Goal: Task Accomplishment & Management: Use online tool/utility

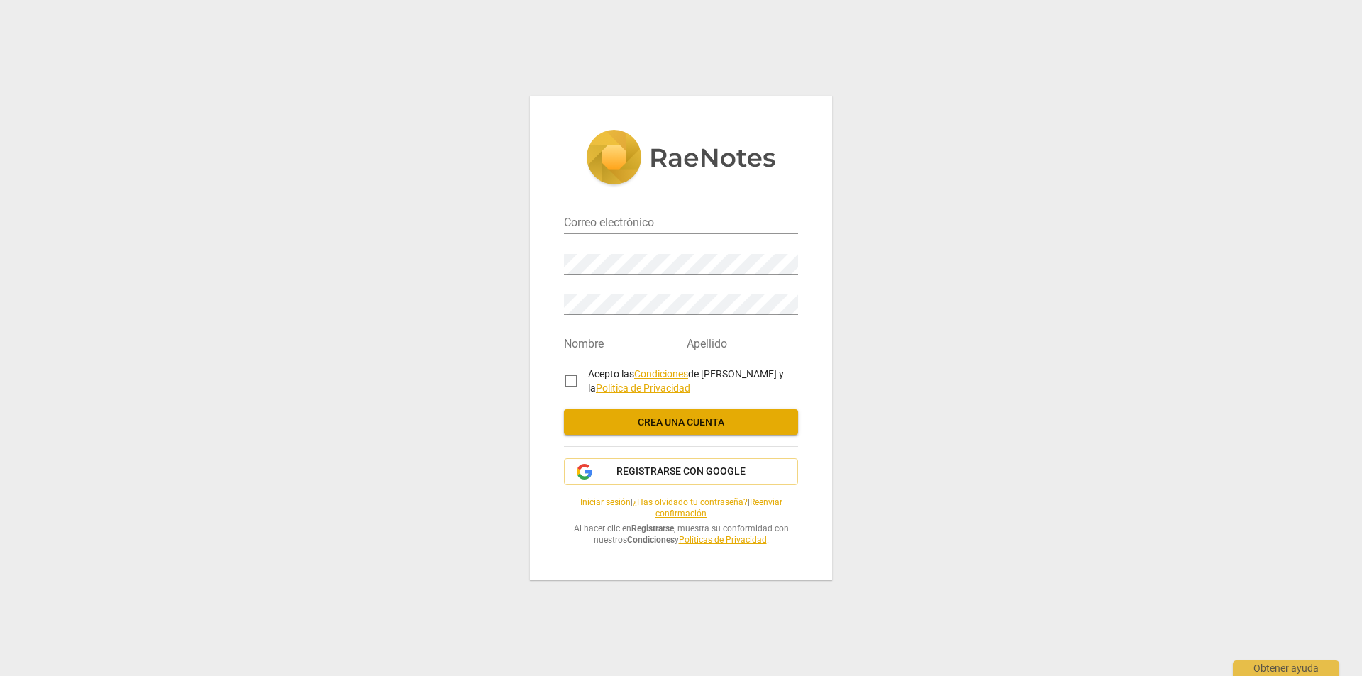
click at [587, 221] on input "email" at bounding box center [681, 224] width 234 height 21
type input "[EMAIL_ADDRESS][DOMAIN_NAME]"
click at [584, 337] on input "text" at bounding box center [619, 345] width 111 height 21
type input "[PERSON_NAME]"
click at [725, 345] on input "O Farrill" at bounding box center [742, 345] width 111 height 21
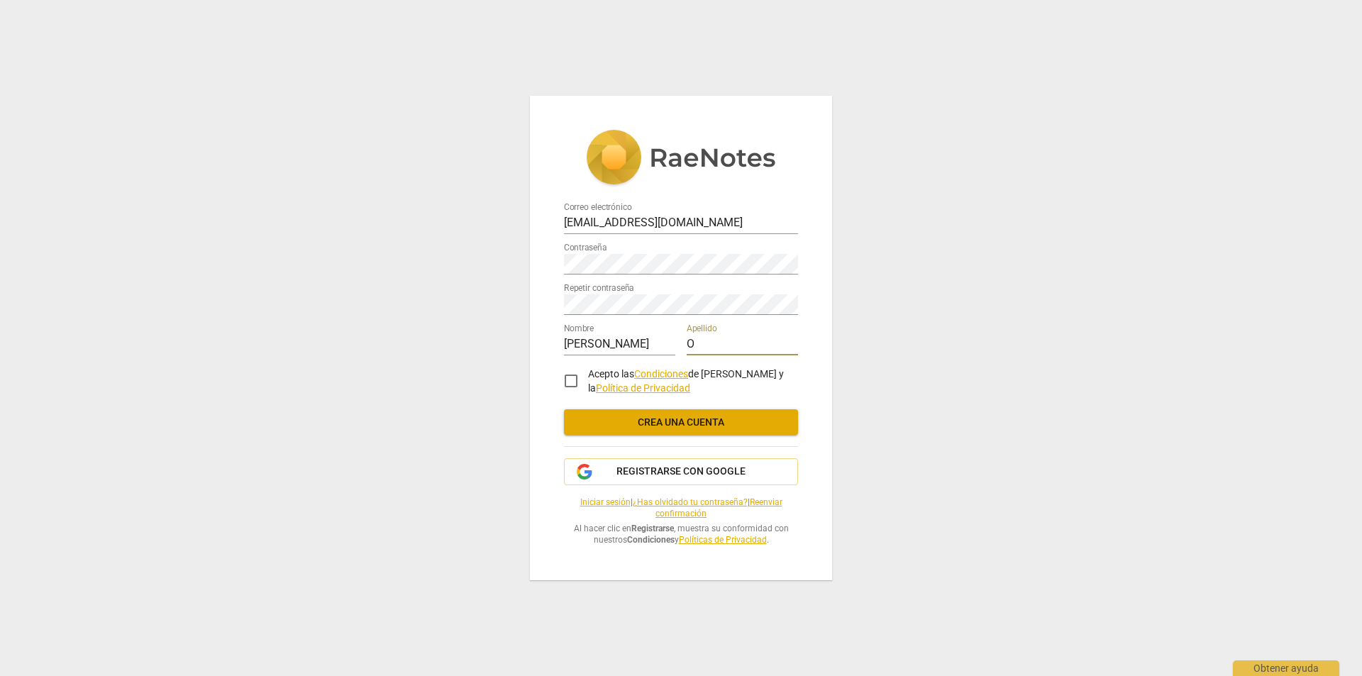
type input "O"
type input "[PERSON_NAME]"
click at [570, 380] on input "Acepto las Condiciones de RaeNotes y la Política de Privacidad" at bounding box center [571, 381] width 34 height 34
checkbox input "true"
click at [656, 419] on span "Crea una cuenta" at bounding box center [680, 423] width 211 height 14
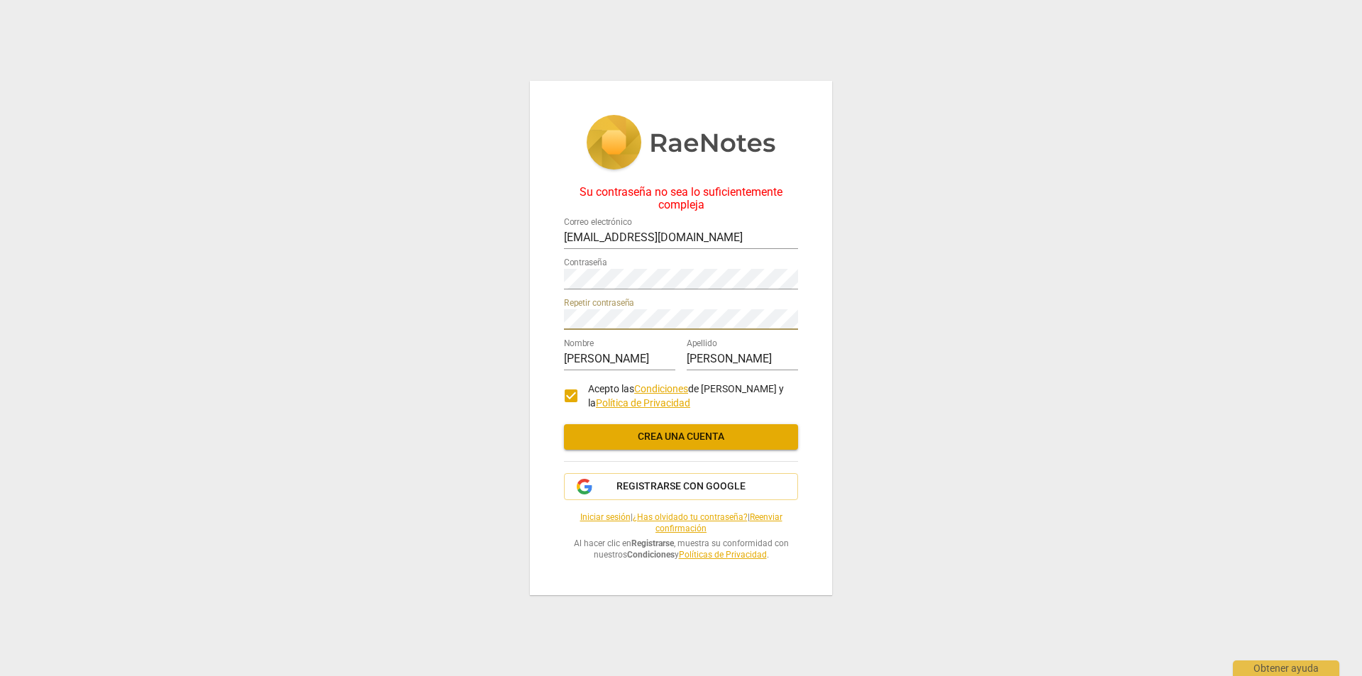
click at [622, 434] on span "Crea una cuenta" at bounding box center [680, 437] width 211 height 14
click at [545, 277] on div "Su contraseña no sea lo suficientemente compleja Correo electrónico [PERSON_NAM…" at bounding box center [681, 338] width 302 height 514
click at [470, 314] on div "Su contraseña no sea lo suficientemente compleja Correo electrónico [PERSON_NAM…" at bounding box center [681, 338] width 1362 height 676
click at [563, 318] on div "Su contraseña no sea lo suficientemente compleja Correo electrónico [PERSON_NAM…" at bounding box center [681, 338] width 302 height 514
click at [563, 317] on div "Su contraseña no sea lo suficientemente compleja Correo electrónico [PERSON_NAM…" at bounding box center [681, 338] width 302 height 514
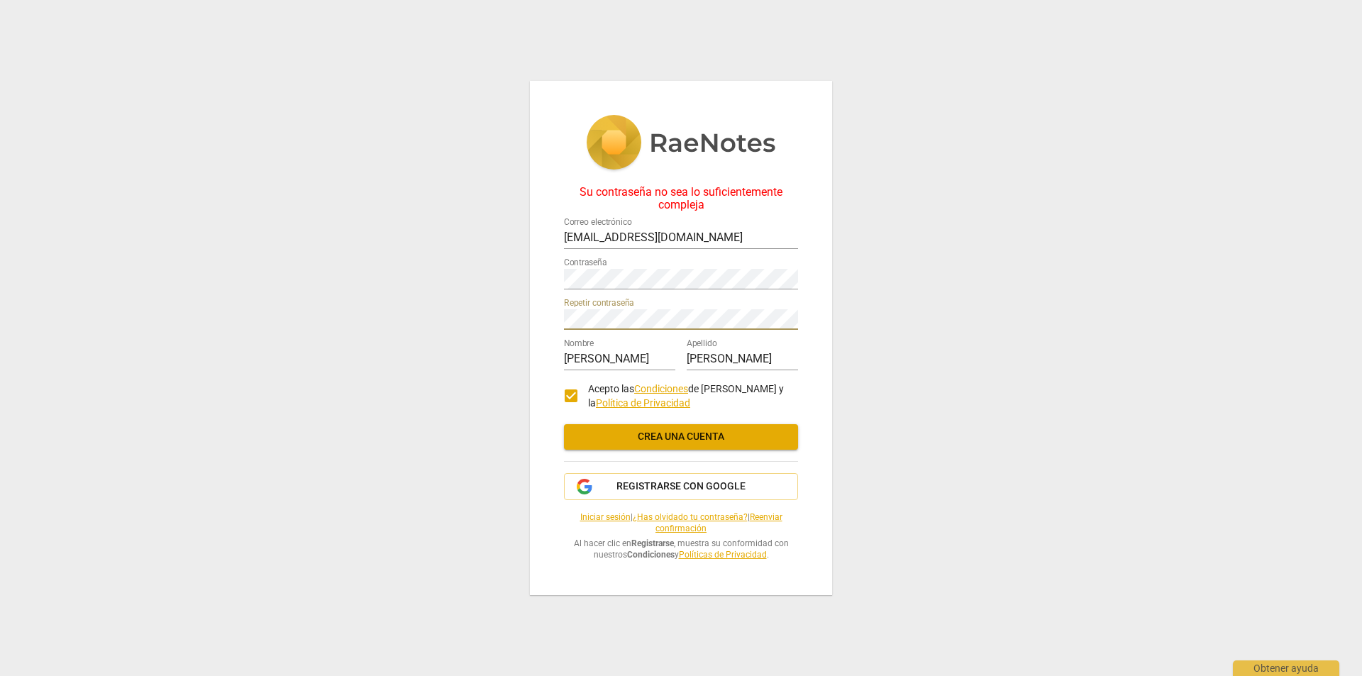
click at [657, 437] on span "Crea una cuenta" at bounding box center [680, 437] width 211 height 14
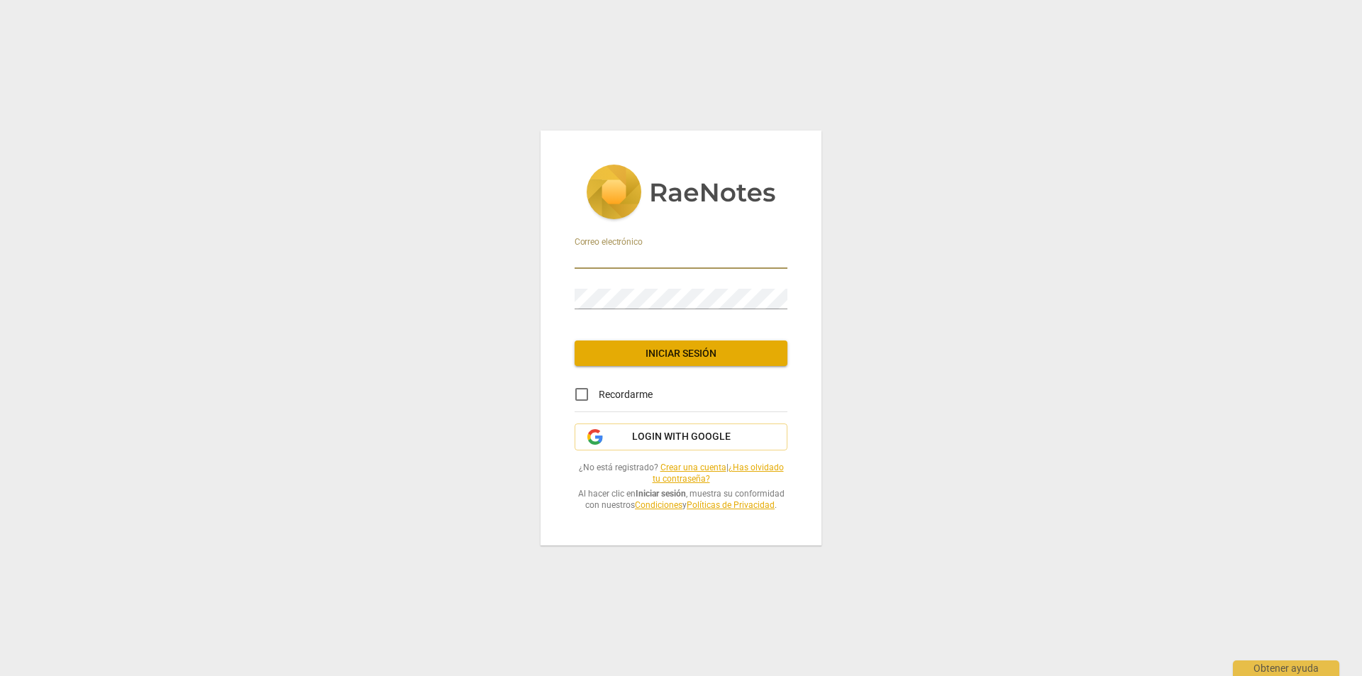
click at [604, 258] on input "email" at bounding box center [681, 258] width 213 height 21
type input "[EMAIL_ADDRESS][DOMAIN_NAME]"
click at [631, 360] on span "Iniciar sesión" at bounding box center [681, 354] width 190 height 14
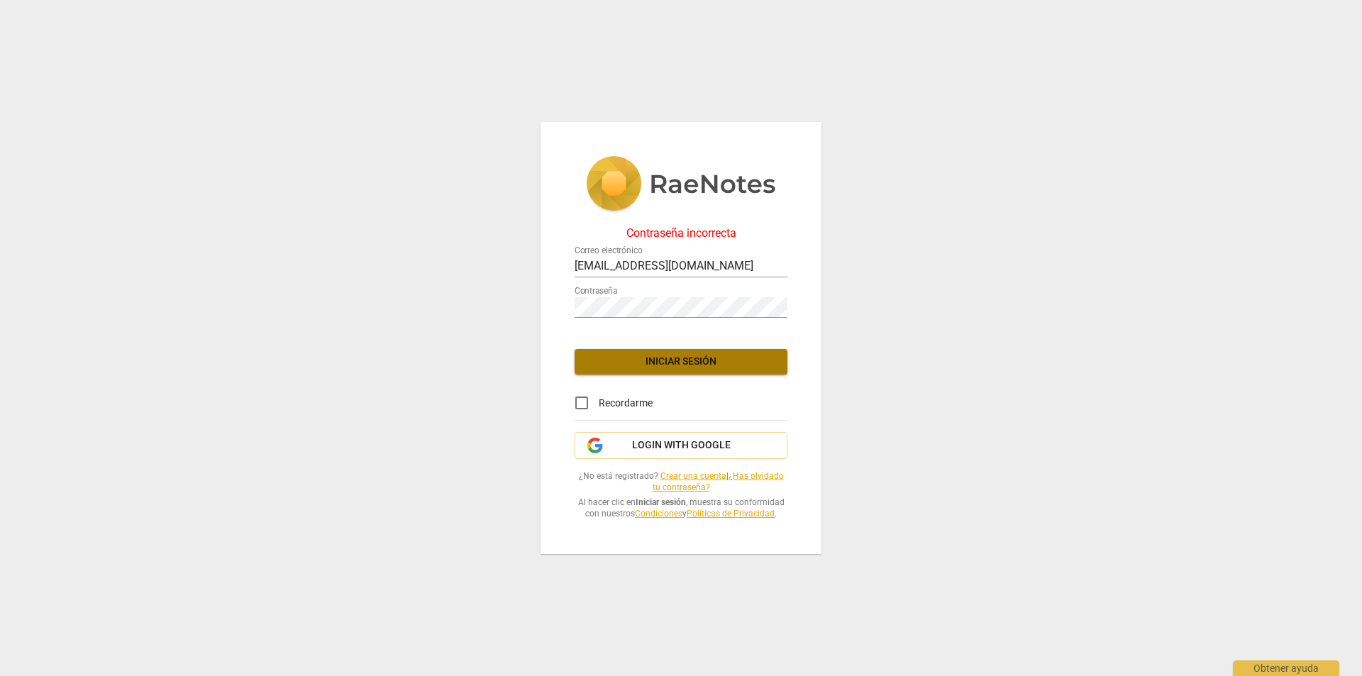
click at [685, 369] on button "Iniciar sesión" at bounding box center [681, 362] width 213 height 26
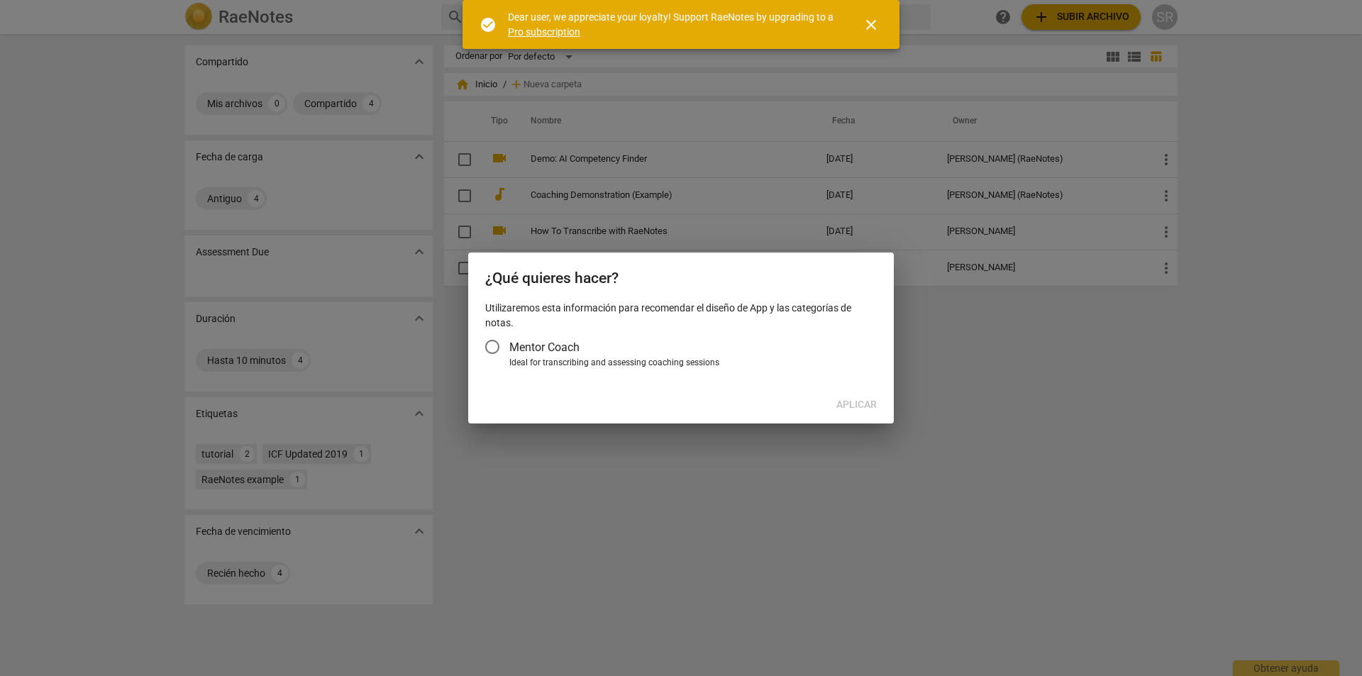
click at [978, 358] on div at bounding box center [681, 338] width 1362 height 676
click at [492, 347] on input "Mentor Coach" at bounding box center [492, 347] width 34 height 34
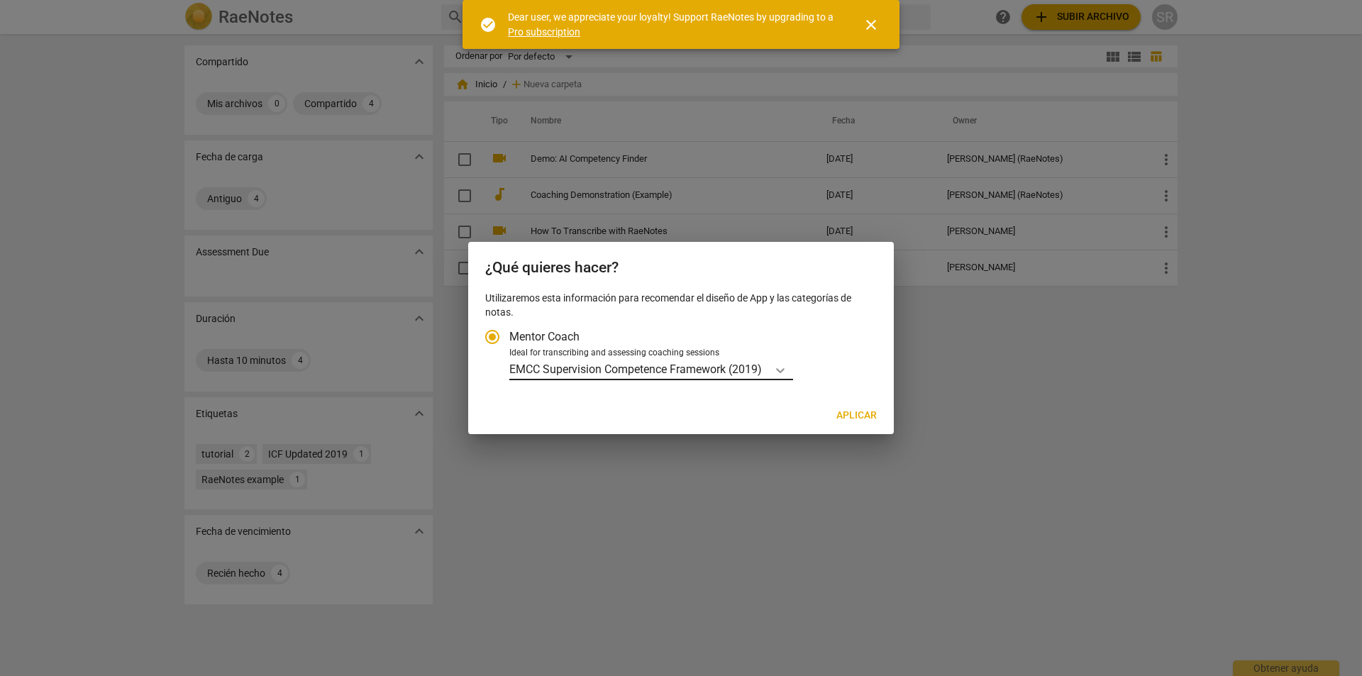
click at [782, 372] on icon "Tipo de cuenta" at bounding box center [780, 370] width 14 height 14
click at [0, 0] on input "Ideal for transcribing and assessing coaching sessions EMCC Supervision Compete…" at bounding box center [0, 0] width 0 height 0
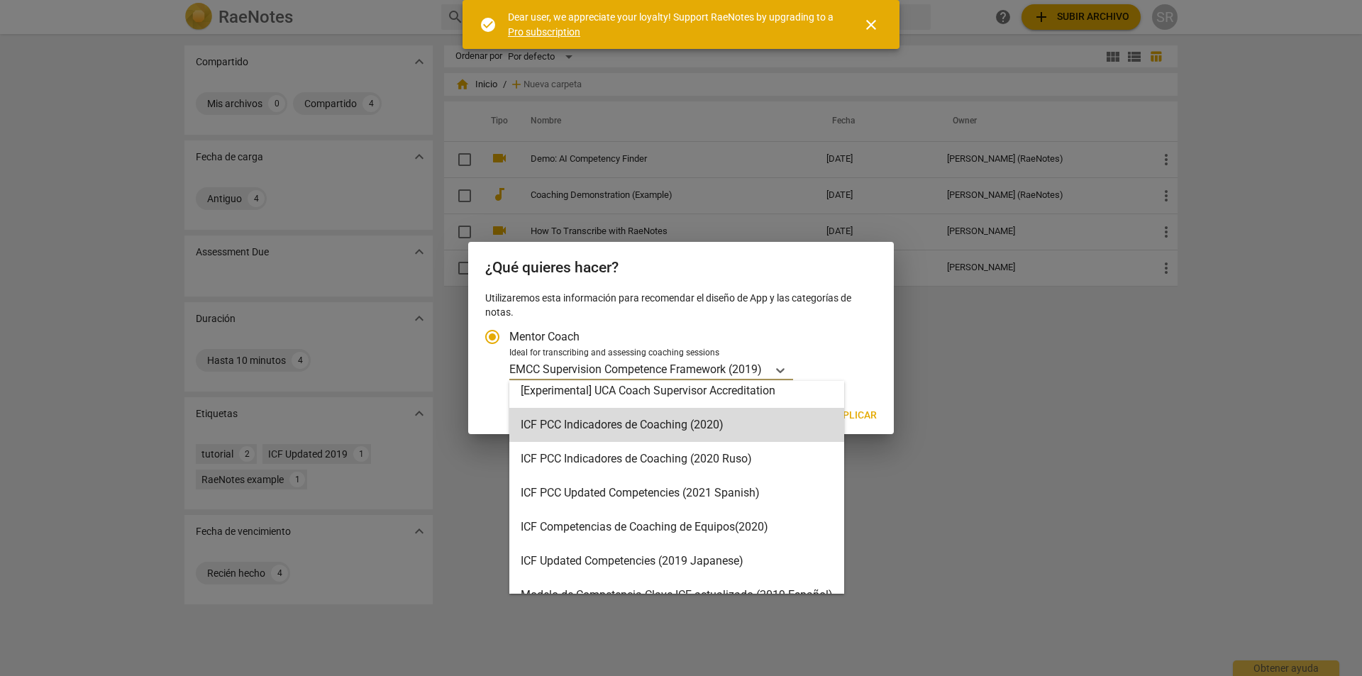
scroll to position [51, 0]
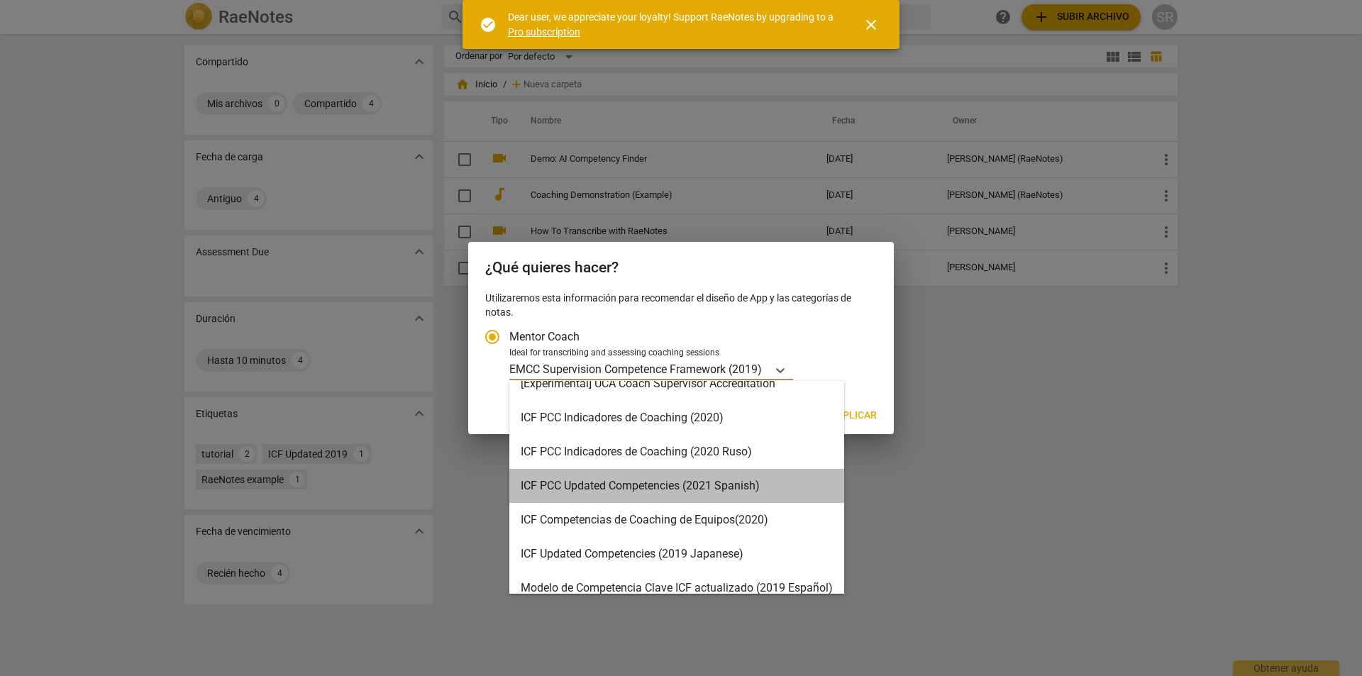
click at [658, 483] on div "ICF PCC Updated Competencies (2021 Spanish)" at bounding box center [676, 486] width 335 height 34
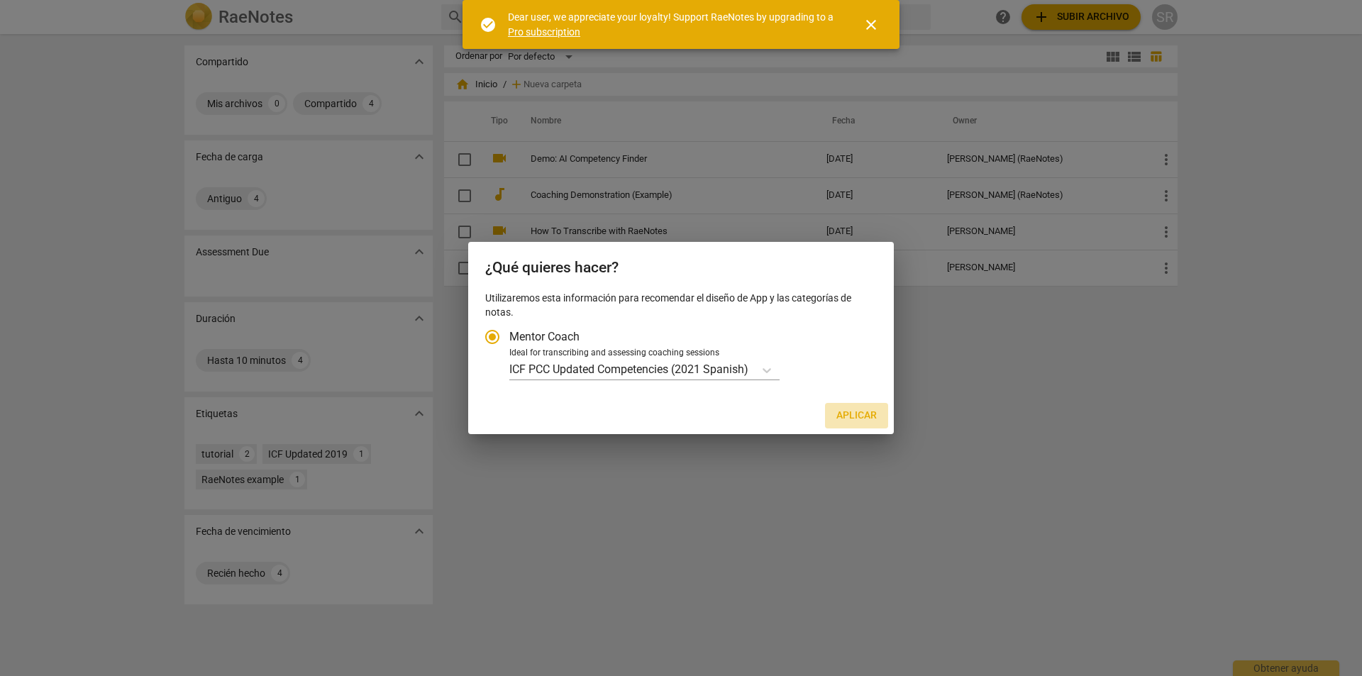
click at [866, 419] on span "Aplicar" at bounding box center [857, 416] width 40 height 14
radio input "false"
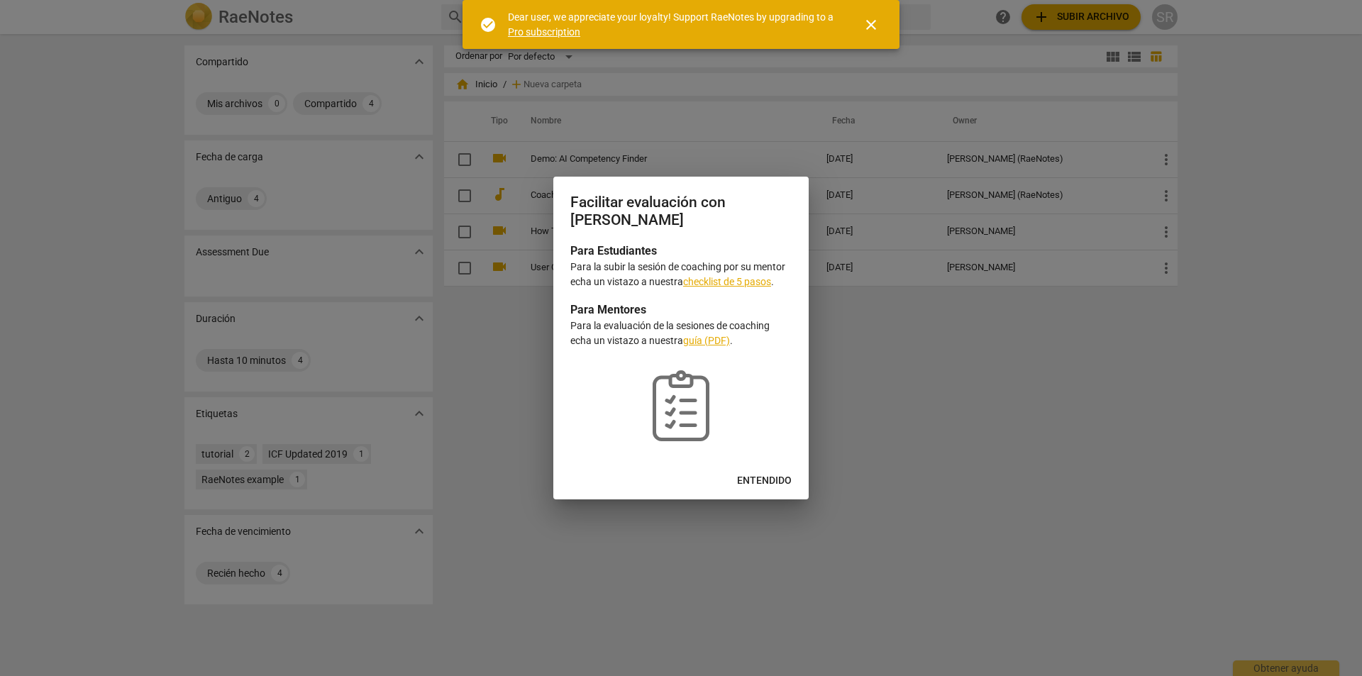
click at [702, 278] on link "checklist de 5 pasos" at bounding box center [727, 281] width 88 height 11
click at [704, 340] on link "guía (PDF)" at bounding box center [706, 340] width 47 height 11
click at [540, 31] on link "Pro subscription" at bounding box center [544, 31] width 72 height 11
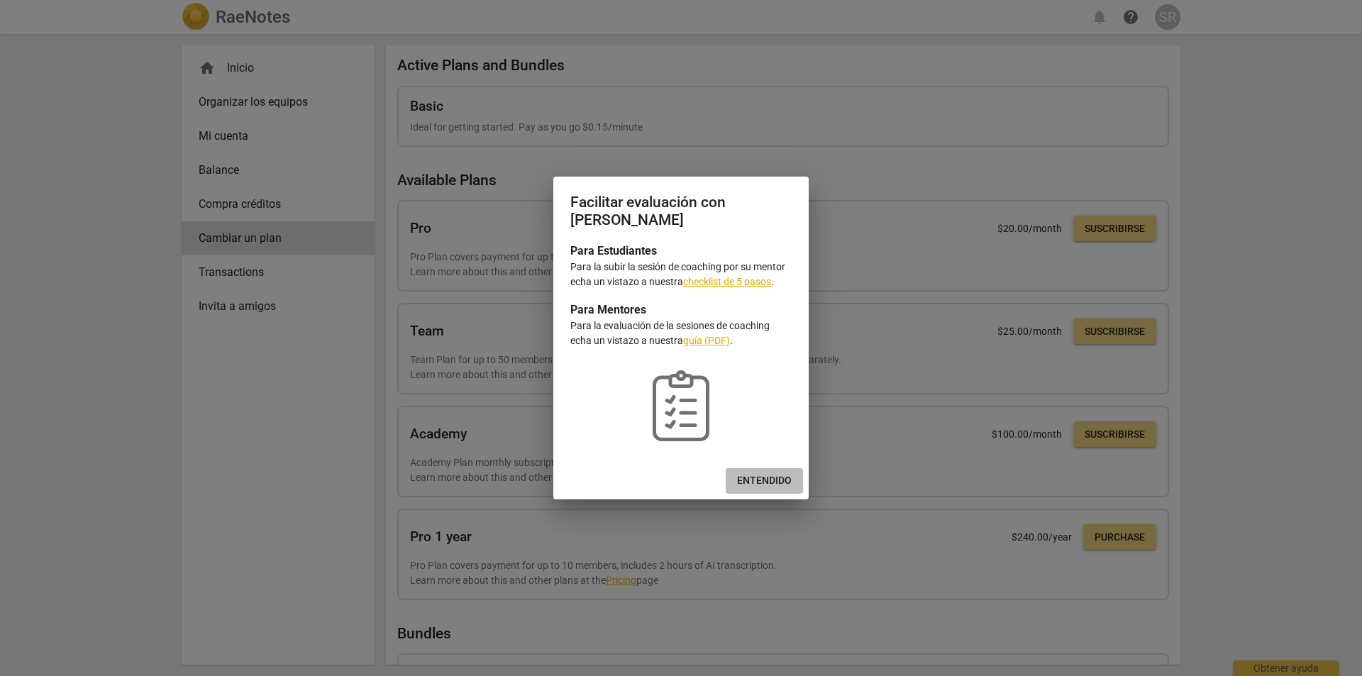
click at [757, 474] on span "Entendido" at bounding box center [764, 481] width 55 height 14
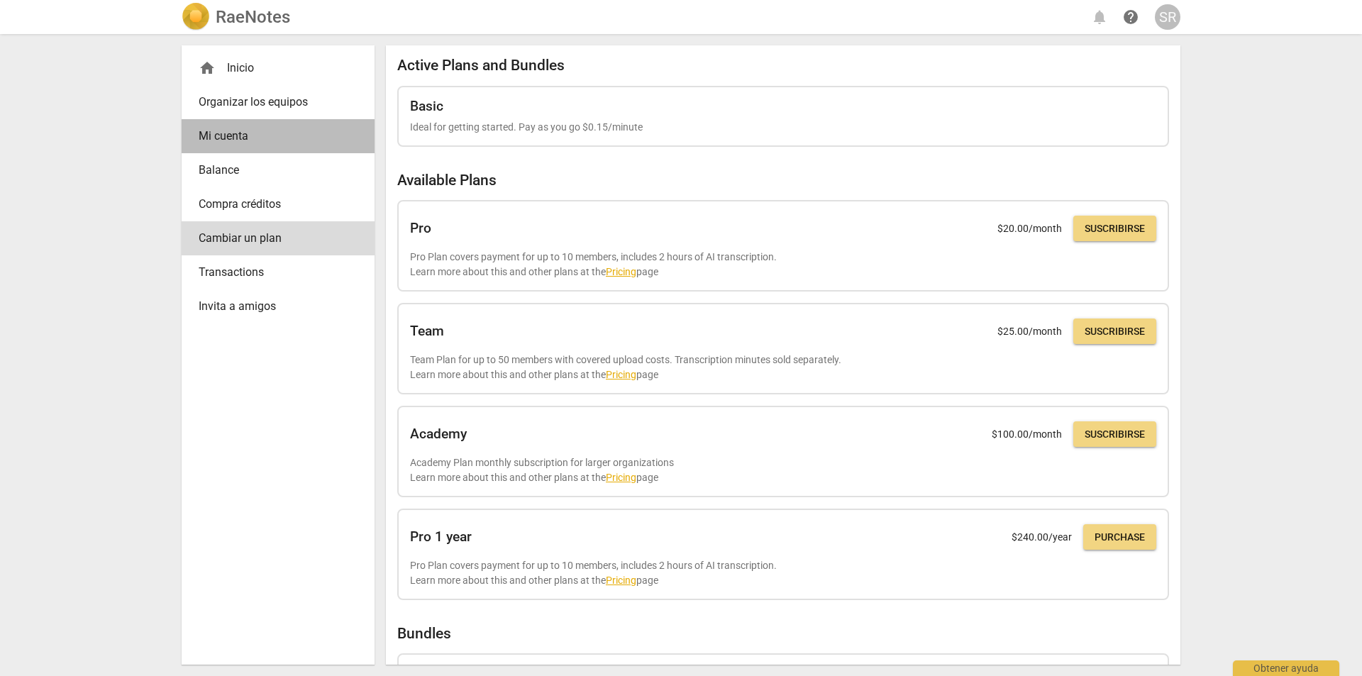
click at [225, 133] on span "Mi cuenta" at bounding box center [273, 136] width 148 height 17
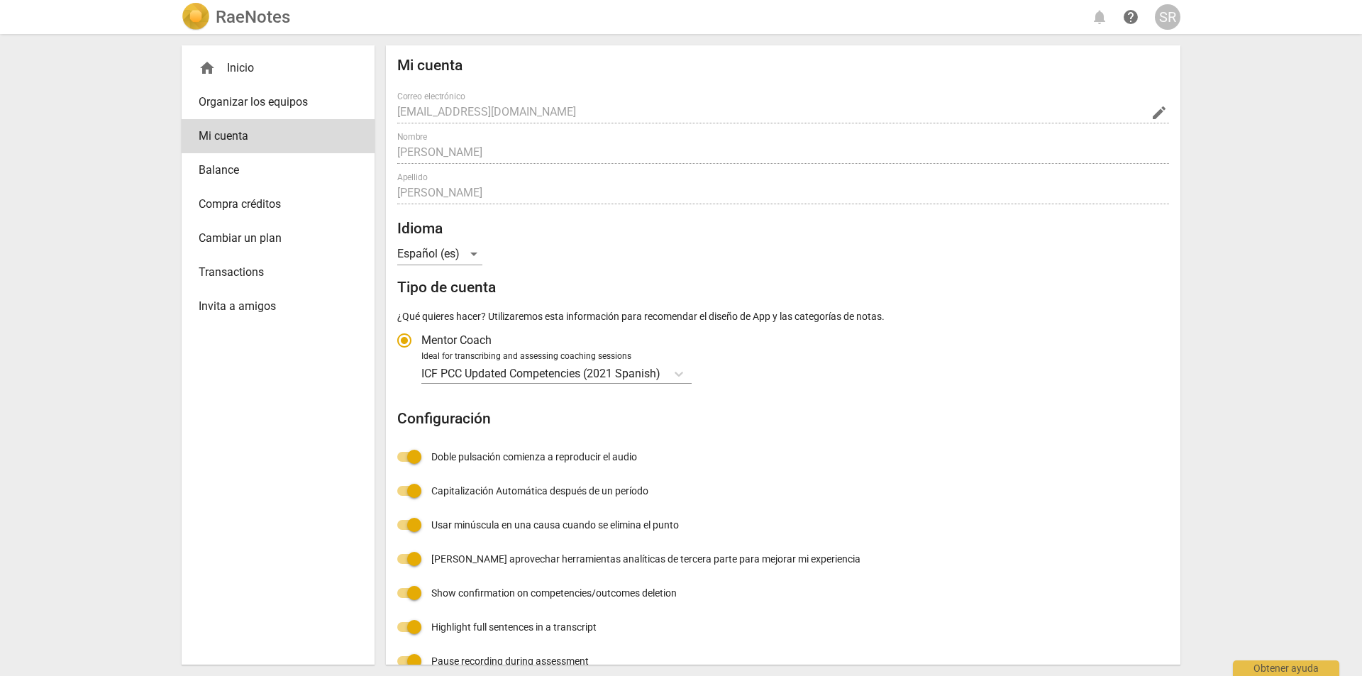
radio input "false"
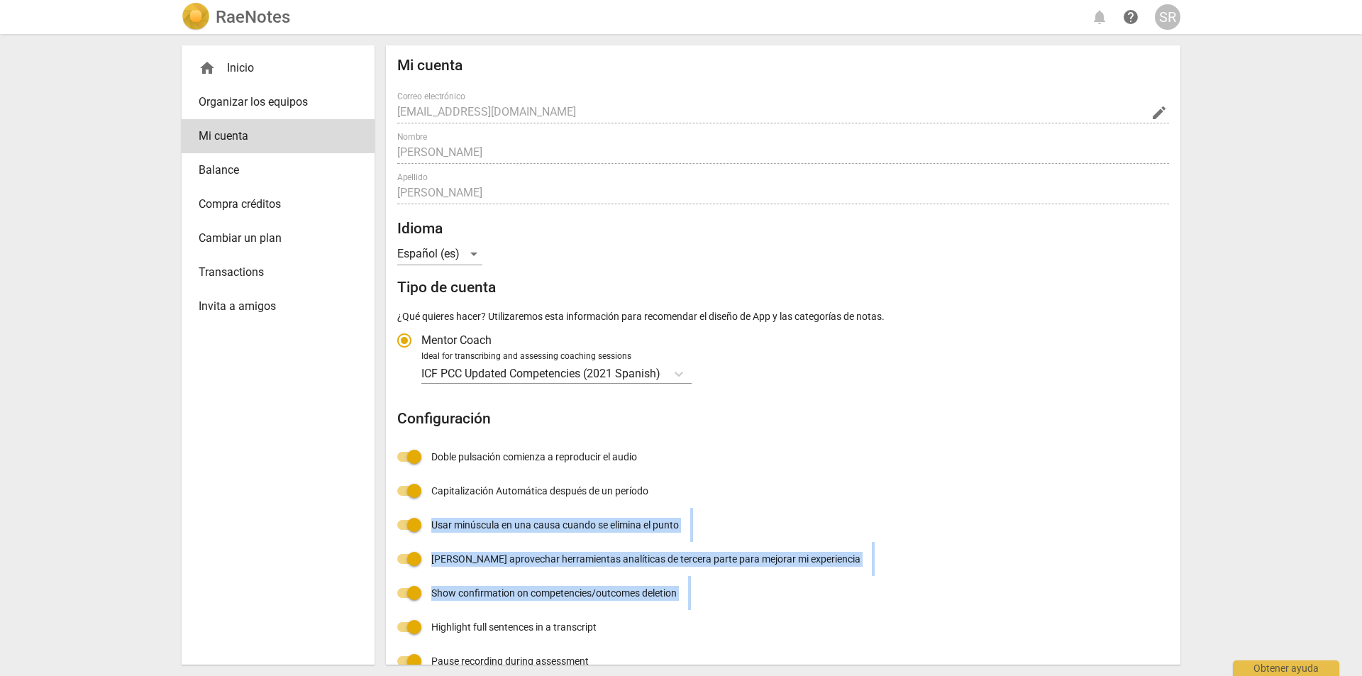
drag, startPoint x: 1174, startPoint y: 543, endPoint x: 1179, endPoint y: 601, distance: 57.7
click at [1178, 617] on div "Mi cuenta Correo electrónico sandrareynoso@gmail.com edit Nombre Sandra Apellid…" at bounding box center [783, 354] width 795 height 619
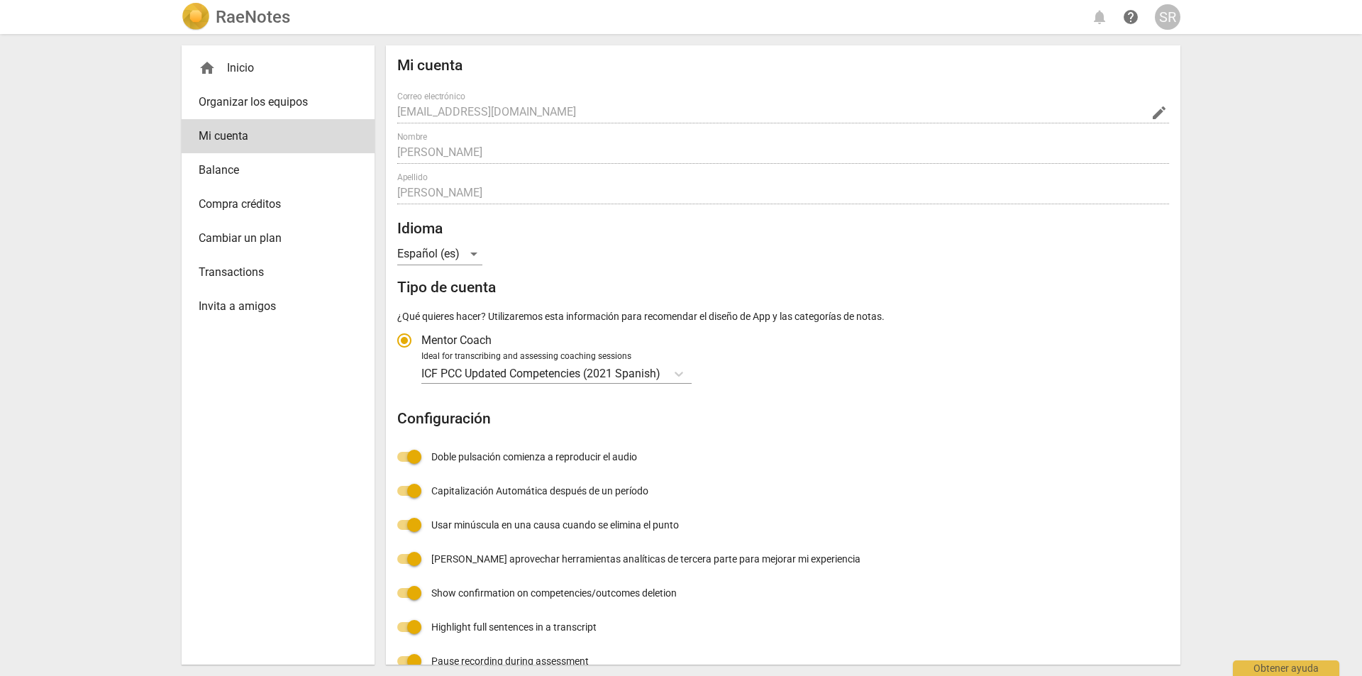
click at [1142, 482] on div "Mi cuenta Correo electrónico sandrareynoso@gmail.com edit Nombre Sandra Apellid…" at bounding box center [783, 422] width 772 height 731
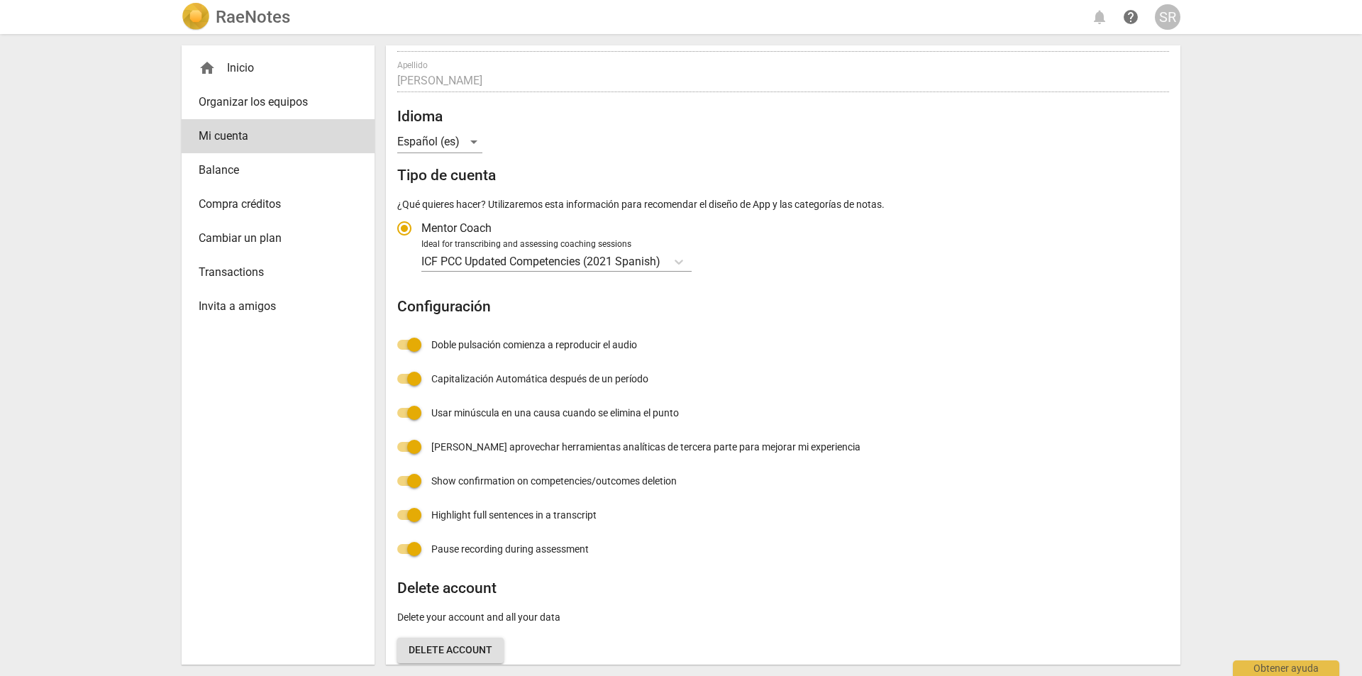
scroll to position [135, 0]
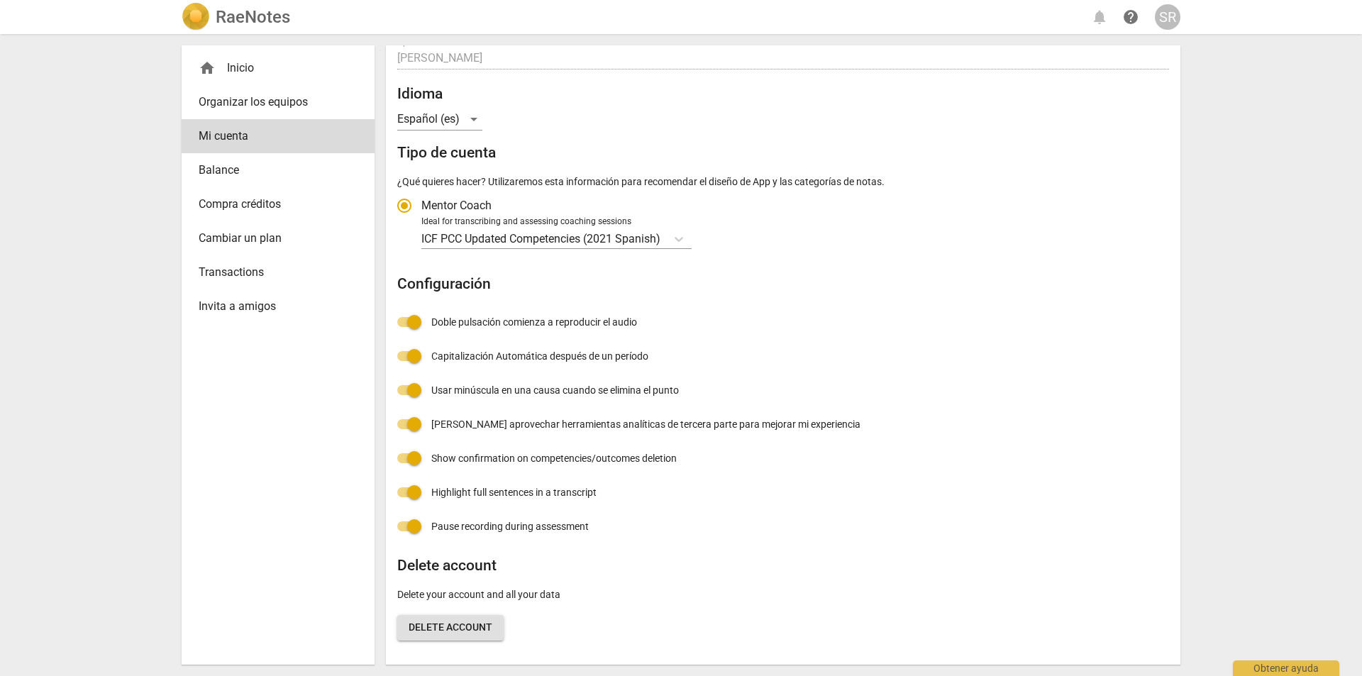
drag, startPoint x: 1238, startPoint y: 664, endPoint x: 1232, endPoint y: 659, distance: 8.1
click at [1236, 662] on div "Obtener ayuda" at bounding box center [1286, 669] width 106 height 16
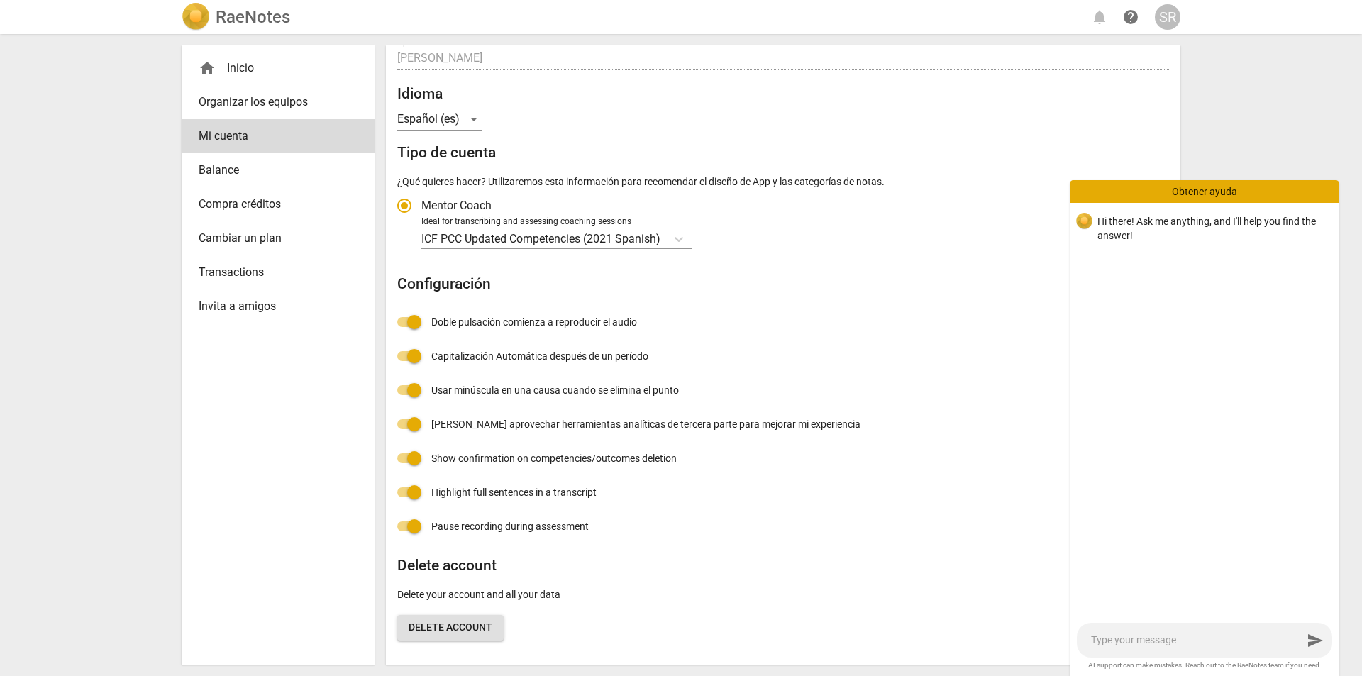
click at [1266, 143] on div "RaeNotes notifications help SR home Inicio Organizar los equipos Mi cuenta Bala…" at bounding box center [681, 338] width 1362 height 676
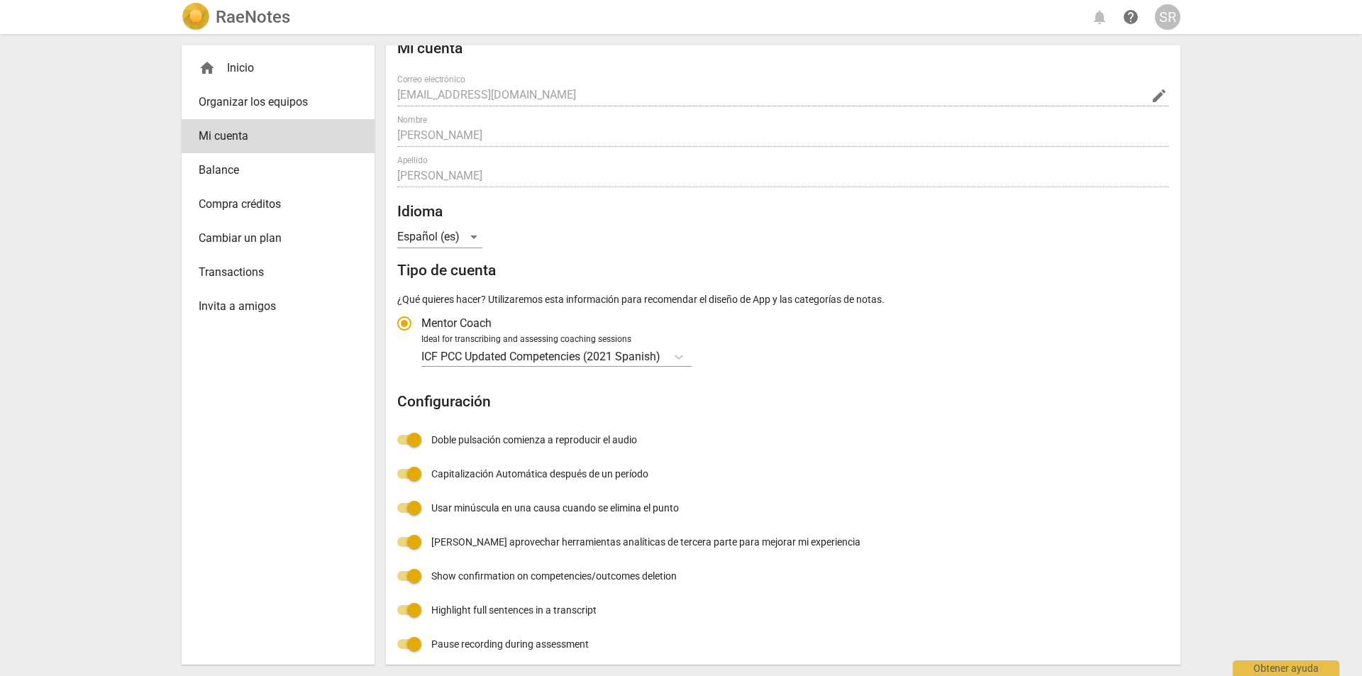
scroll to position [0, 0]
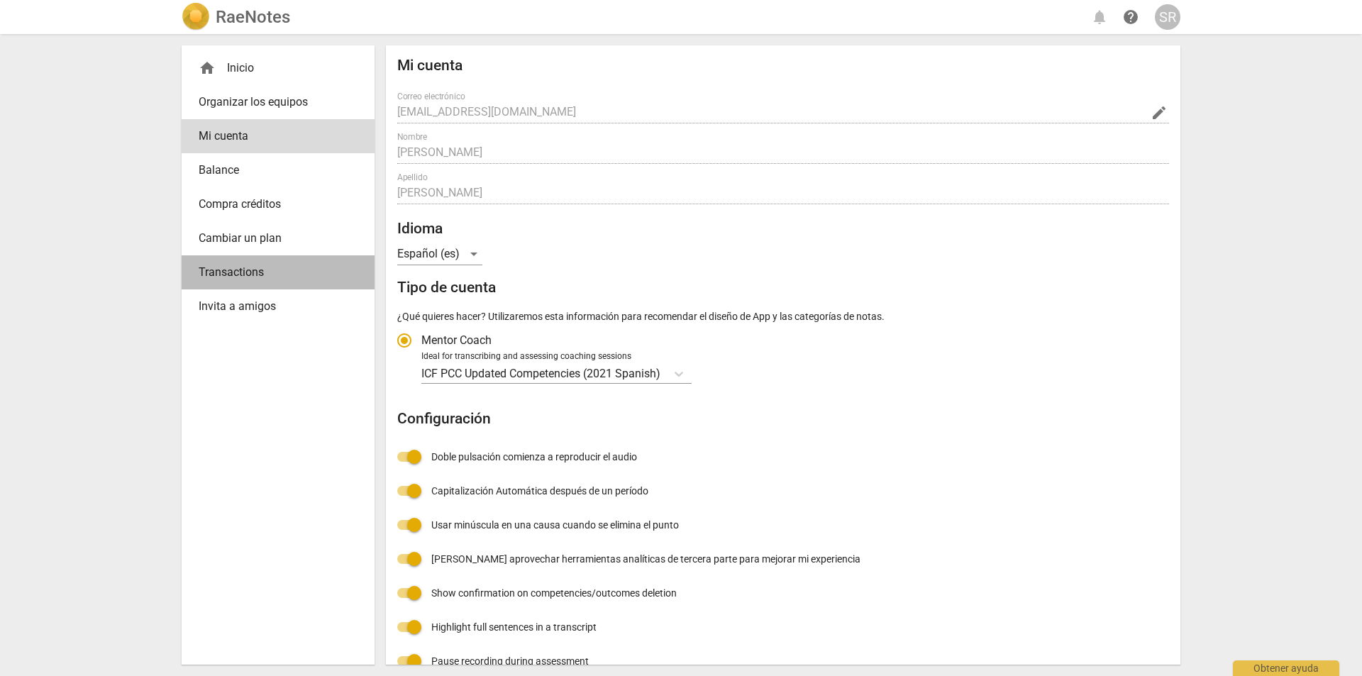
click at [236, 272] on span "Transactions" at bounding box center [273, 272] width 148 height 17
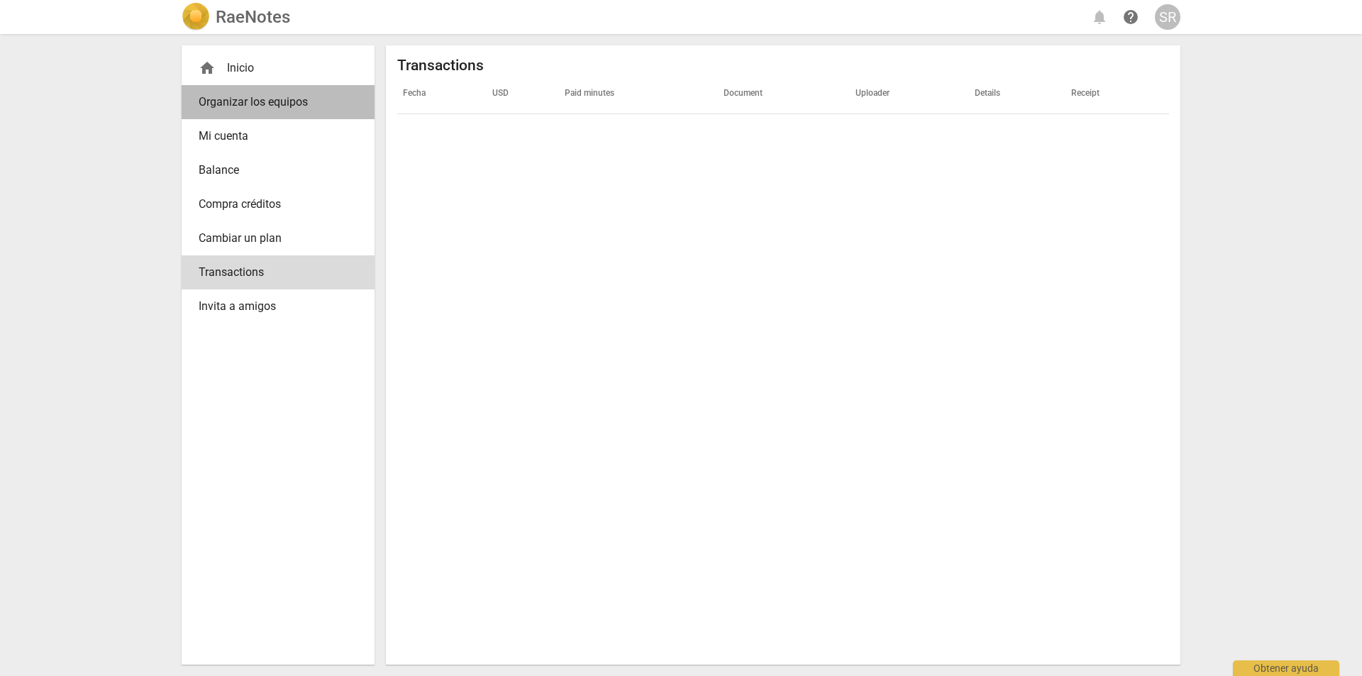
click at [240, 105] on span "Organizar los equipos" at bounding box center [273, 102] width 148 height 17
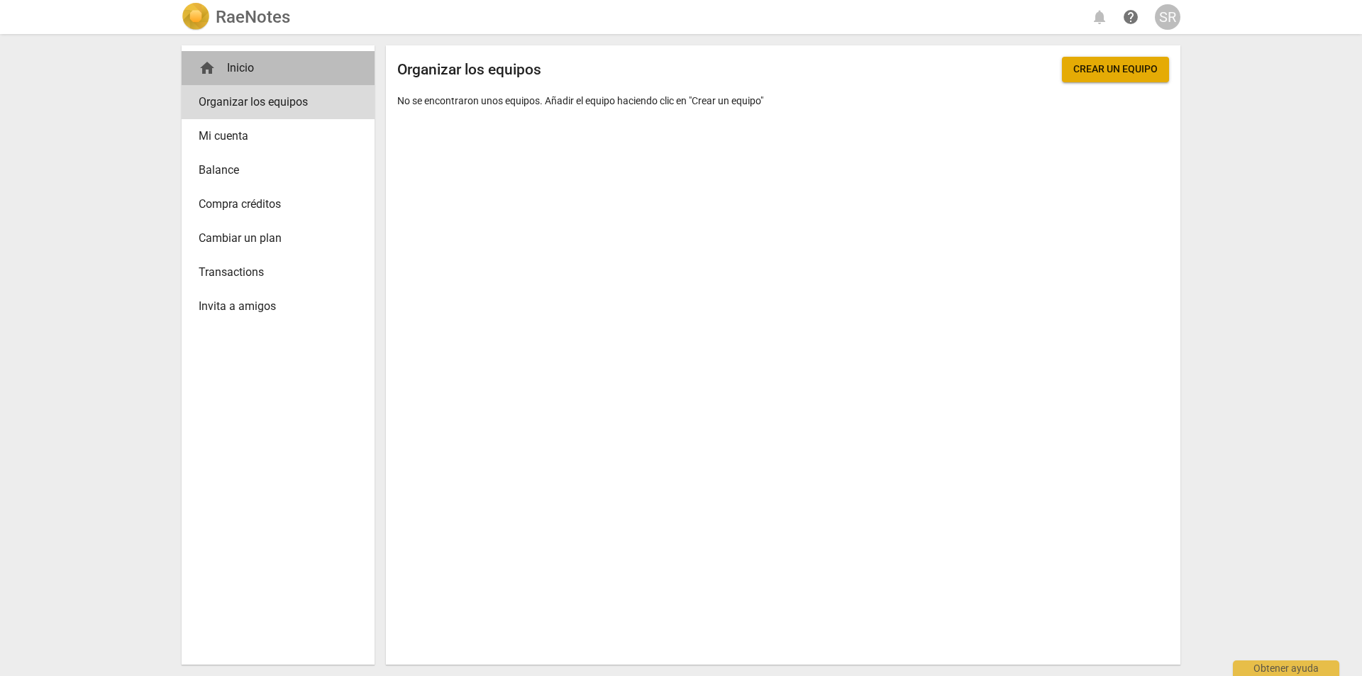
click at [233, 68] on div "home Inicio" at bounding box center [273, 68] width 148 height 17
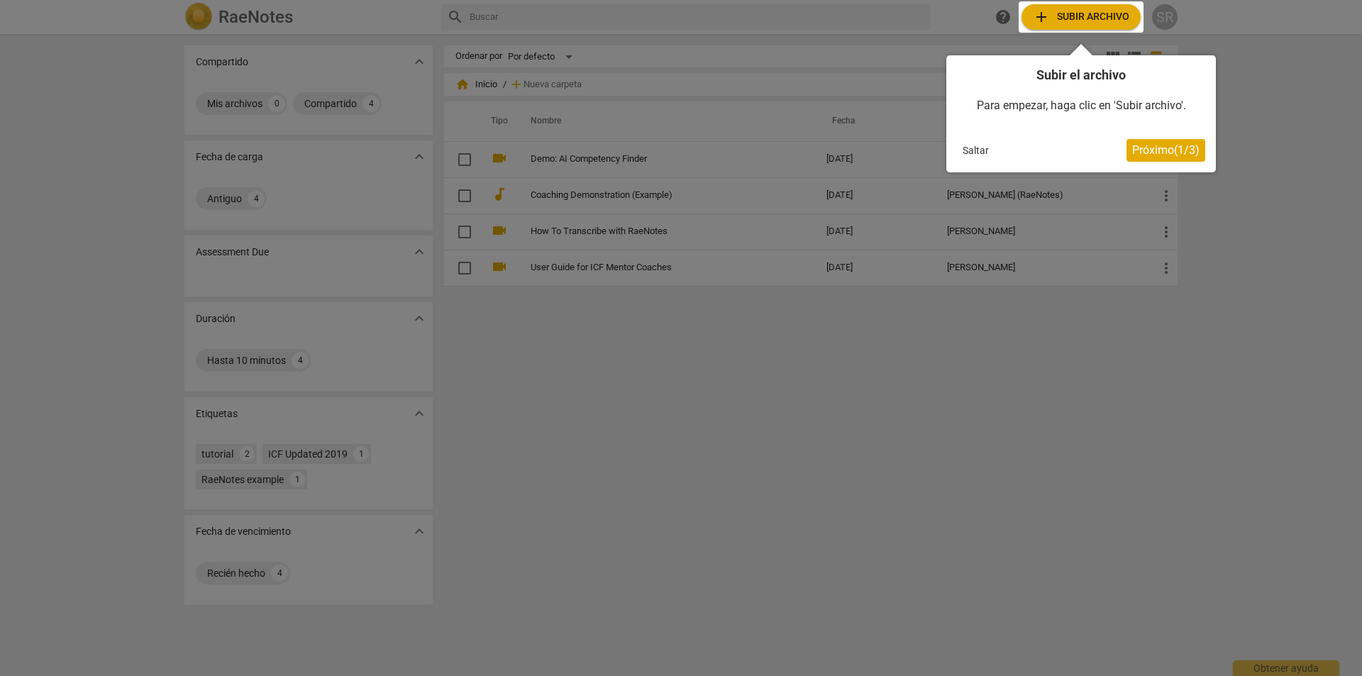
click at [562, 227] on div at bounding box center [681, 338] width 1362 height 676
click at [558, 233] on div at bounding box center [681, 338] width 1362 height 676
click at [971, 150] on button "Saltar" at bounding box center [976, 150] width 38 height 21
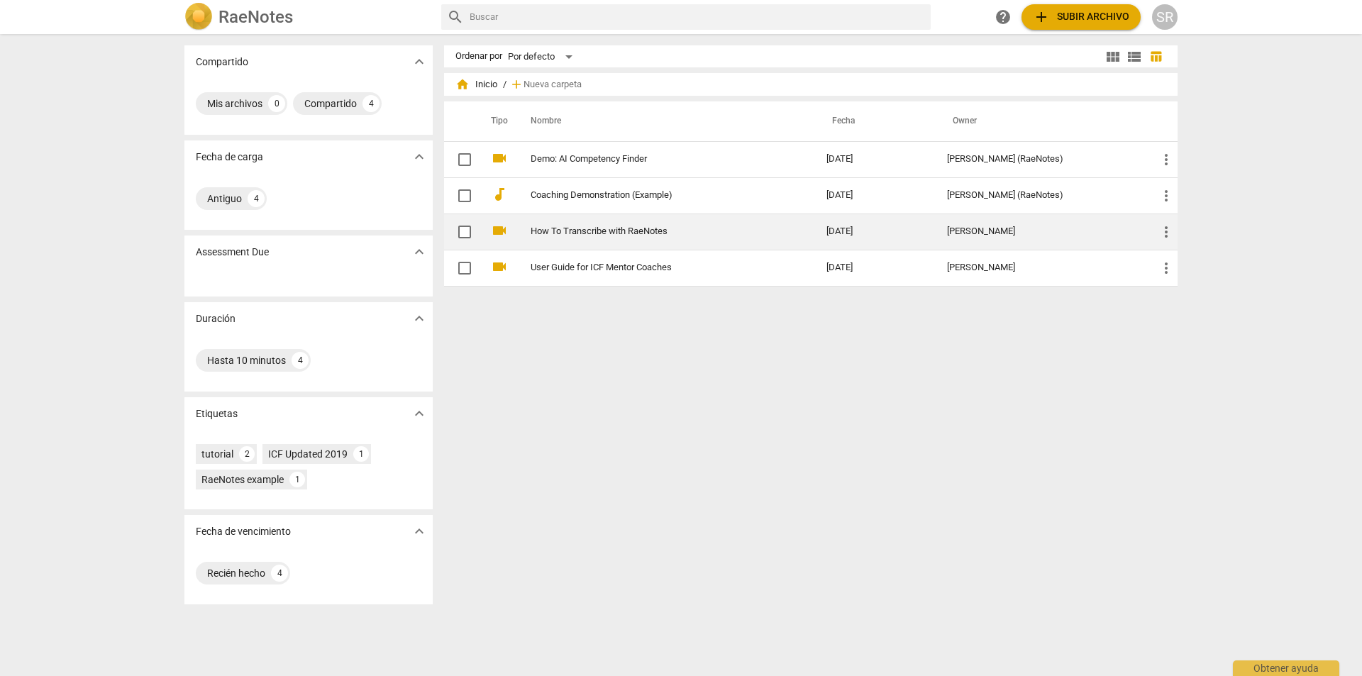
click at [548, 232] on link "How To Transcribe with RaeNotes" at bounding box center [653, 231] width 245 height 11
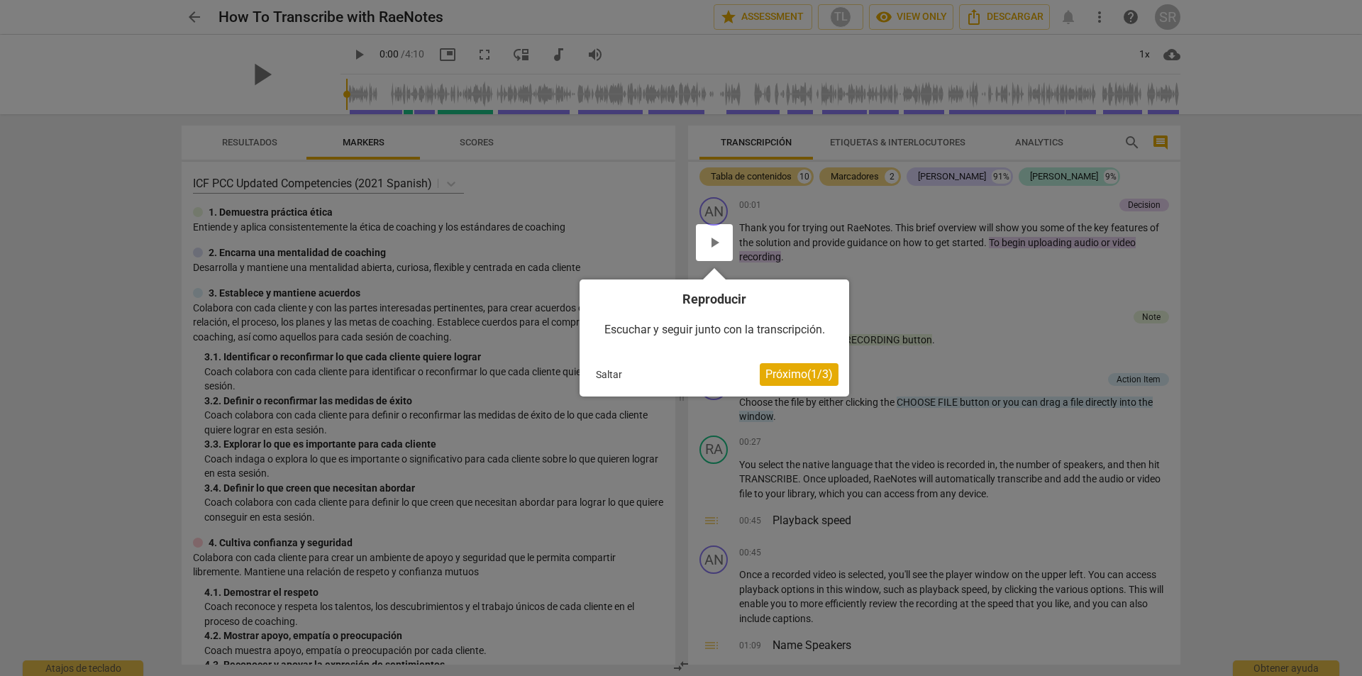
click at [780, 373] on span "Próximo ( 1 / 3 )" at bounding box center [799, 374] width 67 height 13
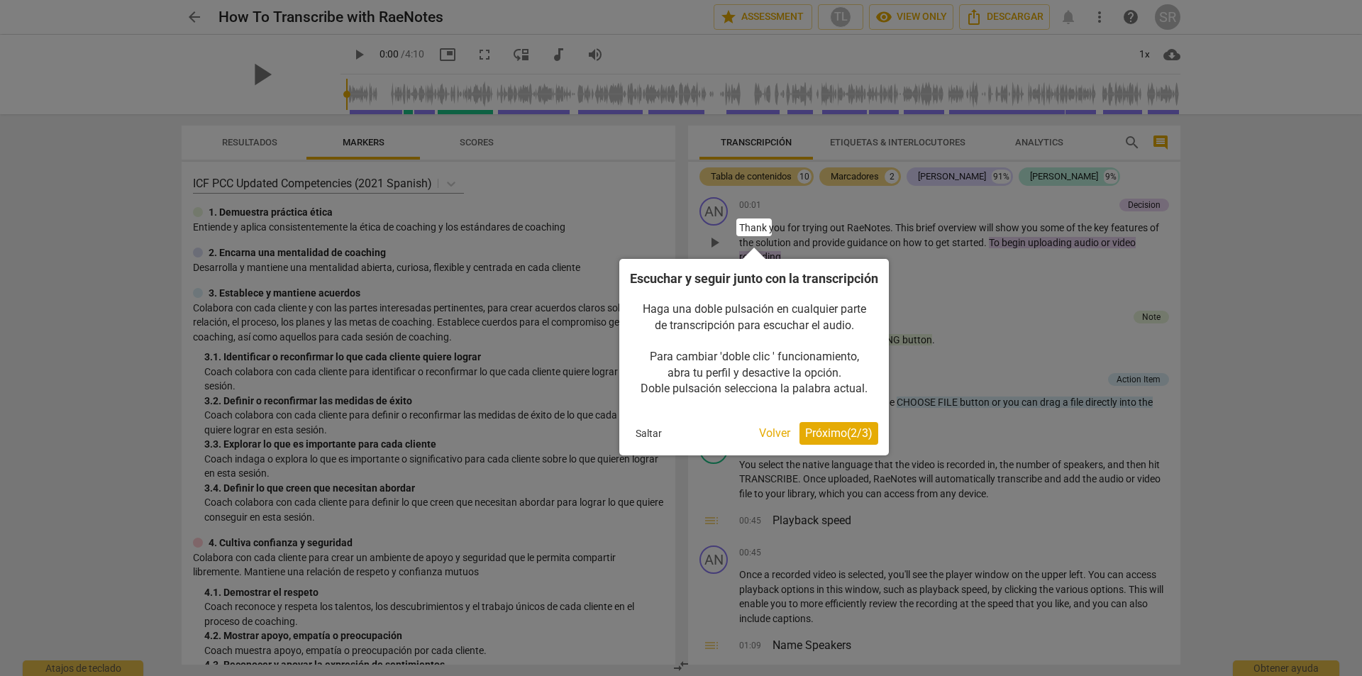
click at [643, 444] on button "Saltar" at bounding box center [649, 433] width 38 height 21
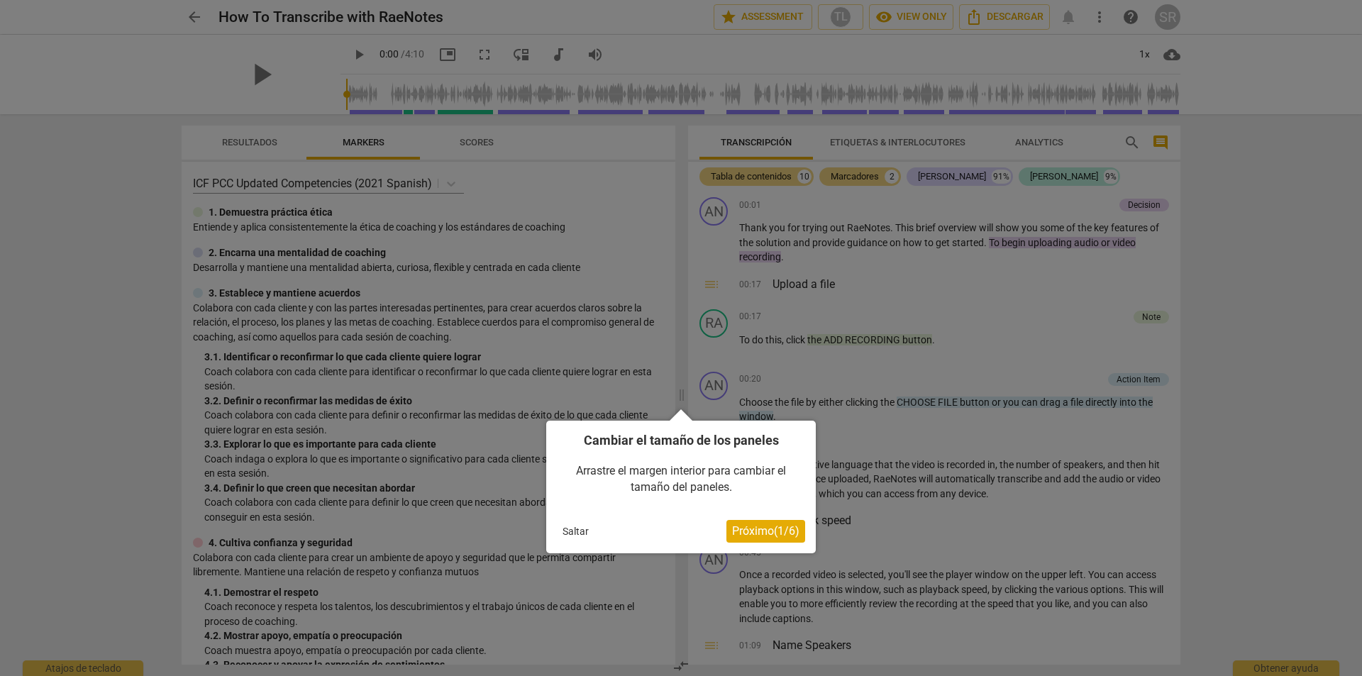
click at [1234, 357] on div at bounding box center [681, 338] width 1362 height 676
click at [572, 529] on button "Saltar" at bounding box center [576, 531] width 38 height 21
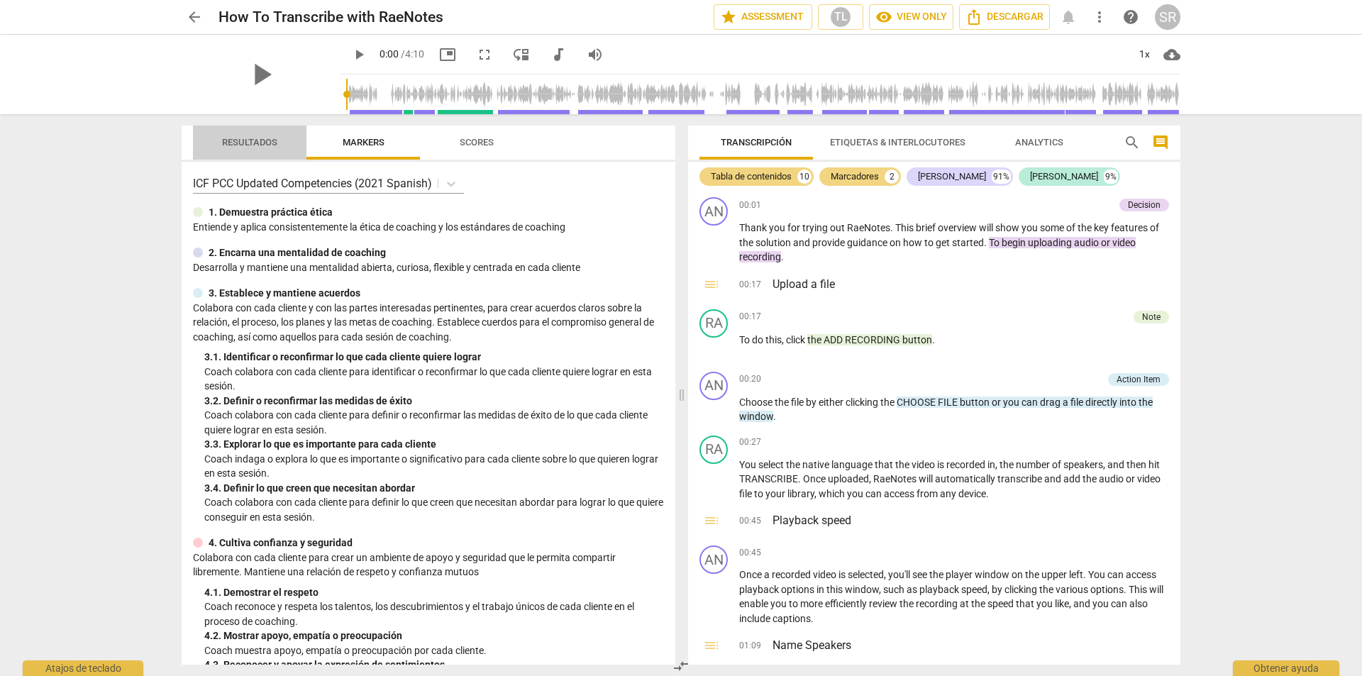
click at [243, 143] on span "Resultados" at bounding box center [249, 142] width 55 height 11
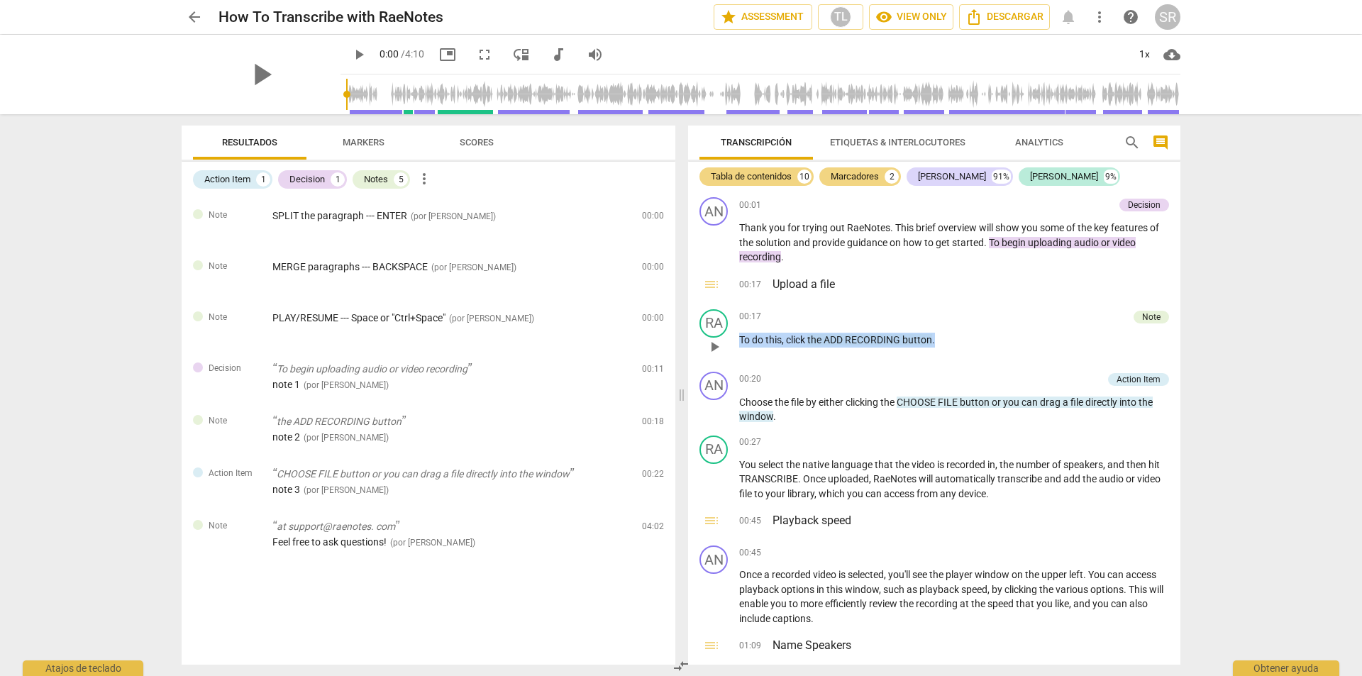
drag, startPoint x: 1174, startPoint y: 311, endPoint x: 1169, endPoint y: 330, distance: 19.8
click at [1175, 347] on div "RA play_arrow pause 00:17 Note keyboard_arrow_right To do this , click the ADD …" at bounding box center [934, 335] width 492 height 62
click at [1181, 303] on div "Transcripción Etiquetas & Interlocutores Analytics search comment Tabla de cont…" at bounding box center [937, 395] width 509 height 562
click at [1176, 328] on div "AN play_arrow pause 00:01 Decision keyboard_arrow_right Thank you for trying ou…" at bounding box center [934, 428] width 492 height 473
click at [1218, 314] on div "arrow_back How To Transcribe with RaeNotes star Assessment TL visibility View o…" at bounding box center [681, 338] width 1362 height 676
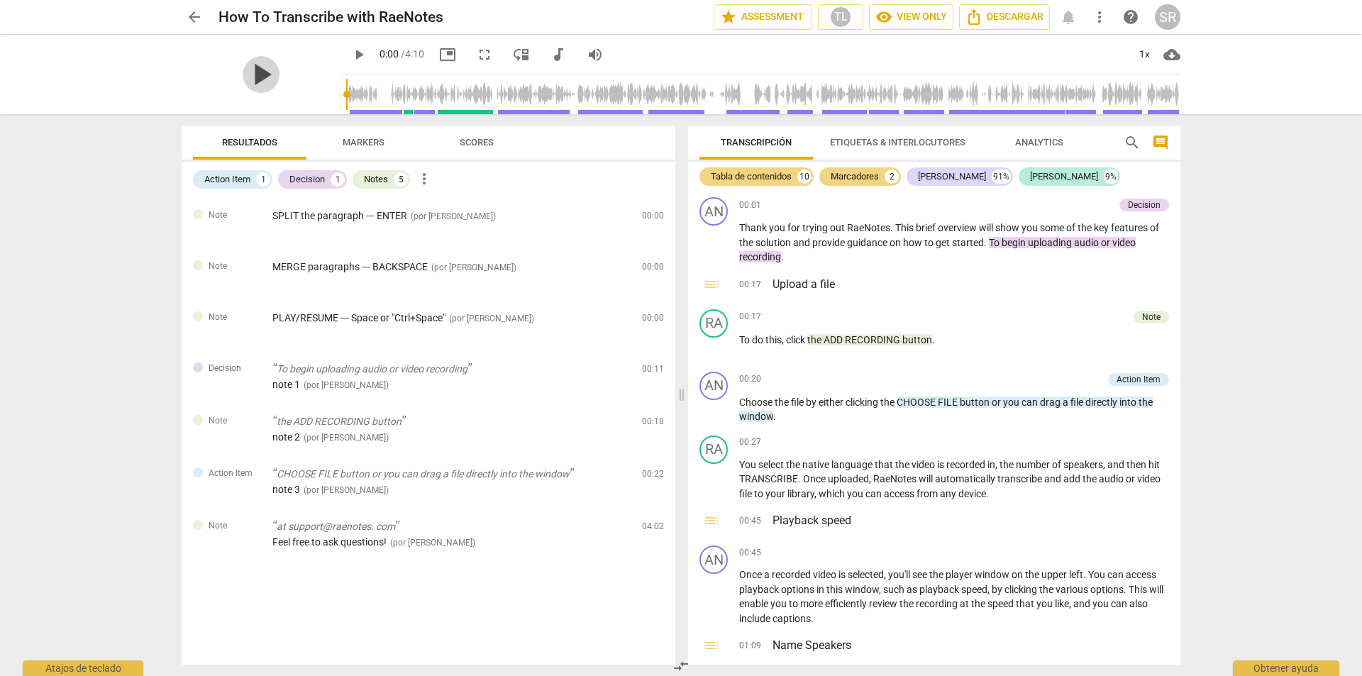
click at [253, 72] on span "play_arrow" at bounding box center [261, 74] width 37 height 37
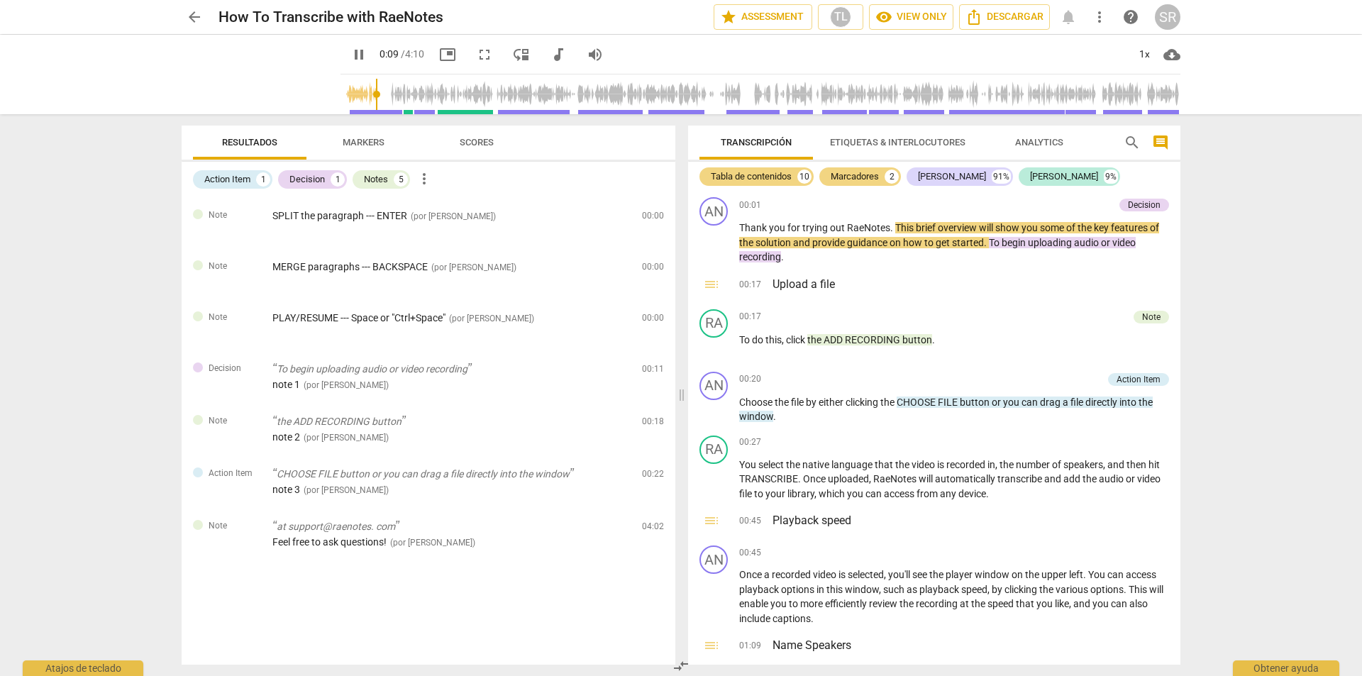
click at [1314, 372] on div "arrow_back How To Transcribe with RaeNotes star Assessment TL visibility View o…" at bounding box center [681, 338] width 1362 height 676
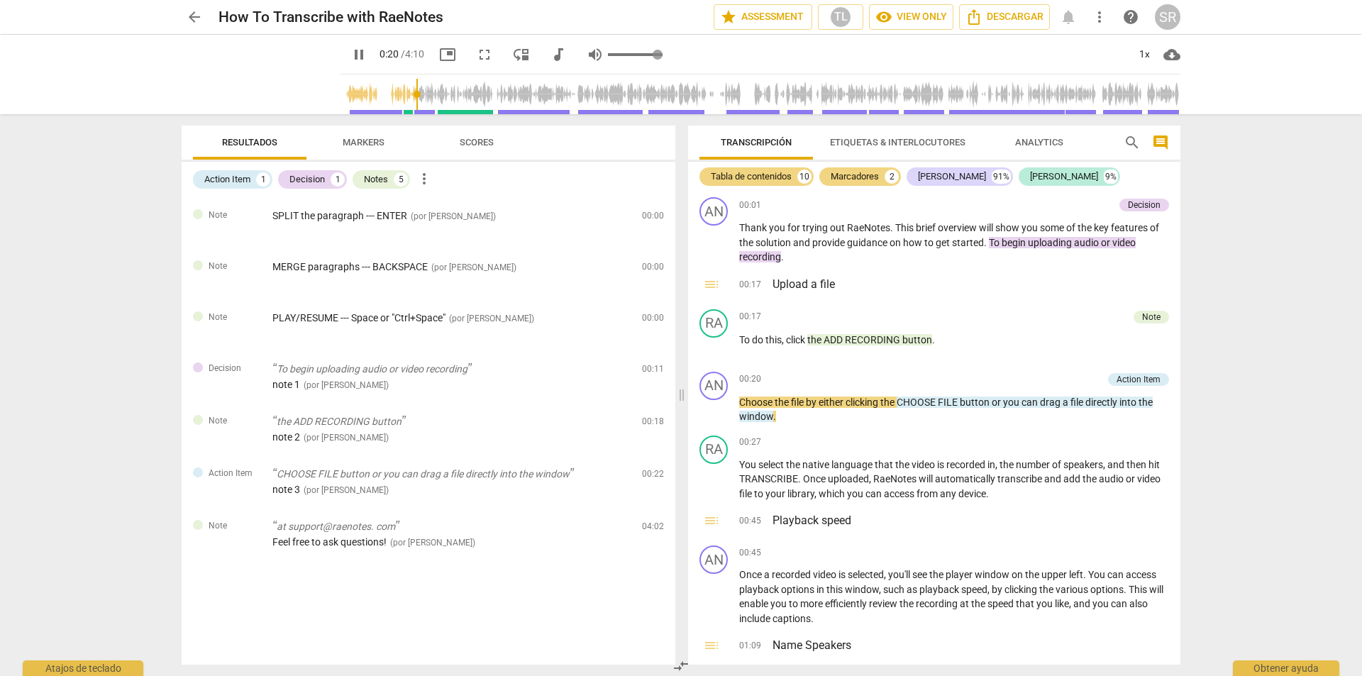
type input "21"
click at [587, 53] on span "volume_up" at bounding box center [595, 54] width 17 height 17
type input "0"
type input "22"
type input "0.08"
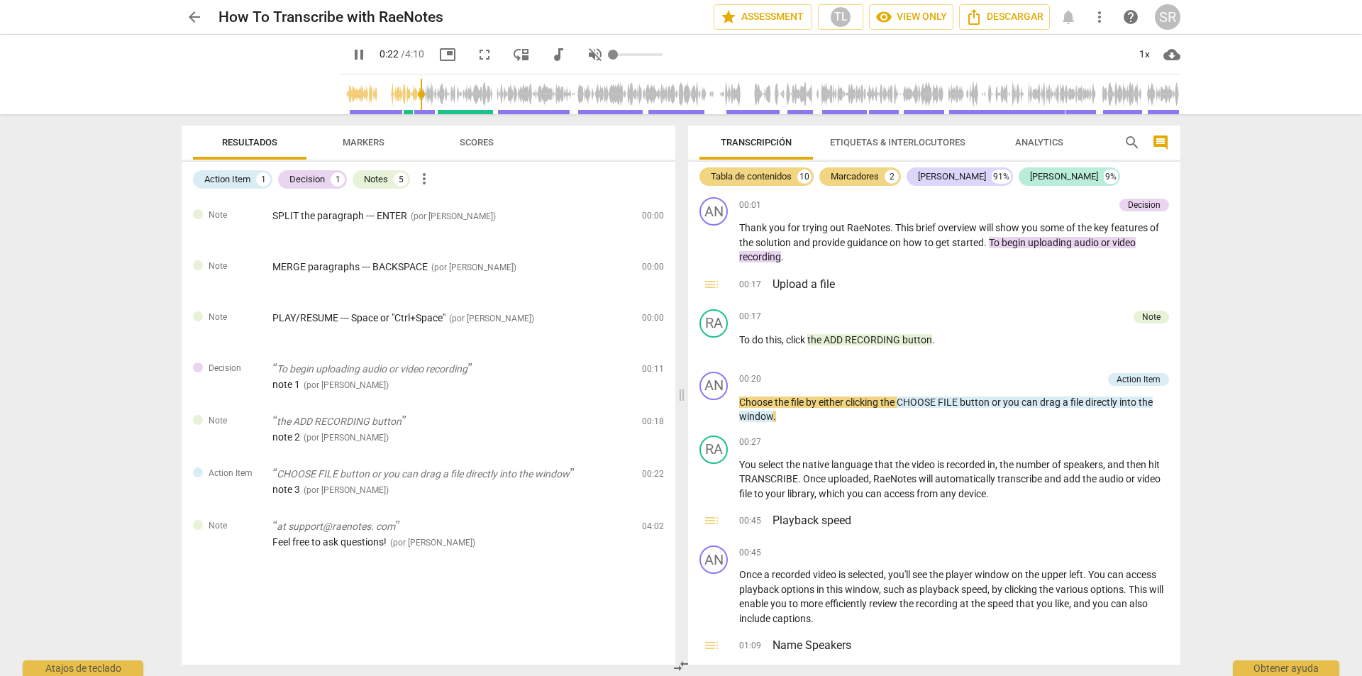
type input "22"
type input "0.23"
type input "22"
type input "0.4"
type input "22"
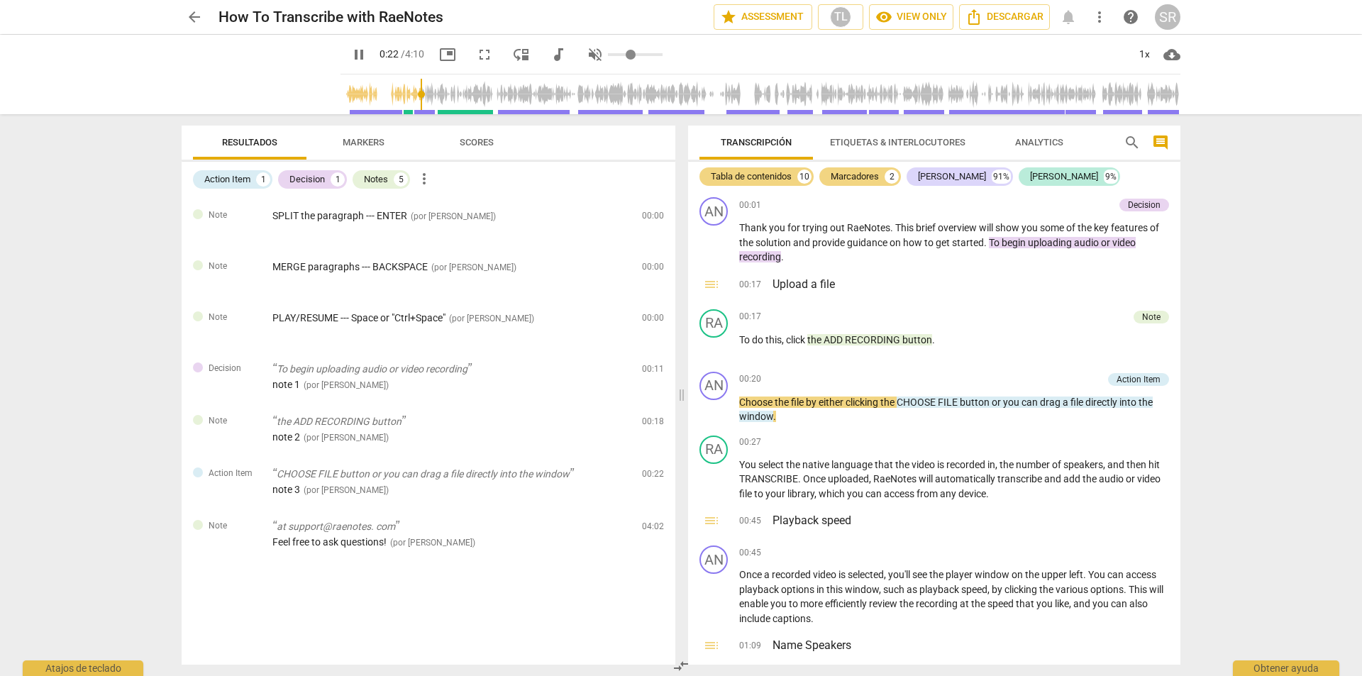
type input "0.77"
type input "22"
type input "1"
type input "23"
drag, startPoint x: 601, startPoint y: 54, endPoint x: 700, endPoint y: 59, distance: 99.5
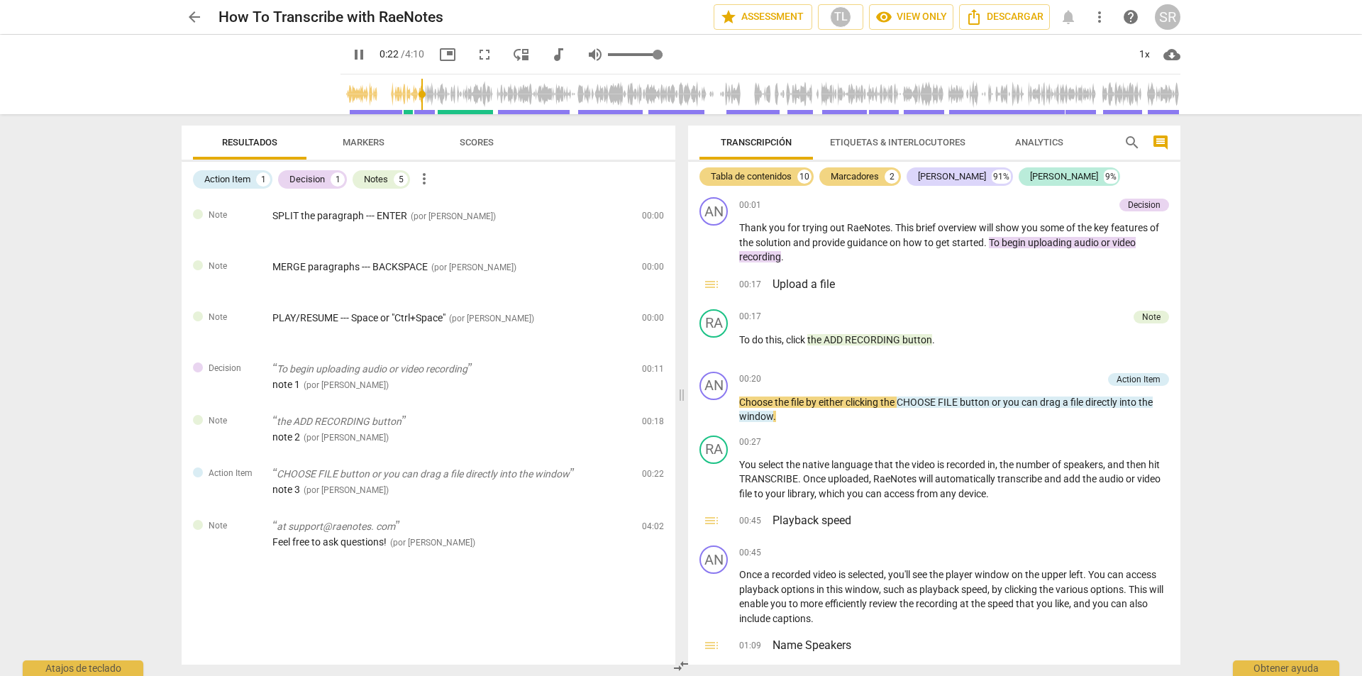
type input "1"
click at [663, 56] on input "range" at bounding box center [635, 54] width 55 height 3
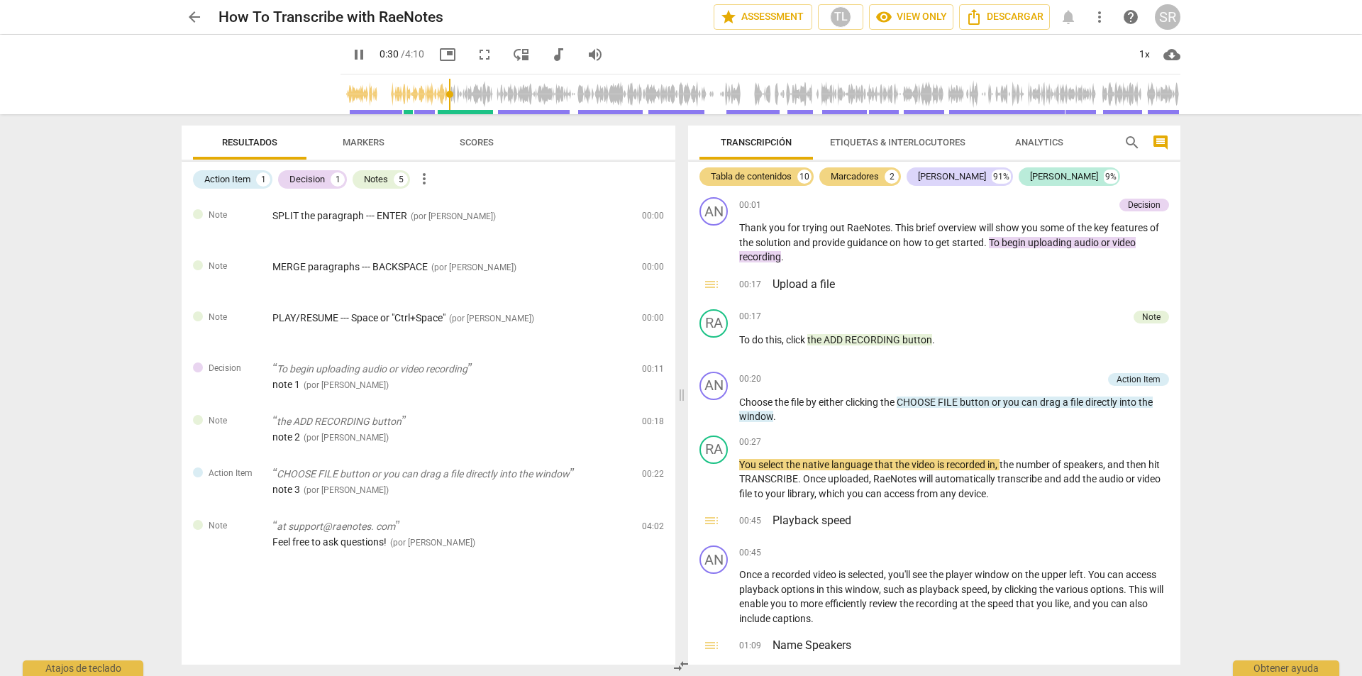
type input "31"
click at [193, 16] on span "arrow_back" at bounding box center [194, 17] width 17 height 17
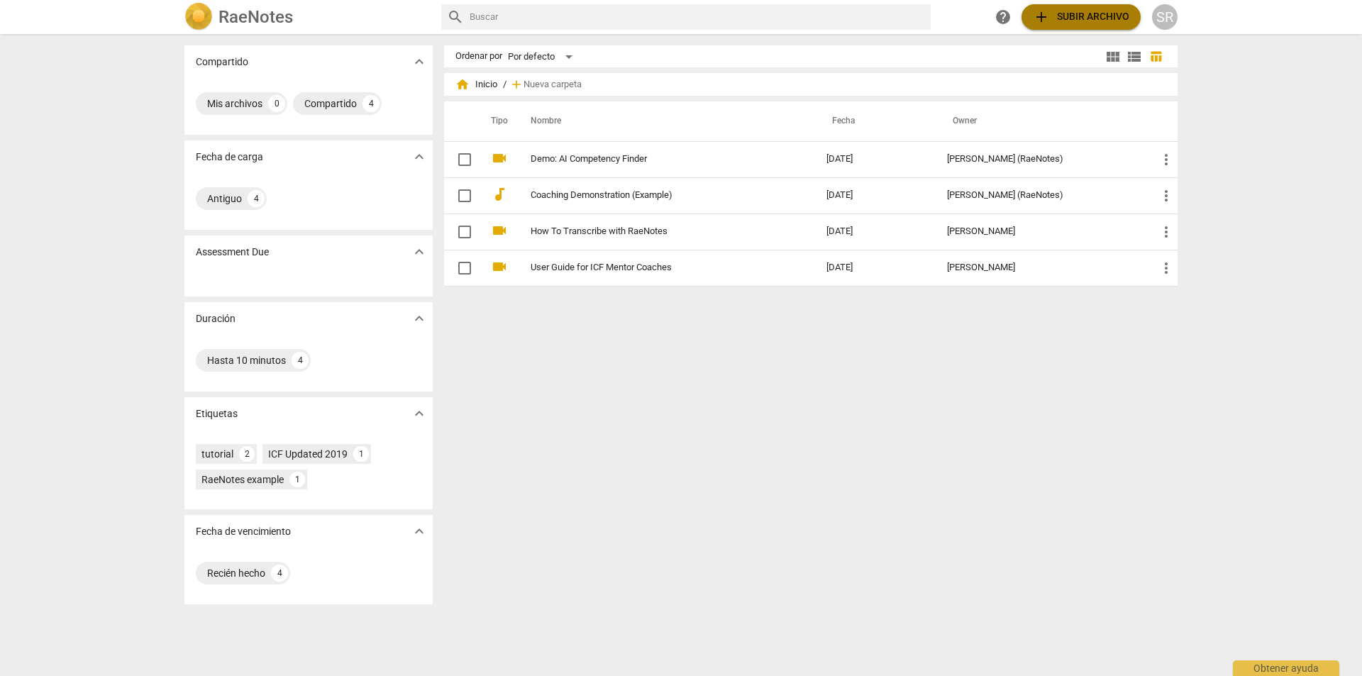
click at [1049, 21] on span "add" at bounding box center [1041, 17] width 17 height 17
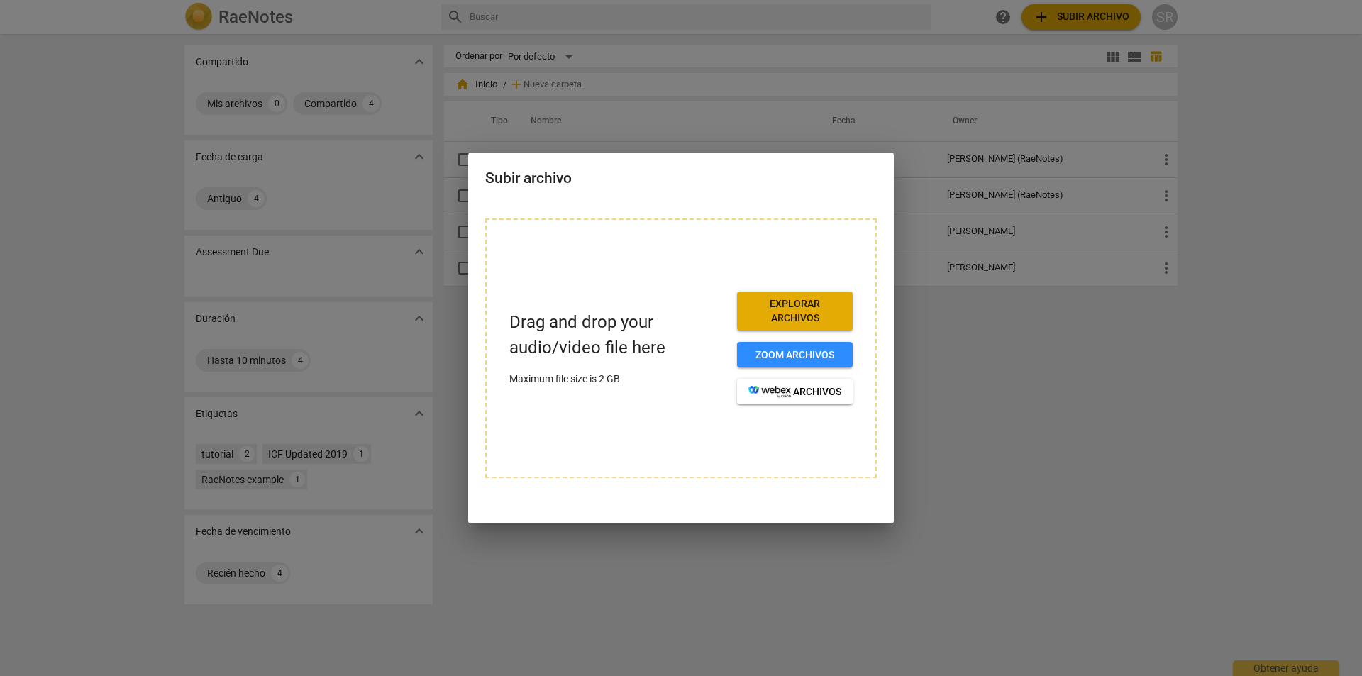
click at [787, 312] on span "Explorar archivos" at bounding box center [795, 311] width 93 height 28
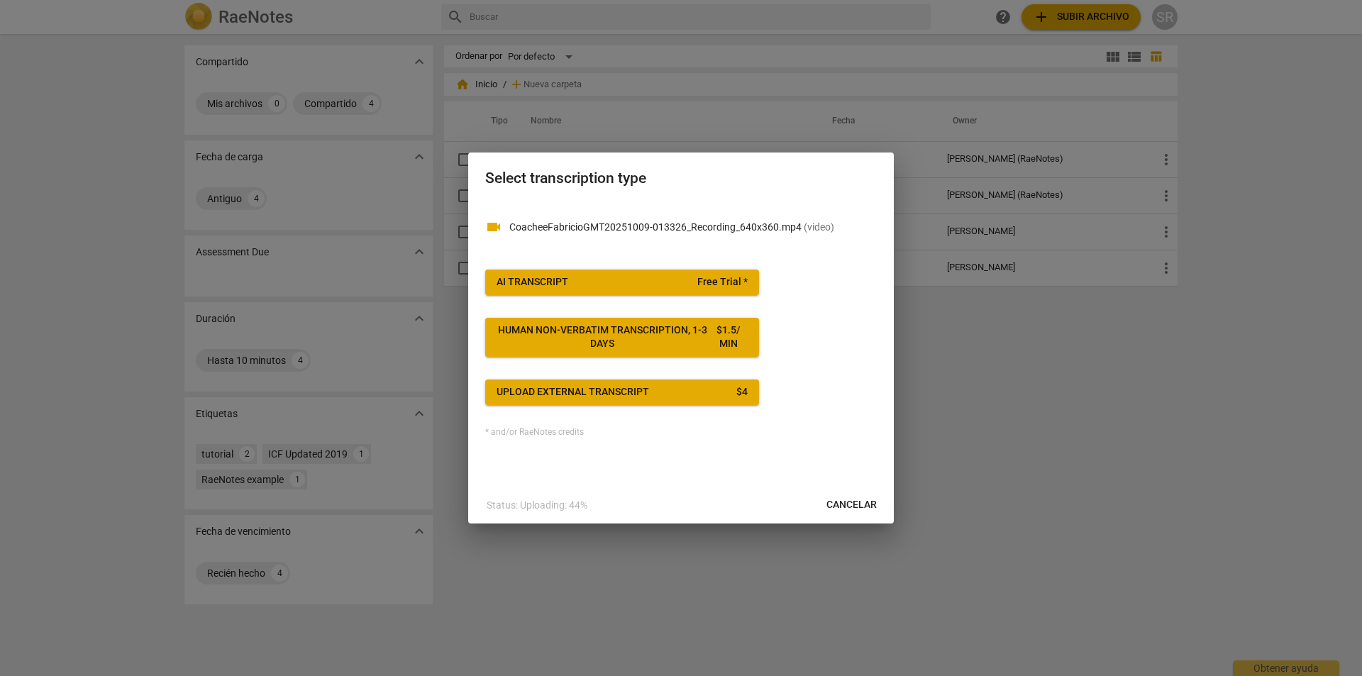
click at [724, 282] on span "Free Trial *" at bounding box center [722, 282] width 50 height 14
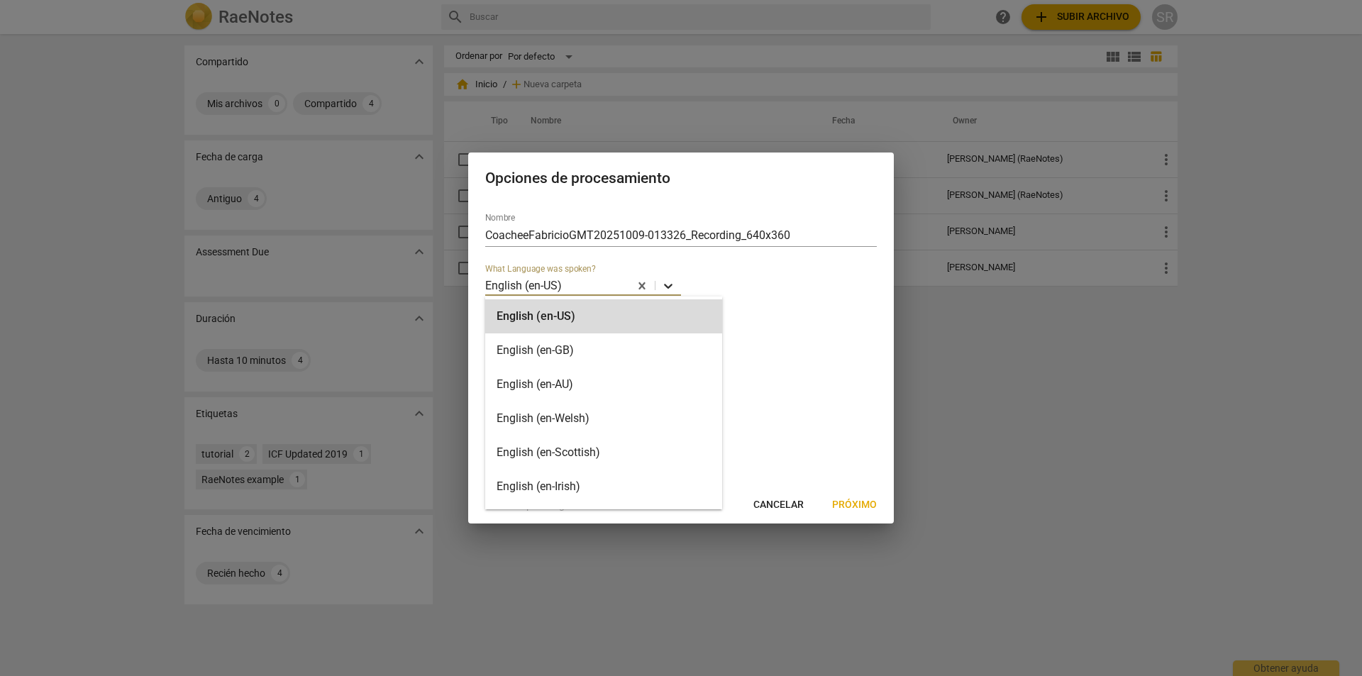
click at [667, 284] on icon at bounding box center [668, 286] width 14 height 14
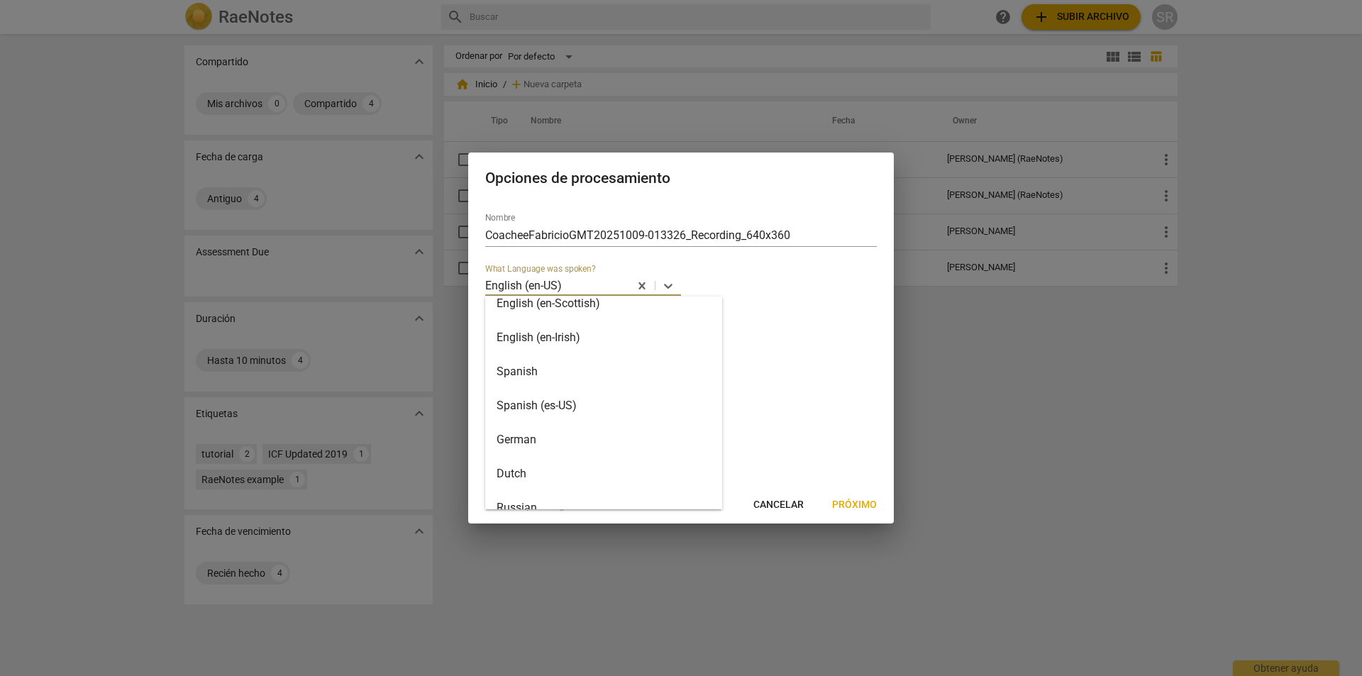
scroll to position [145, 0]
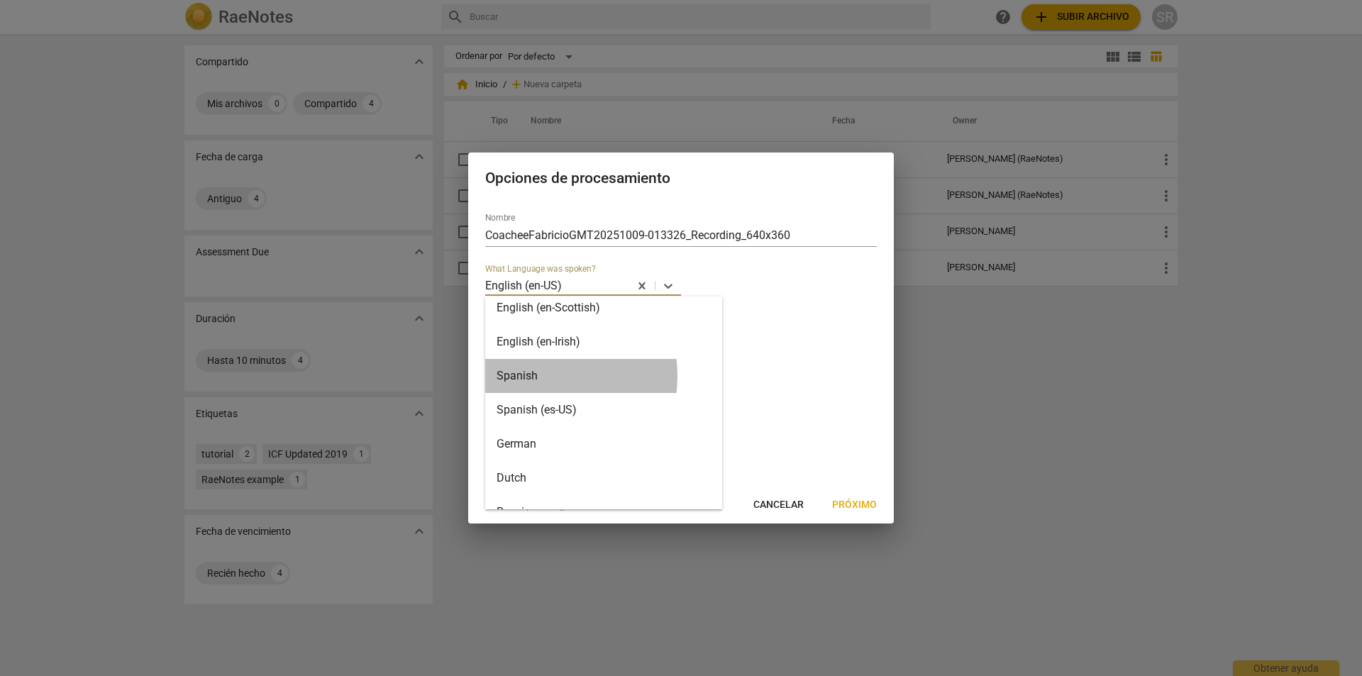
click at [522, 376] on div "Spanish" at bounding box center [603, 376] width 237 height 34
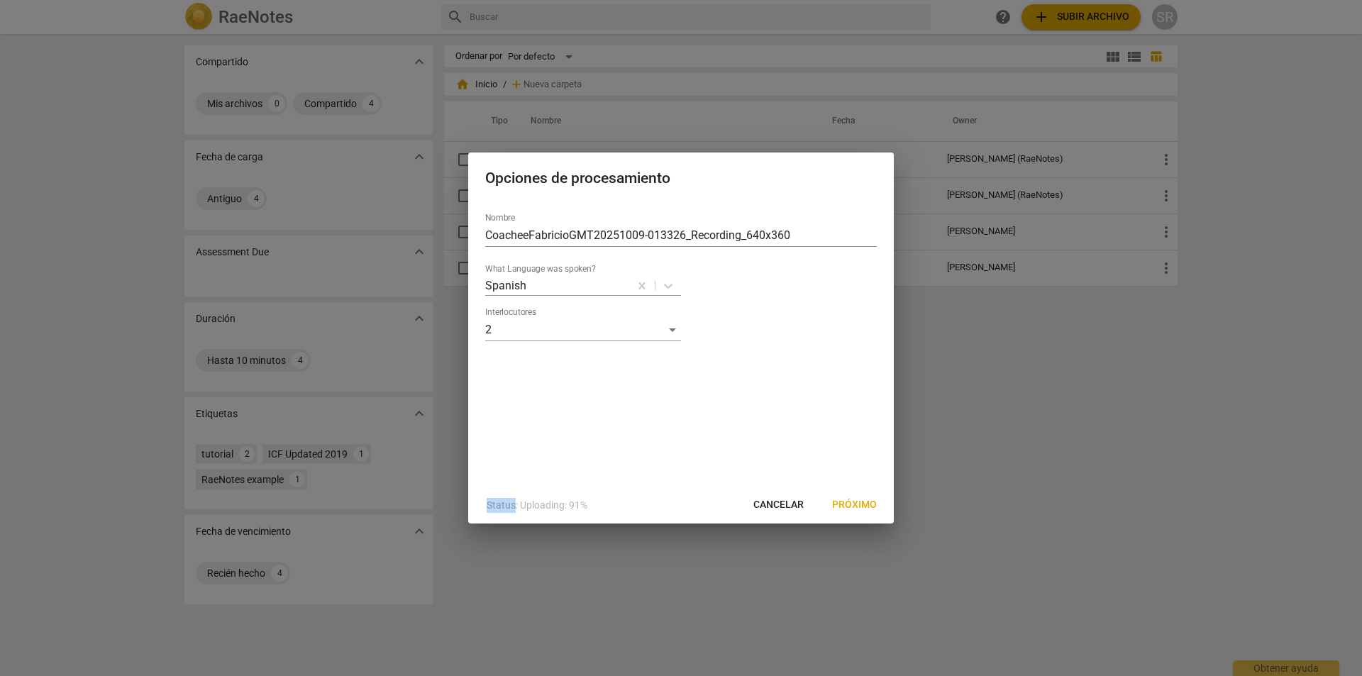
click at [522, 376] on div "Nombre CoacheeFabricioGMT20251009-013326_Recording_640x360 What Language was sp…" at bounding box center [681, 343] width 426 height 285
click at [852, 501] on span "Próximo" at bounding box center [854, 505] width 45 height 14
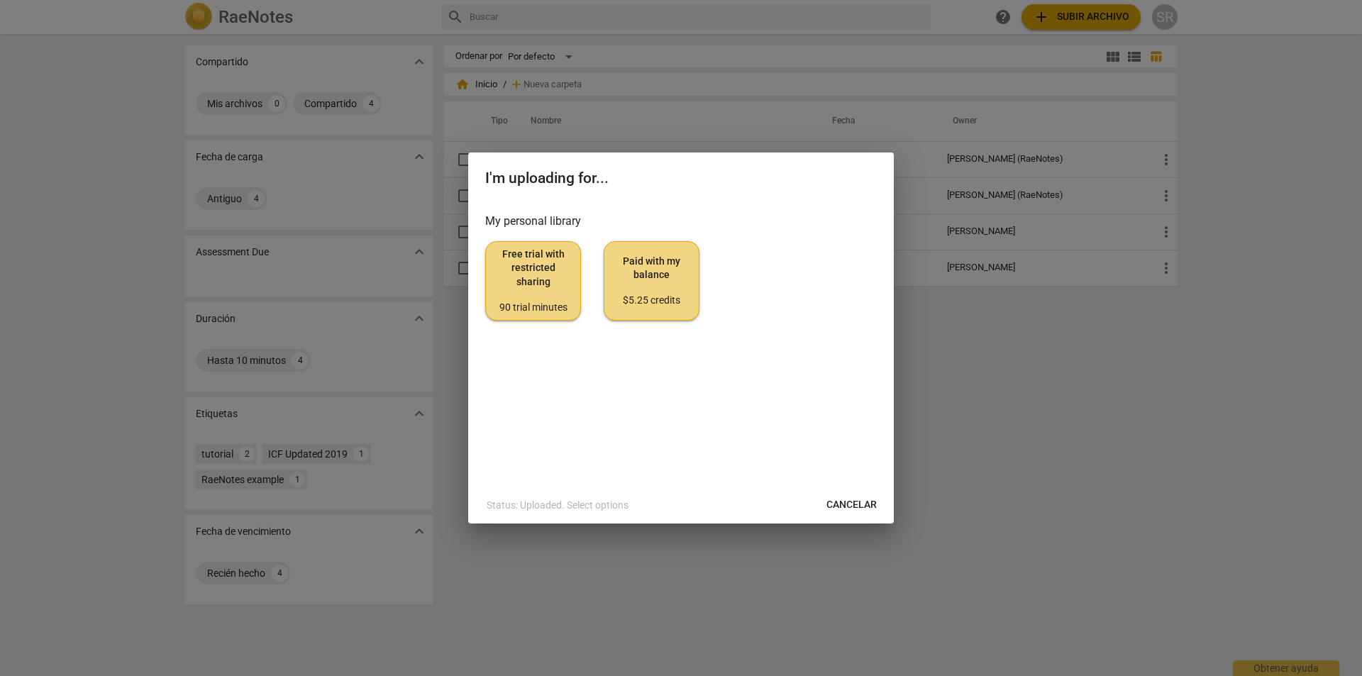
click at [648, 269] on span "Paid with my balance $5.25 credits" at bounding box center [652, 281] width 72 height 53
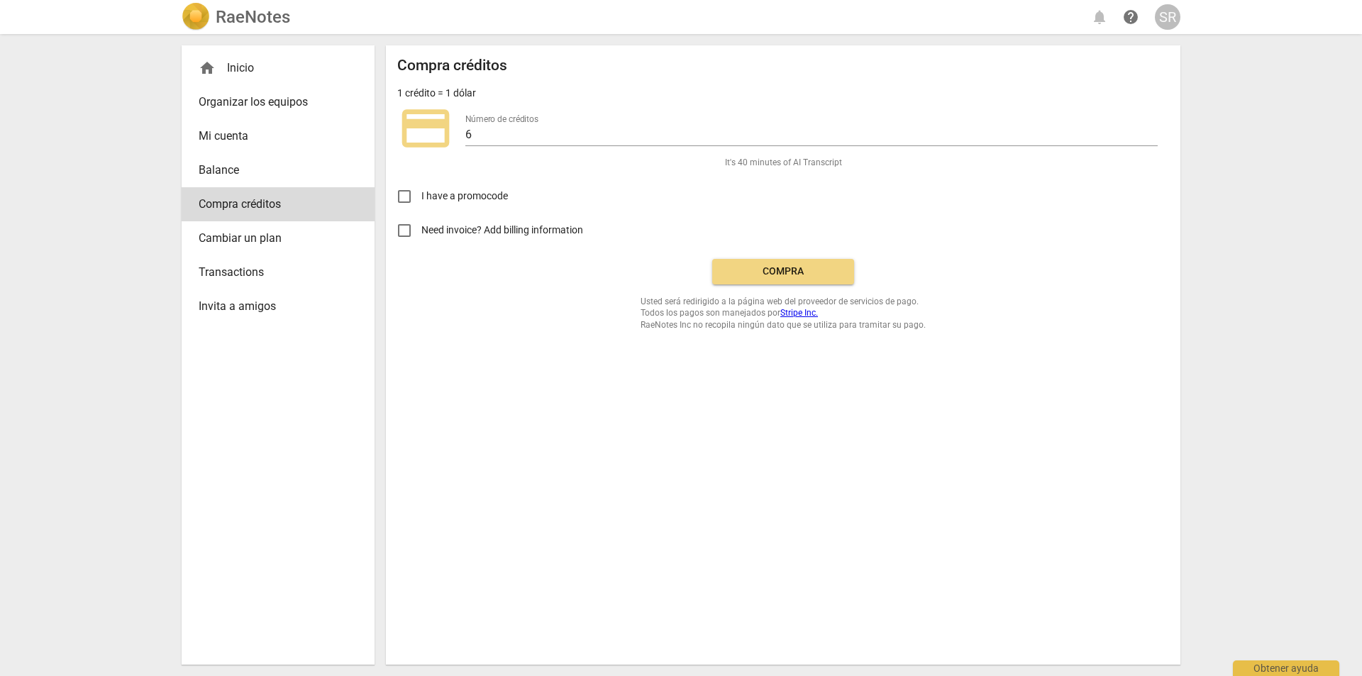
click at [403, 227] on input "Need invoice? Add billing information" at bounding box center [404, 231] width 34 height 34
checkbox input "true"
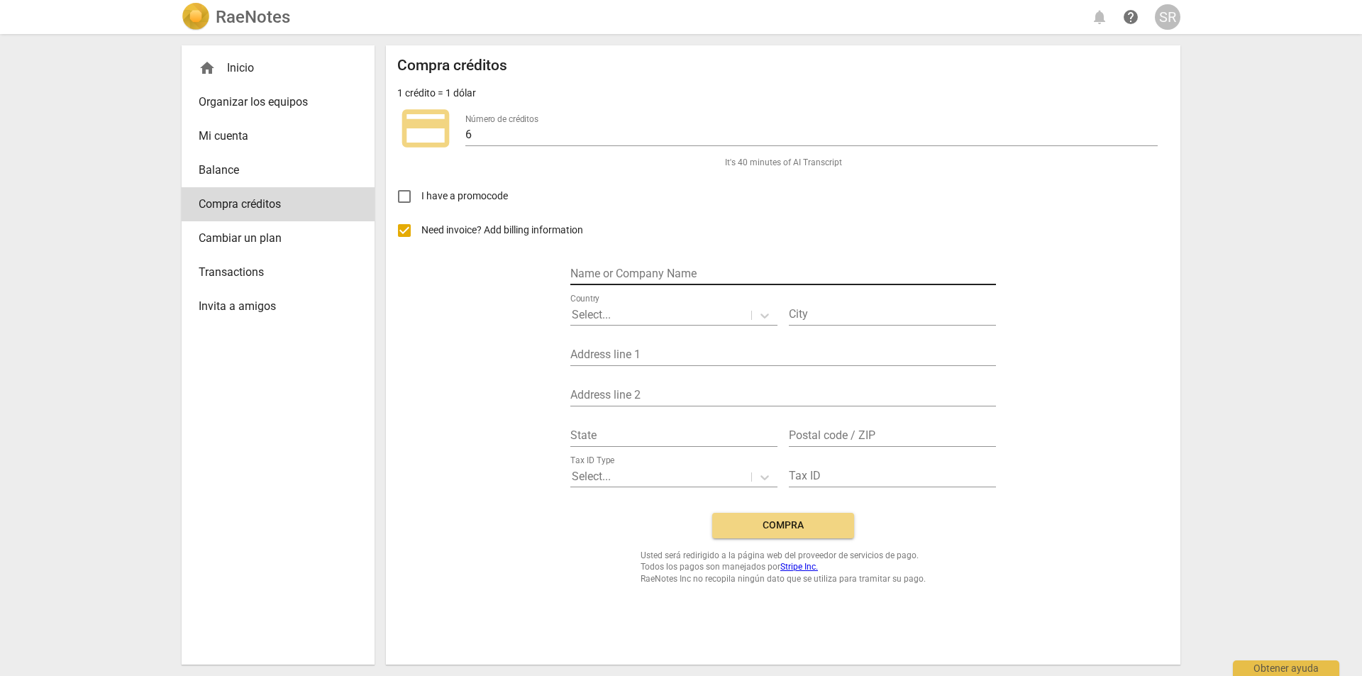
click at [617, 270] on input "text" at bounding box center [783, 275] width 426 height 21
type input "Sandra Carolina Reynoso O Farrill"
type input "CDMX"
type input "Fuentes de la Luna 131"
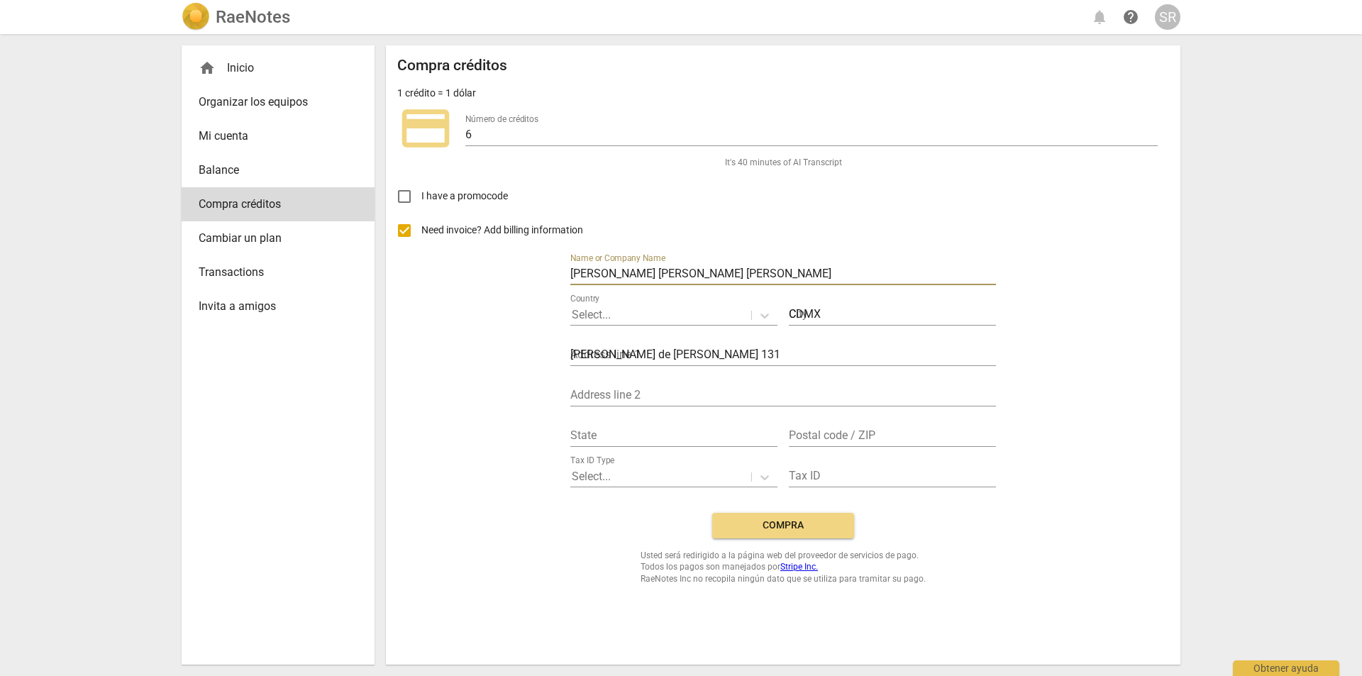
type input "Colonia Fuentes del Pedregal"
type input "CDMX"
type input "14140"
click at [768, 318] on icon at bounding box center [765, 316] width 14 height 14
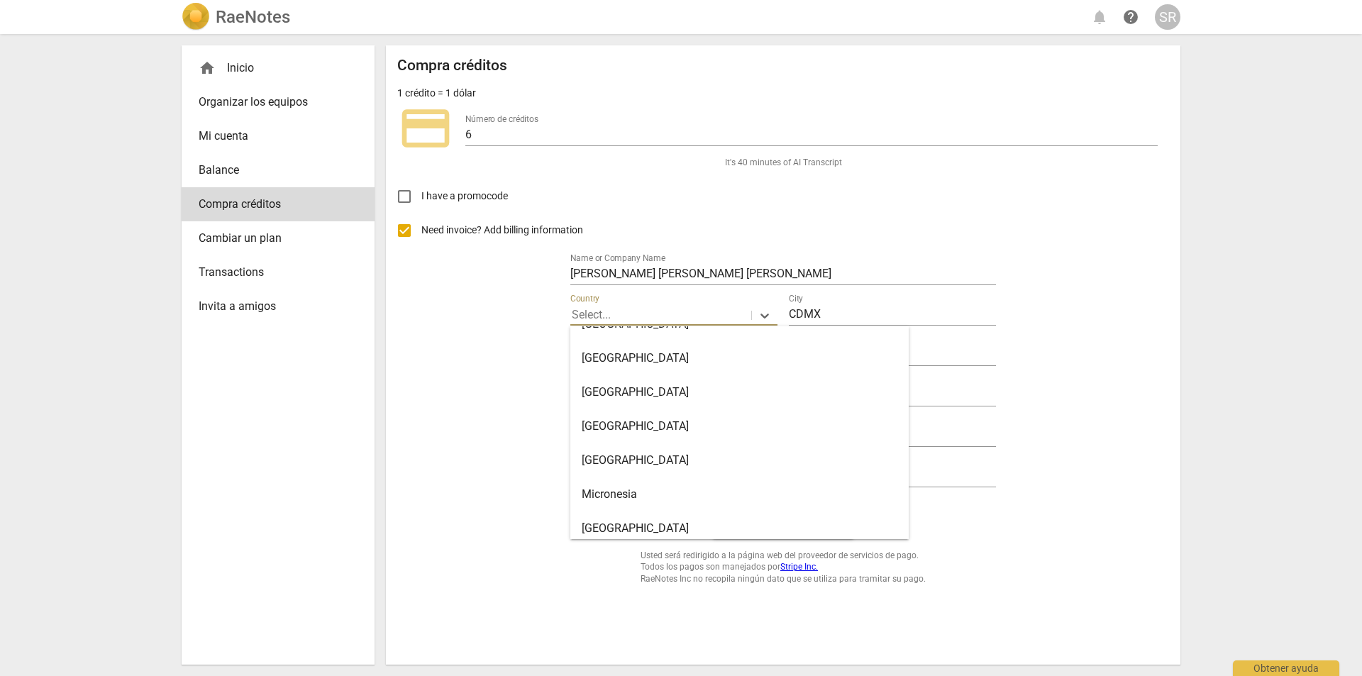
scroll to position [4664, 0]
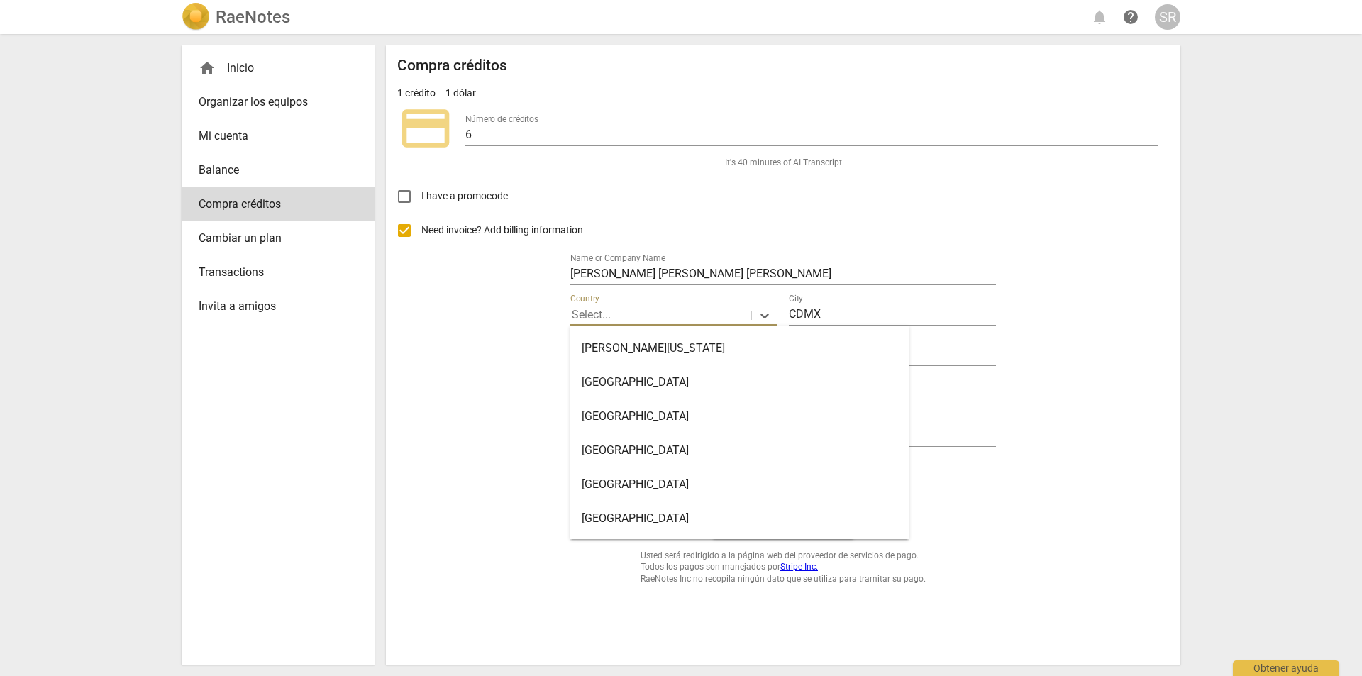
click at [612, 516] on div "Mexico" at bounding box center [739, 519] width 338 height 34
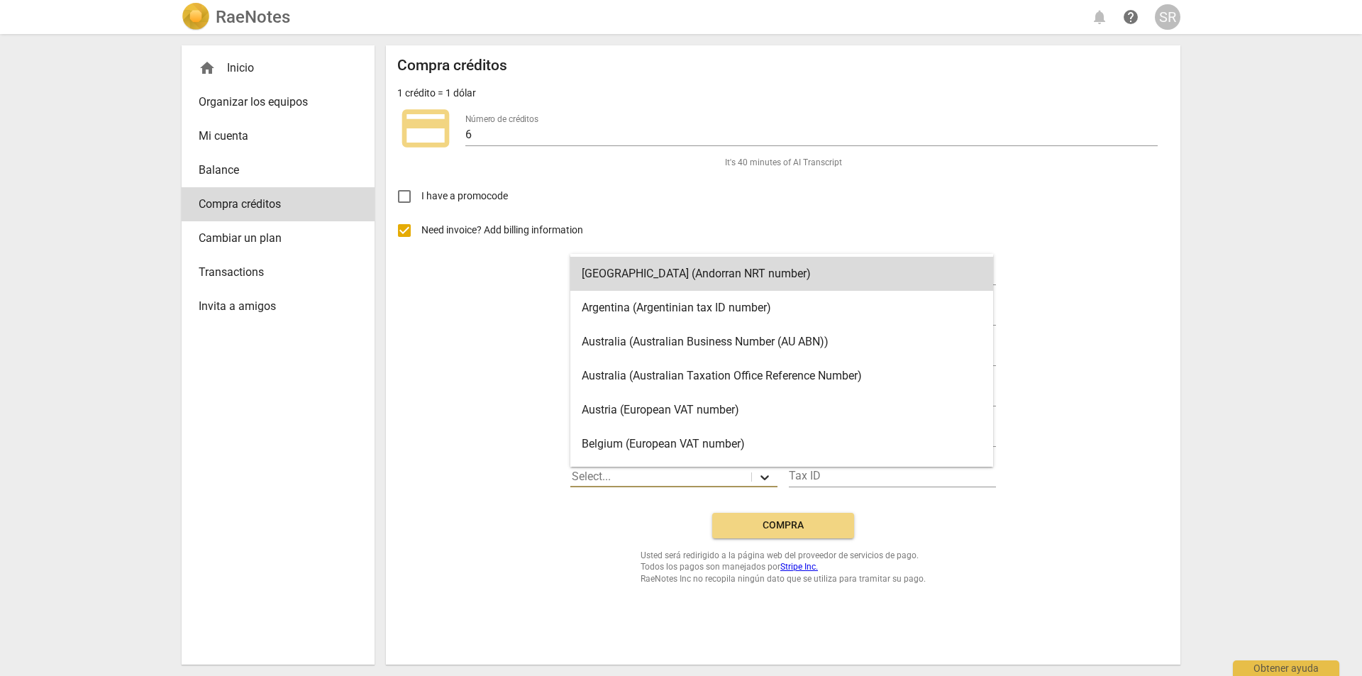
click at [768, 477] on icon at bounding box center [765, 477] width 9 height 5
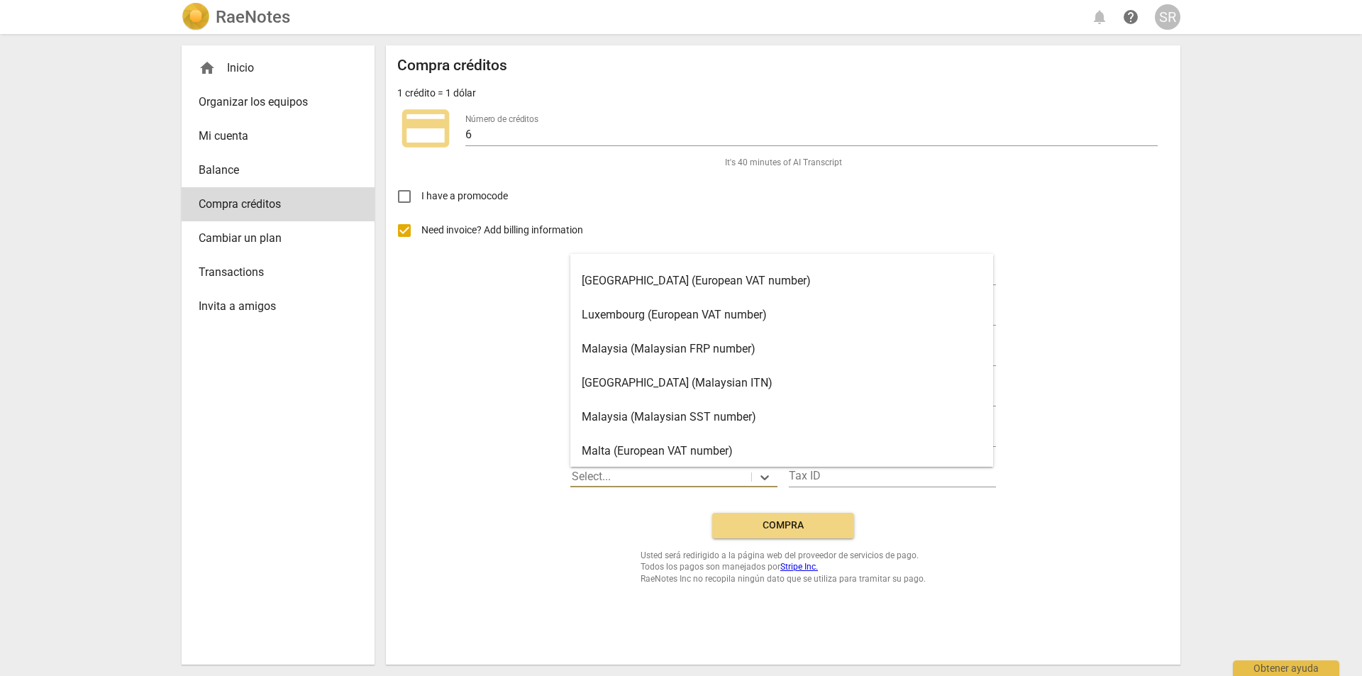
scroll to position [1725, 0]
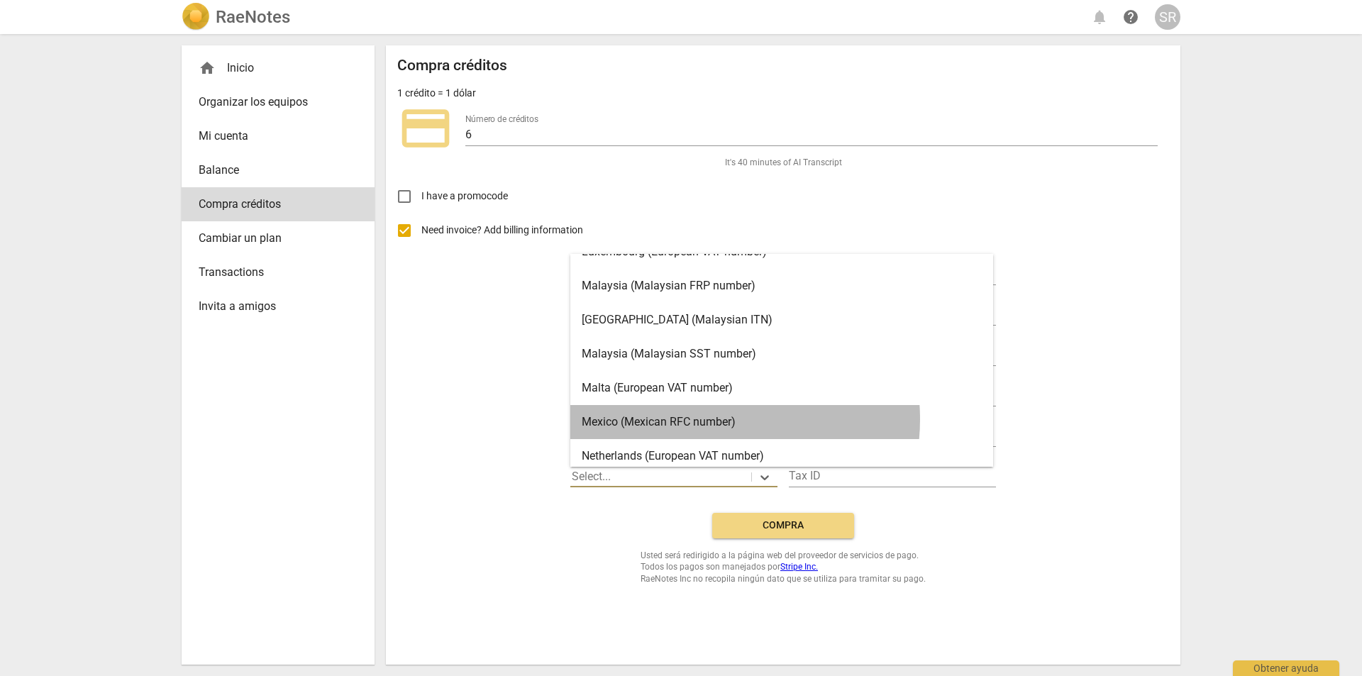
click at [702, 419] on div "Mexico (Mexican RFC number)" at bounding box center [781, 422] width 423 height 34
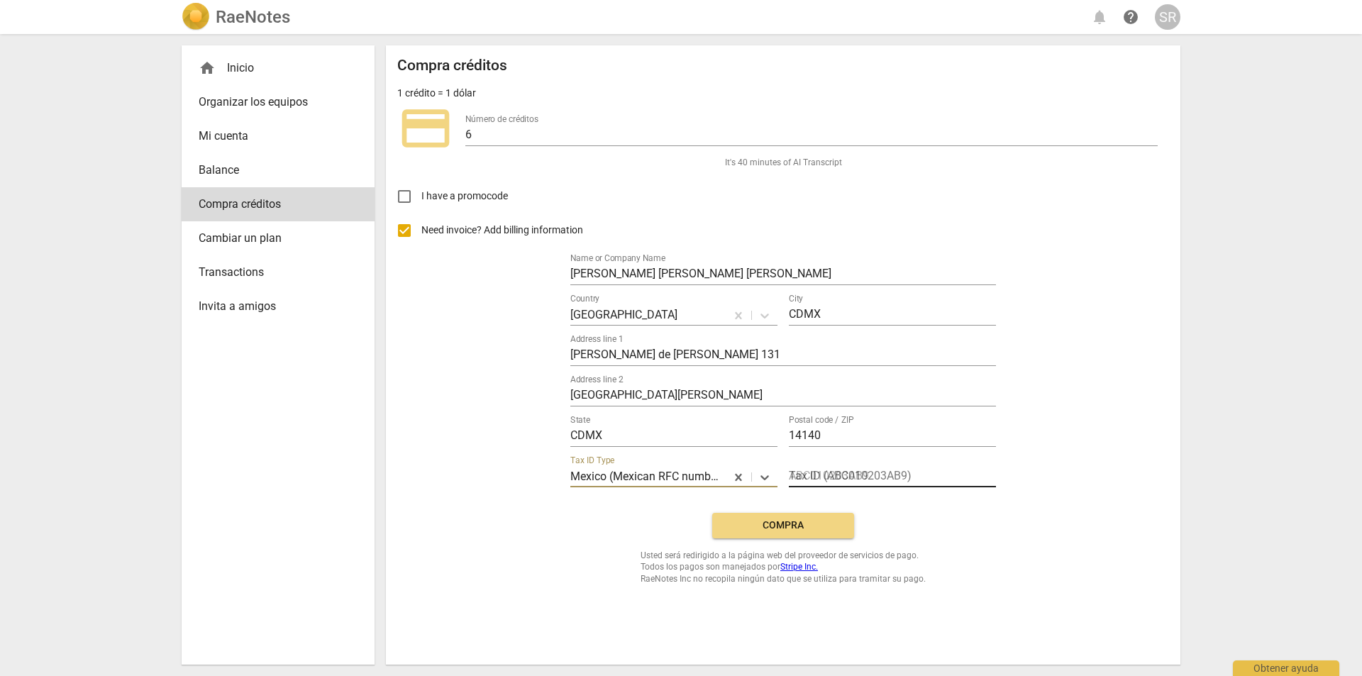
click at [824, 473] on input "text" at bounding box center [892, 477] width 207 height 21
type input "REFS580221S1A"
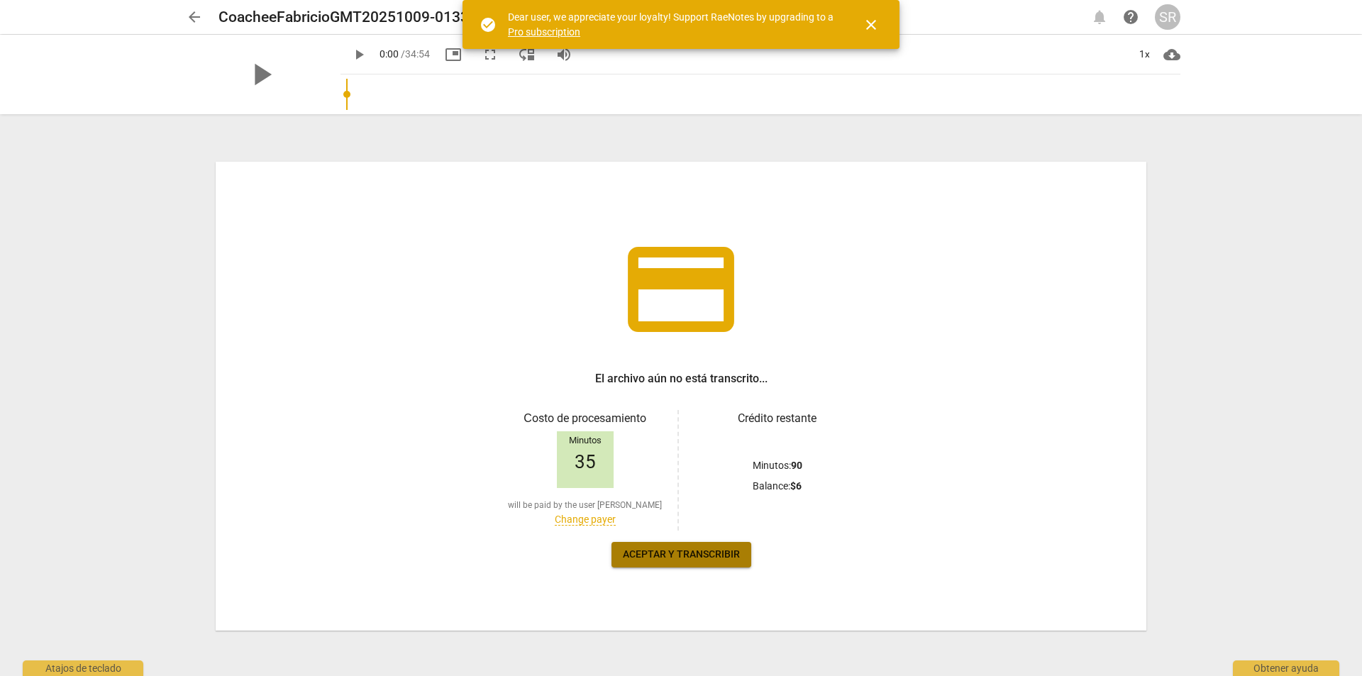
click at [688, 551] on span "Aceptar y transcribir" at bounding box center [681, 555] width 117 height 14
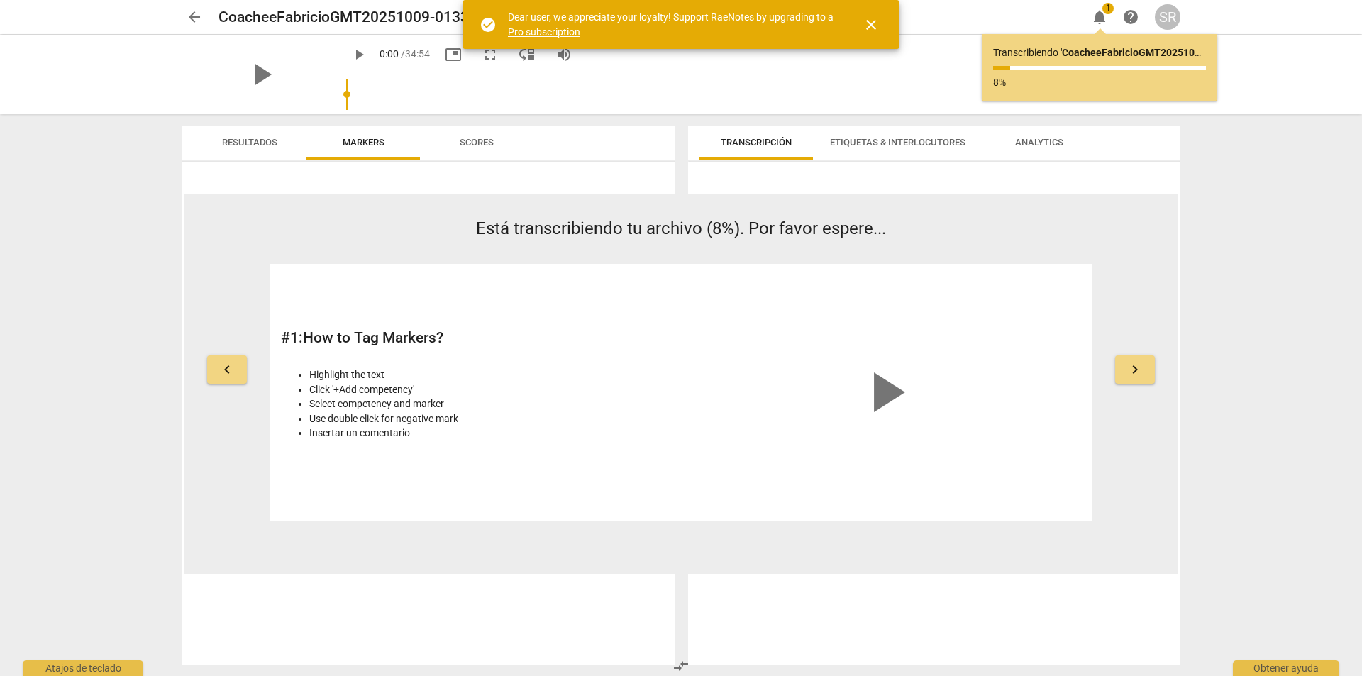
click at [869, 25] on span "close" at bounding box center [871, 24] width 17 height 17
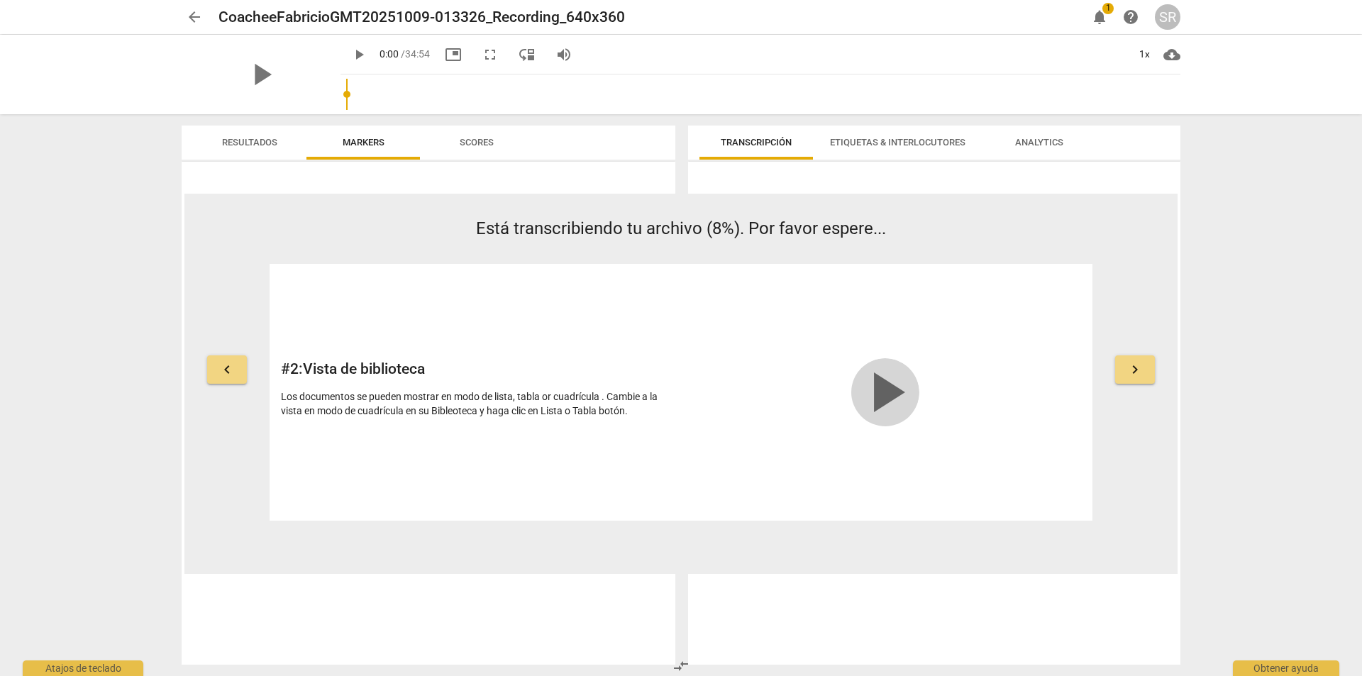
click at [893, 398] on span "play_arrow" at bounding box center [885, 392] width 68 height 68
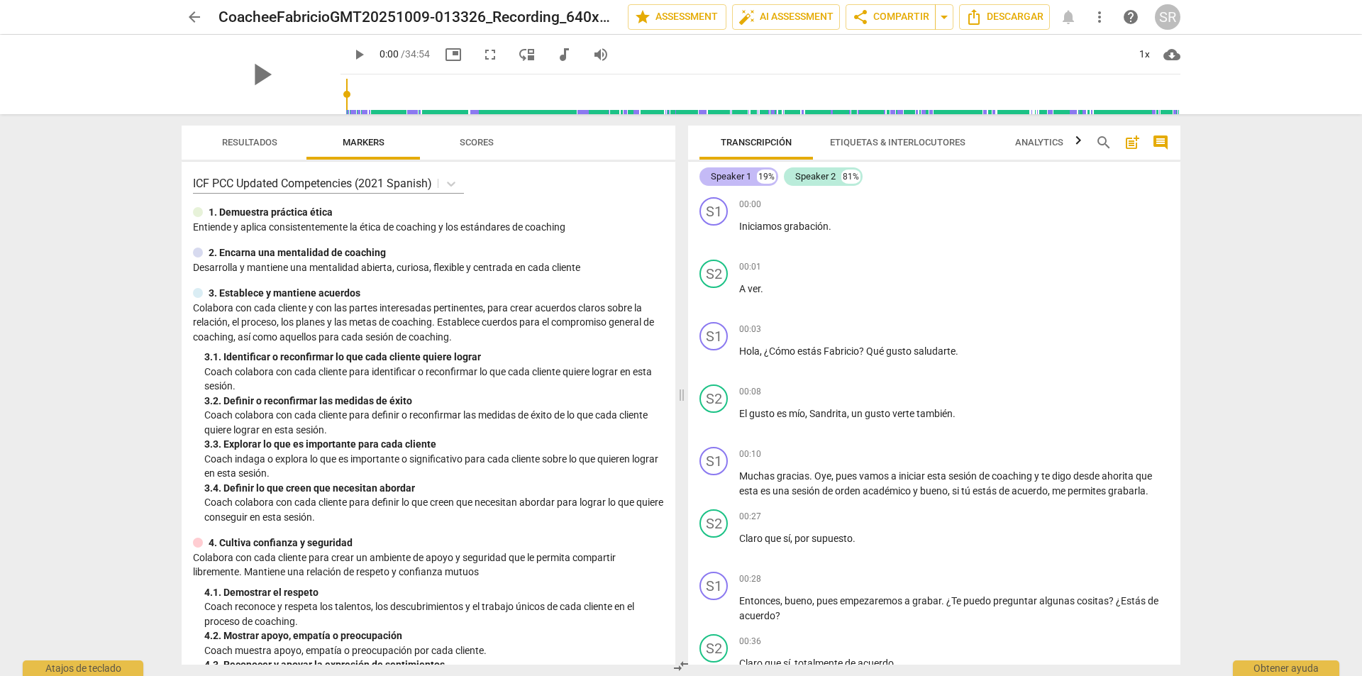
click at [734, 177] on div "Speaker 1" at bounding box center [731, 177] width 40 height 14
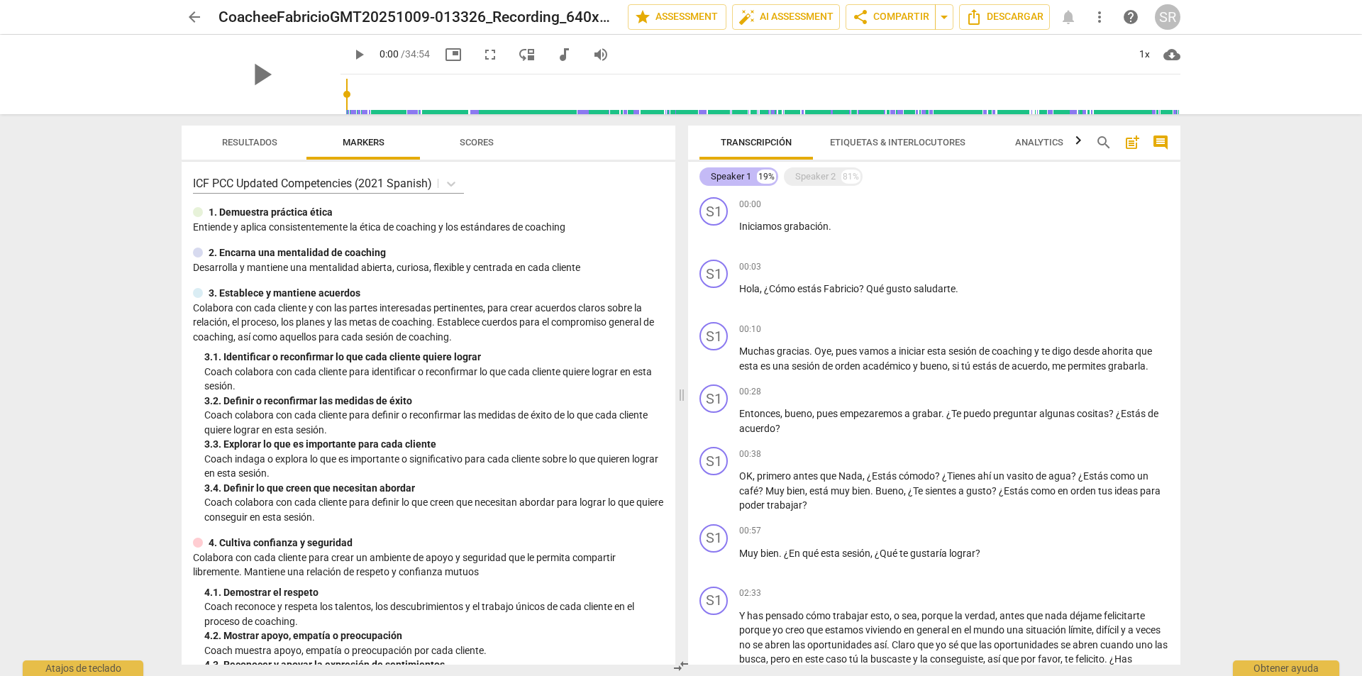
click at [734, 177] on div "Speaker 1" at bounding box center [731, 177] width 40 height 14
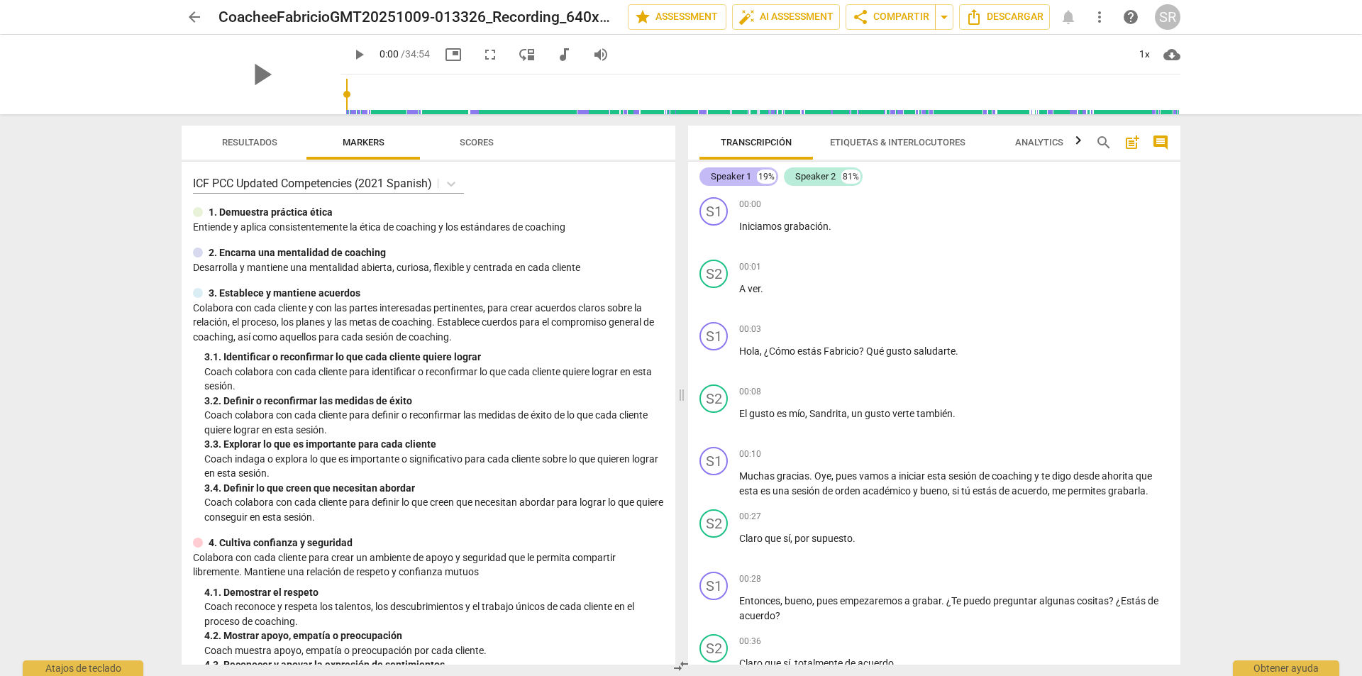
click at [712, 177] on div "Speaker 1" at bounding box center [731, 177] width 40 height 14
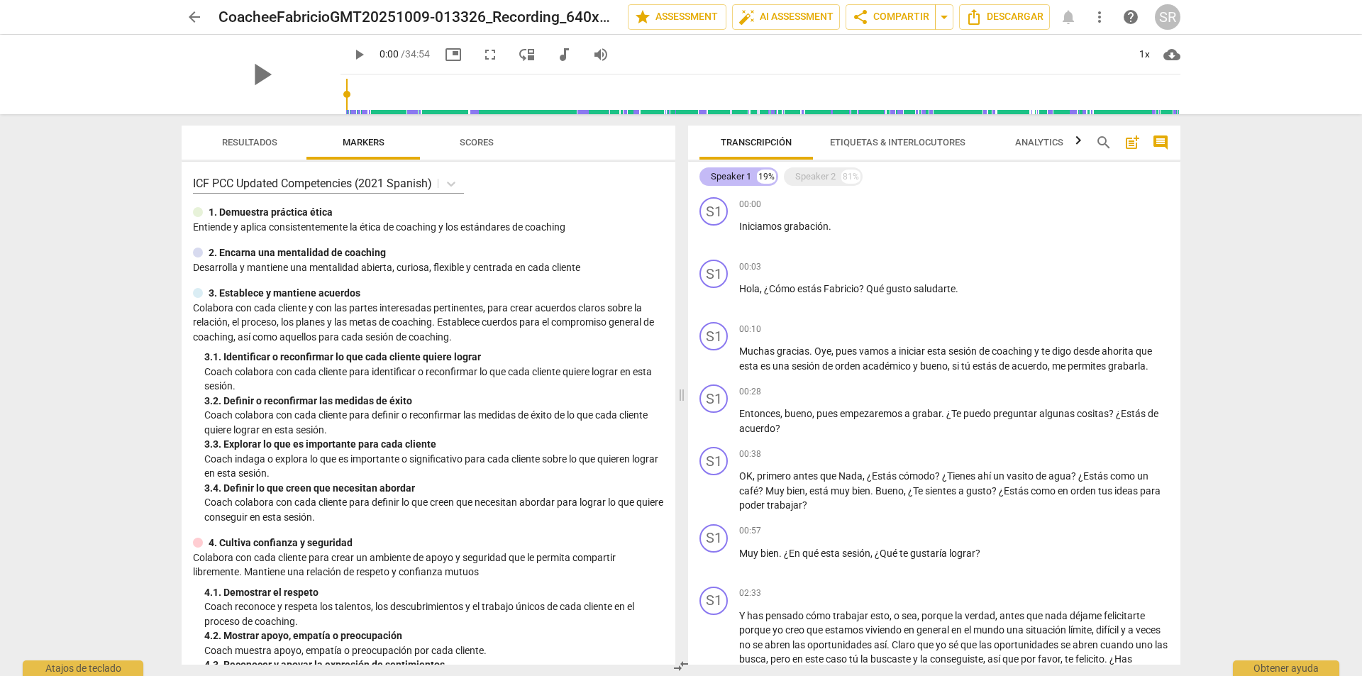
click at [712, 177] on div "Speaker 1" at bounding box center [731, 177] width 40 height 14
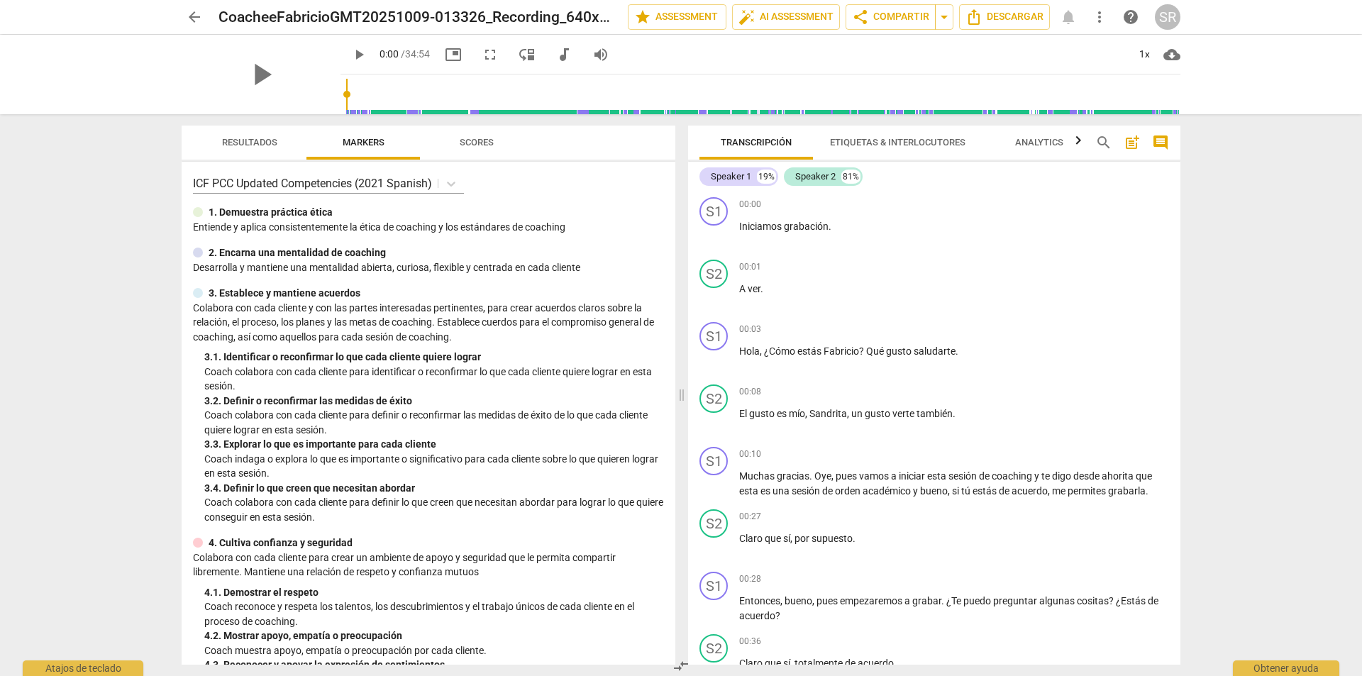
click at [877, 140] on span "Etiquetas & Interlocutores" at bounding box center [898, 142] width 136 height 11
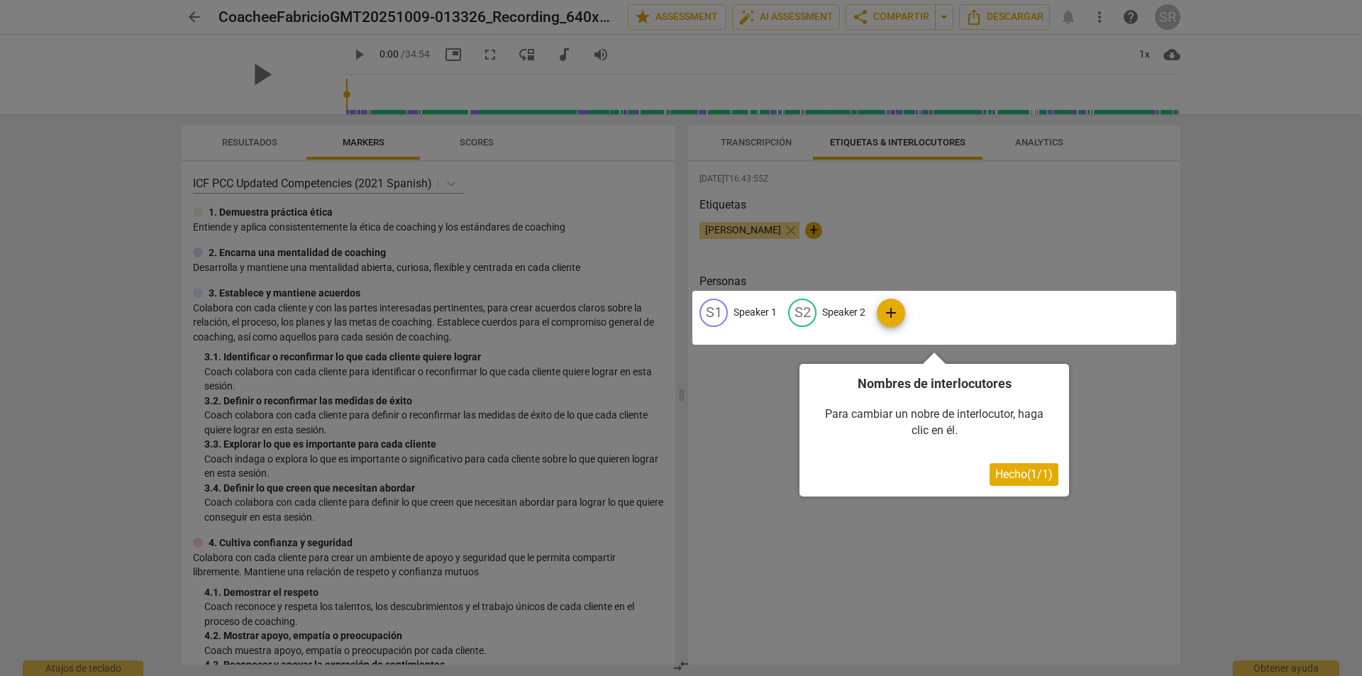
click at [751, 310] on div at bounding box center [934, 318] width 484 height 54
click at [737, 313] on div at bounding box center [934, 318] width 484 height 54
click at [1022, 468] on span "Hecho ( 1 / 1 )" at bounding box center [1023, 474] width 57 height 13
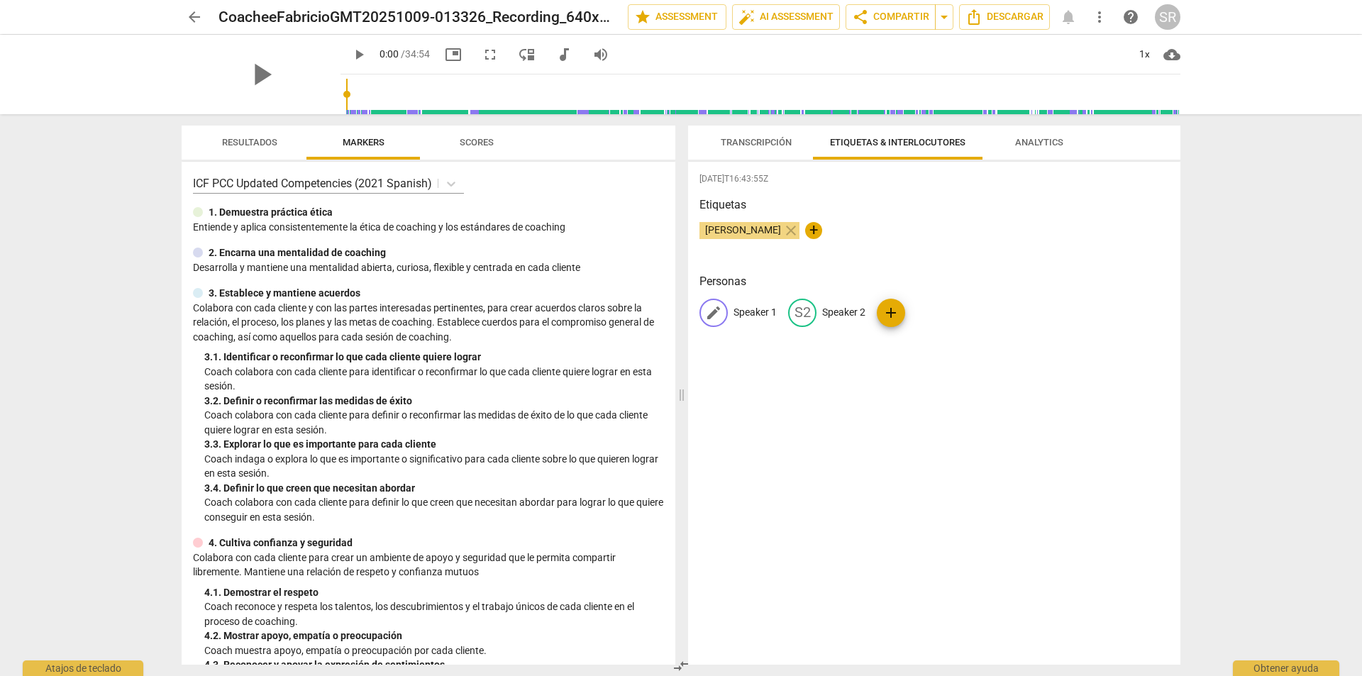
click at [712, 310] on span "edit" at bounding box center [713, 312] width 17 height 17
type input "Coach Sandra Reynoso"
click at [922, 315] on p "Speaker 2" at bounding box center [936, 312] width 43 height 15
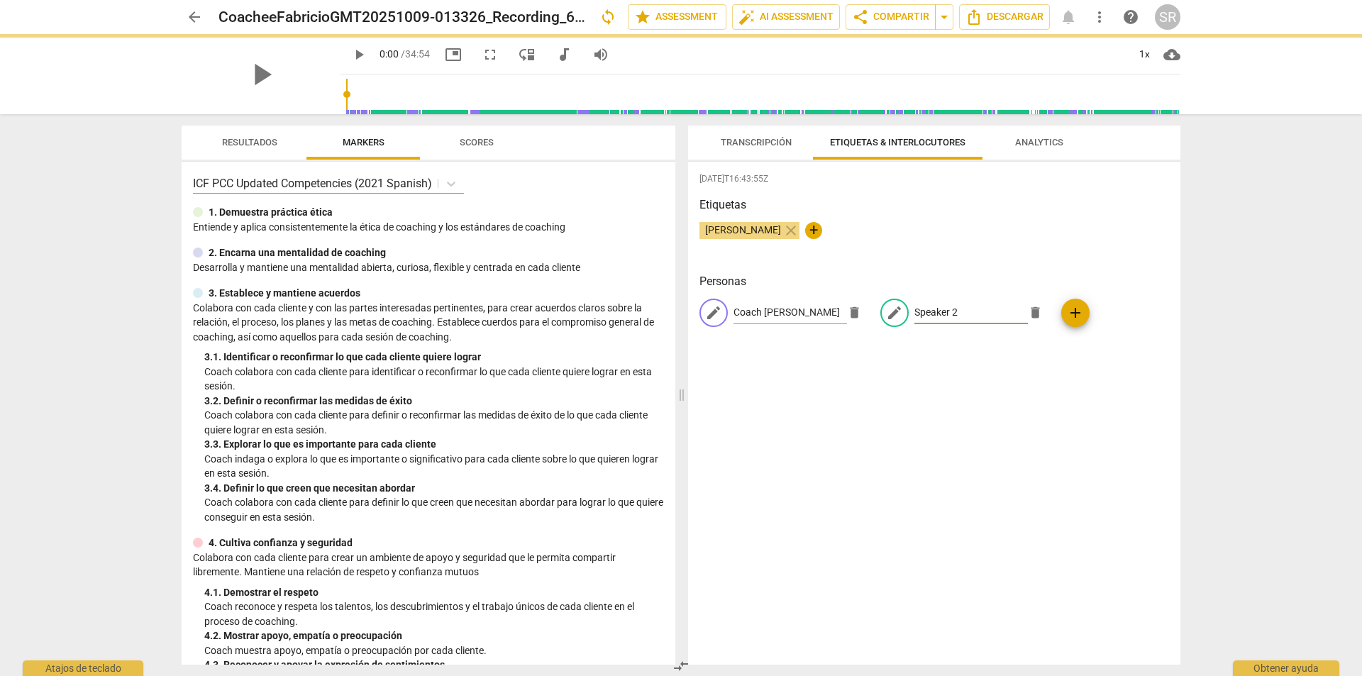
click at [961, 312] on input "Speaker 2" at bounding box center [972, 313] width 114 height 23
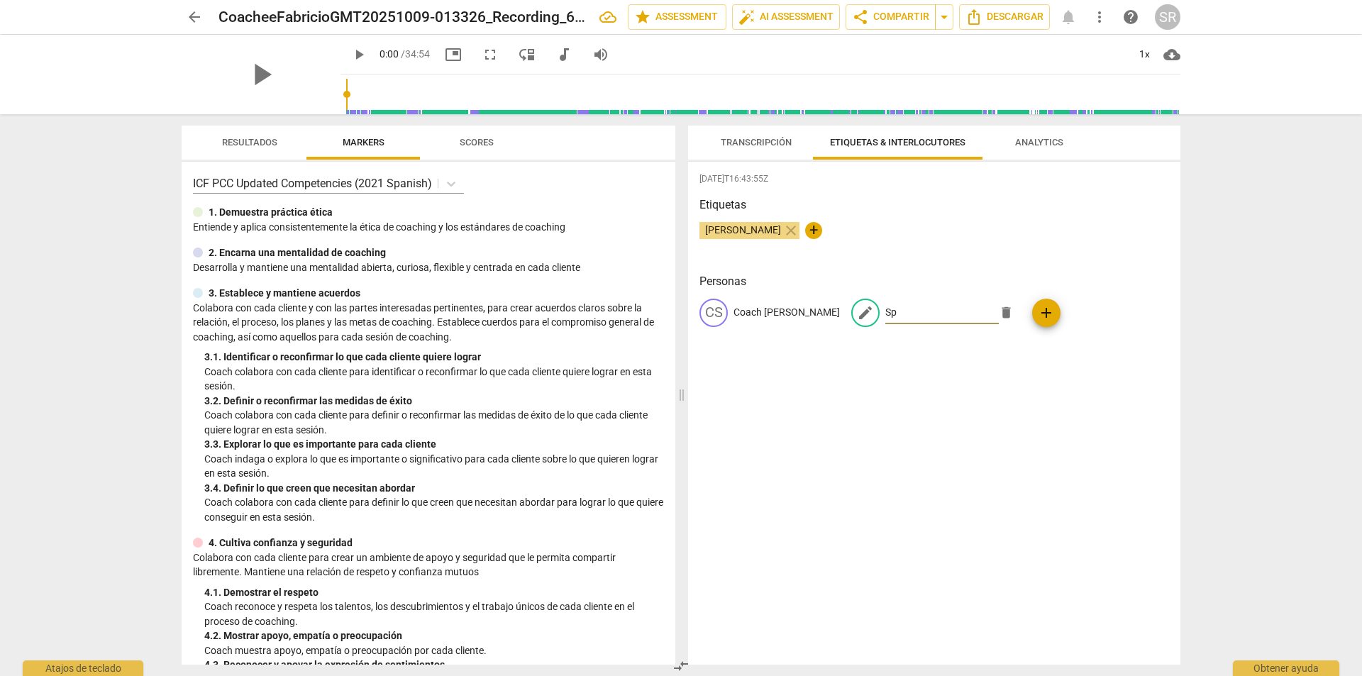
type input "S"
click at [947, 311] on input "Coachee Fabri" at bounding box center [942, 313] width 114 height 23
type input "Coachee Fabricio Castro"
click at [904, 340] on div "Personas CS Coach Sandra Reynoso edit Coachee Fabricio Castro delete add" at bounding box center [935, 311] width 470 height 77
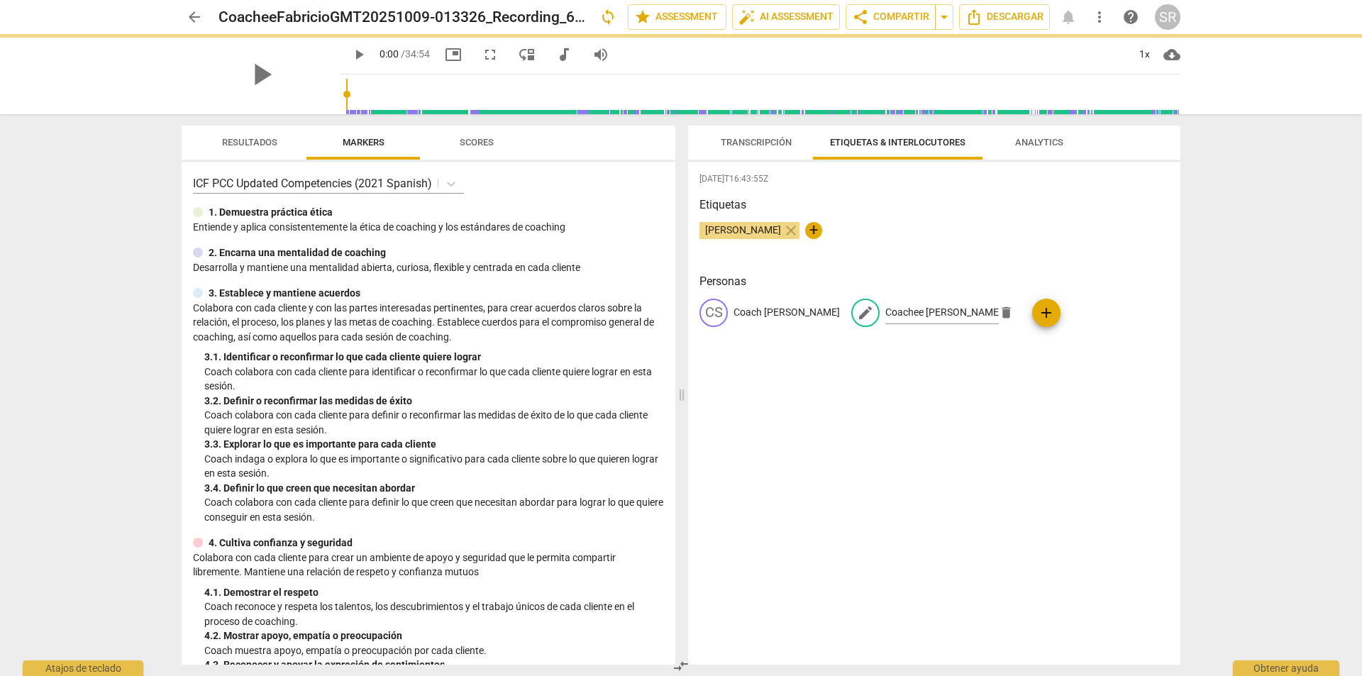
click at [767, 146] on span "Transcripción" at bounding box center [756, 142] width 71 height 11
click at [759, 141] on span "Transcripción" at bounding box center [756, 142] width 71 height 11
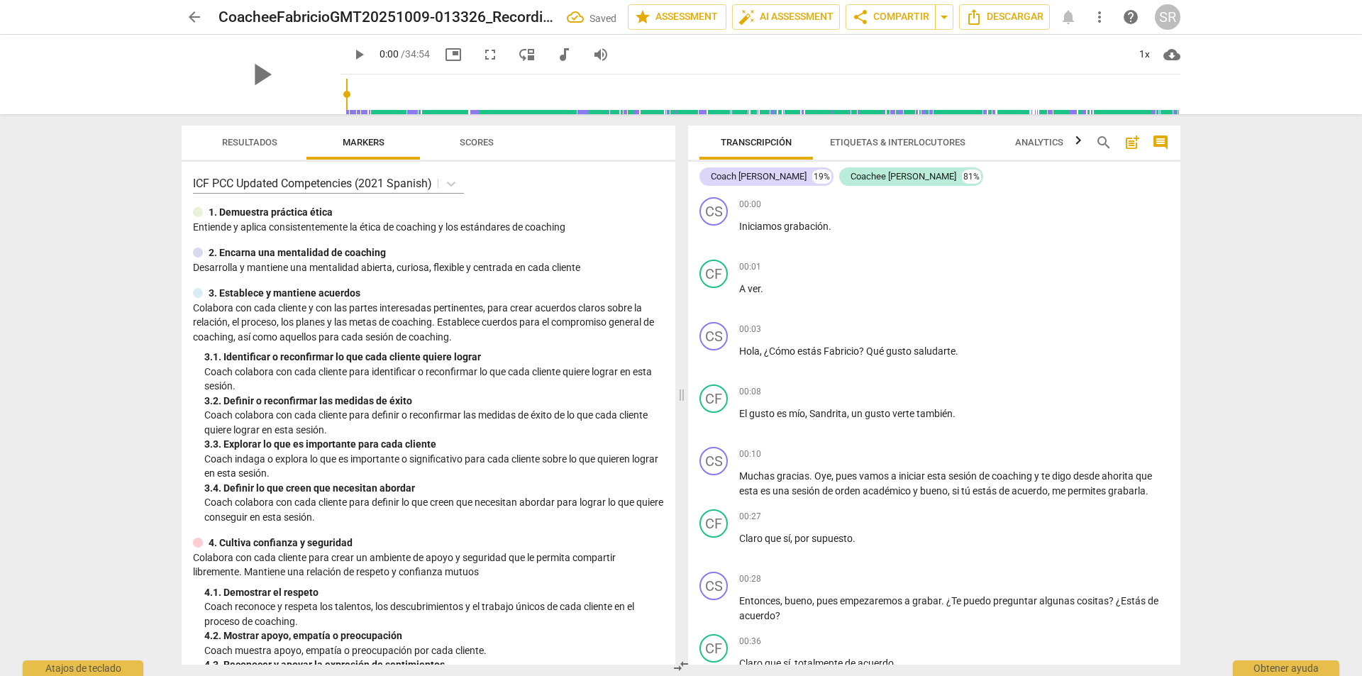
click at [756, 142] on span "Transcripción" at bounding box center [756, 142] width 71 height 11
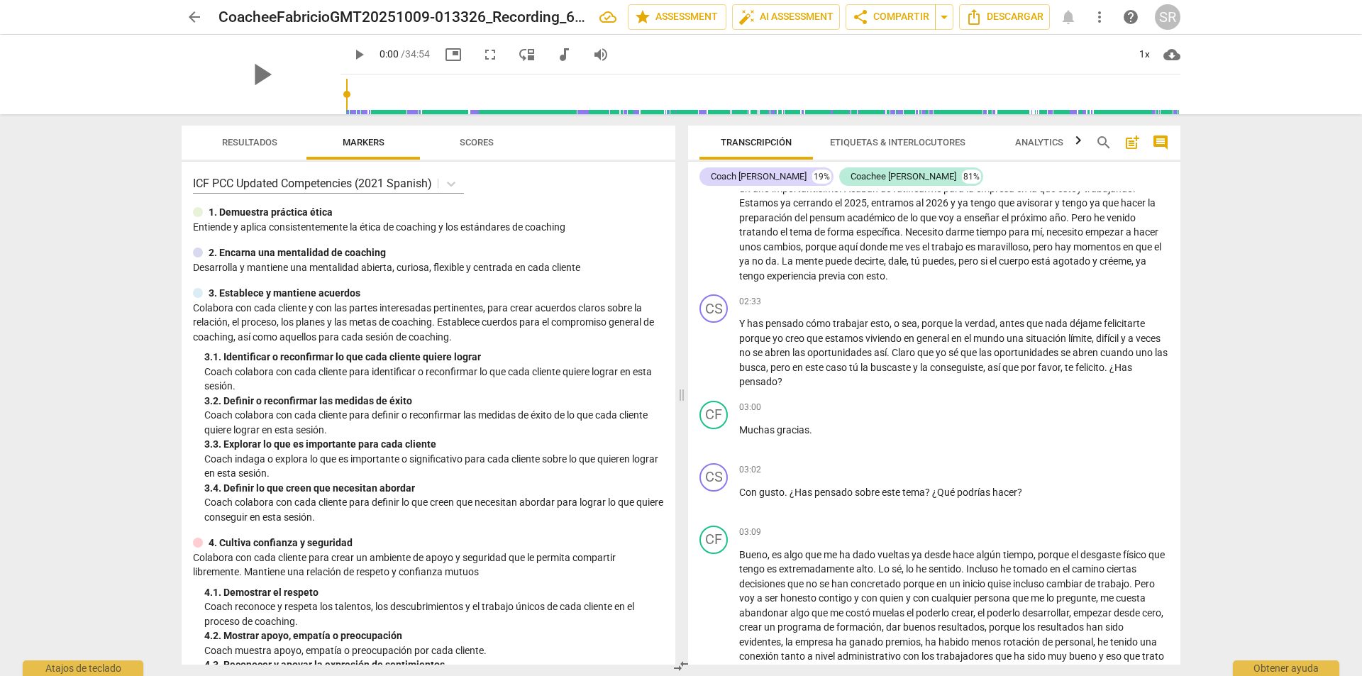
scroll to position [830, 0]
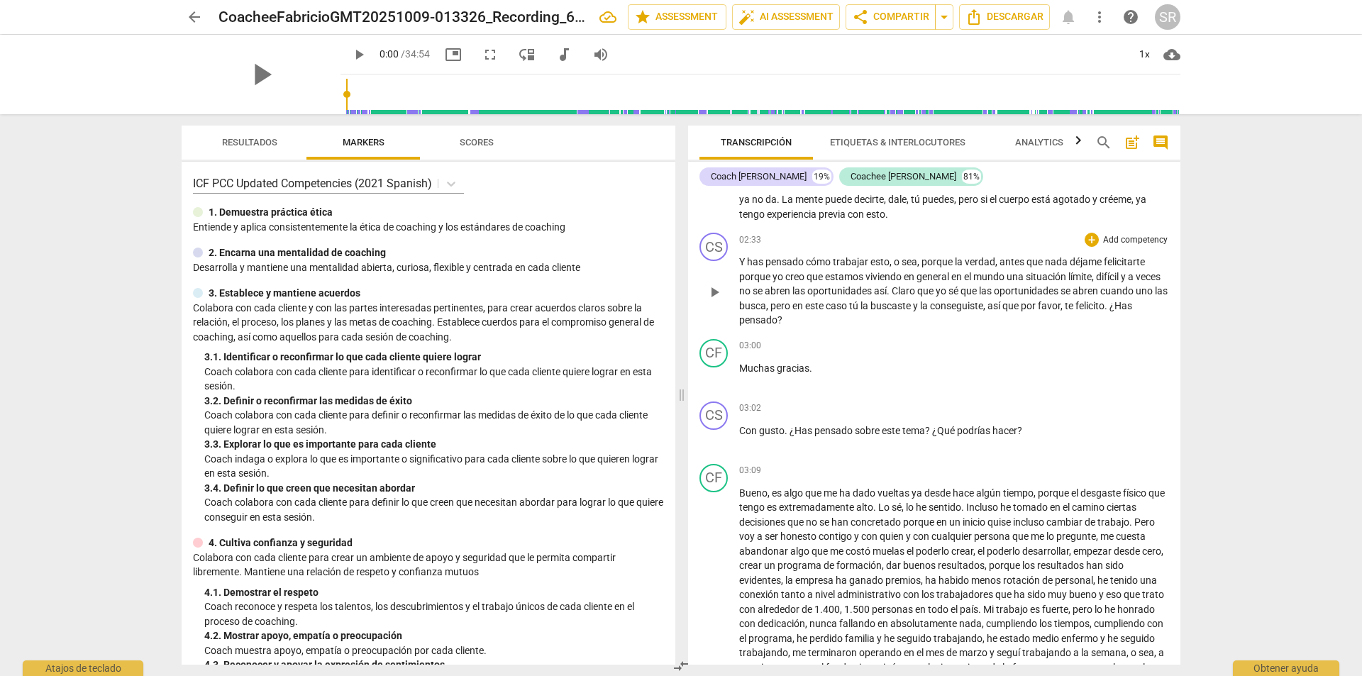
click at [783, 318] on span "?" at bounding box center [780, 319] width 5 height 11
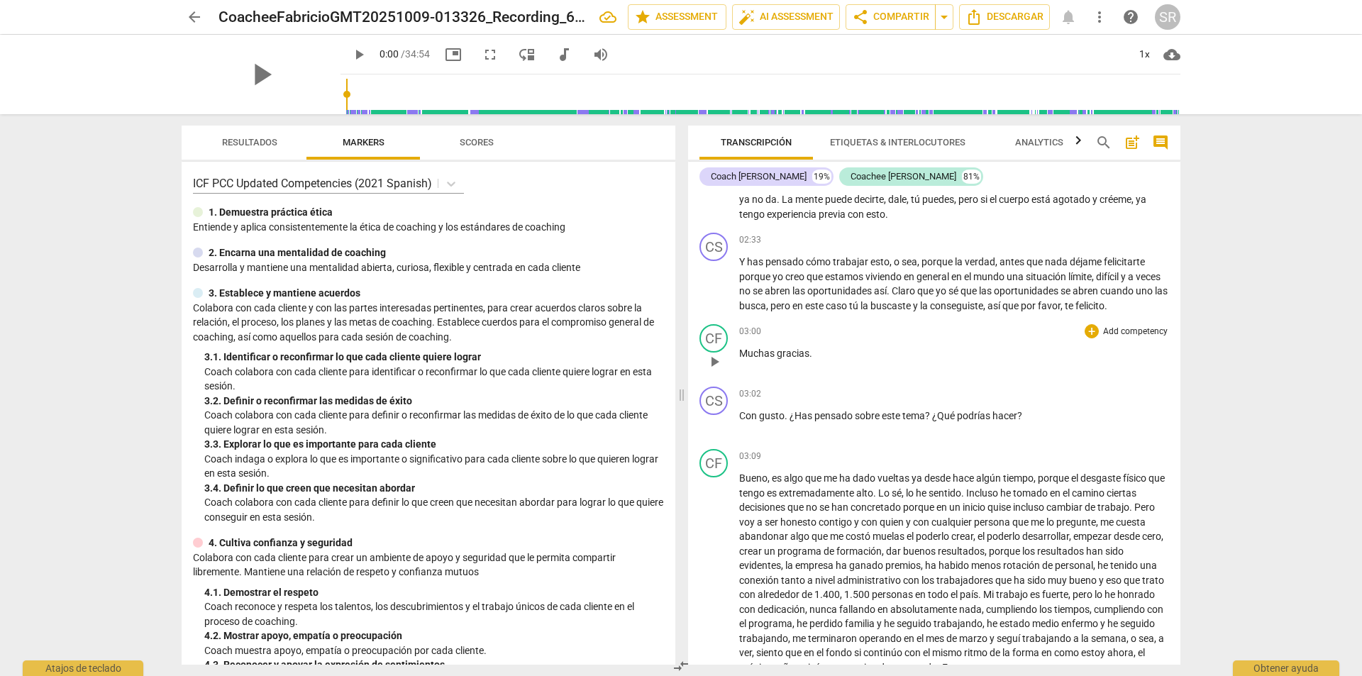
click at [854, 335] on div "CF play_arrow pause 03:00 + Add competency keyboard_arrow_right Muchas gracias ." at bounding box center [934, 350] width 492 height 62
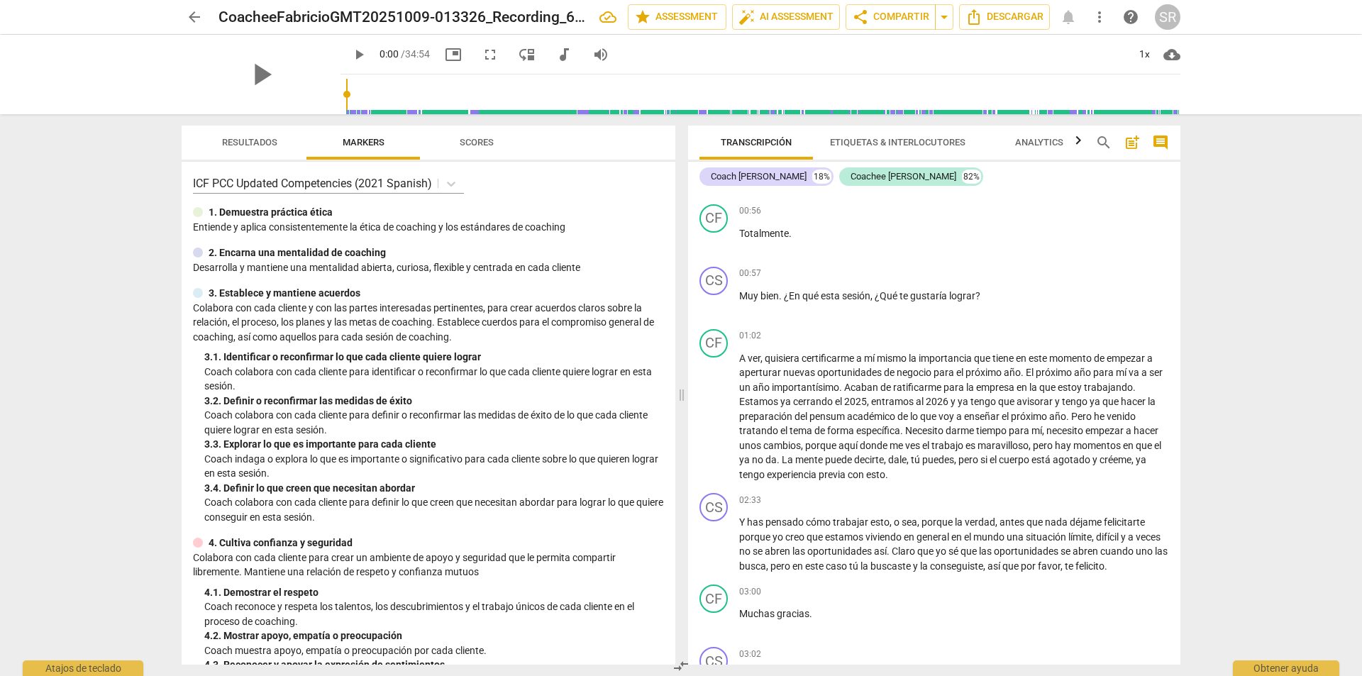
scroll to position [545, 0]
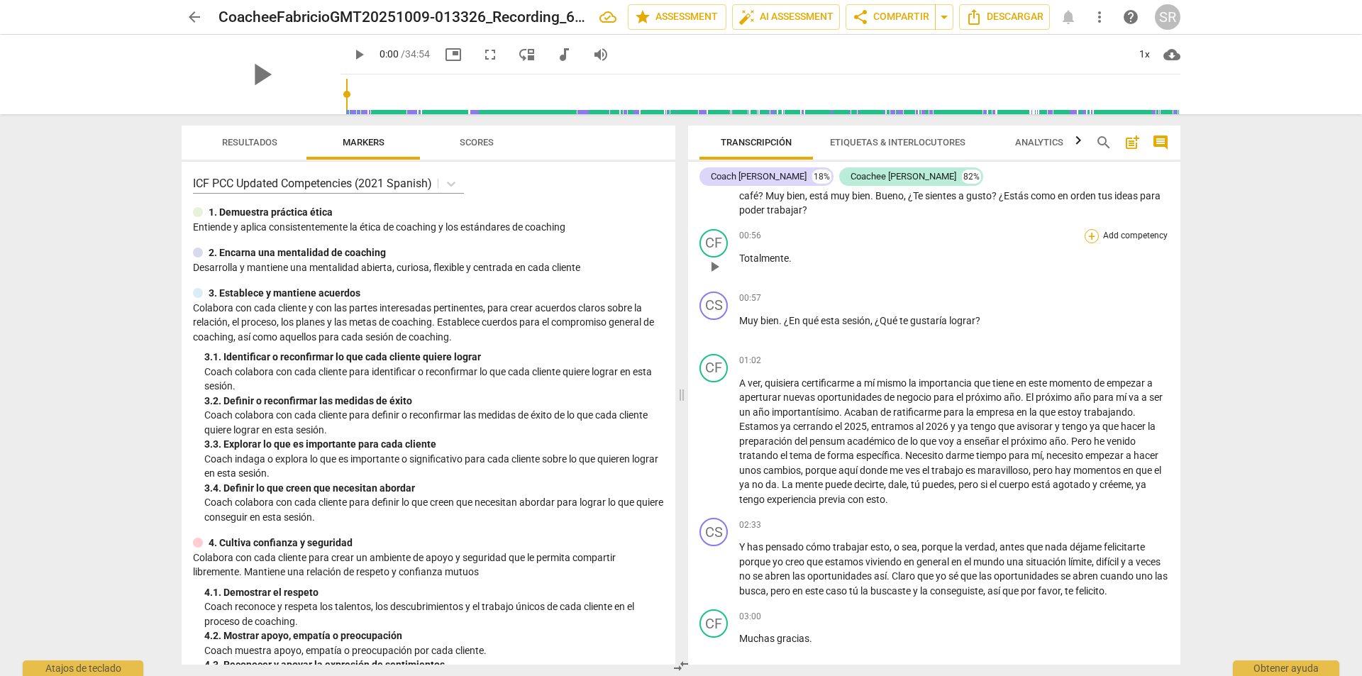
click at [1089, 235] on div "+" at bounding box center [1092, 236] width 14 height 14
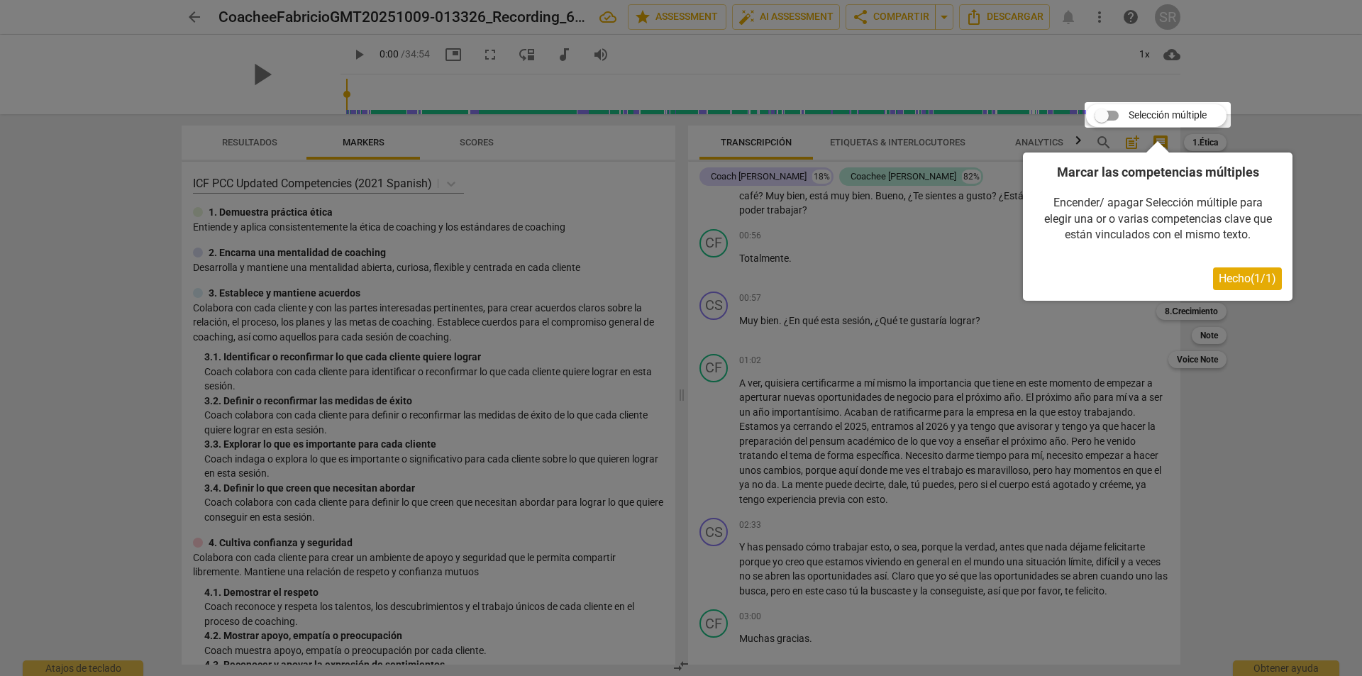
click at [1227, 271] on button "Hecho ( 1 / 1 )" at bounding box center [1247, 278] width 69 height 23
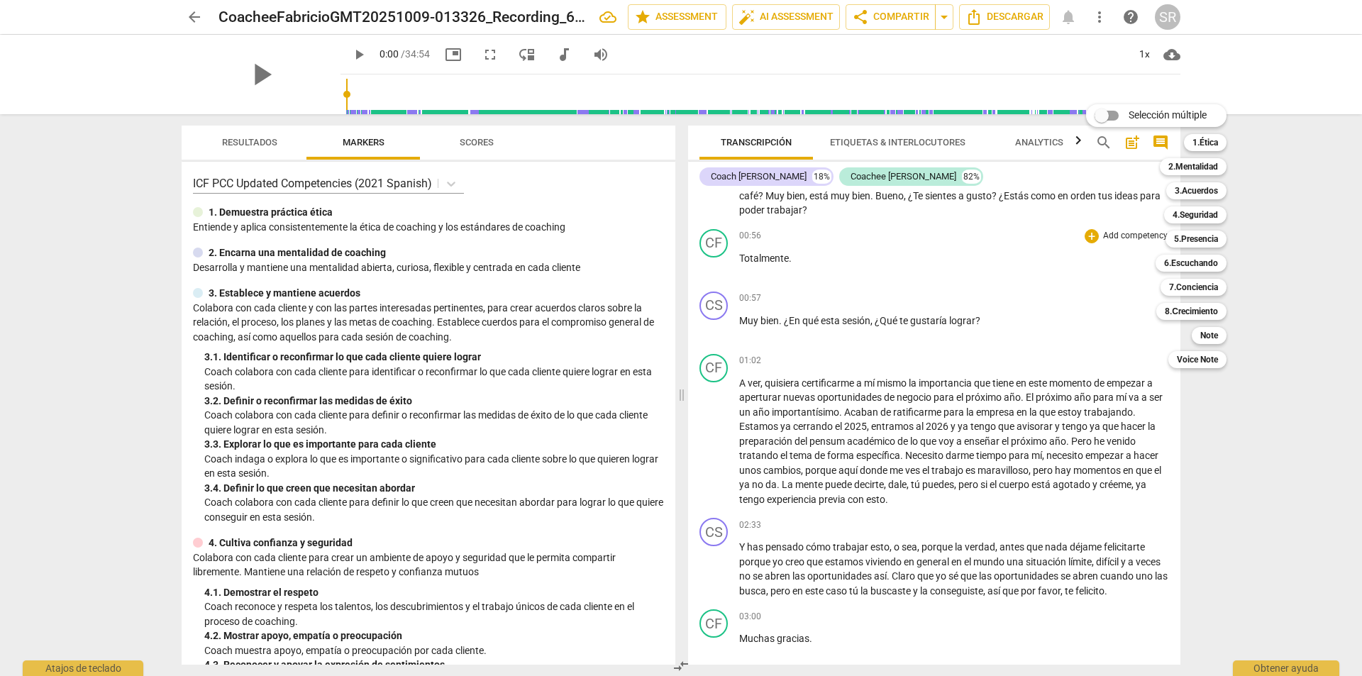
drag, startPoint x: 1270, startPoint y: 387, endPoint x: 1244, endPoint y: 382, distance: 26.7
click at [1268, 385] on div at bounding box center [681, 338] width 1362 height 676
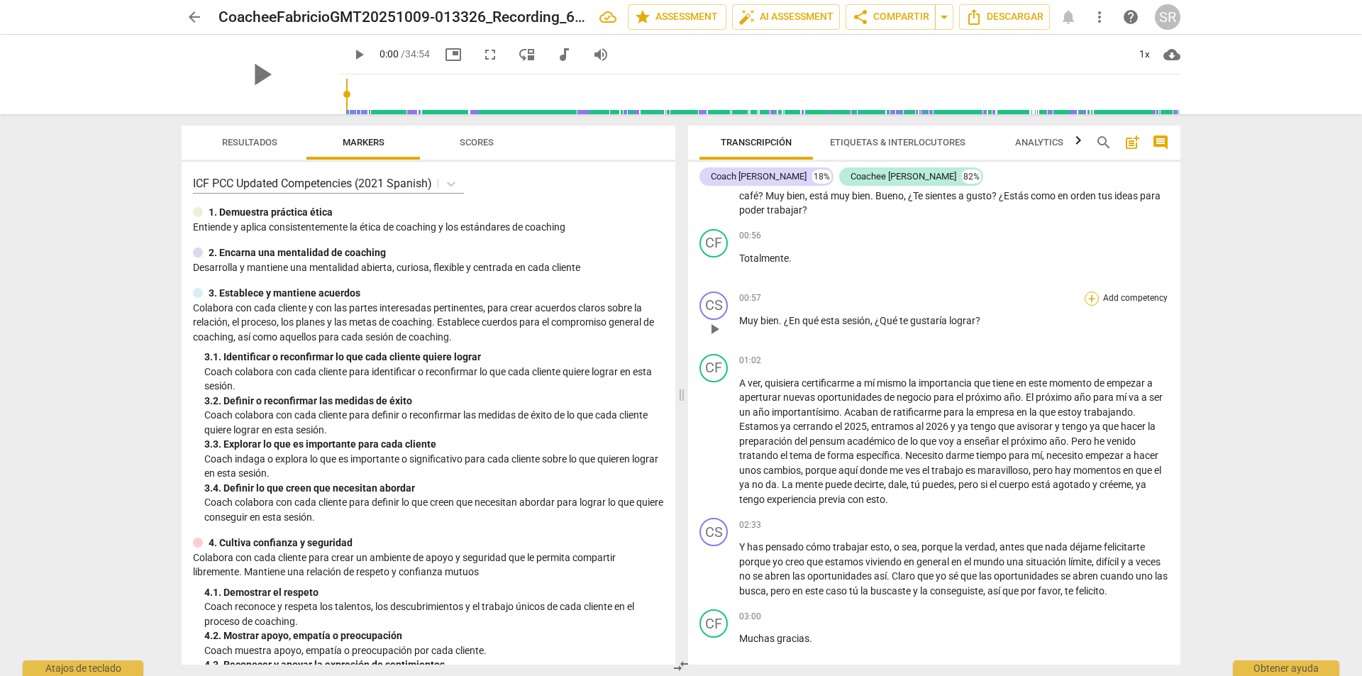
click at [1089, 301] on div "+" at bounding box center [1092, 299] width 14 height 14
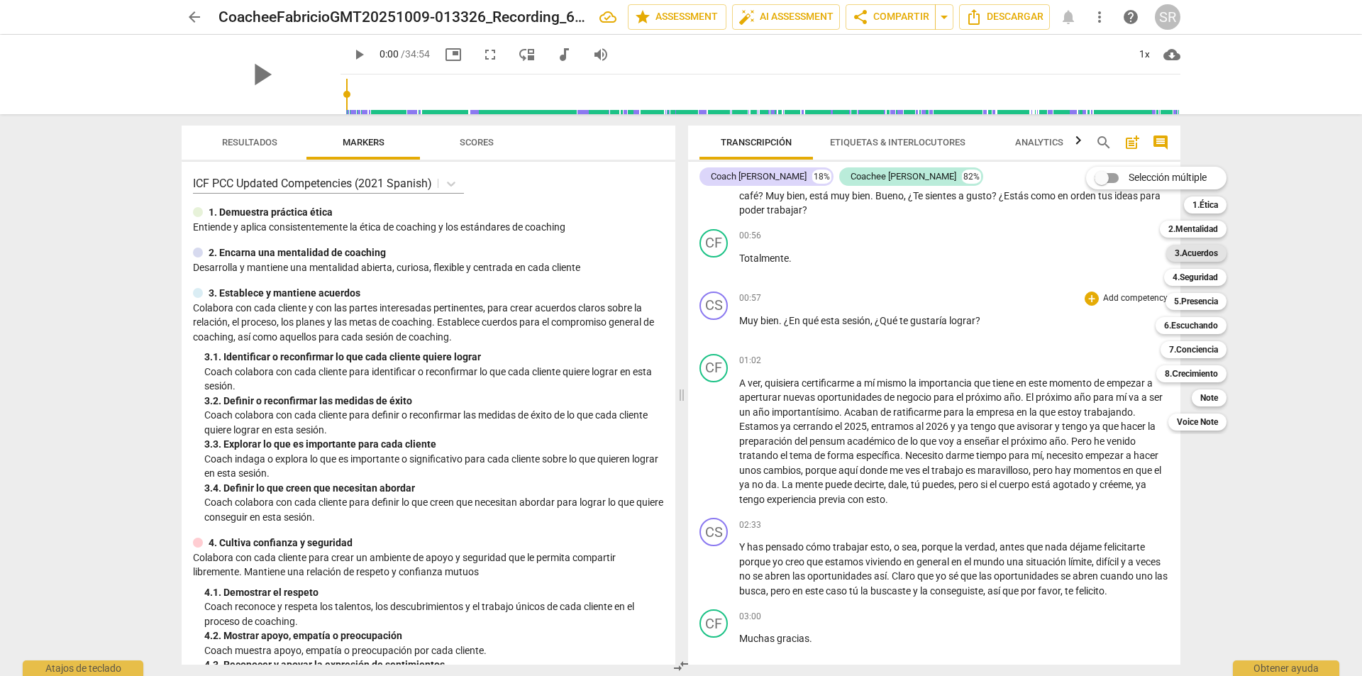
click at [1188, 255] on b "3.Acuerdos" at bounding box center [1196, 253] width 43 height 17
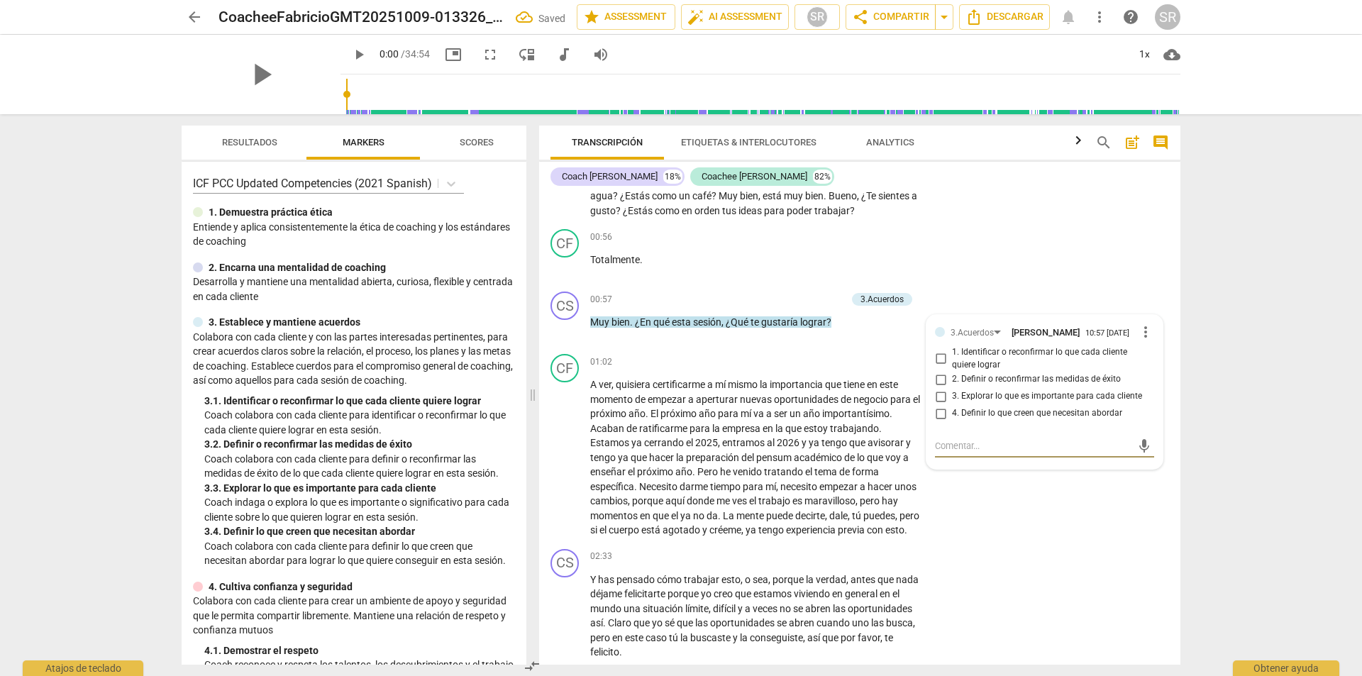
scroll to position [364, 0]
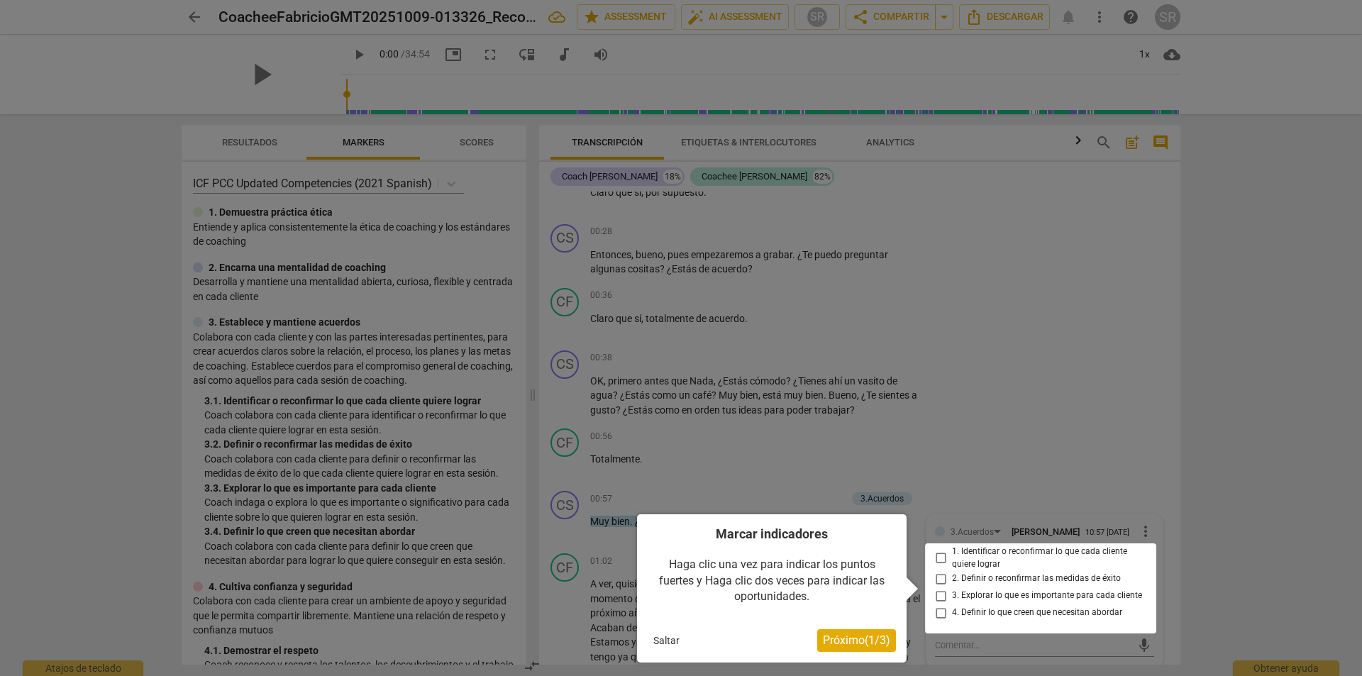
click at [668, 639] on button "Saltar" at bounding box center [667, 640] width 38 height 21
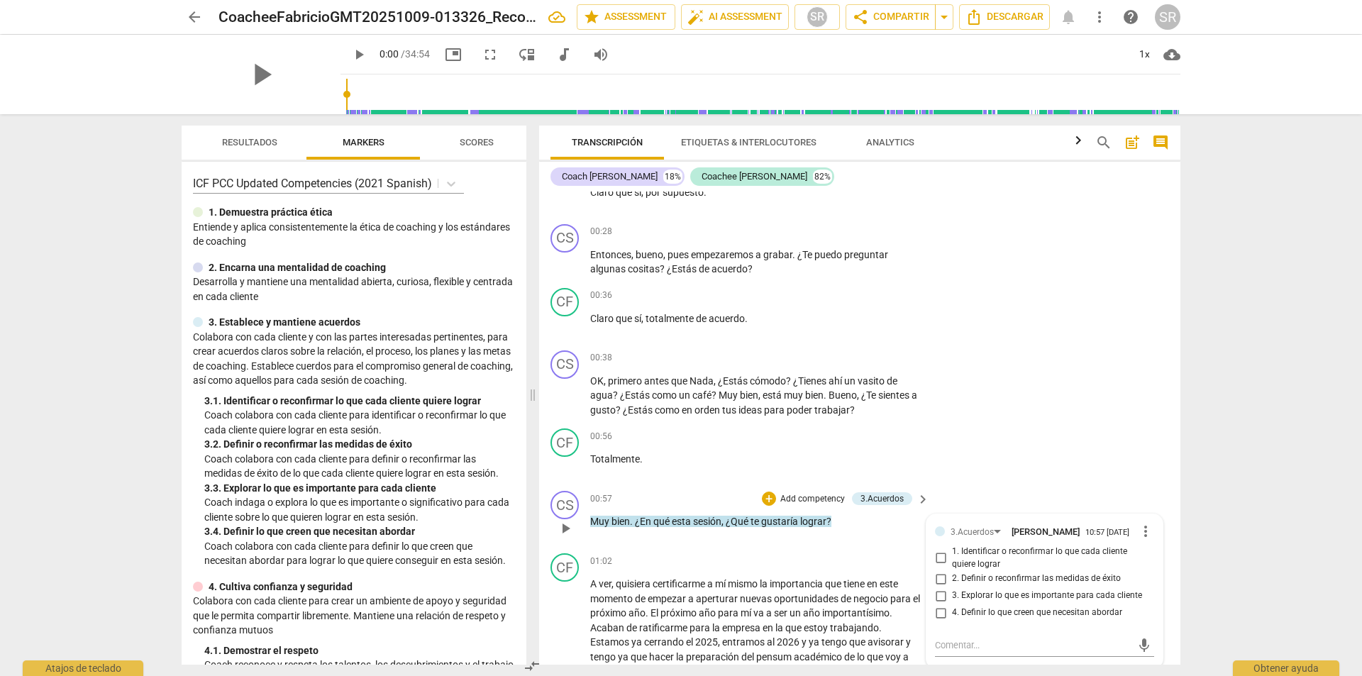
click at [937, 562] on input "1. Identificar o reconfirmar lo que cada cliente quiere lograr" at bounding box center [940, 558] width 23 height 17
checkbox input "true"
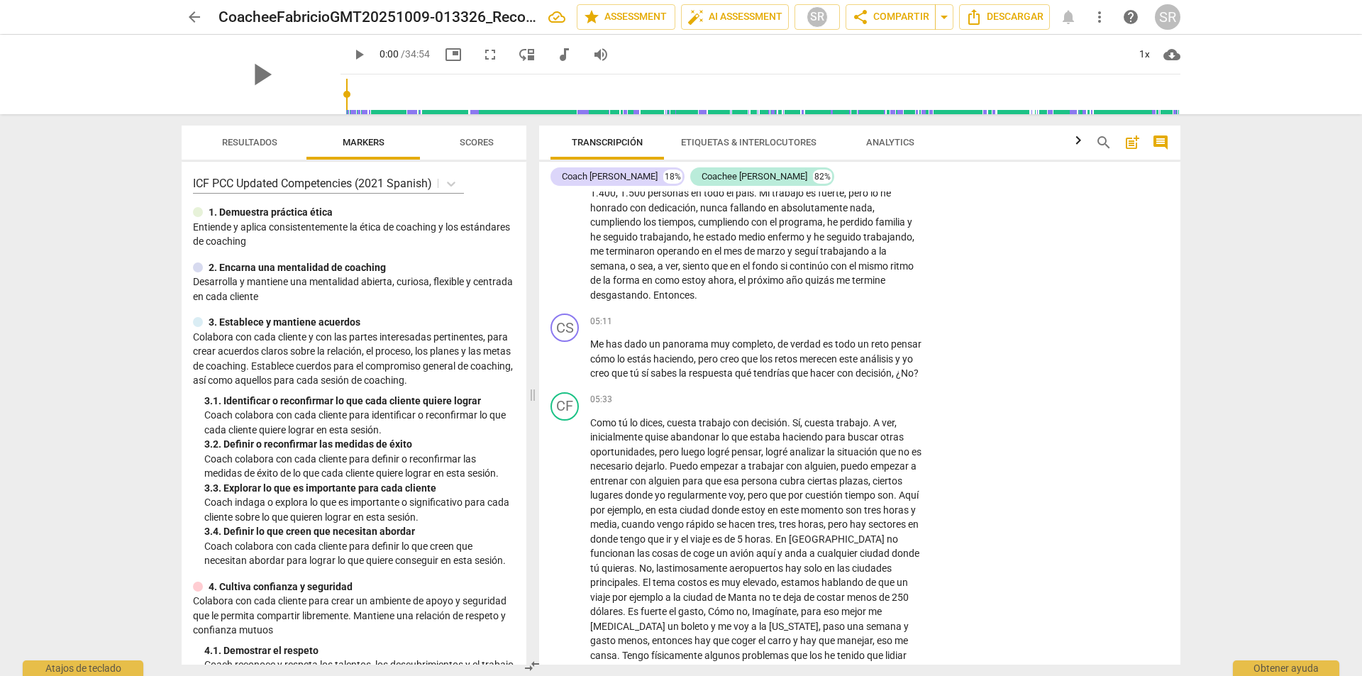
scroll to position [1371, 0]
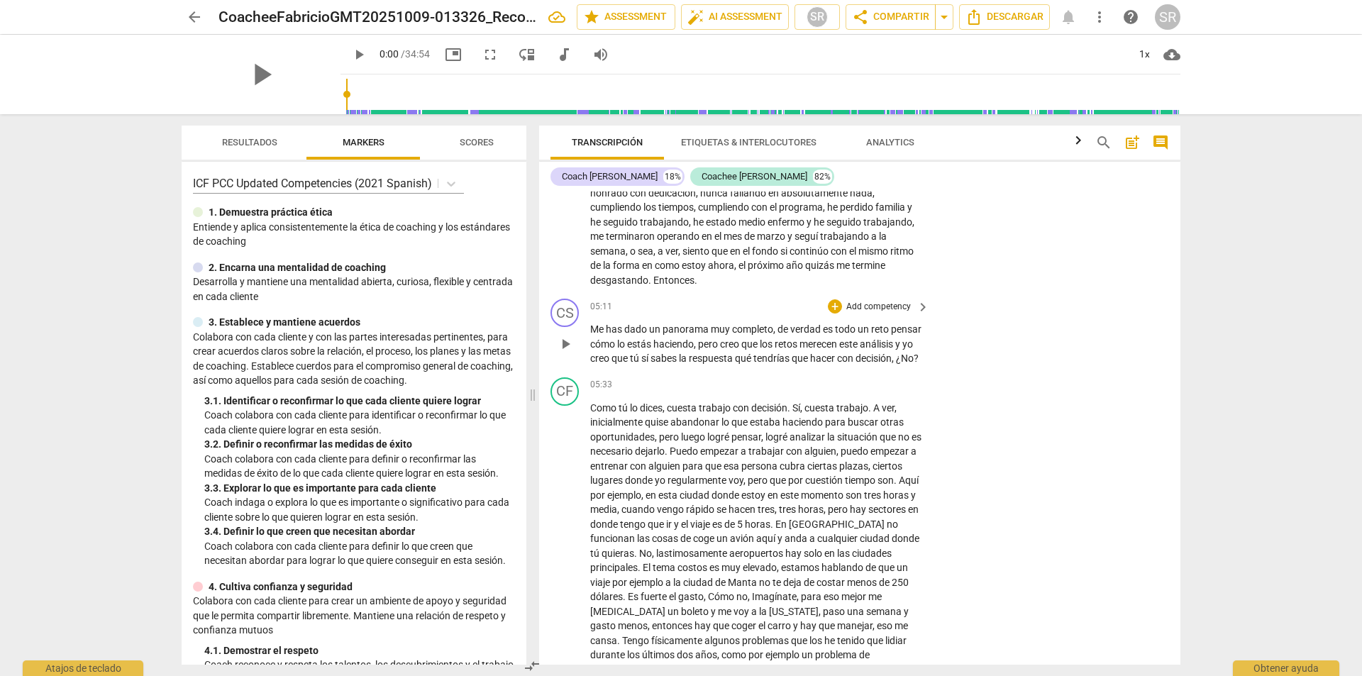
click at [879, 314] on p "Add competency" at bounding box center [878, 307] width 67 height 13
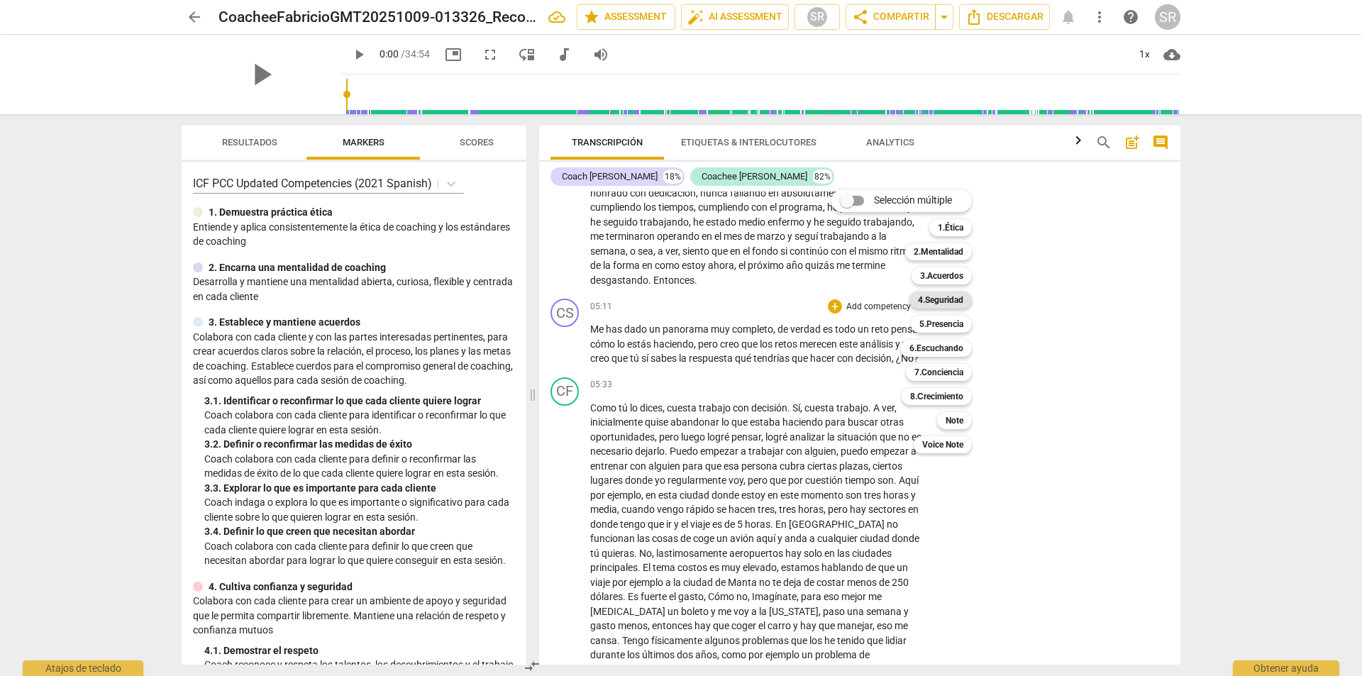
click at [934, 298] on b "4.Seguridad" at bounding box center [940, 300] width 45 height 17
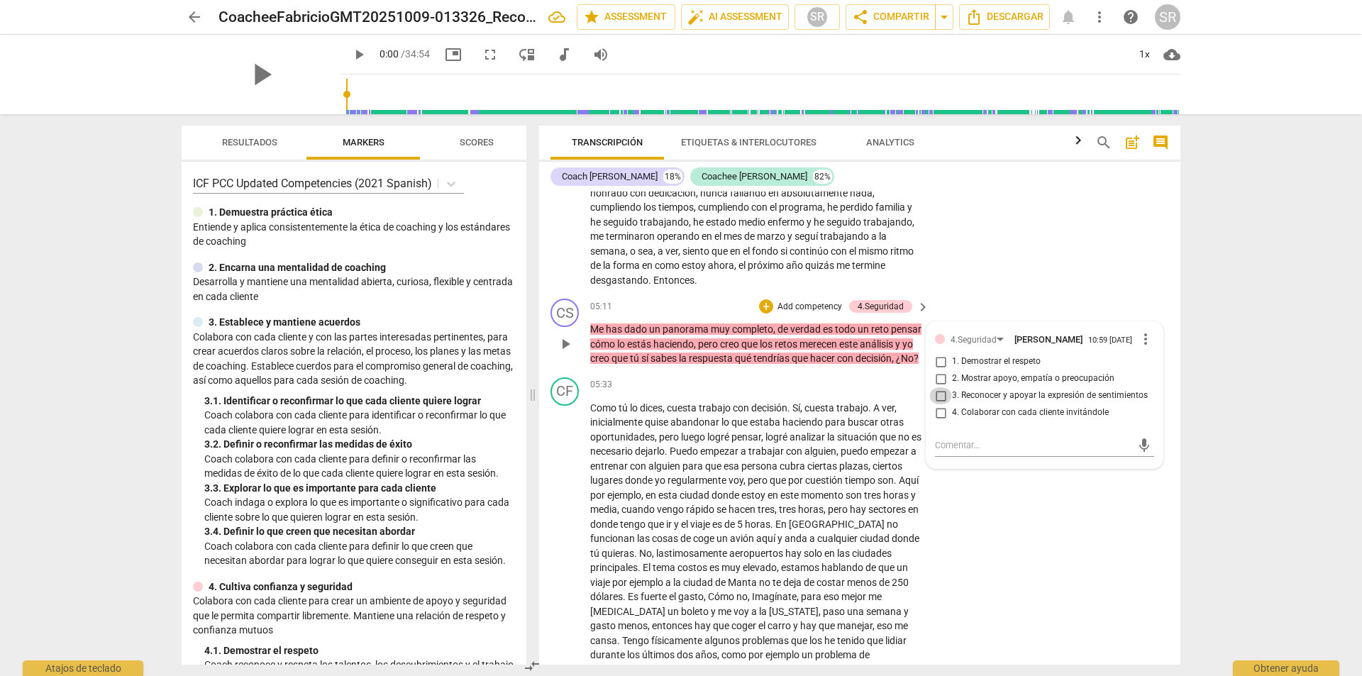
click at [942, 404] on input "3. Reconocer y apoyar la expresión de sentimientos" at bounding box center [940, 395] width 23 height 17
checkbox input "true"
click at [938, 370] on input "1. Demostrar el respeto" at bounding box center [940, 361] width 23 height 17
checkbox input "true"
click at [940, 387] on input "2. Mostrar apoyo, empatía o preocupación" at bounding box center [940, 378] width 23 height 17
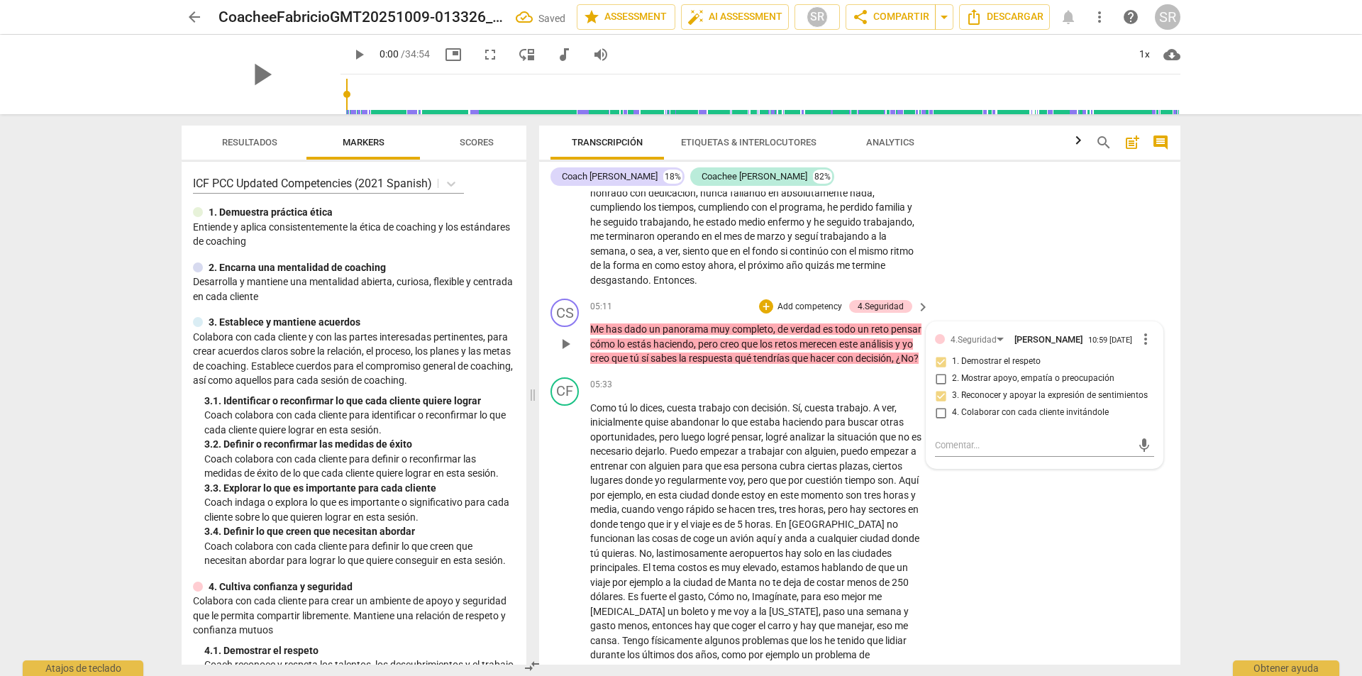
checkbox input "true"
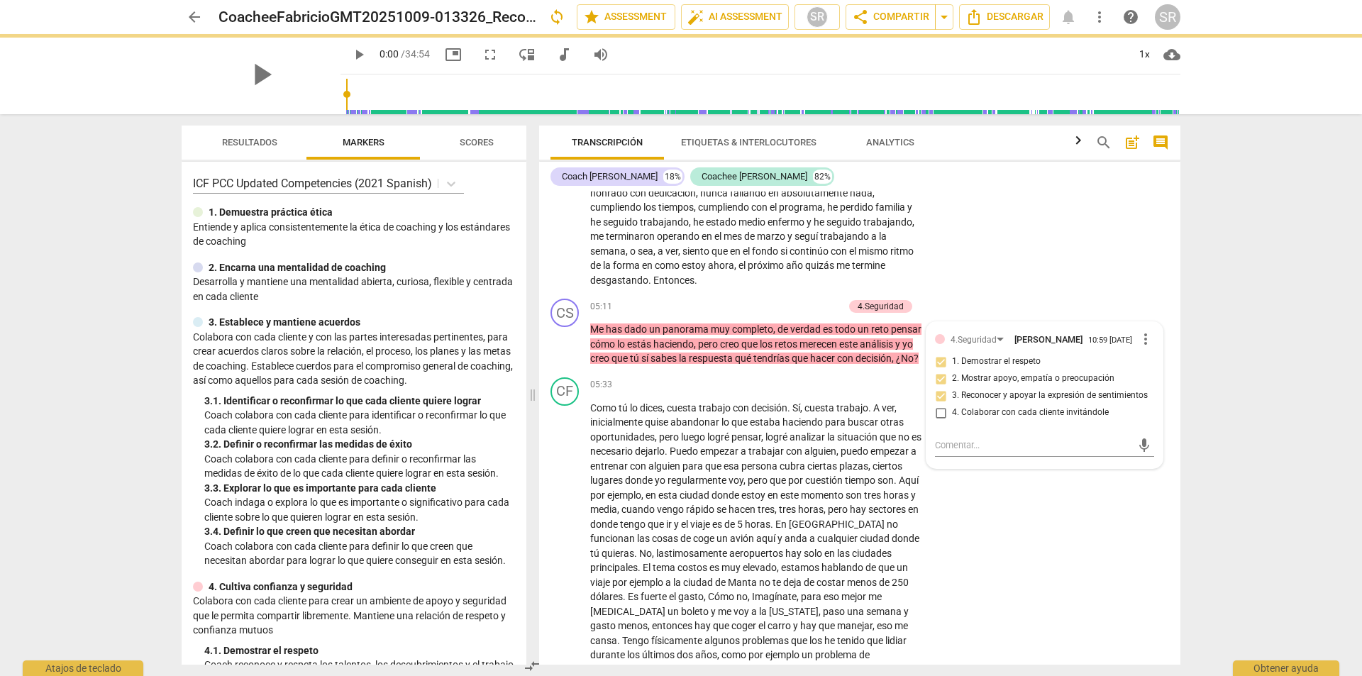
click at [1095, 275] on div "CF play_arrow pause 03:09 + Add competency keyboard_arrow_right Bueno , es algo…" at bounding box center [859, 137] width 641 height 311
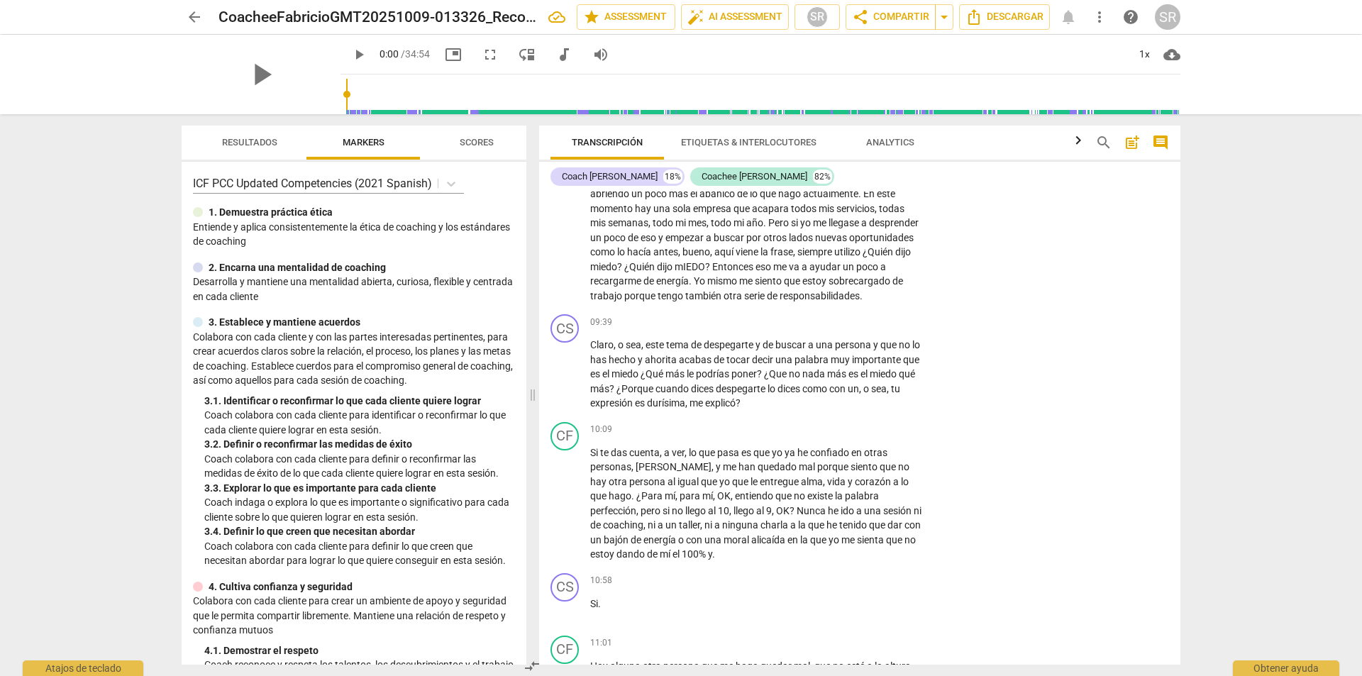
scroll to position [2063, 0]
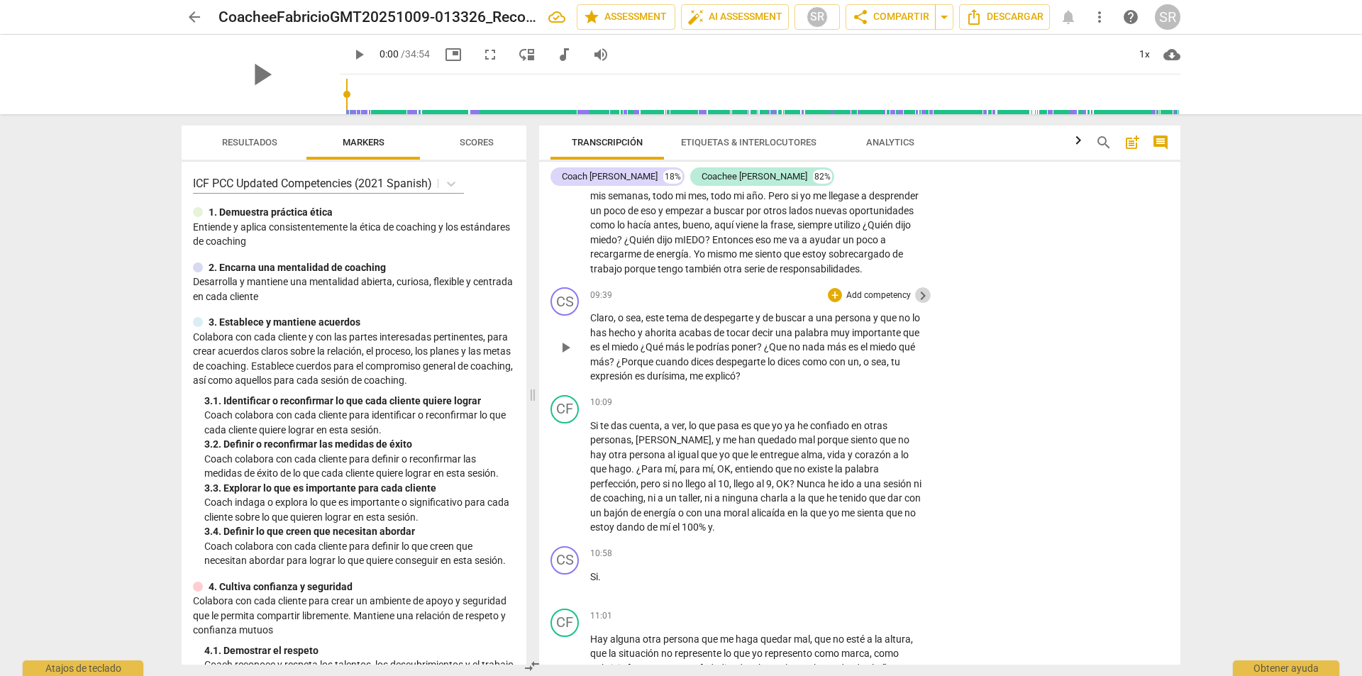
click at [920, 304] on span "keyboard_arrow_right" at bounding box center [923, 295] width 17 height 17
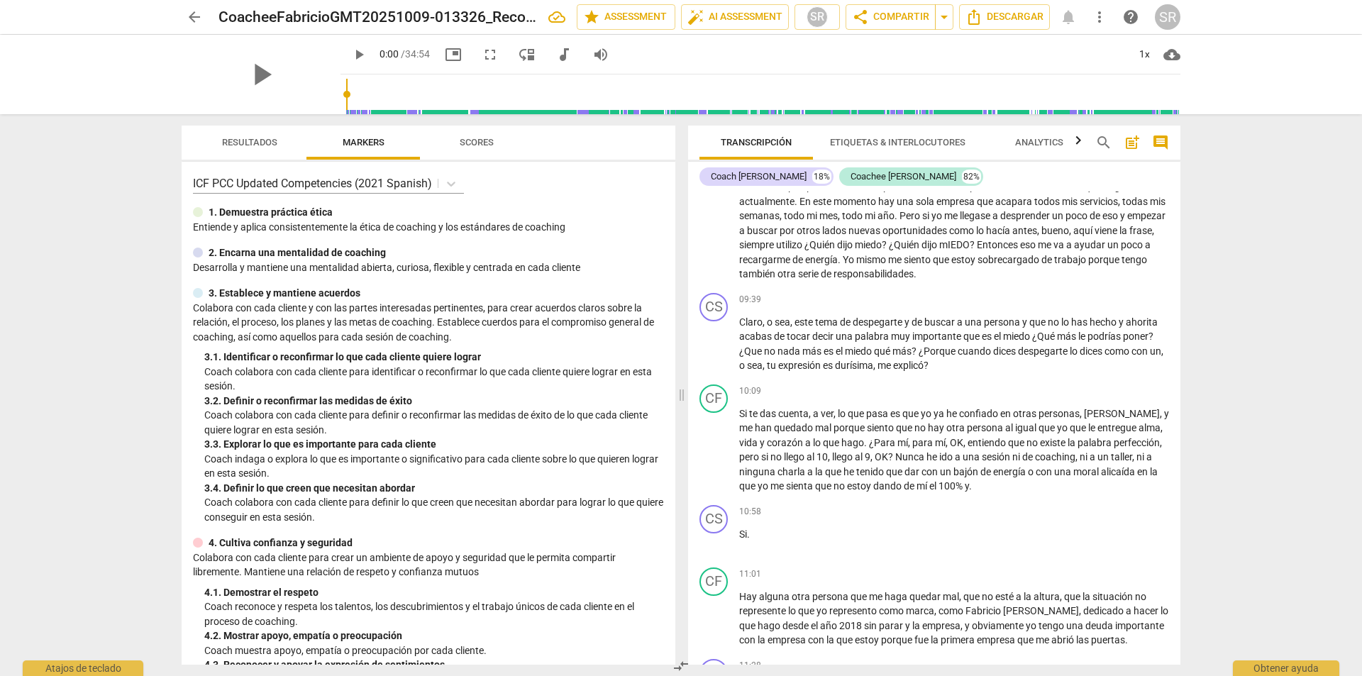
scroll to position [1809, 0]
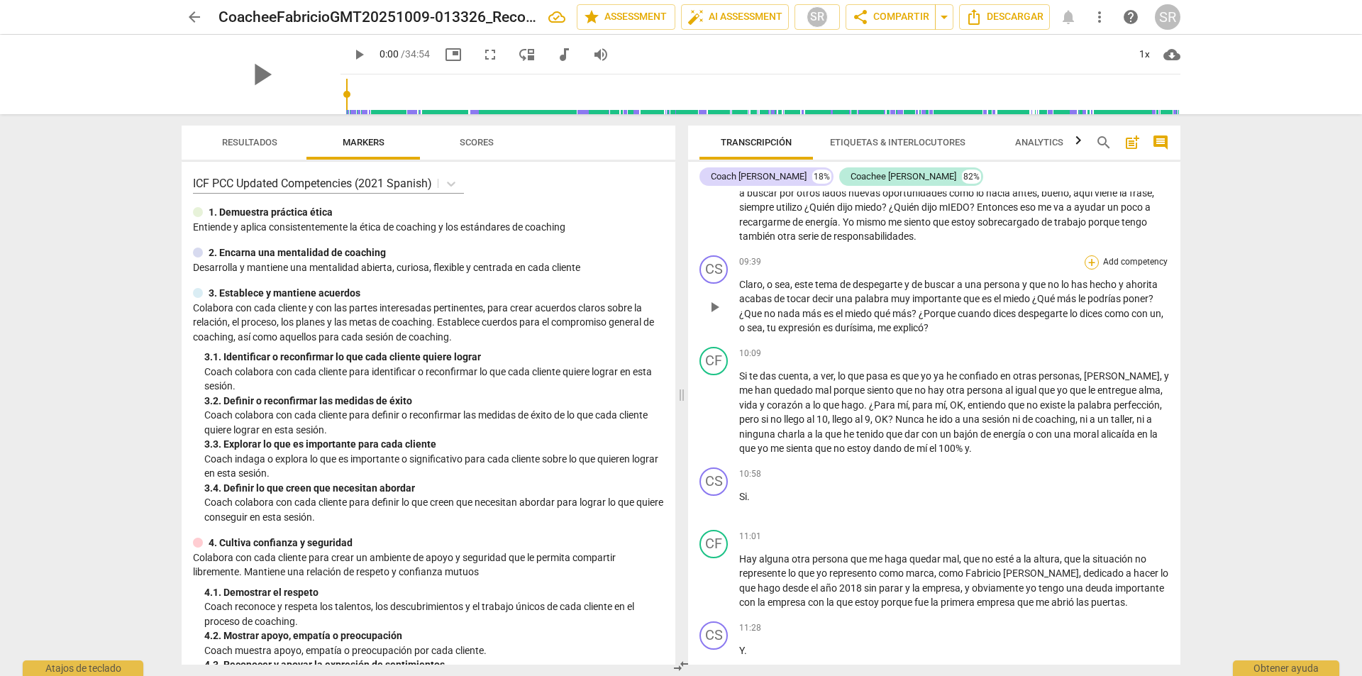
click at [1091, 270] on div "+" at bounding box center [1092, 262] width 14 height 14
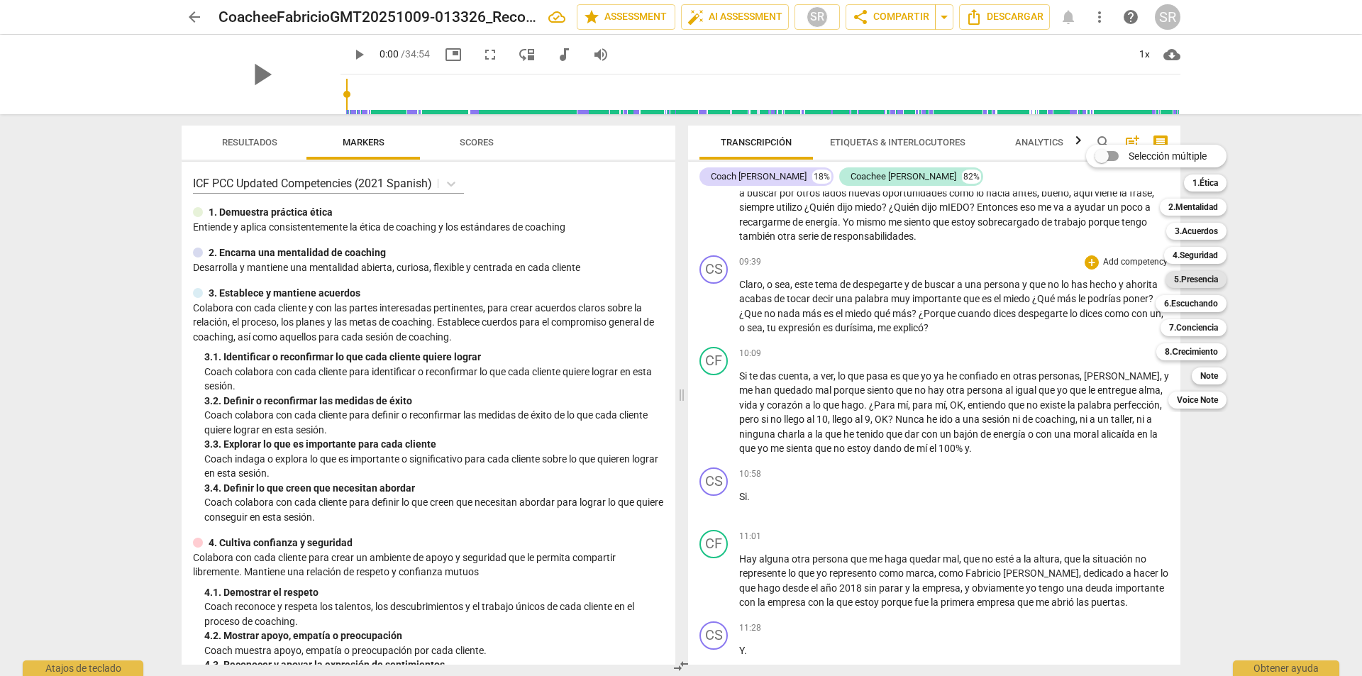
click at [1195, 280] on b "5.Presencia" at bounding box center [1196, 279] width 44 height 17
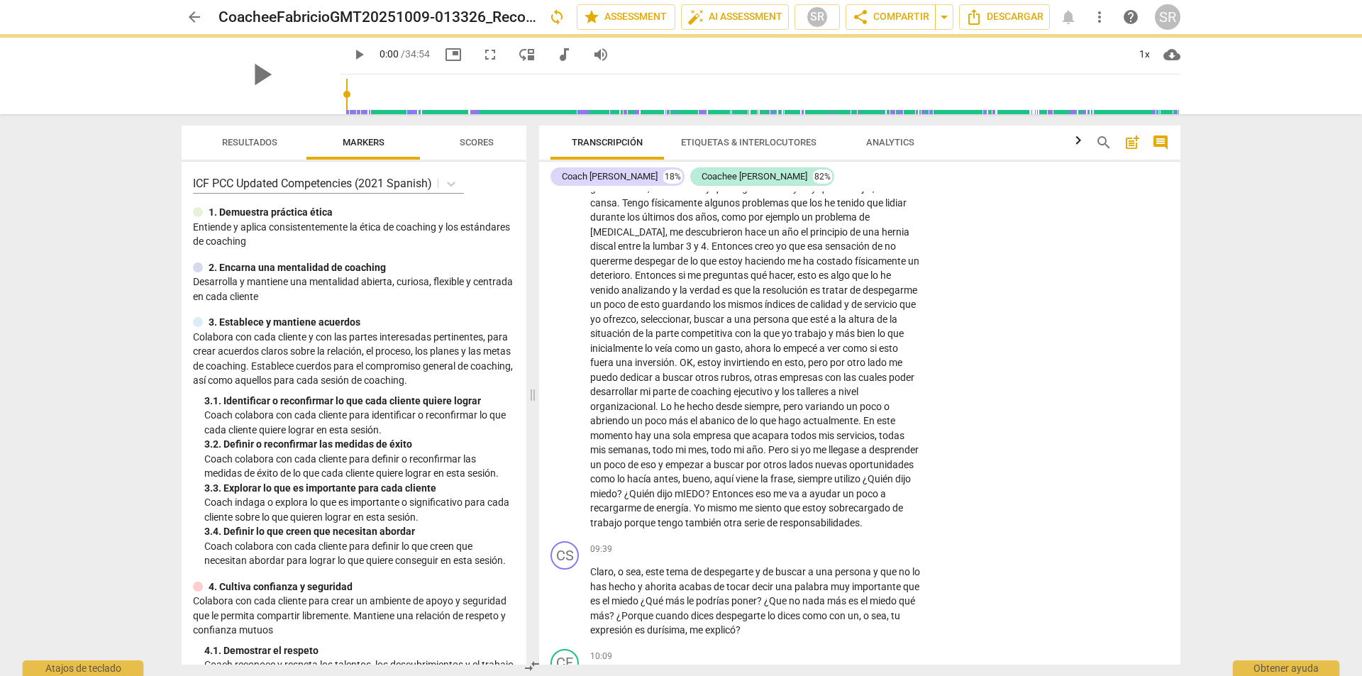
scroll to position [1978, 0]
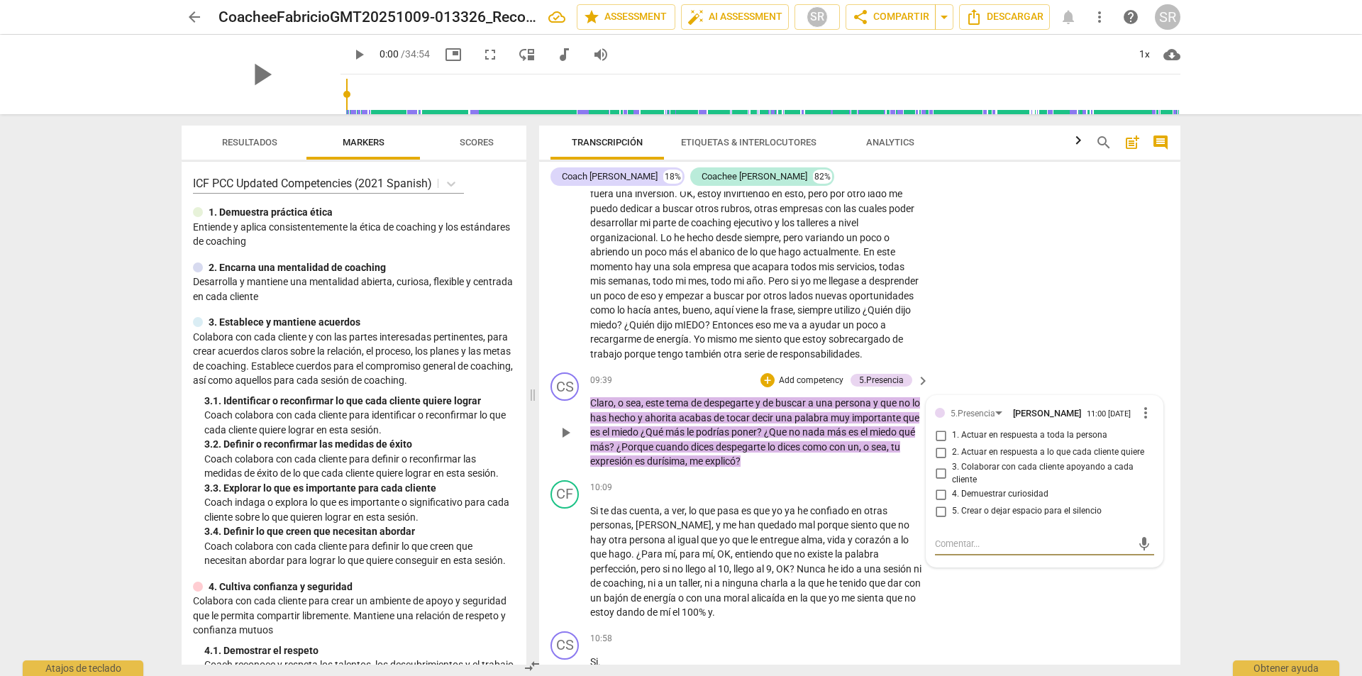
click at [939, 503] on input "4. Demuestrar curiosidad" at bounding box center [940, 494] width 23 height 17
checkbox input "true"
click at [937, 482] on input "3. Colaborar con cada cliente apoyando a cada cliente" at bounding box center [940, 473] width 23 height 17
checkbox input "true"
click at [1220, 427] on div "arrow_back CoacheeFabricioGMT20251009-013326_Recording_640x360 edit star Assess…" at bounding box center [681, 338] width 1362 height 676
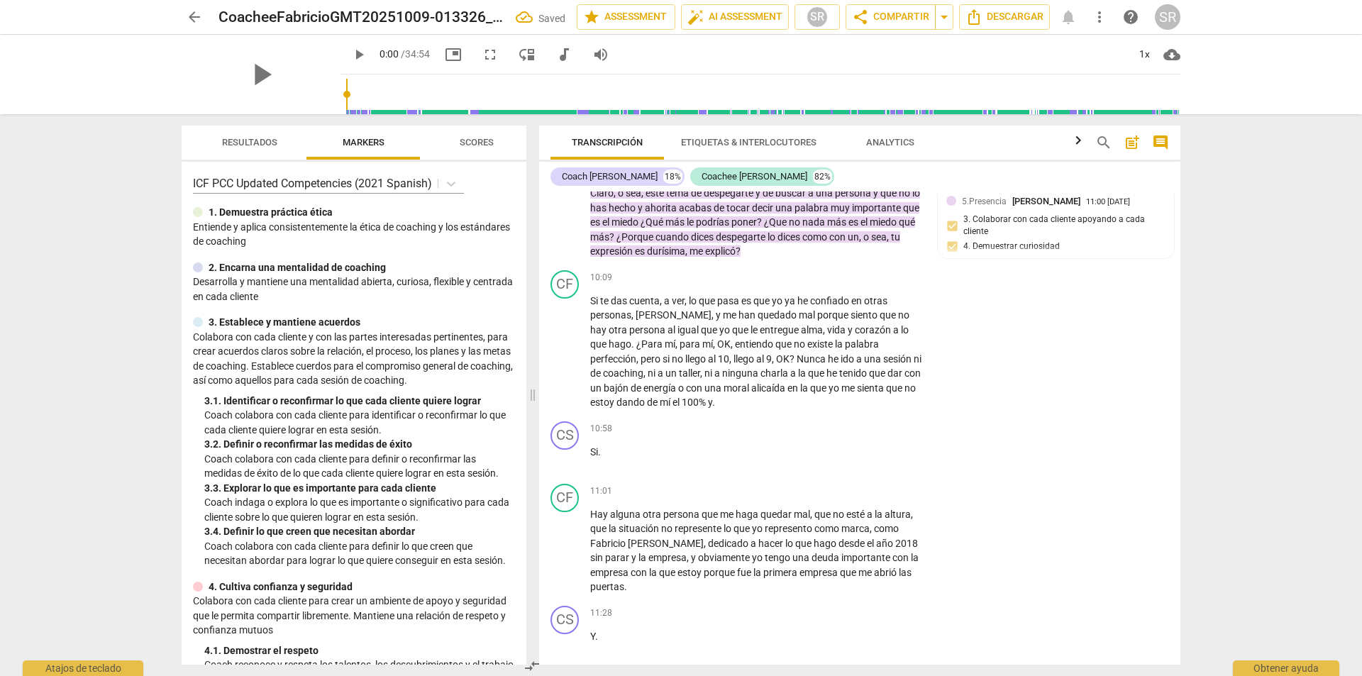
scroll to position [2216, 0]
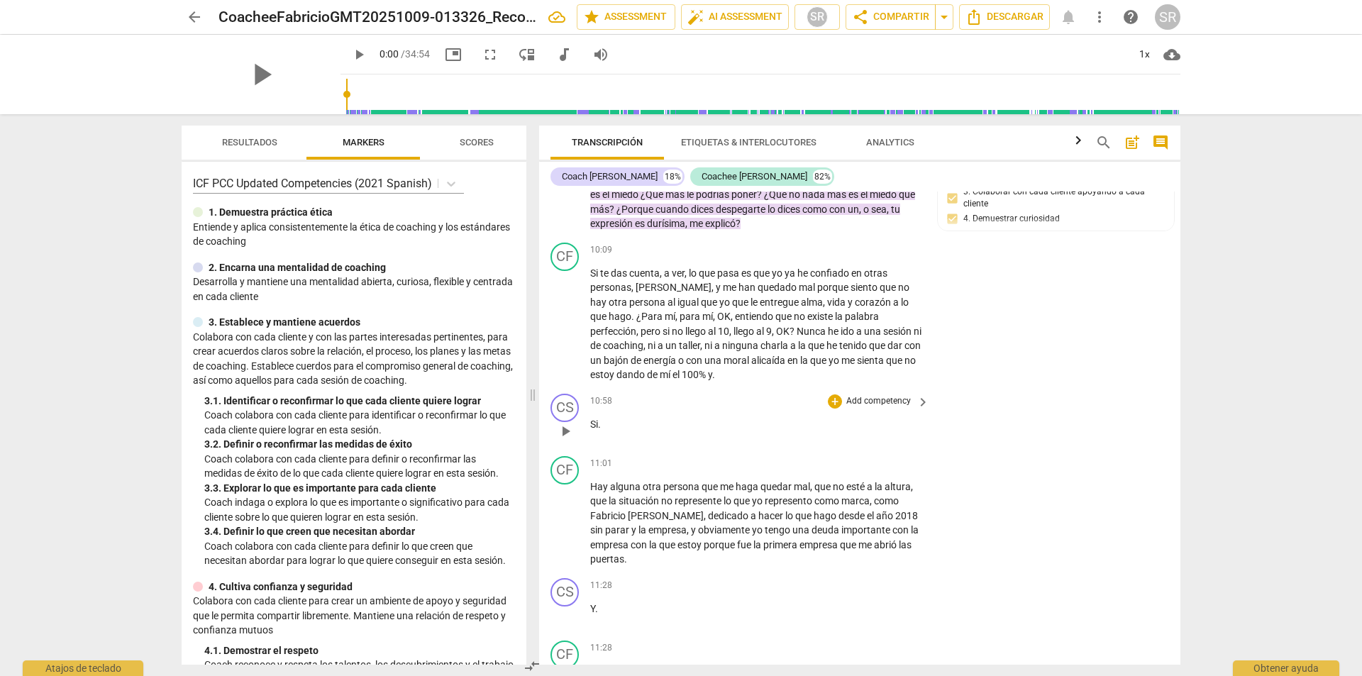
click at [876, 408] on p "Add competency" at bounding box center [878, 401] width 67 height 13
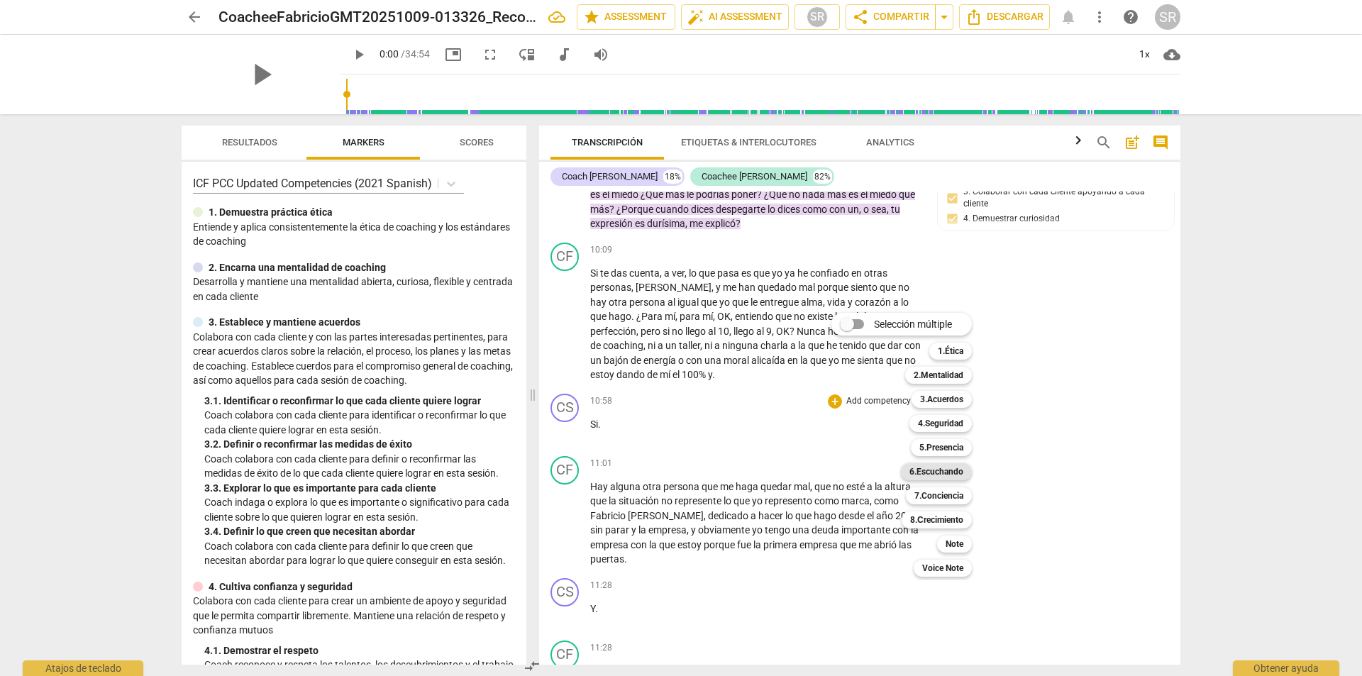
click at [938, 473] on b "6.Escuchando" at bounding box center [937, 471] width 54 height 17
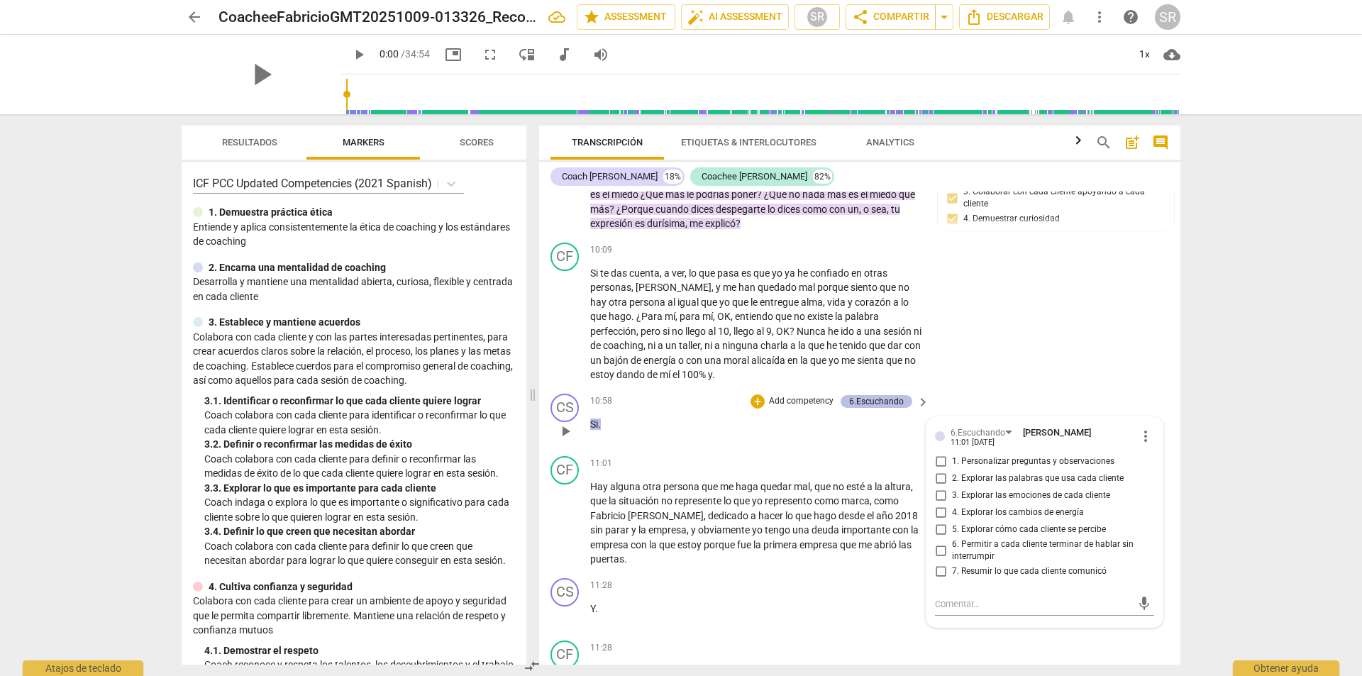
click at [863, 408] on div "6.Escuchando" at bounding box center [876, 401] width 55 height 13
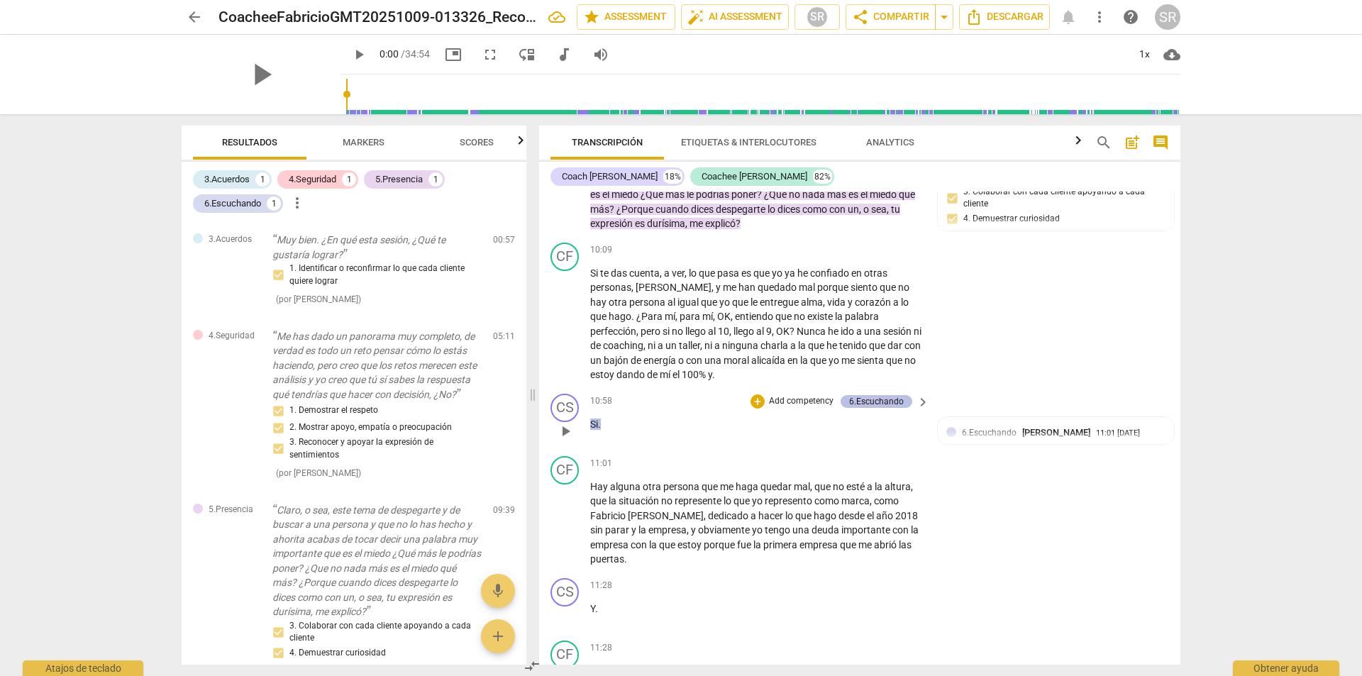
scroll to position [171, 0]
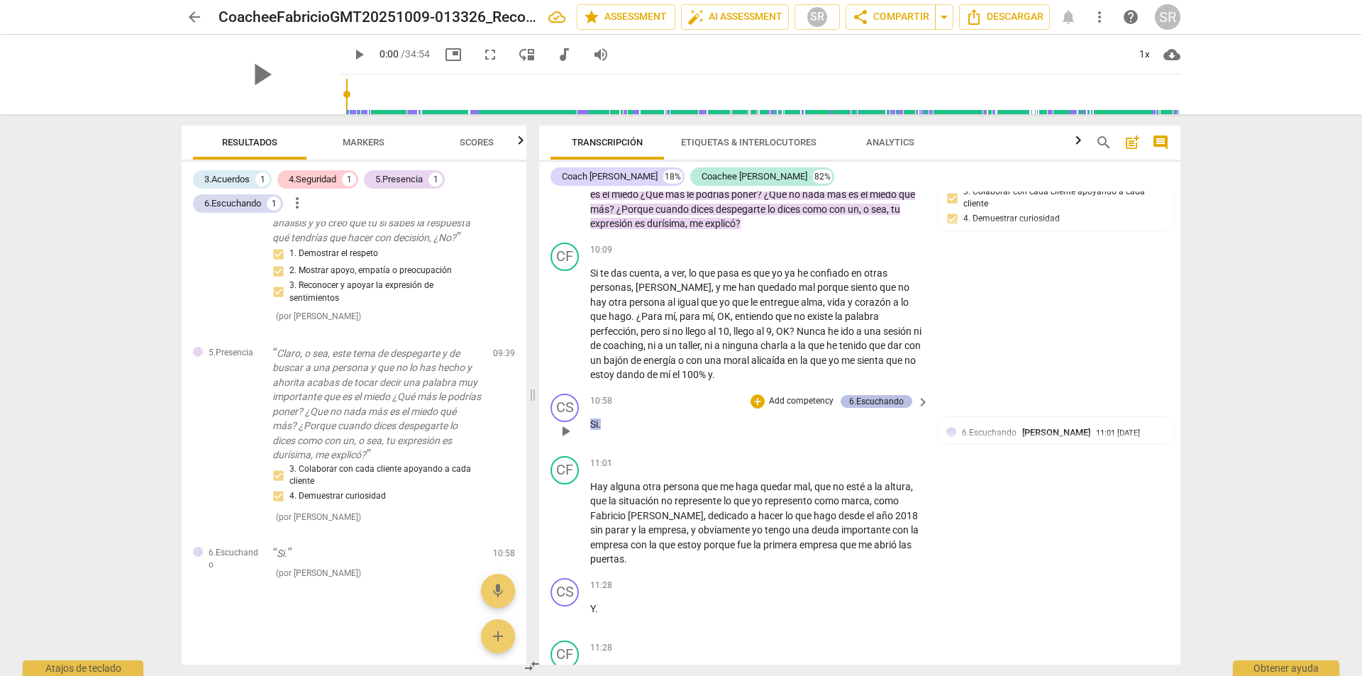
click at [905, 408] on div "6.Escuchando" at bounding box center [877, 401] width 72 height 13
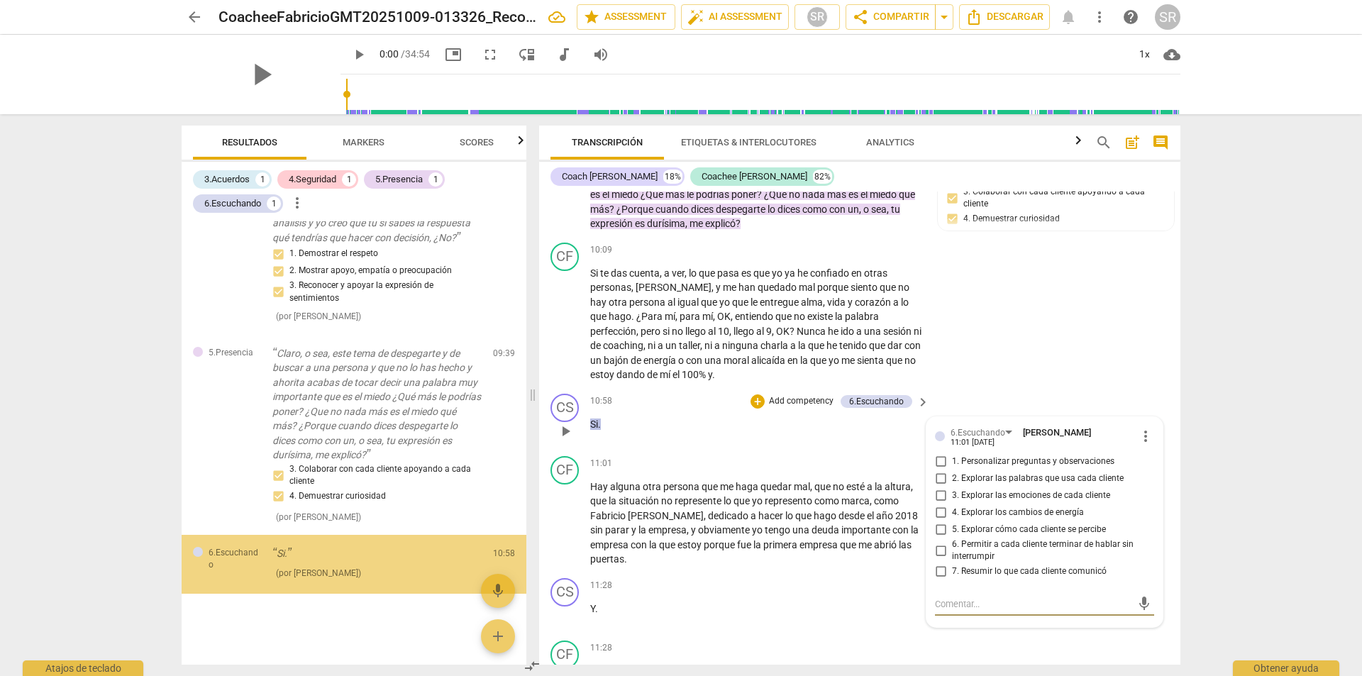
click at [920, 411] on span "keyboard_arrow_right" at bounding box center [923, 402] width 17 height 17
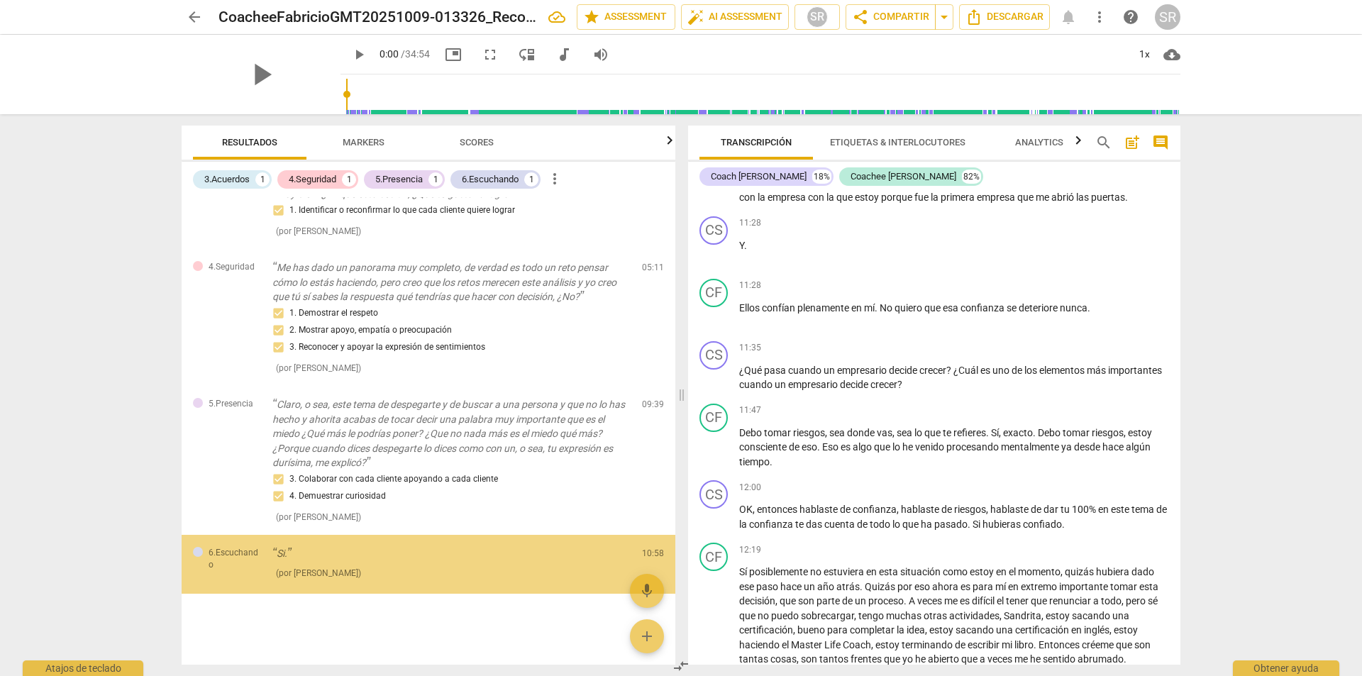
scroll to position [22, 0]
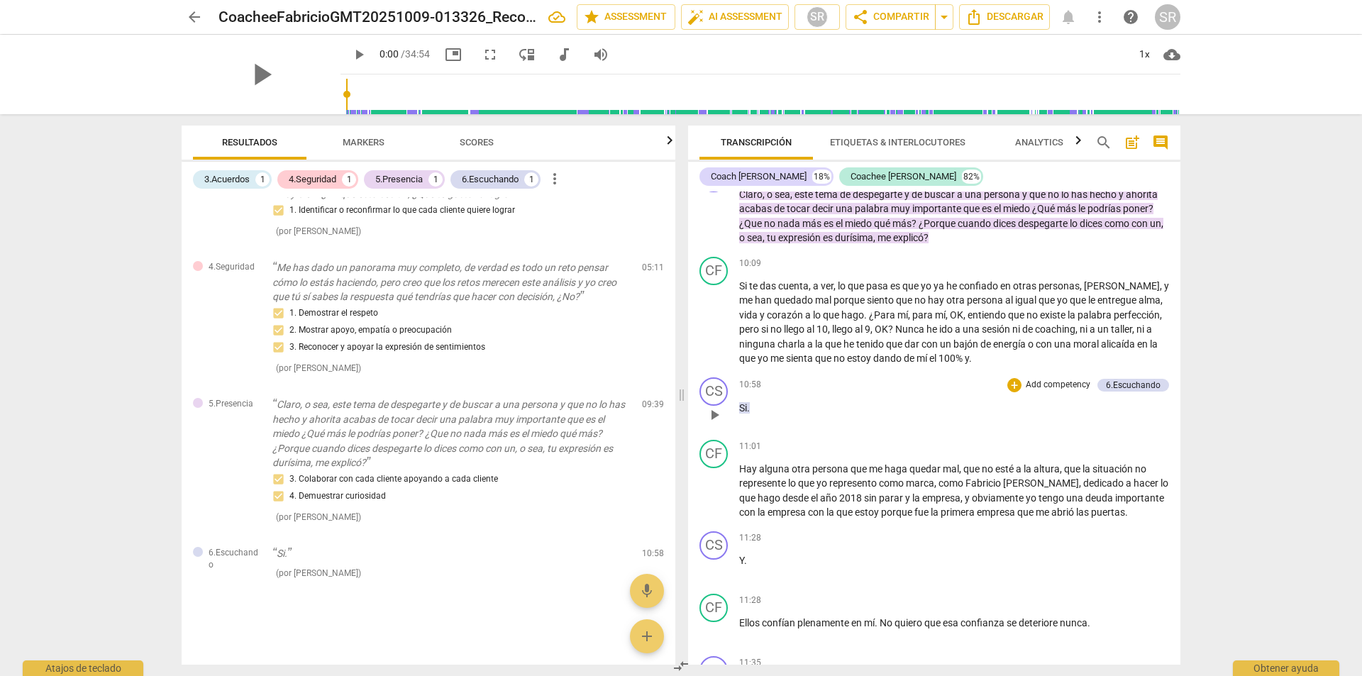
click at [1055, 392] on p "Add competency" at bounding box center [1058, 385] width 67 height 13
click at [1130, 399] on b "5.Presencia" at bounding box center [1120, 402] width 44 height 17
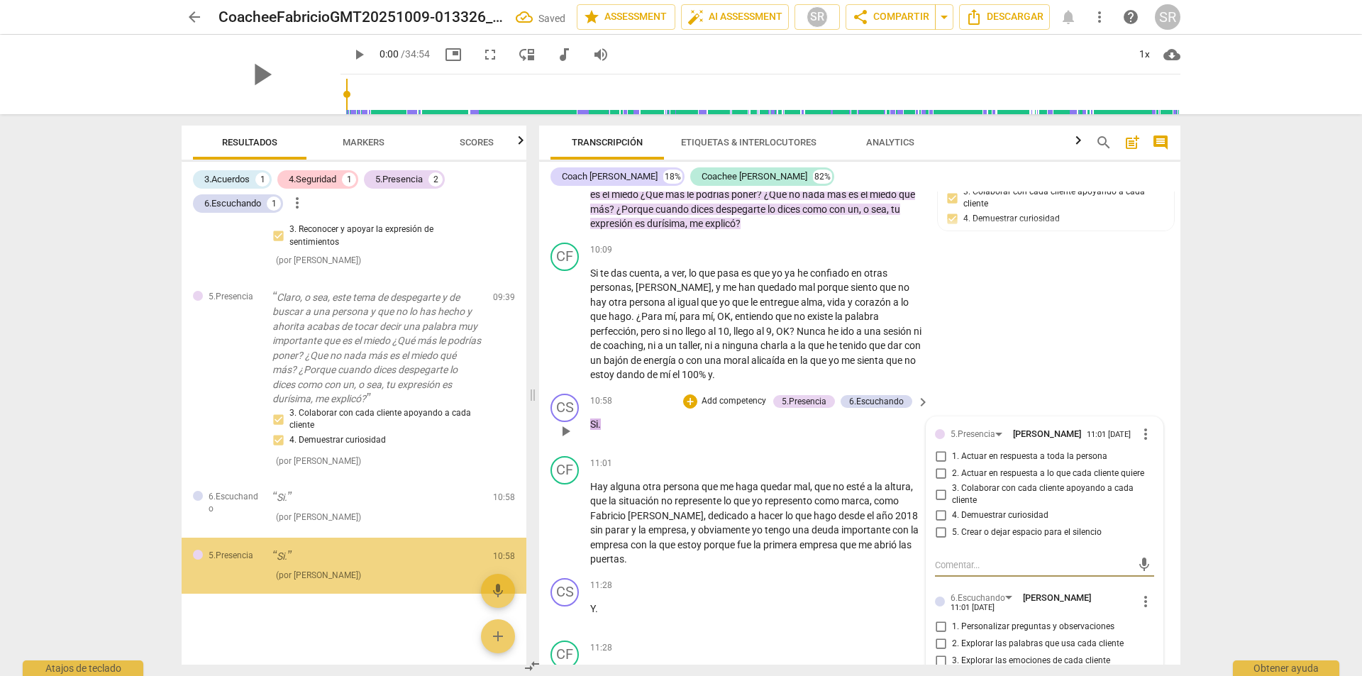
scroll to position [227, 0]
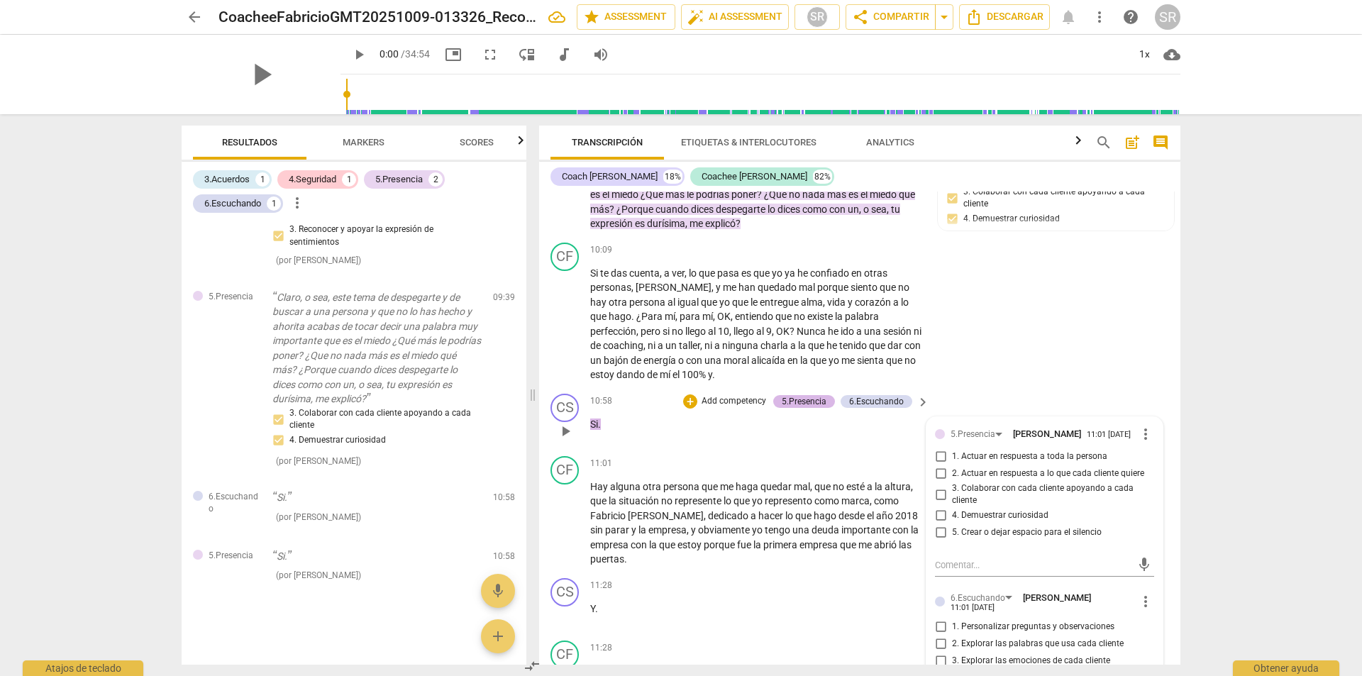
click at [819, 408] on div "5.Presencia" at bounding box center [804, 401] width 45 height 13
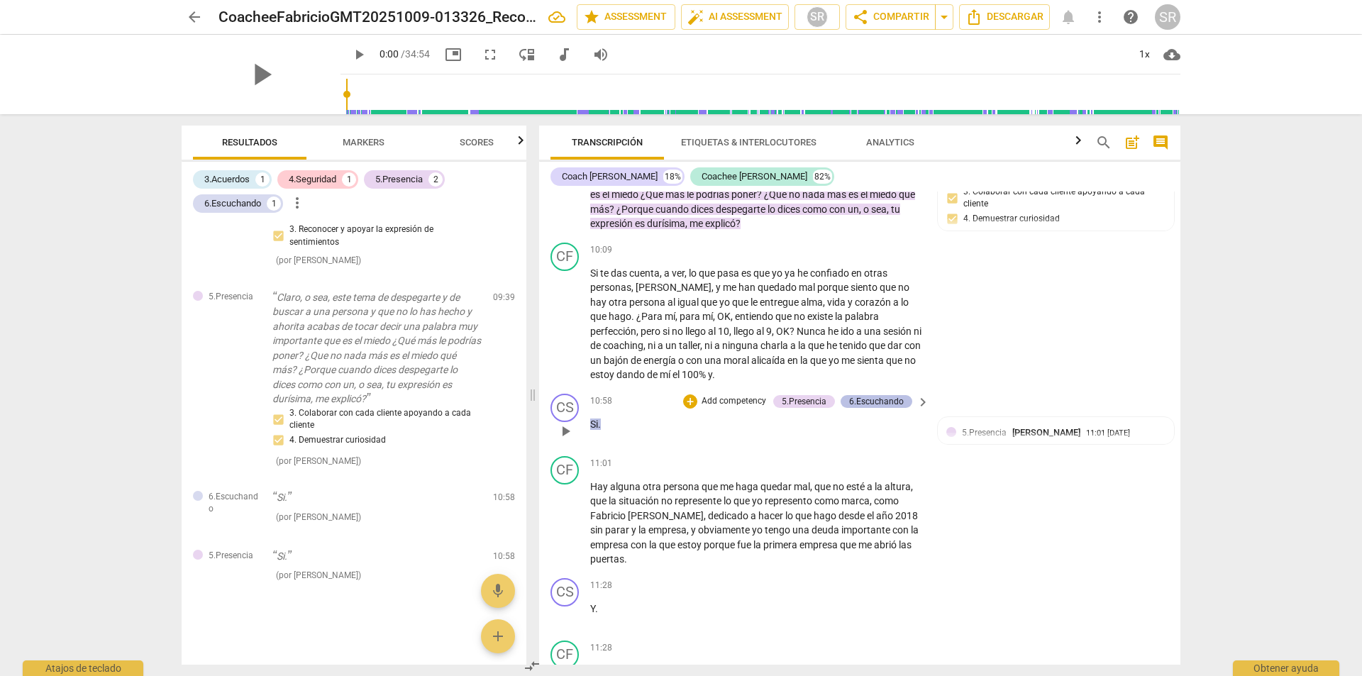
click at [895, 408] on div "6.Escuchando" at bounding box center [876, 401] width 55 height 13
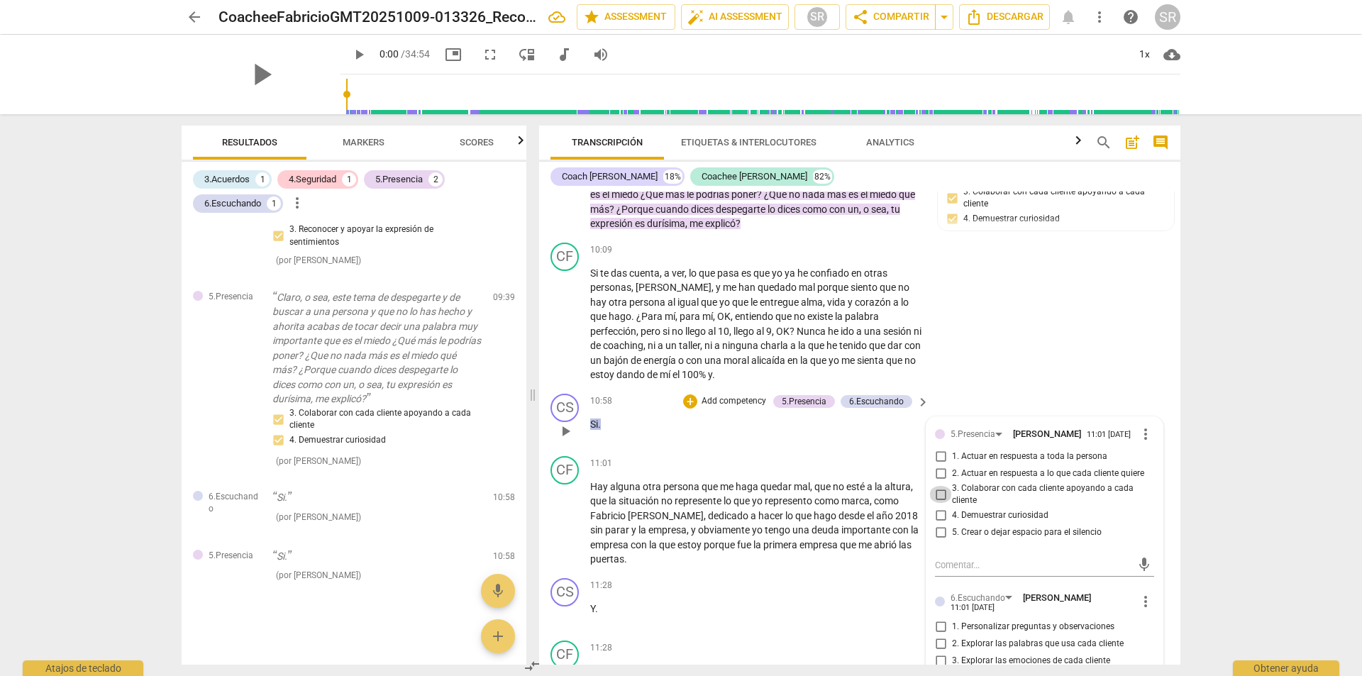
click at [937, 503] on input "3. Colaborar con cada cliente apoyando a cada cliente" at bounding box center [940, 494] width 23 height 17
checkbox input "true"
click at [1267, 497] on div "arrow_back CoacheeFabricioGMT20251009-013326_Recording_640x360 edit star Assess…" at bounding box center [681, 338] width 1362 height 676
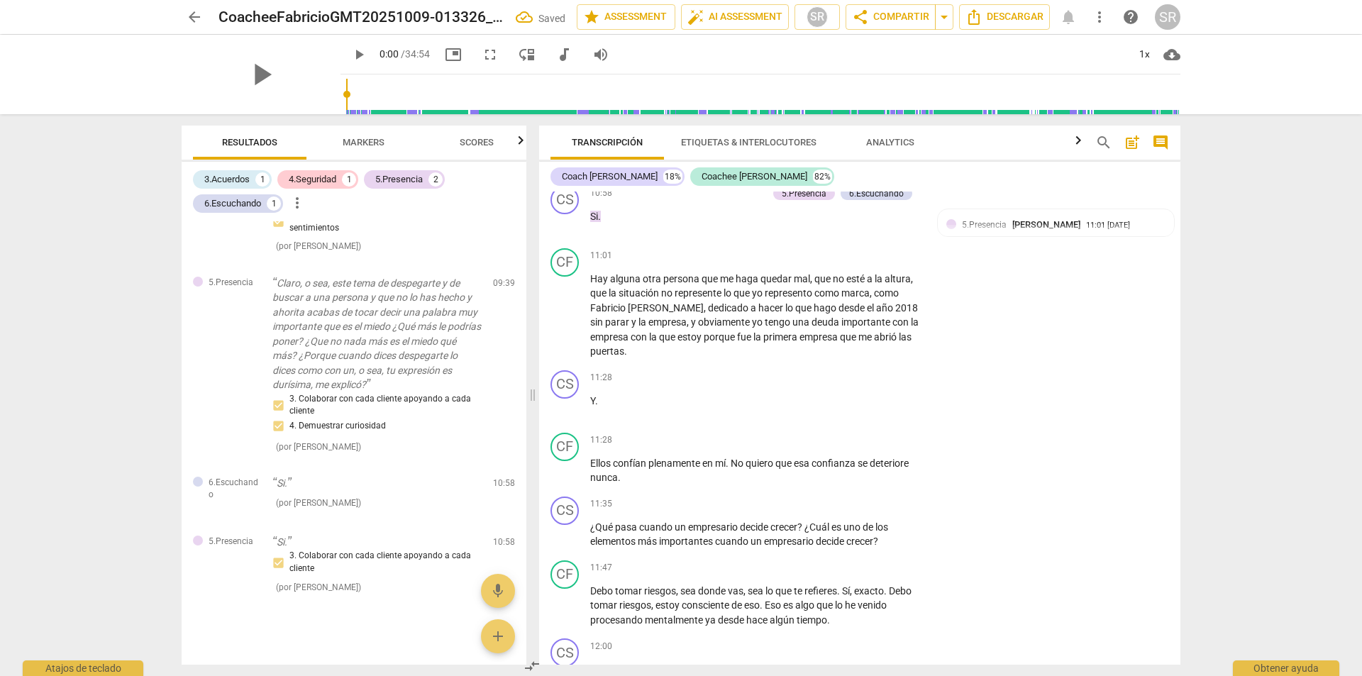
scroll to position [2451, 0]
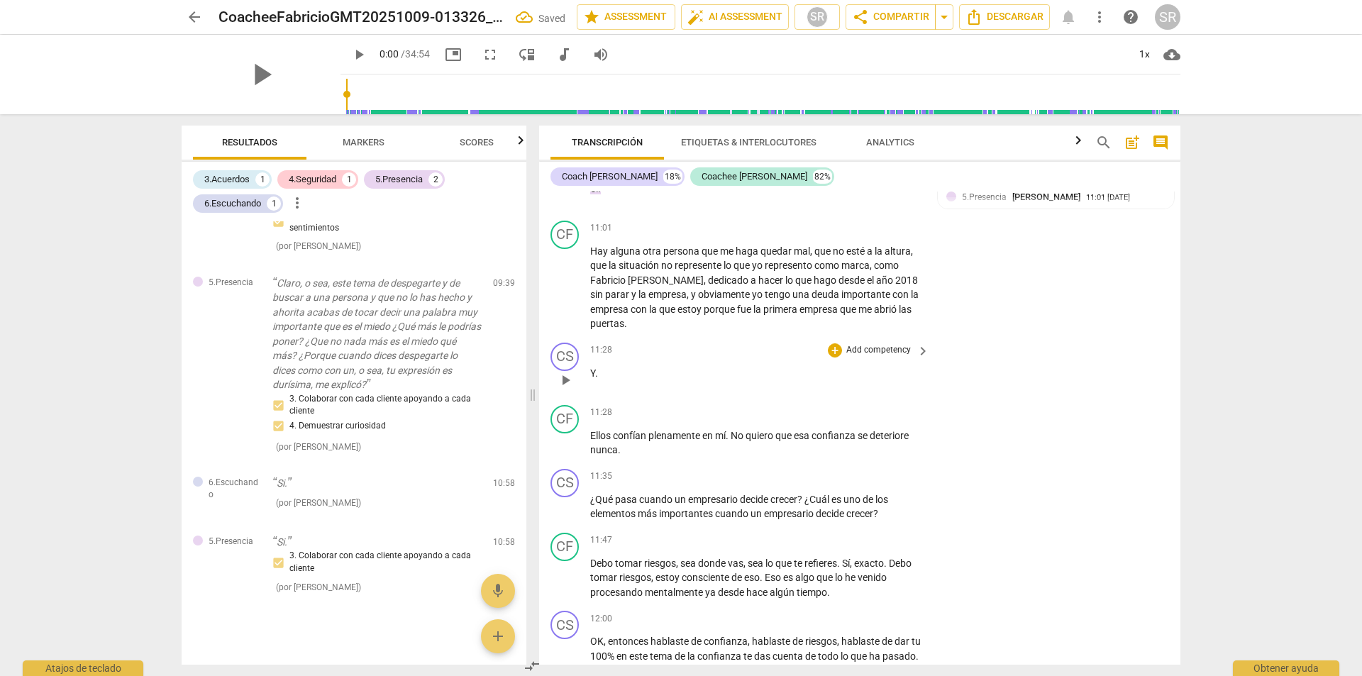
click at [886, 357] on p "Add competency" at bounding box center [878, 350] width 67 height 13
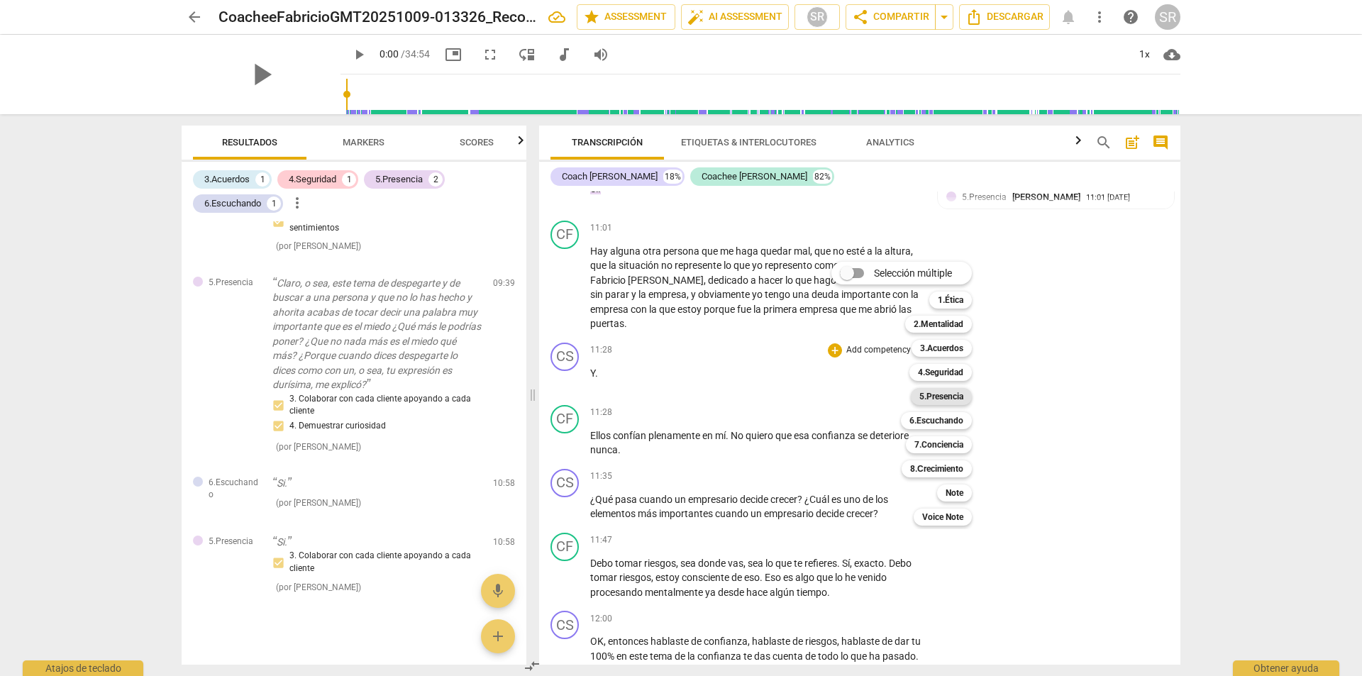
click at [937, 397] on b "5.Presencia" at bounding box center [942, 396] width 44 height 17
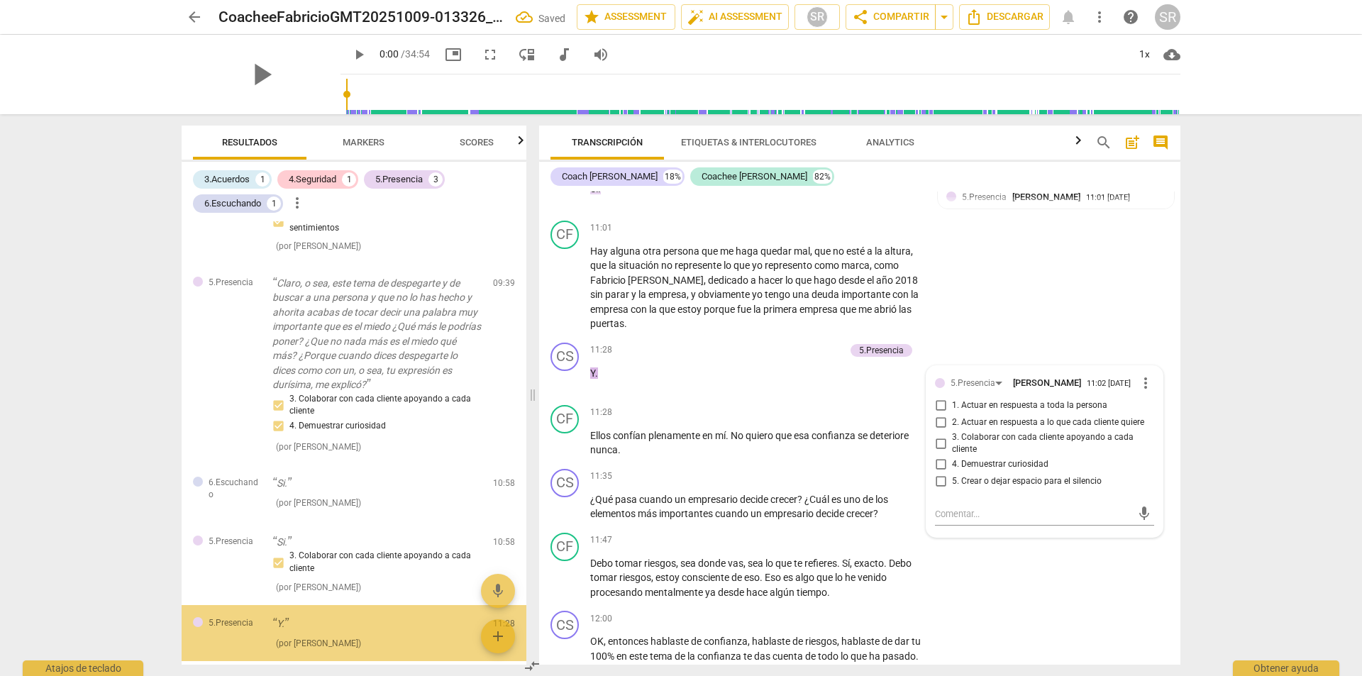
scroll to position [309, 0]
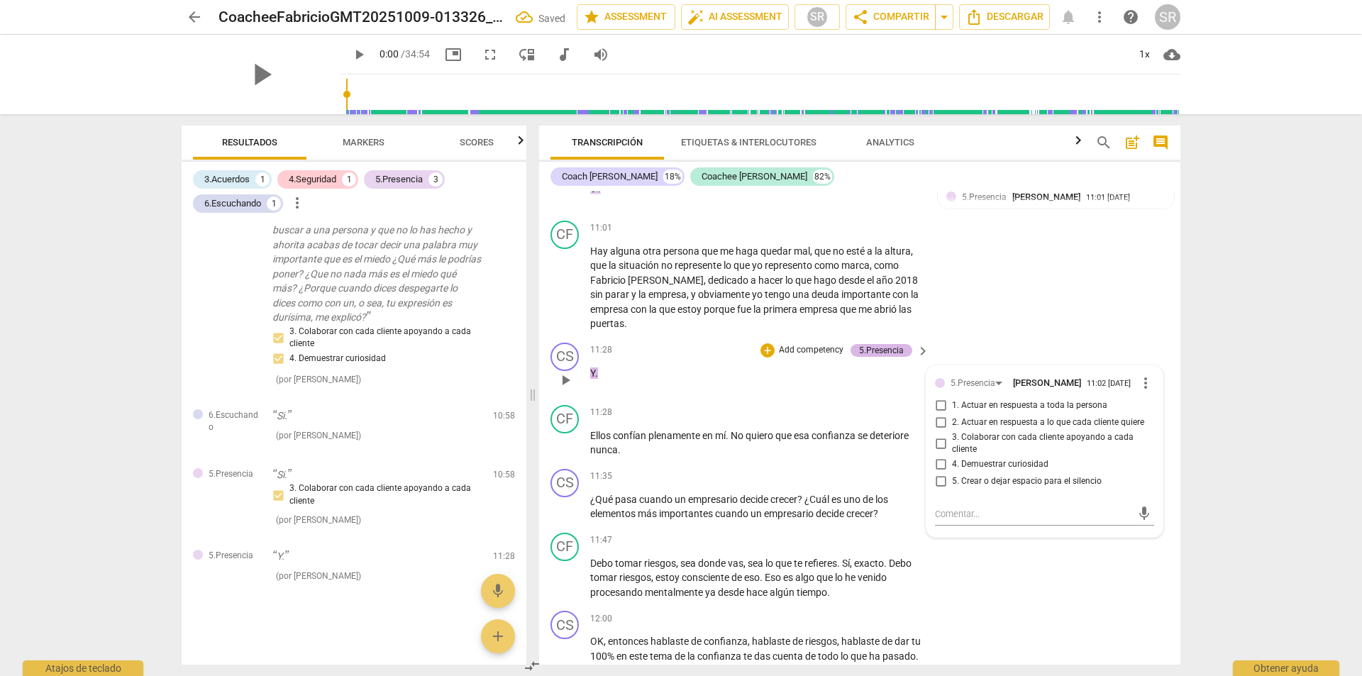
click at [895, 357] on div "5.Presencia" at bounding box center [881, 350] width 45 height 13
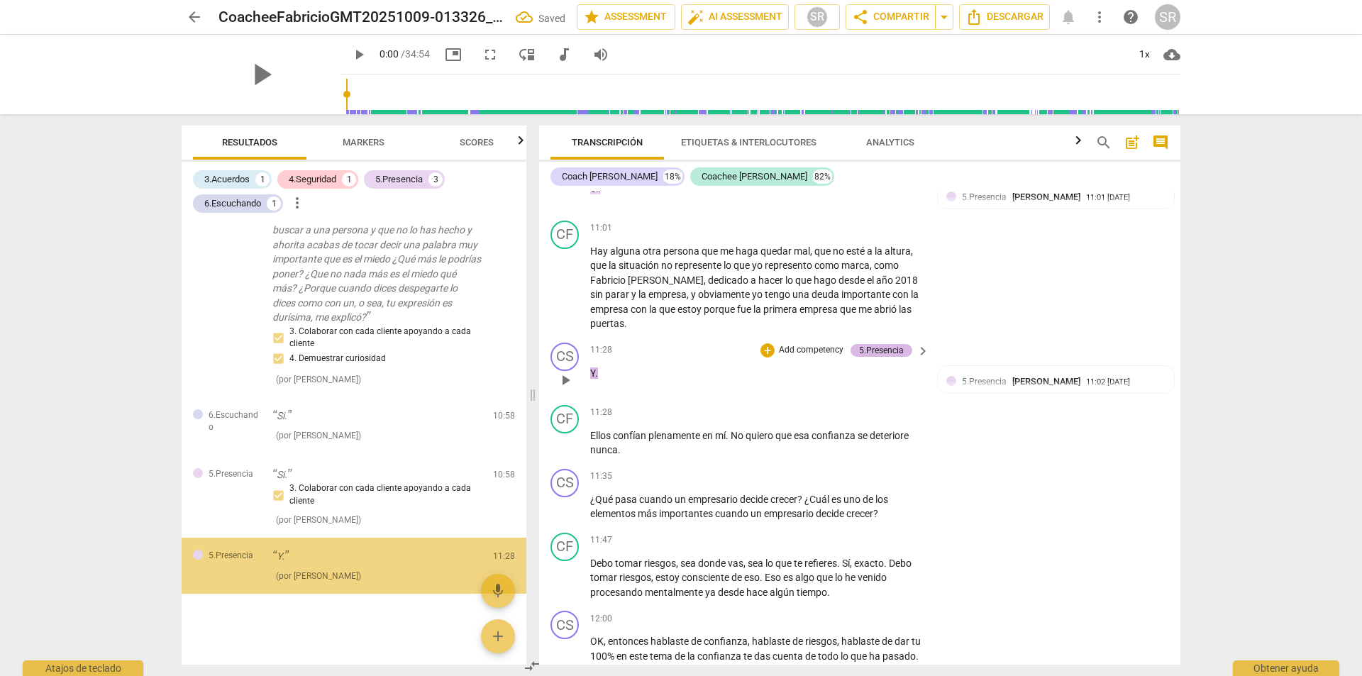
click at [890, 357] on div "5.Presencia" at bounding box center [881, 350] width 45 height 13
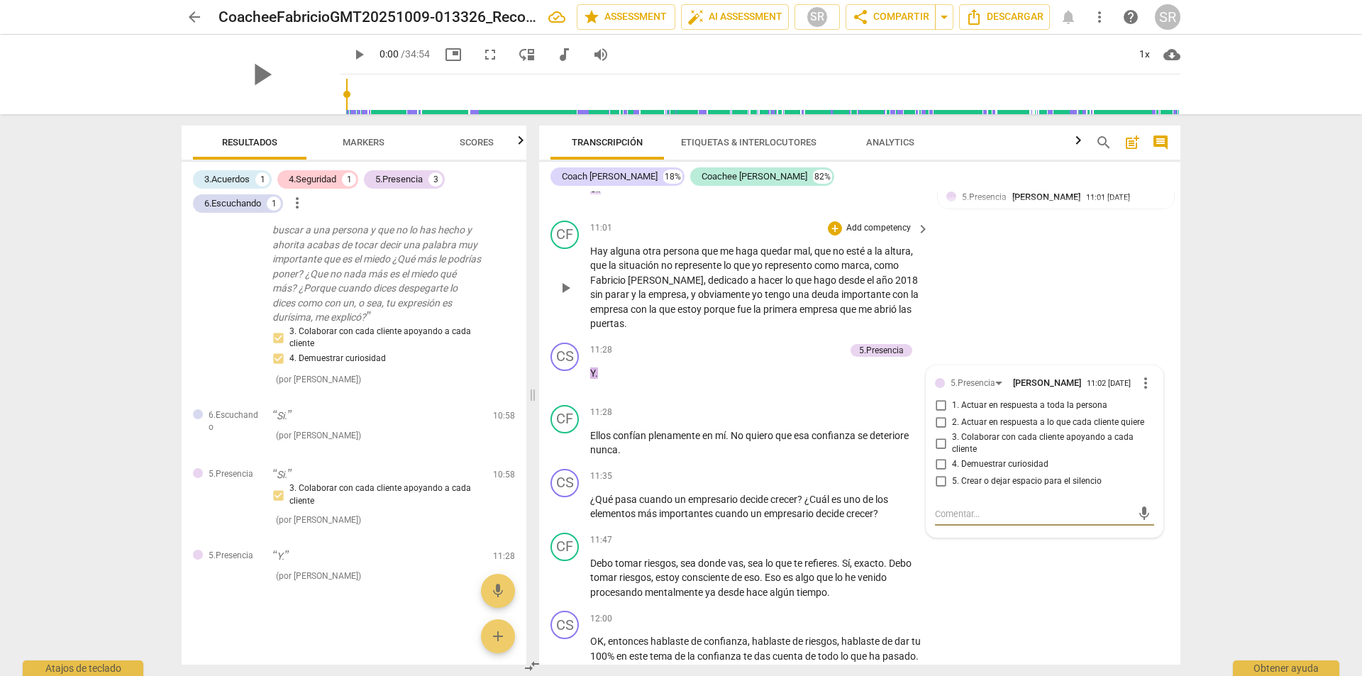
click at [1034, 337] on div "CF play_arrow pause 11:01 + Add competency keyboard_arrow_right Hay alguna otra…" at bounding box center [859, 276] width 641 height 122
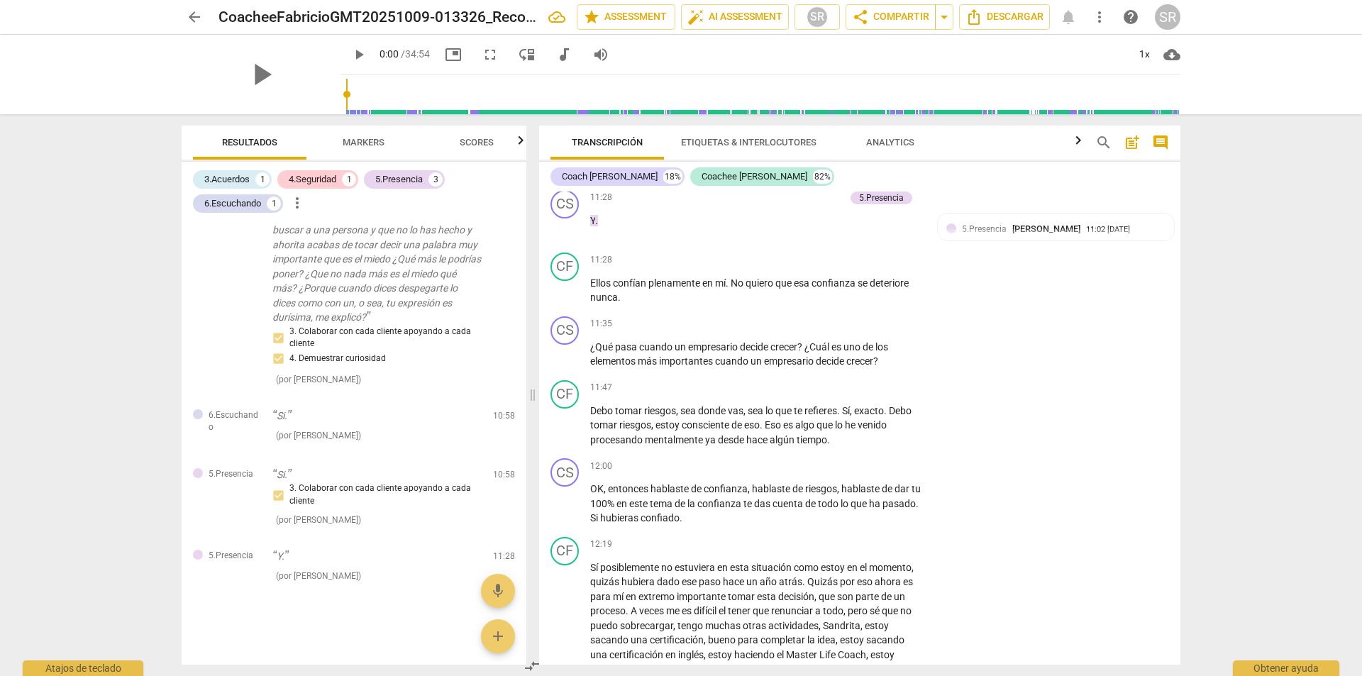
scroll to position [2562, 0]
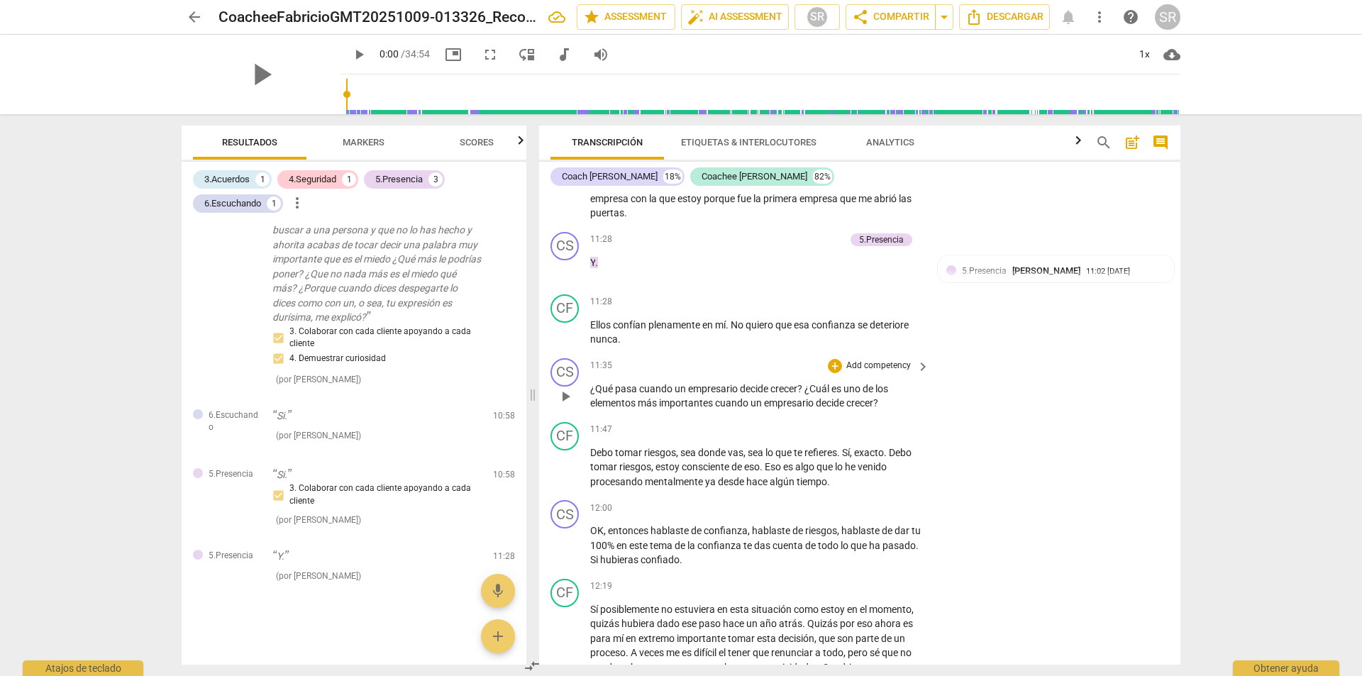
click at [915, 375] on span "keyboard_arrow_right" at bounding box center [923, 366] width 17 height 17
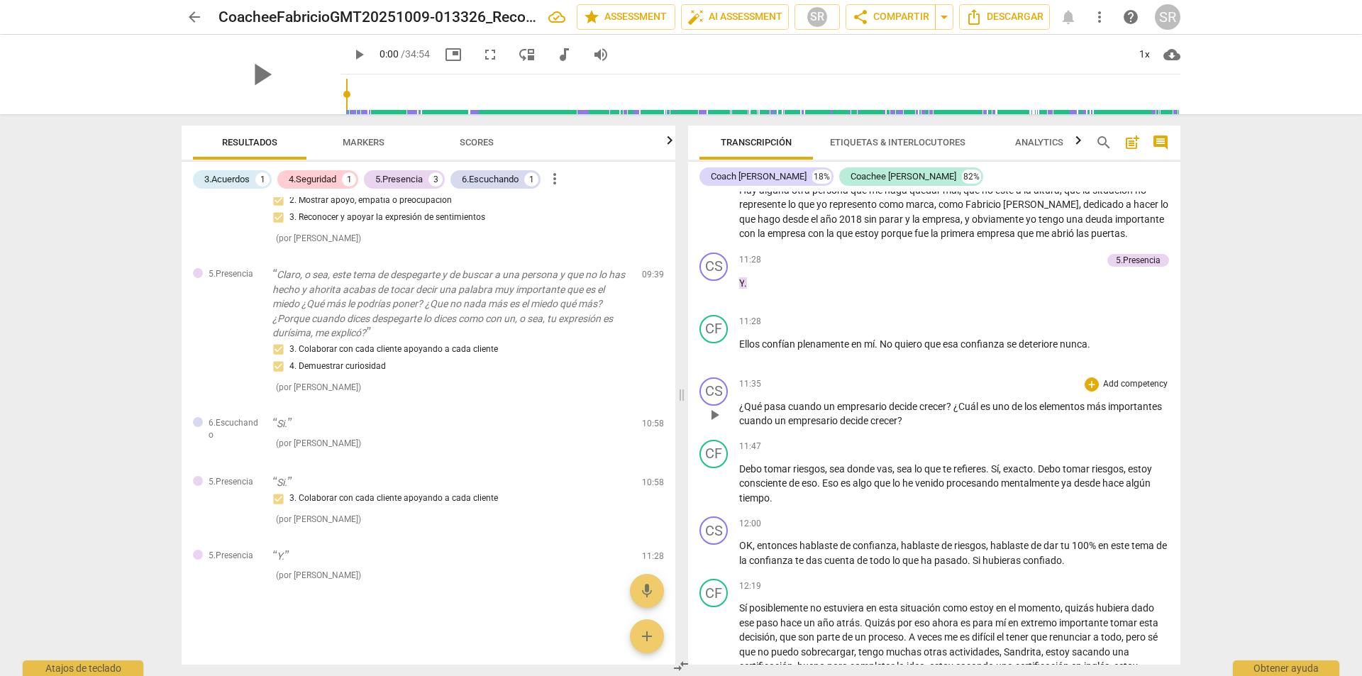
scroll to position [152, 0]
click at [1093, 392] on div "+" at bounding box center [1092, 384] width 14 height 14
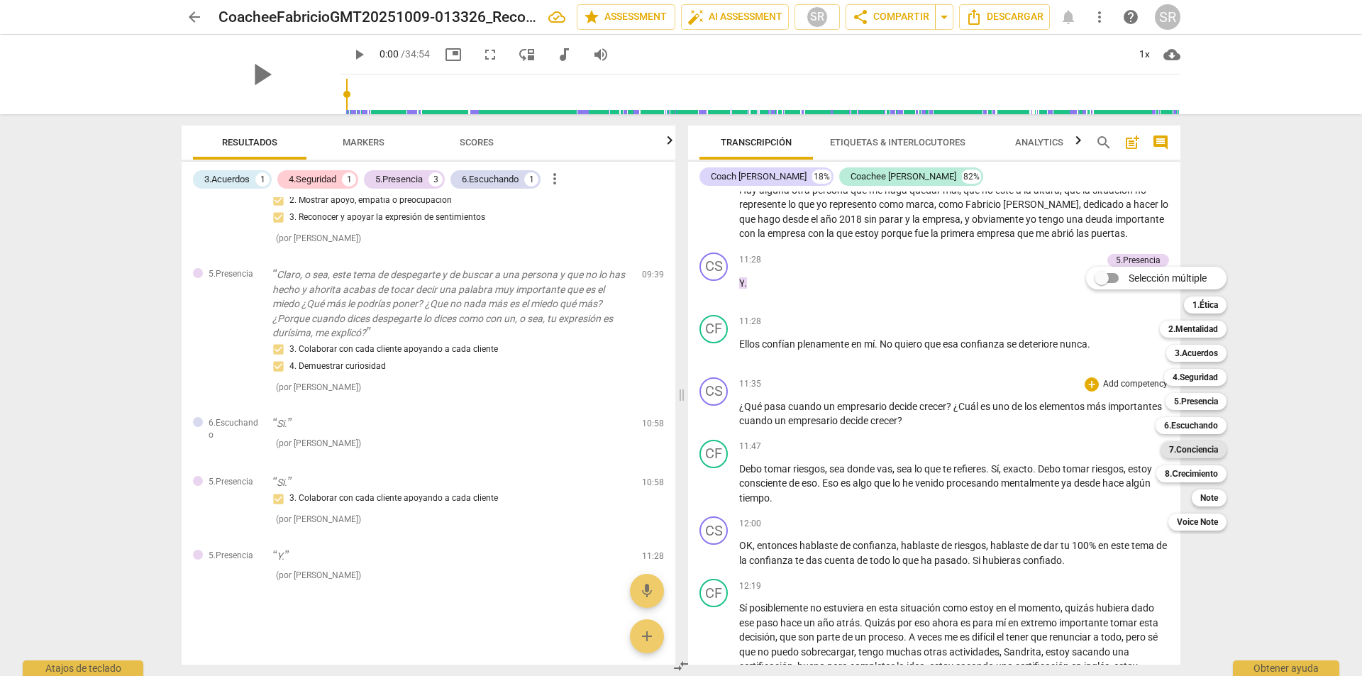
click at [1187, 448] on b "7.Conciencia" at bounding box center [1193, 449] width 49 height 17
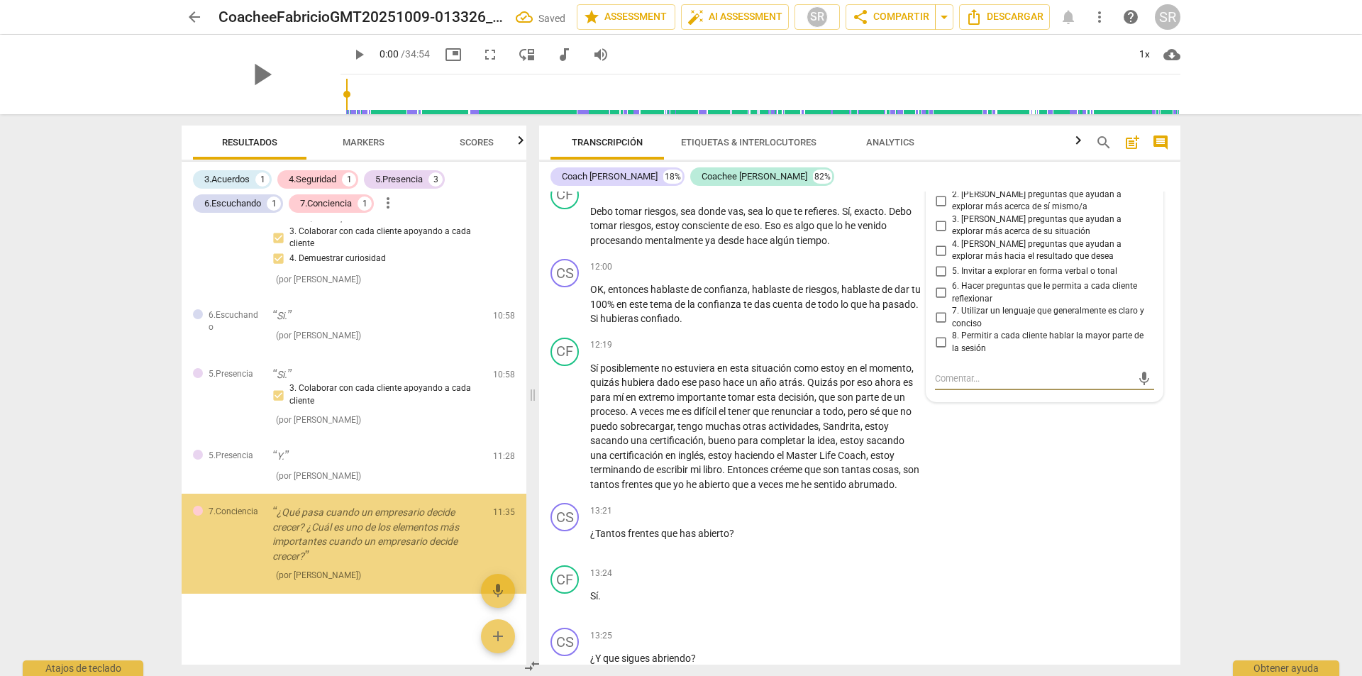
scroll to position [409, 0]
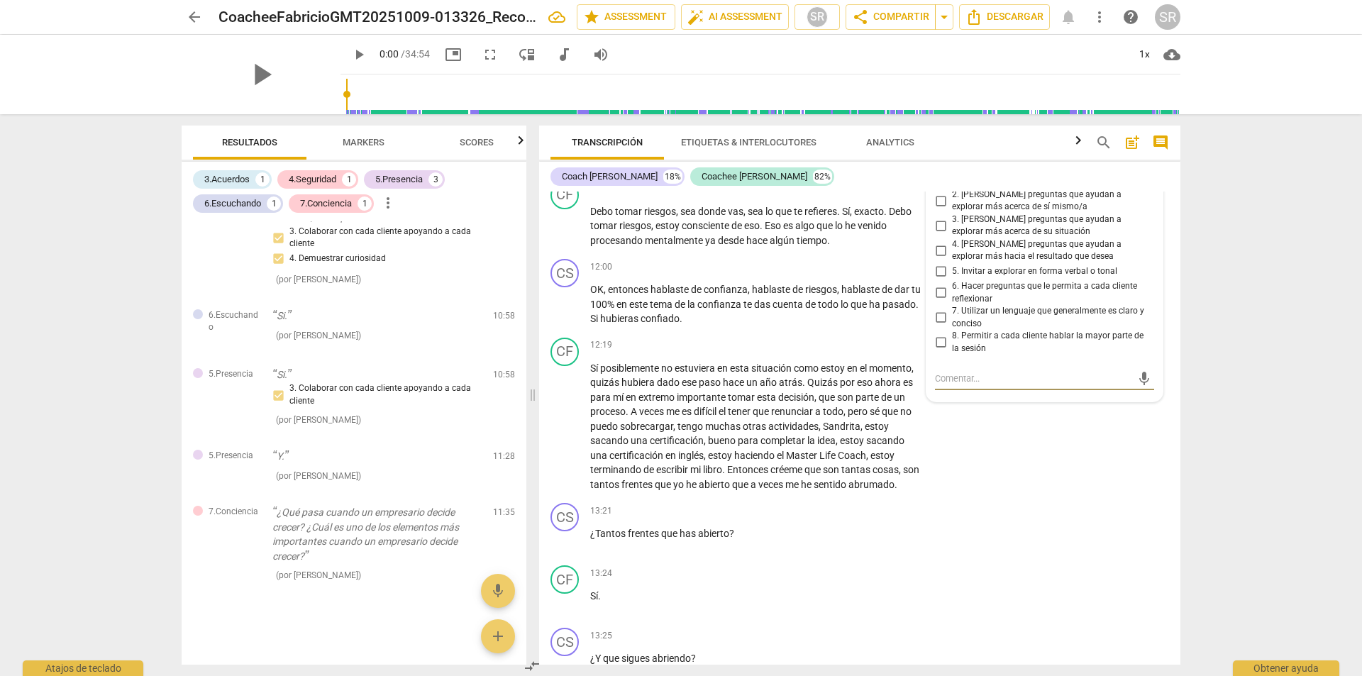
click at [935, 234] on input "3. Hacer preguntas que ayudan a explorar más acerca de su situación" at bounding box center [940, 225] width 23 height 17
checkbox input "true"
click at [1064, 490] on div "CF play_arrow pause 12:19 + Add competency keyboard_arrow_right Sí posiblemente…" at bounding box center [859, 415] width 641 height 166
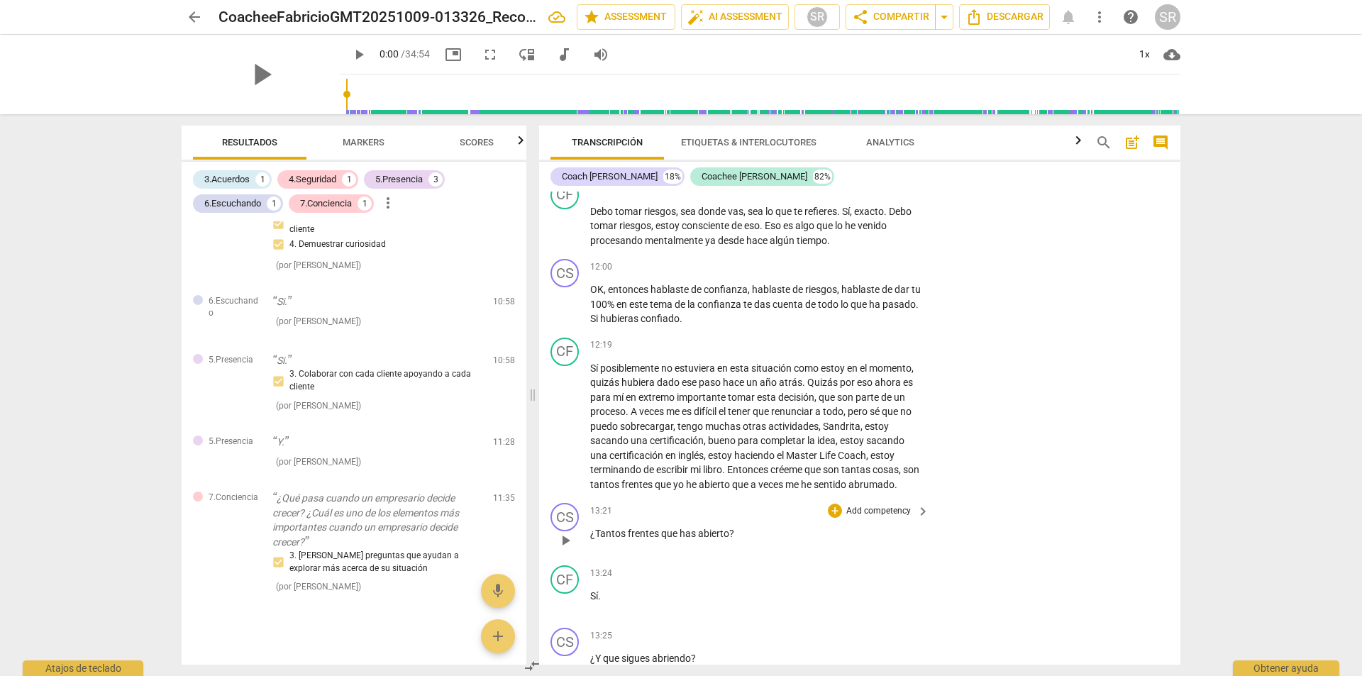
click at [895, 518] on p "Add competency" at bounding box center [878, 511] width 67 height 13
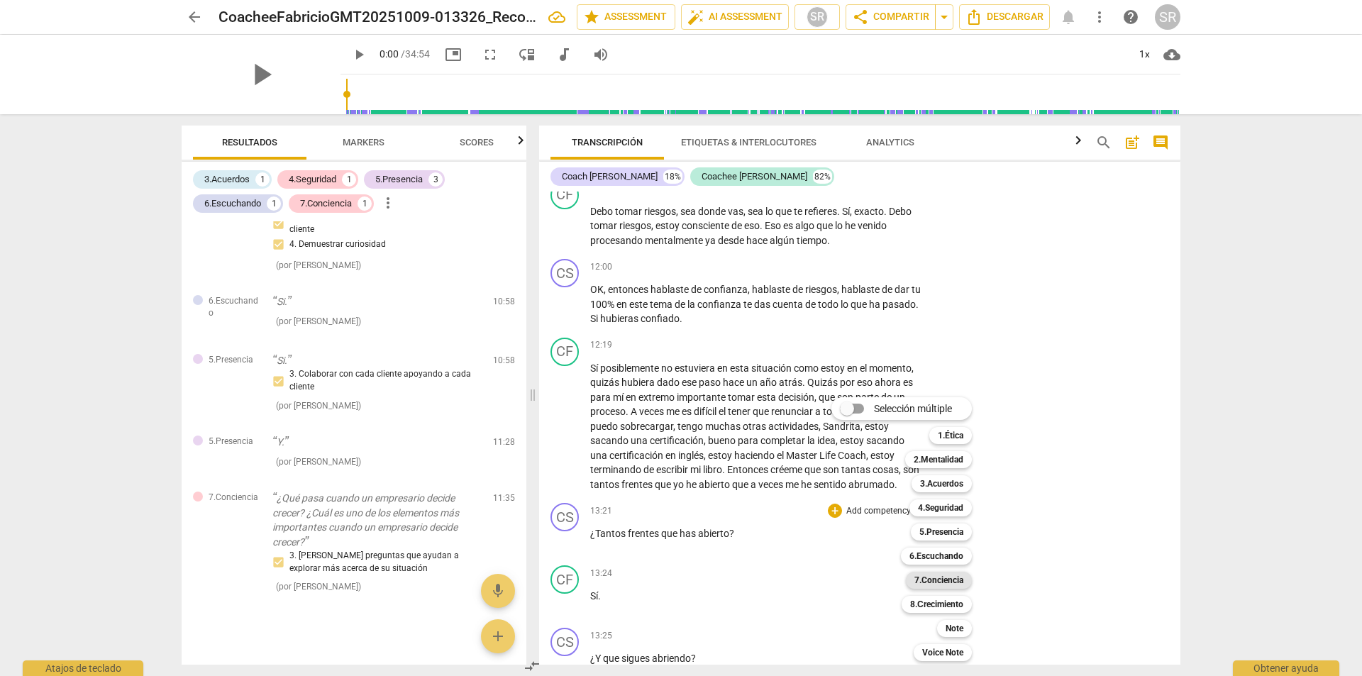
click at [929, 582] on b "7.Conciencia" at bounding box center [939, 580] width 49 height 17
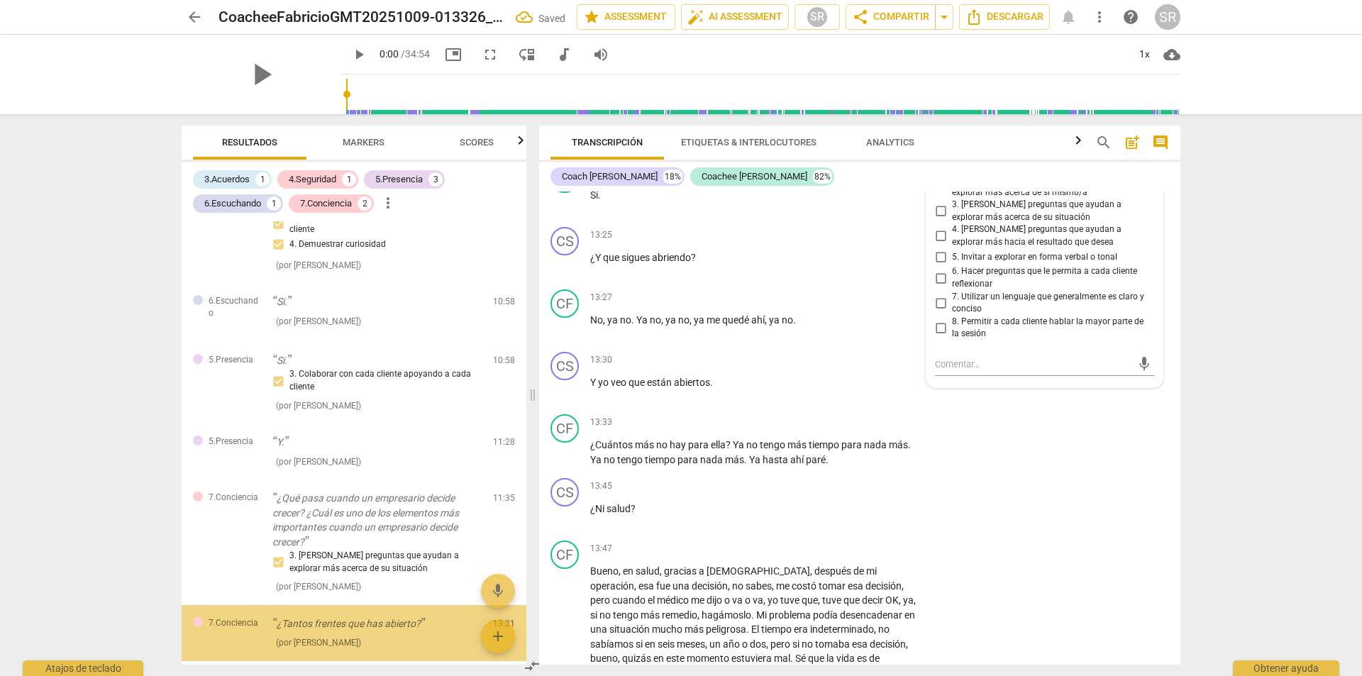
scroll to position [490, 0]
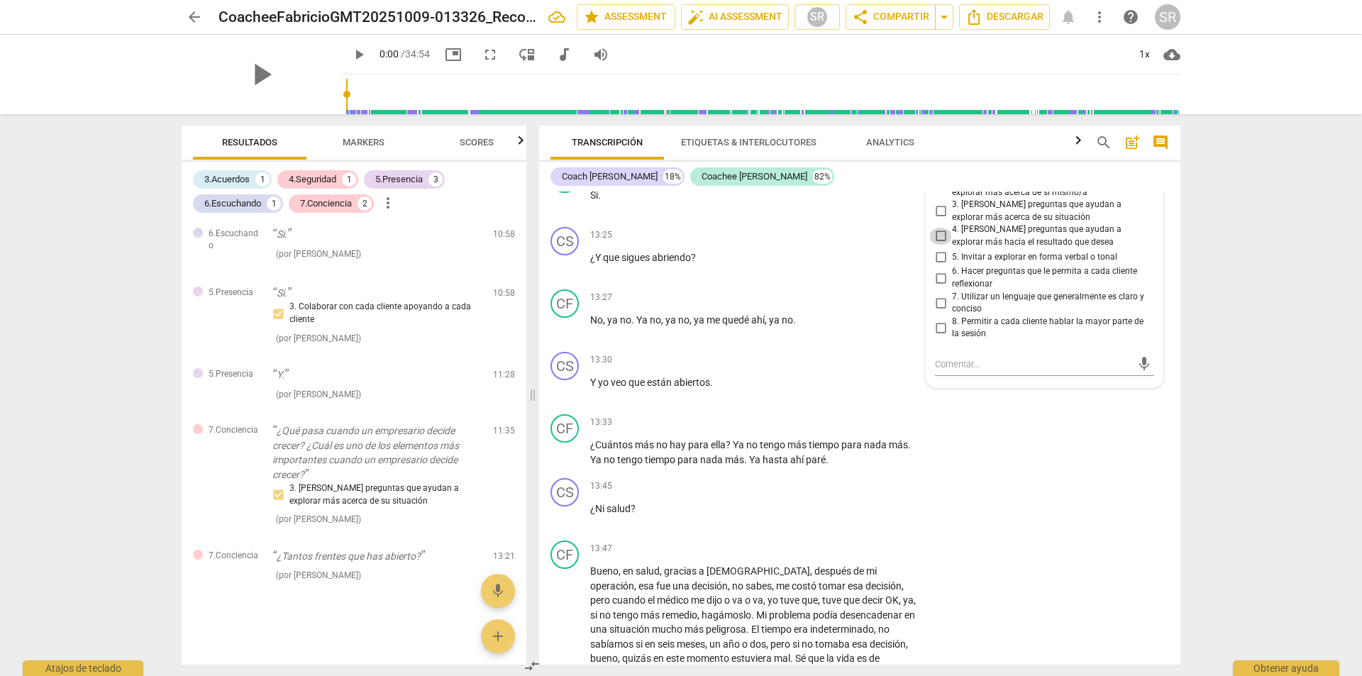
click at [937, 245] on input "4. Hacer preguntas que ayudan a explorar más hacia el resultado que desea" at bounding box center [940, 236] width 23 height 17
checkbox input "true"
click at [1192, 470] on div "arrow_back CoacheeFabricioGMT20251009-013326_Recording_640x360 edit star Assess…" at bounding box center [681, 338] width 1362 height 676
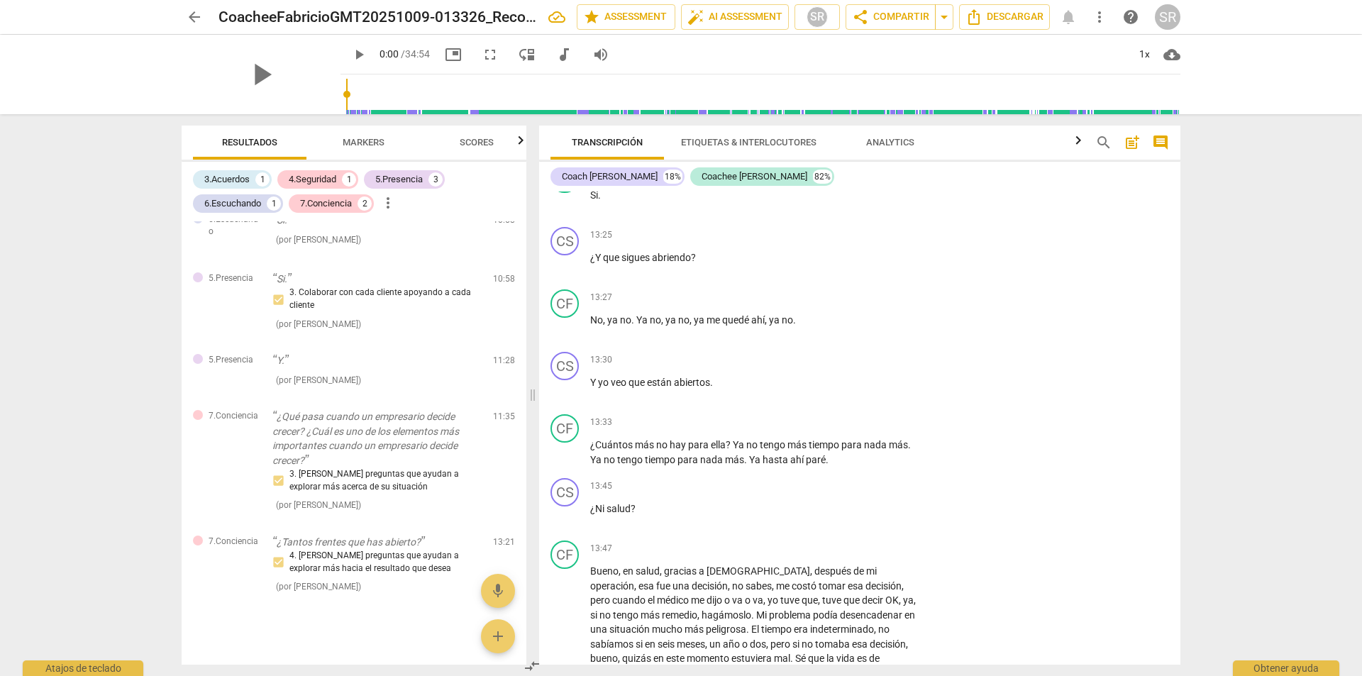
scroll to position [3518, 0]
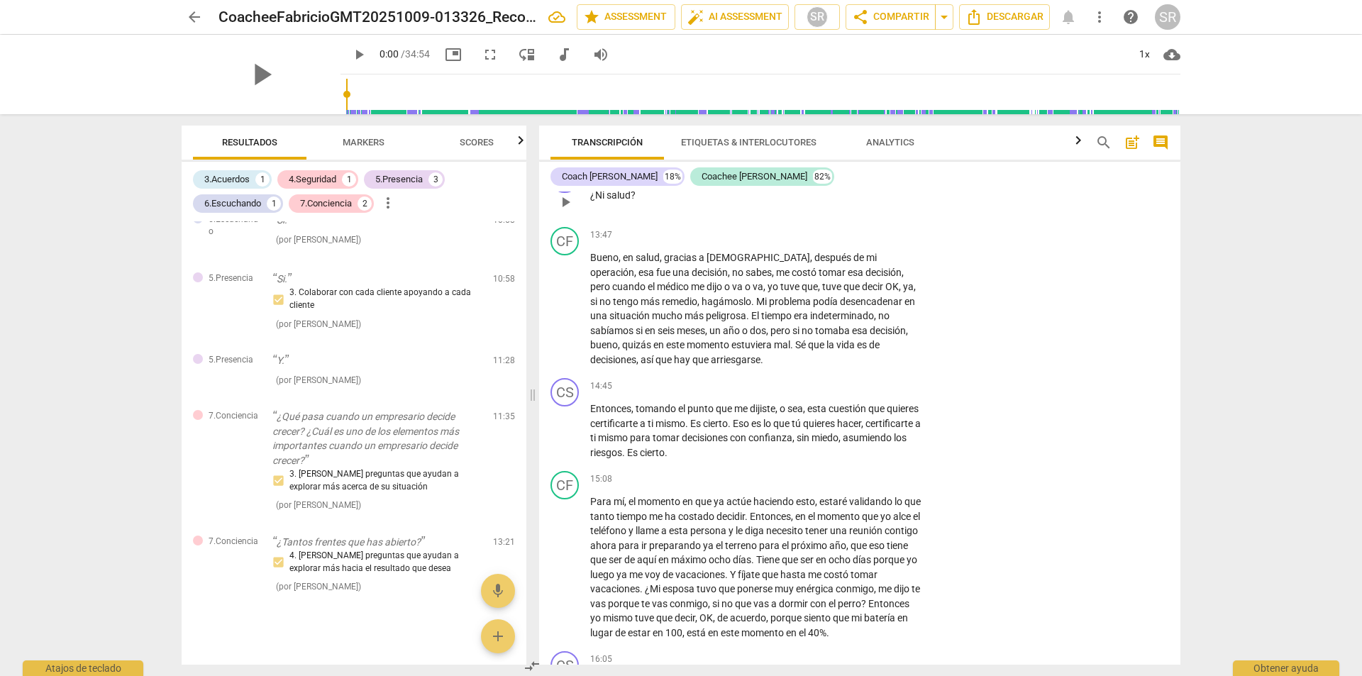
click at [908, 180] on p "Add competency" at bounding box center [878, 173] width 67 height 13
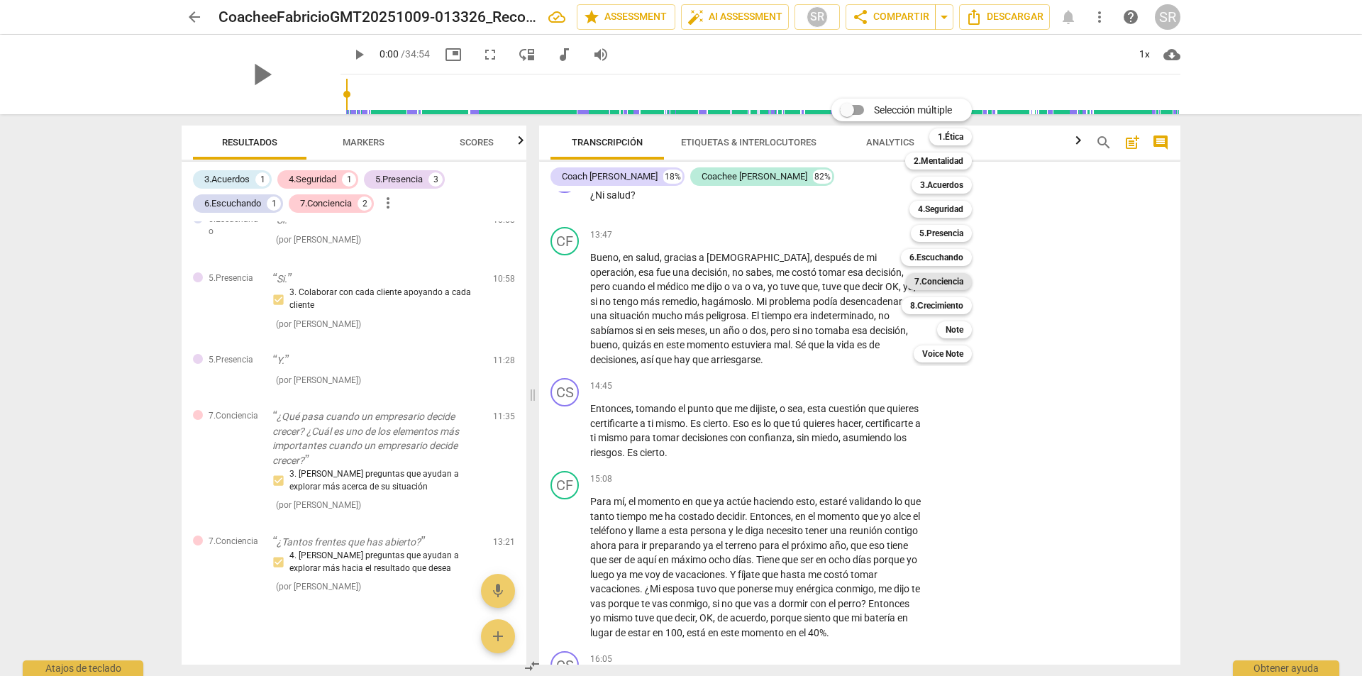
click at [941, 275] on b "7.Conciencia" at bounding box center [939, 281] width 49 height 17
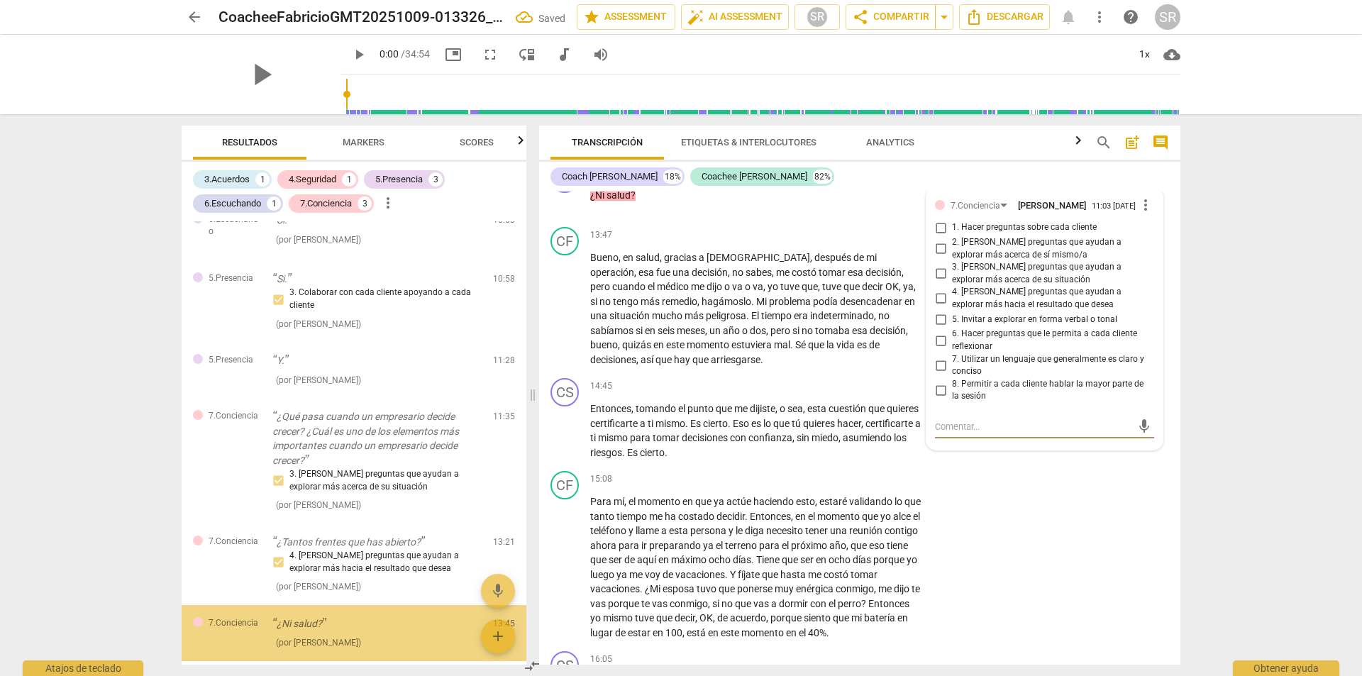
scroll to position [572, 0]
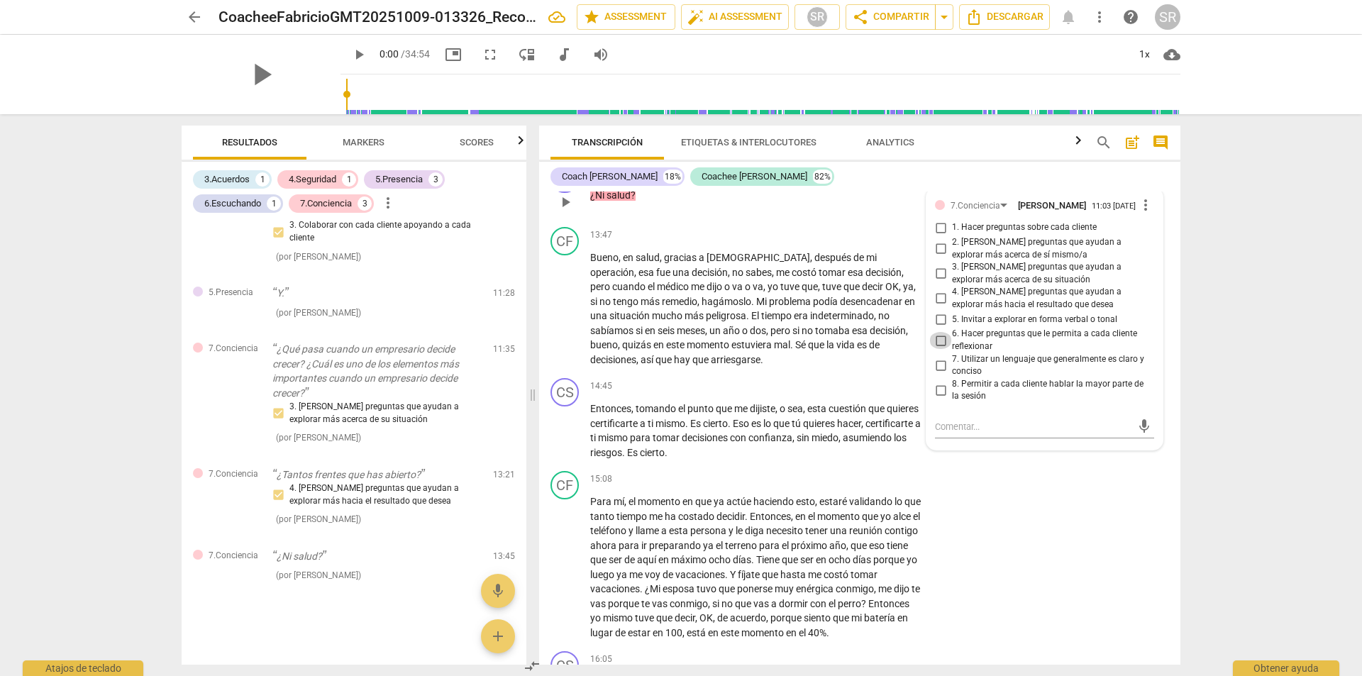
click at [938, 349] on input "6. Hacer preguntas que le permita a cada cliente reflexionar" at bounding box center [940, 340] width 23 height 17
checkbox input "true"
click at [867, 216] on div "13:45 + Add competency 7.Conciencia keyboard_arrow_right ¿Ni salud ?" at bounding box center [760, 190] width 341 height 51
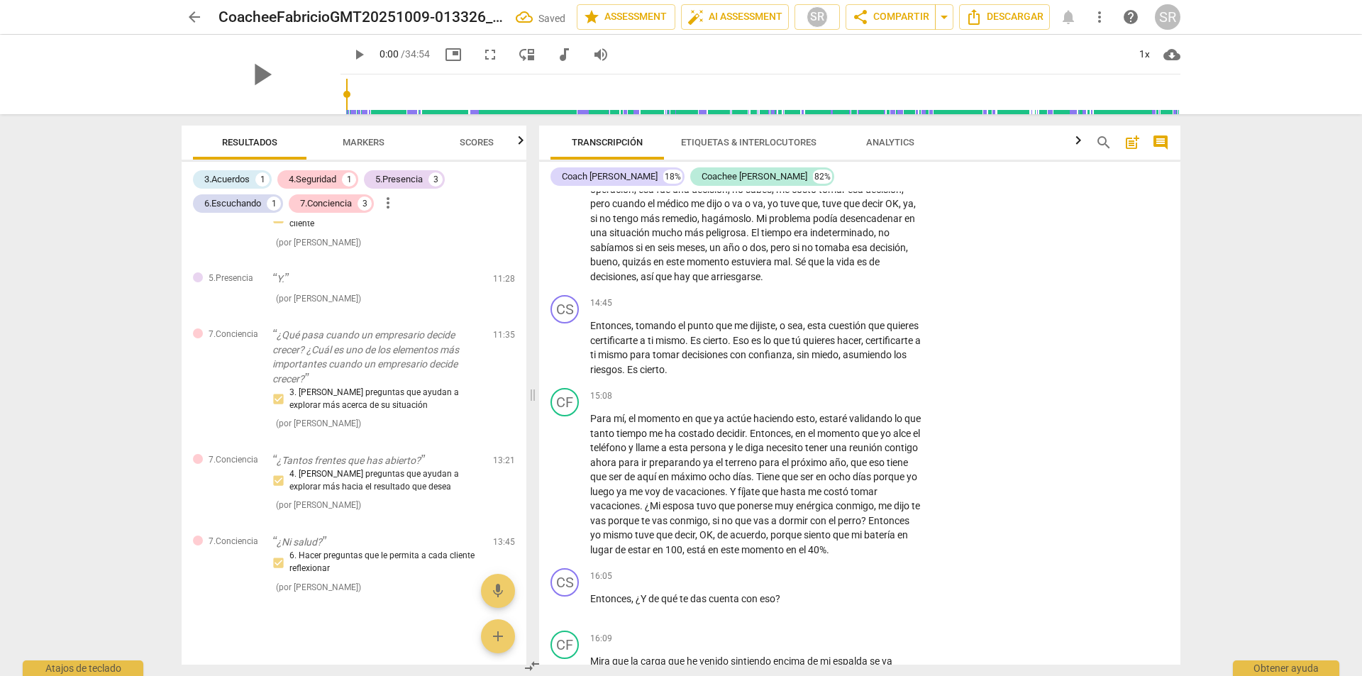
scroll to position [3518, 0]
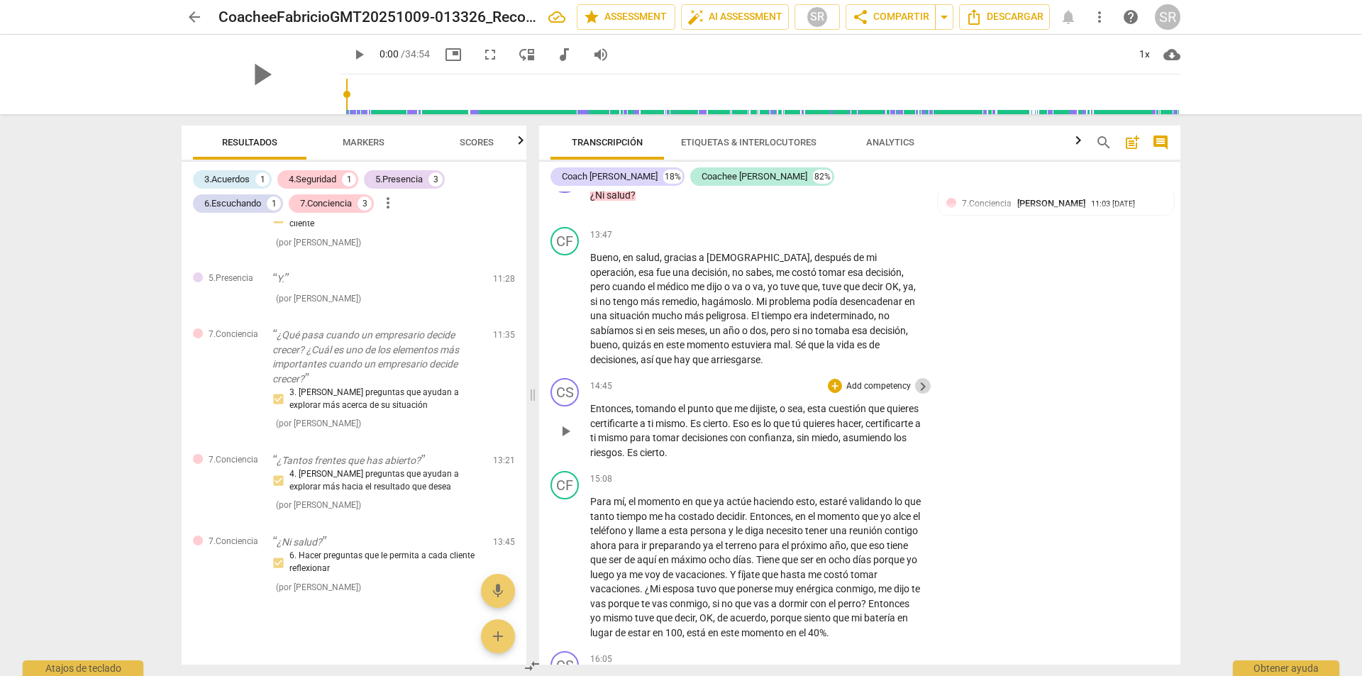
click at [915, 395] on span "keyboard_arrow_right" at bounding box center [923, 386] width 17 height 17
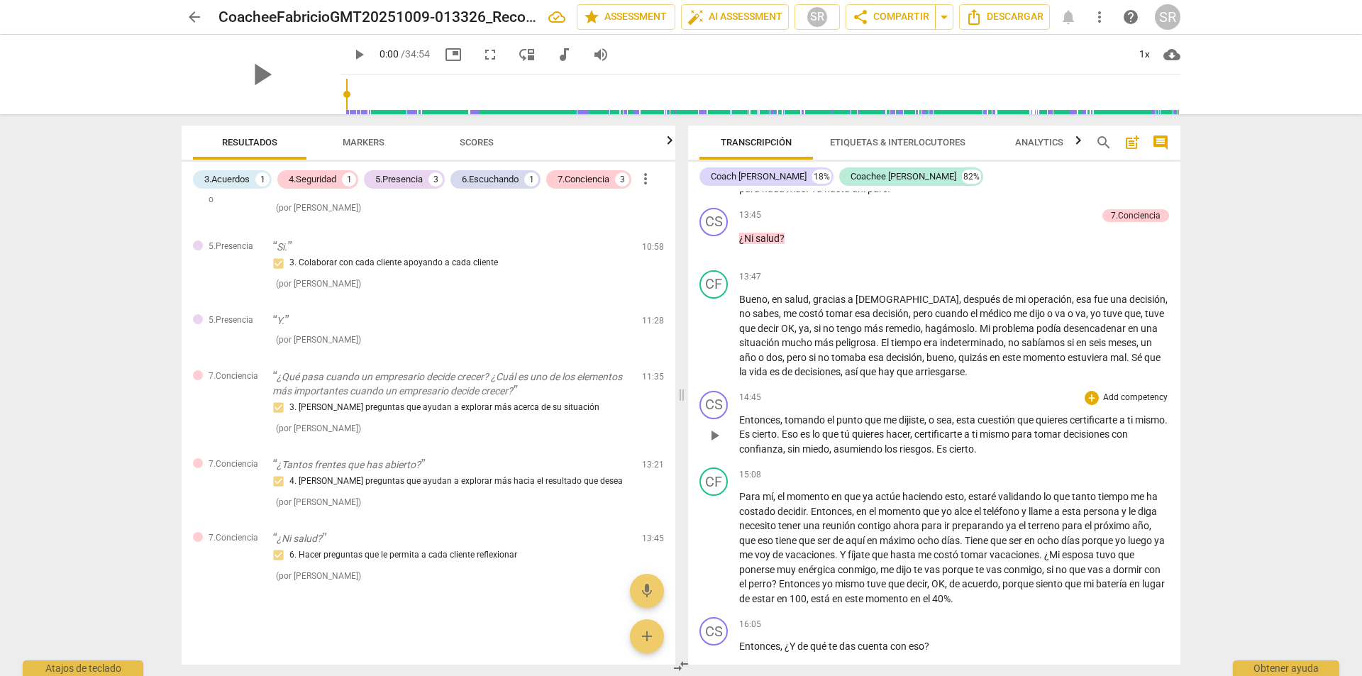
scroll to position [387, 0]
click at [1112, 404] on p "Add competency" at bounding box center [1135, 398] width 67 height 13
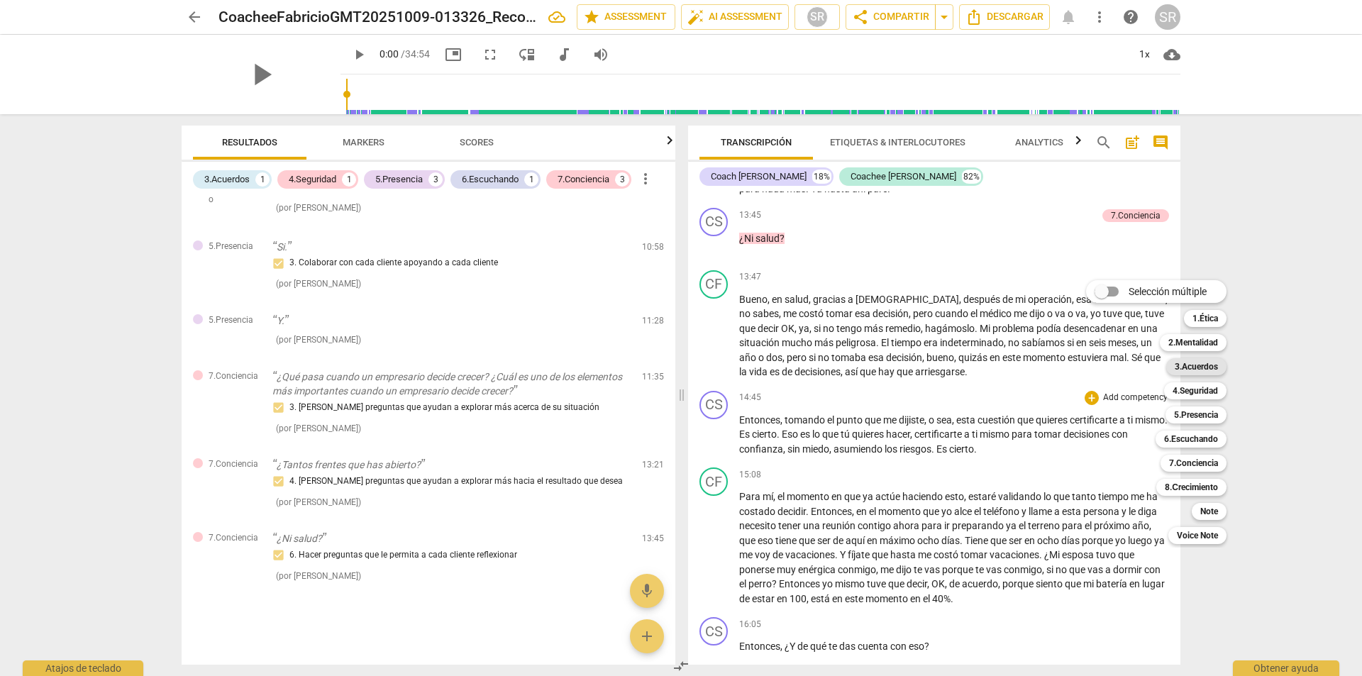
click at [1208, 371] on b "3.Acuerdos" at bounding box center [1196, 366] width 43 height 17
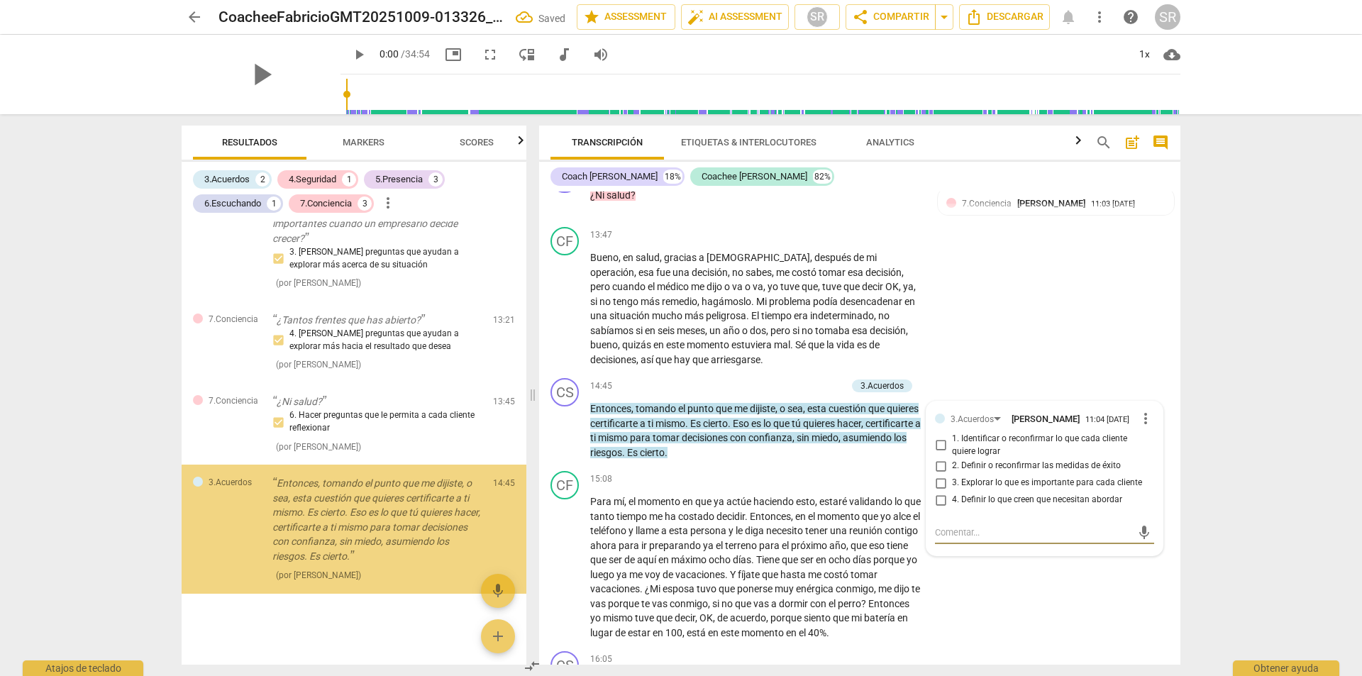
scroll to position [727, 0]
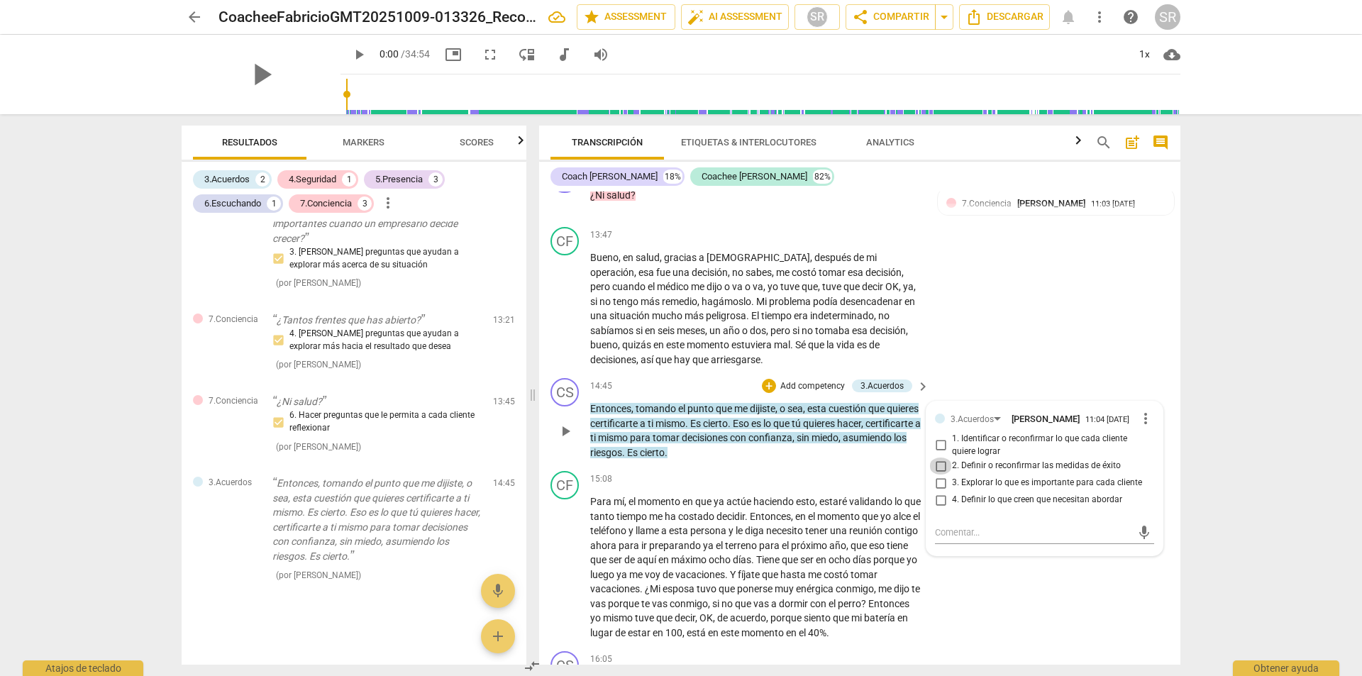
click at [938, 475] on input "2. Definir o reconfirmar las medidas de éxito" at bounding box center [940, 466] width 23 height 17
checkbox input "true"
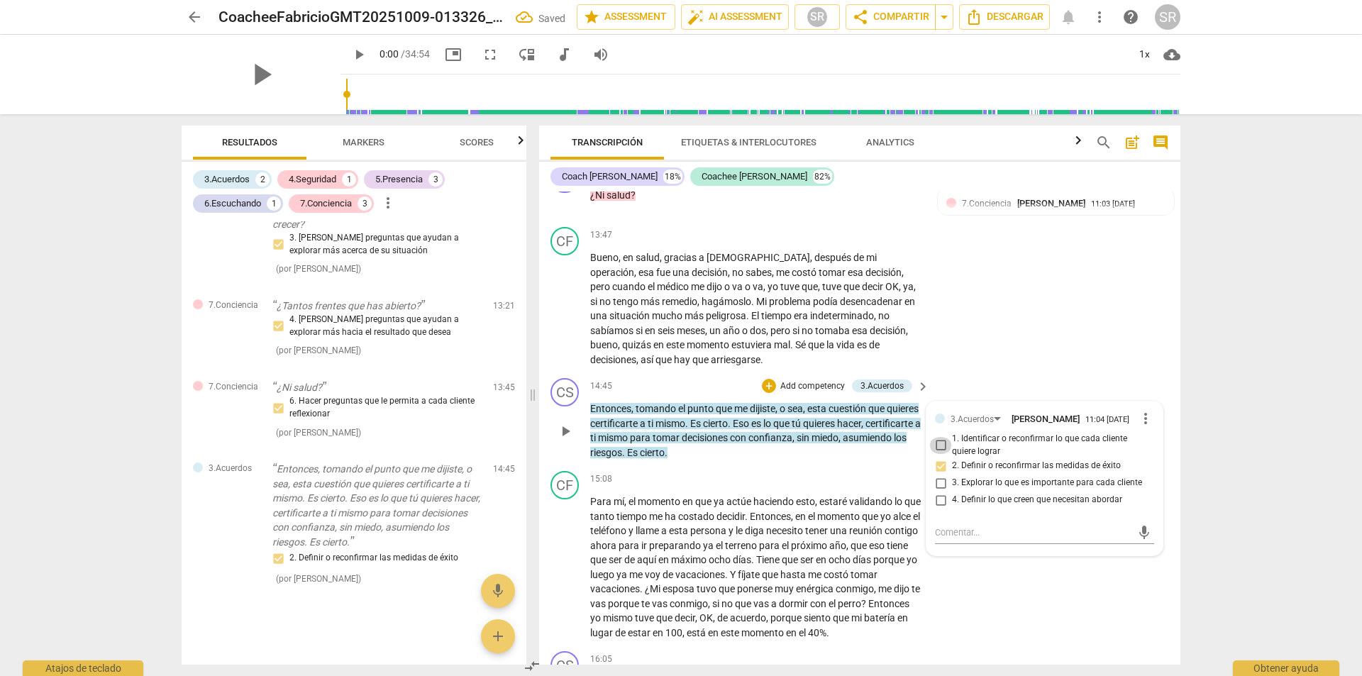
click at [938, 454] on input "1. Identificar o reconfirmar lo que cada cliente quiere lograr" at bounding box center [940, 445] width 23 height 17
checkbox input "true"
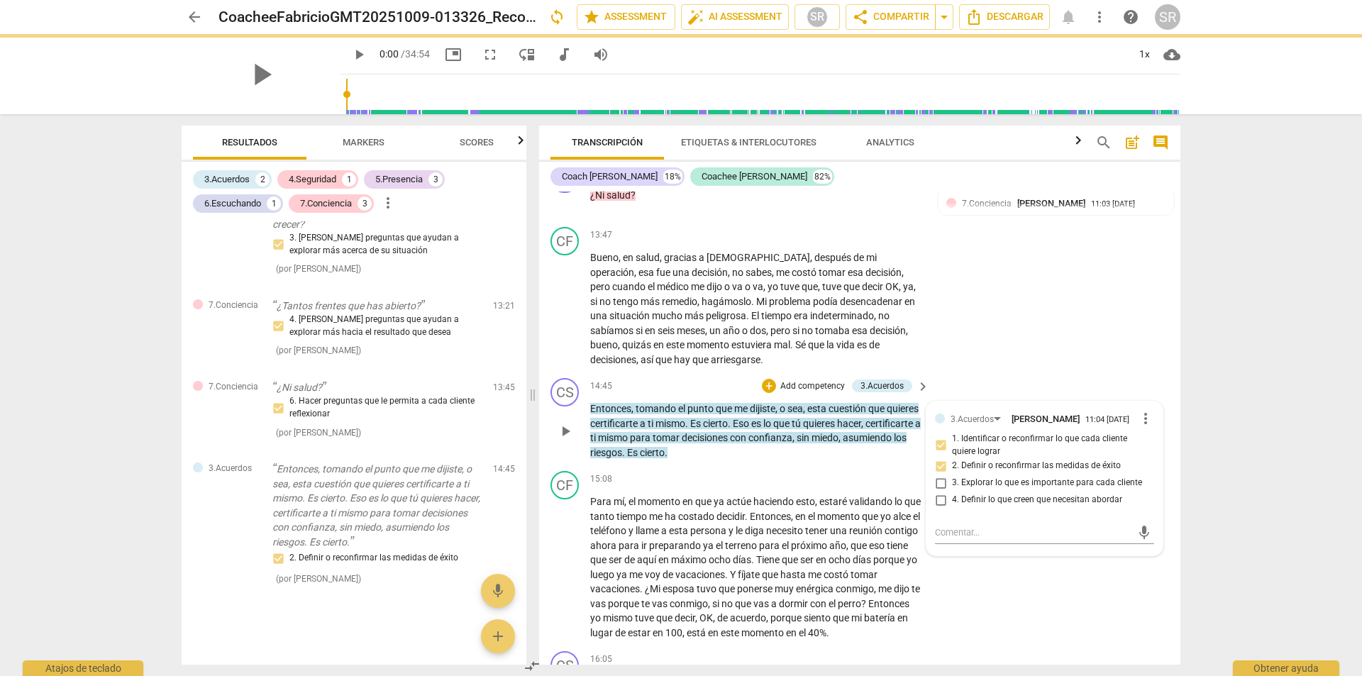
drag, startPoint x: 942, startPoint y: 546, endPoint x: 944, endPoint y: 568, distance: 22.9
click at [942, 492] on input "3. Explorar lo que es importante para cada cliente" at bounding box center [940, 483] width 23 height 17
checkbox input "true"
drag, startPoint x: 937, startPoint y: 562, endPoint x: 1046, endPoint y: 526, distance: 114.4
click at [937, 509] on input "4. Definir lo que creen que necesitan abordar" at bounding box center [940, 500] width 23 height 17
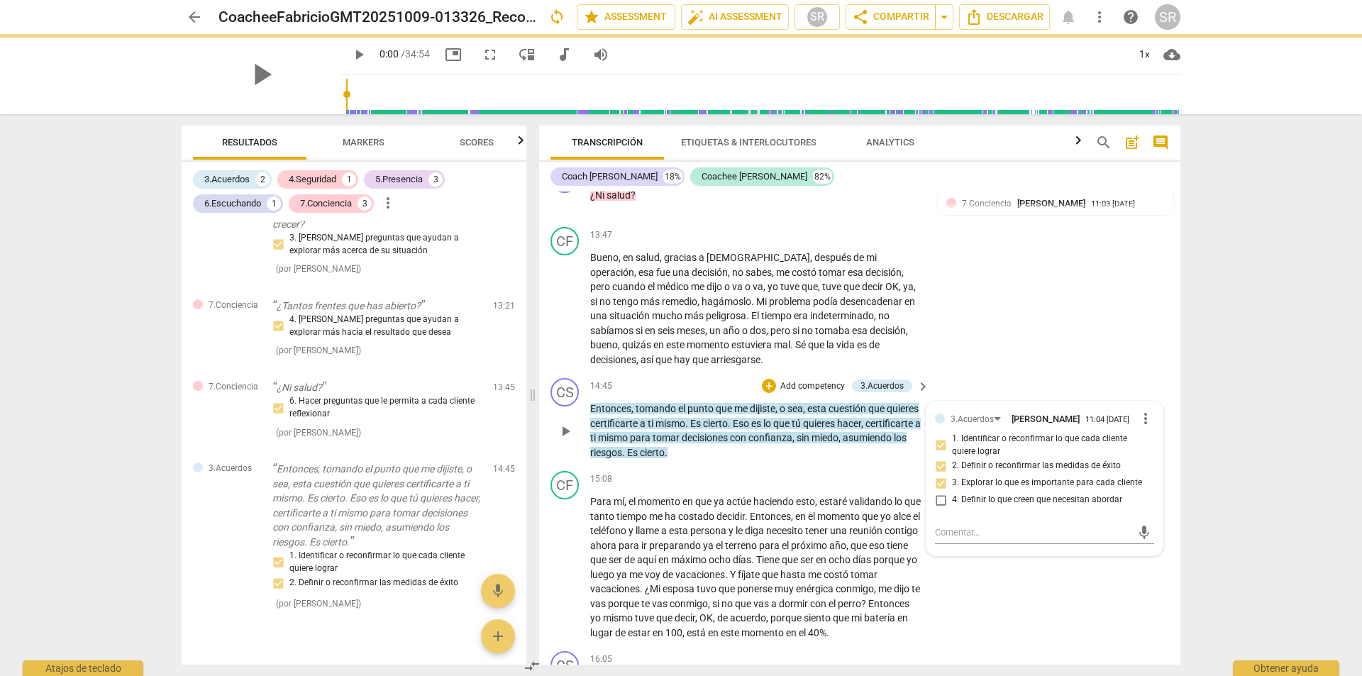
checkbox input "true"
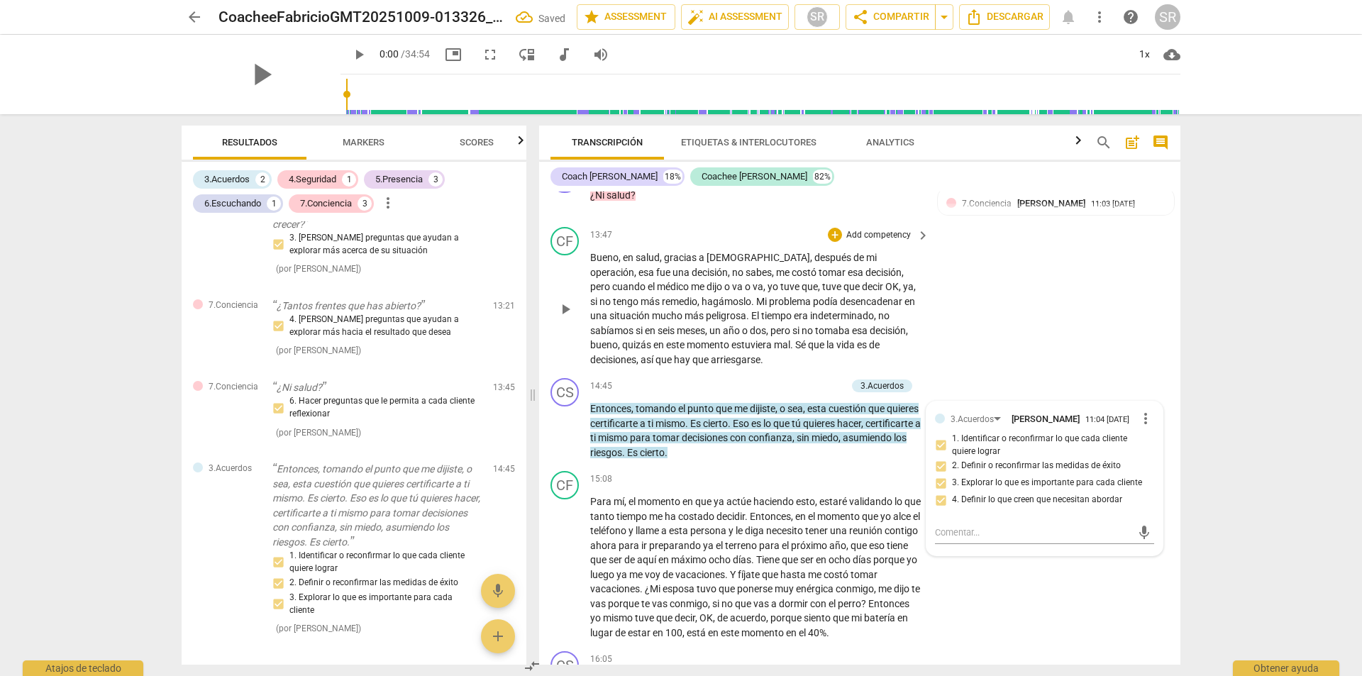
click at [1131, 372] on div "CF play_arrow pause 13:47 + Add competency keyboard_arrow_right Bueno , en salu…" at bounding box center [859, 296] width 641 height 151
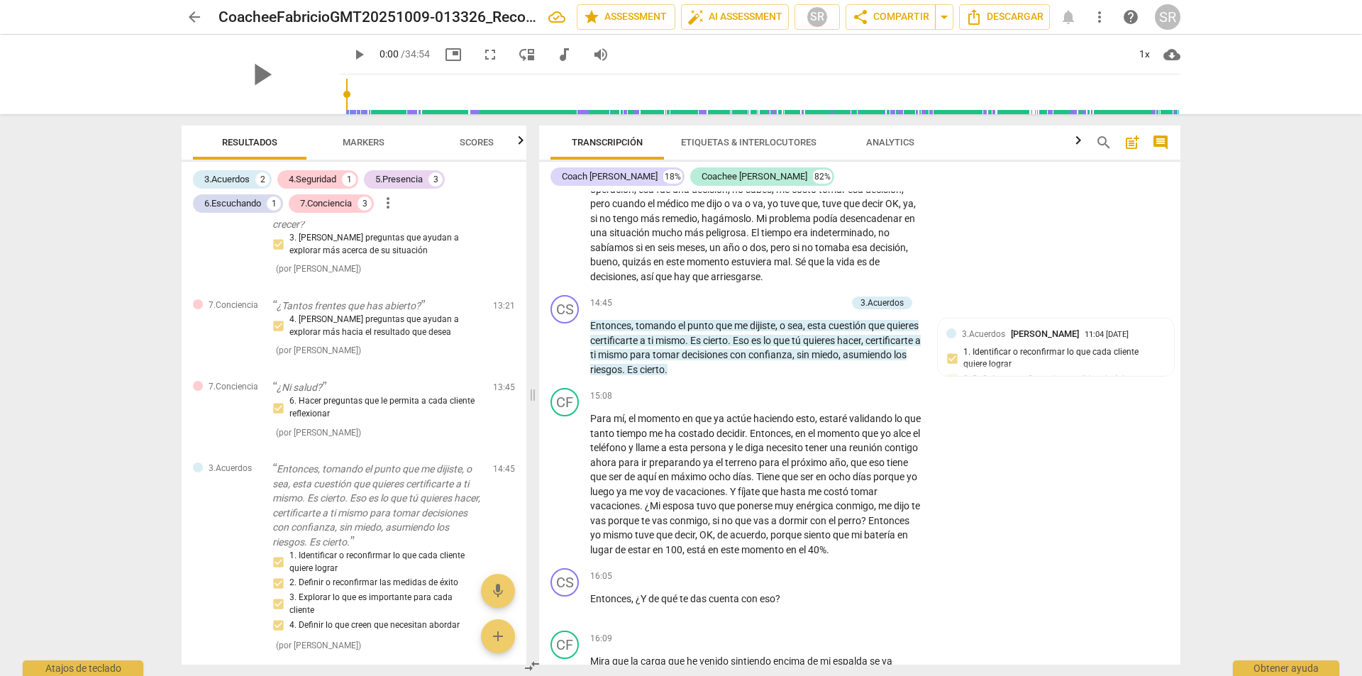
scroll to position [3643, 0]
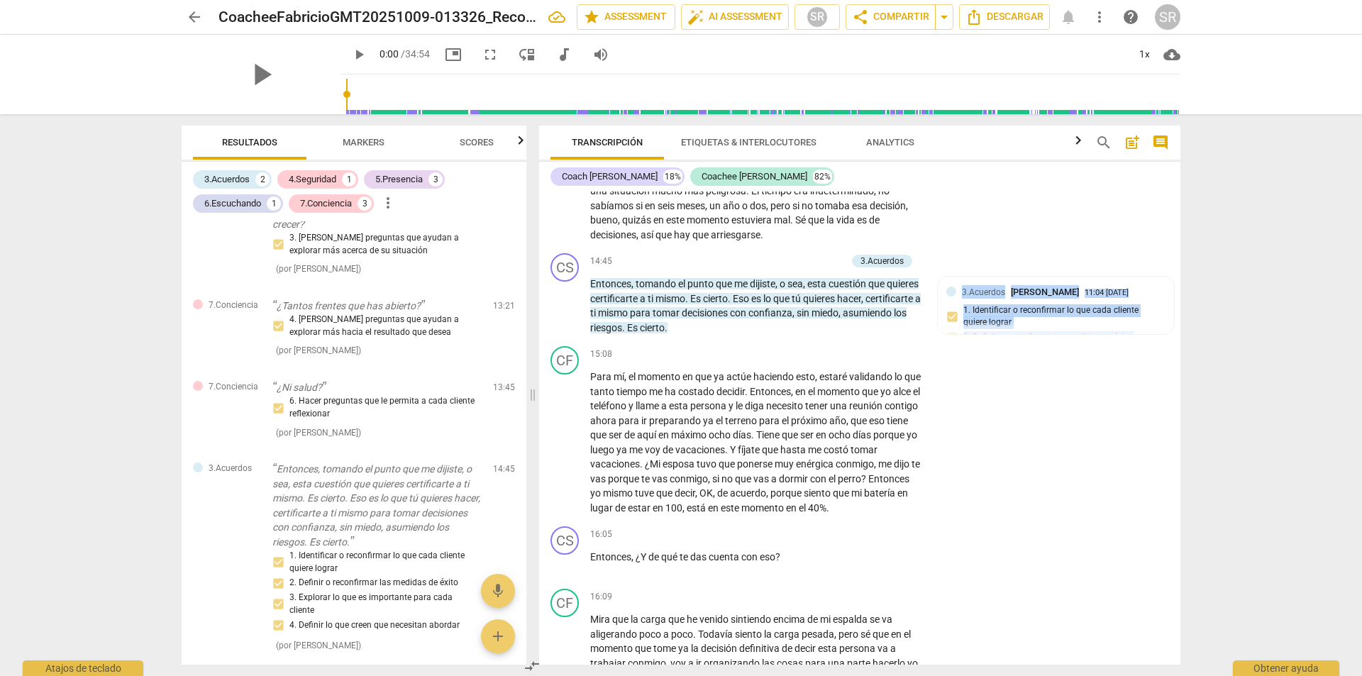
click at [1176, 404] on div "CS play_arrow pause 00:00 + Add competency keyboard_arrow_right Iniciamos graba…" at bounding box center [859, 428] width 641 height 473
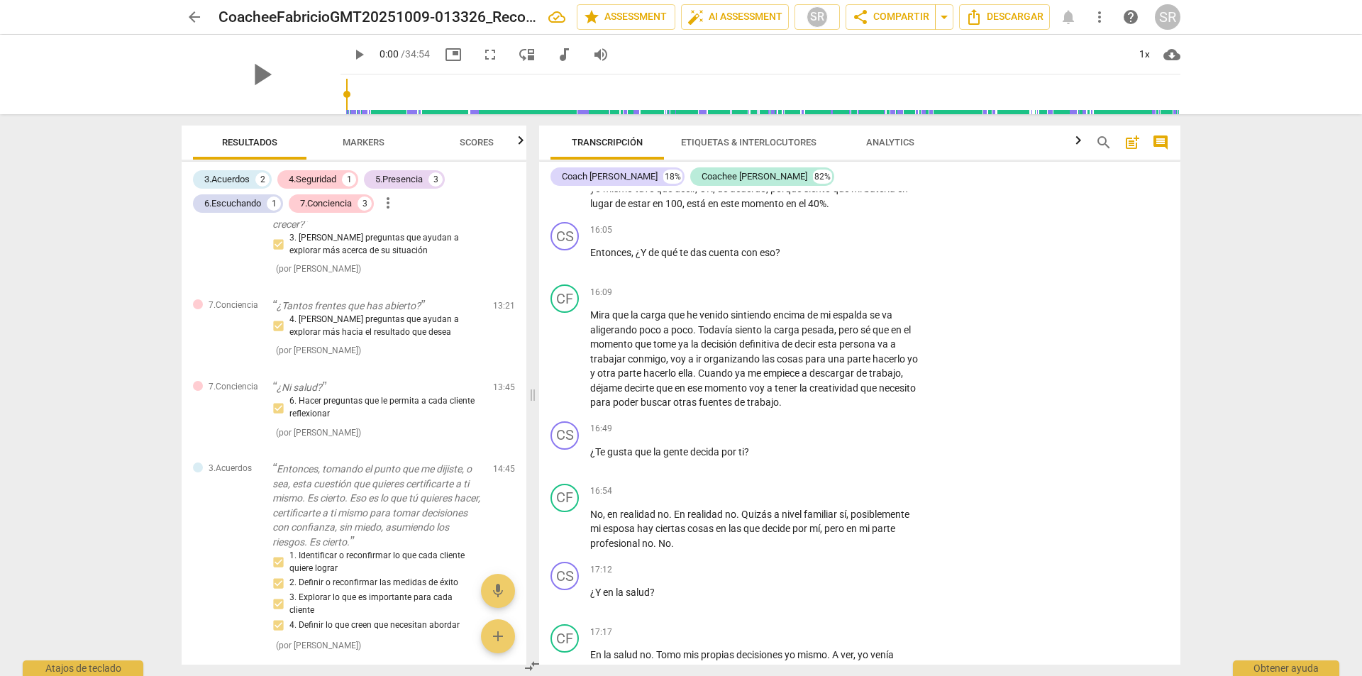
scroll to position [3836, 0]
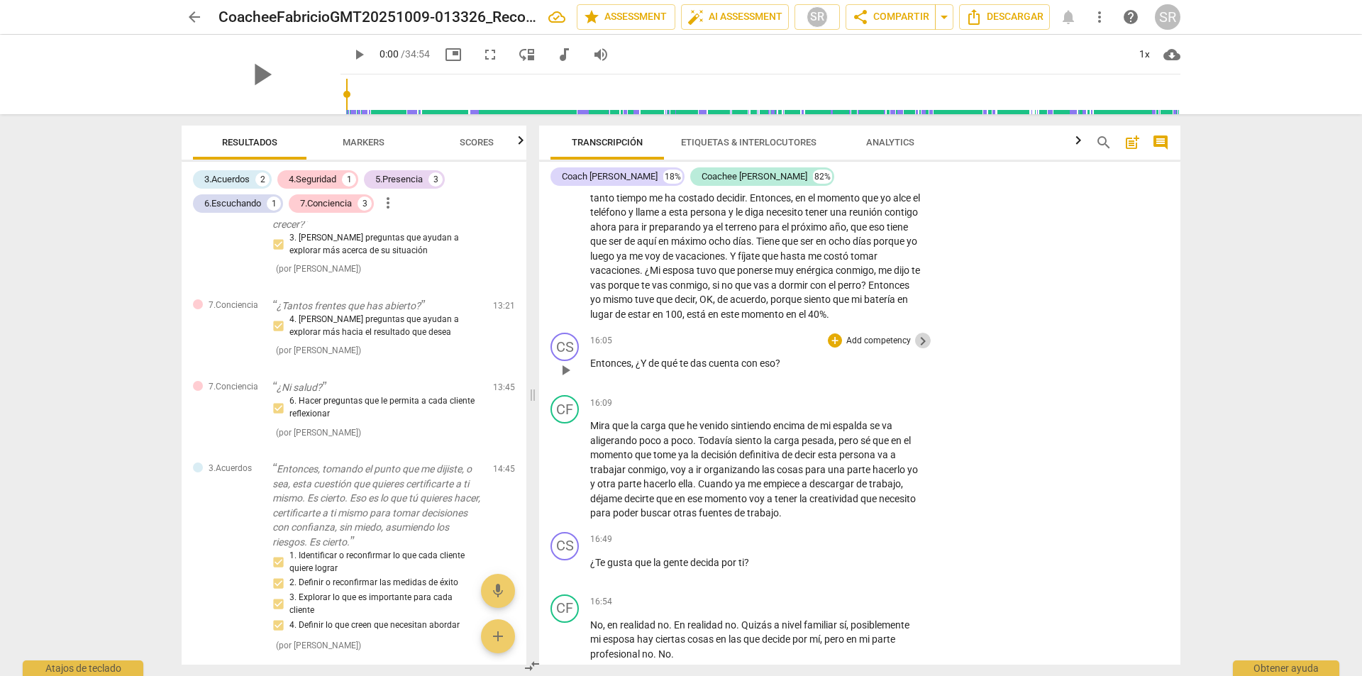
click at [922, 350] on span "keyboard_arrow_right" at bounding box center [923, 341] width 17 height 17
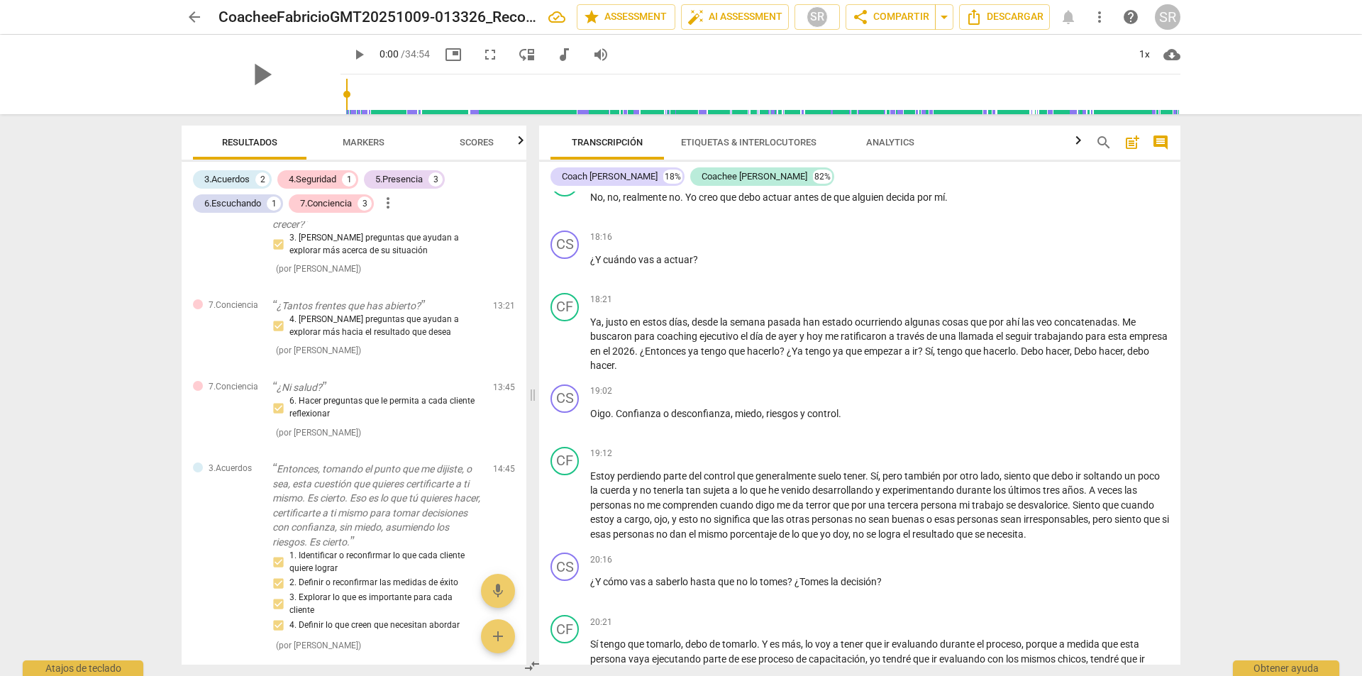
scroll to position [556, 0]
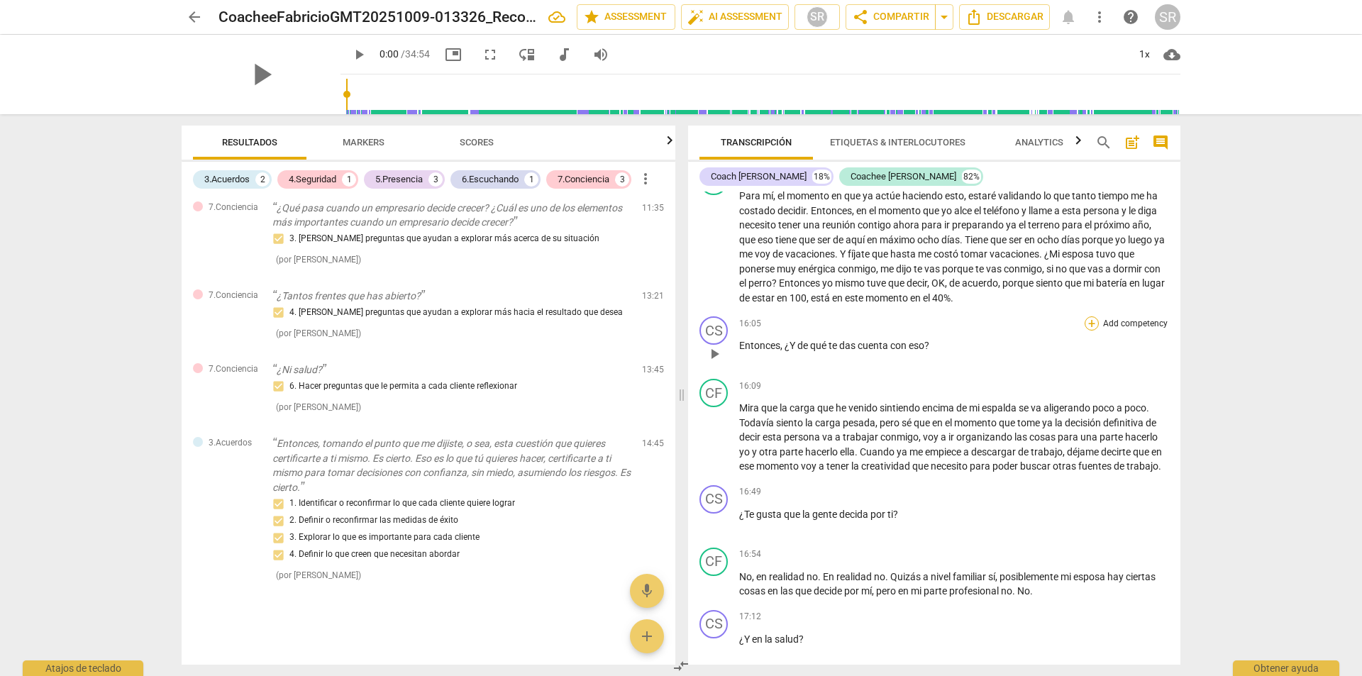
click at [1091, 331] on div "+" at bounding box center [1092, 323] width 14 height 14
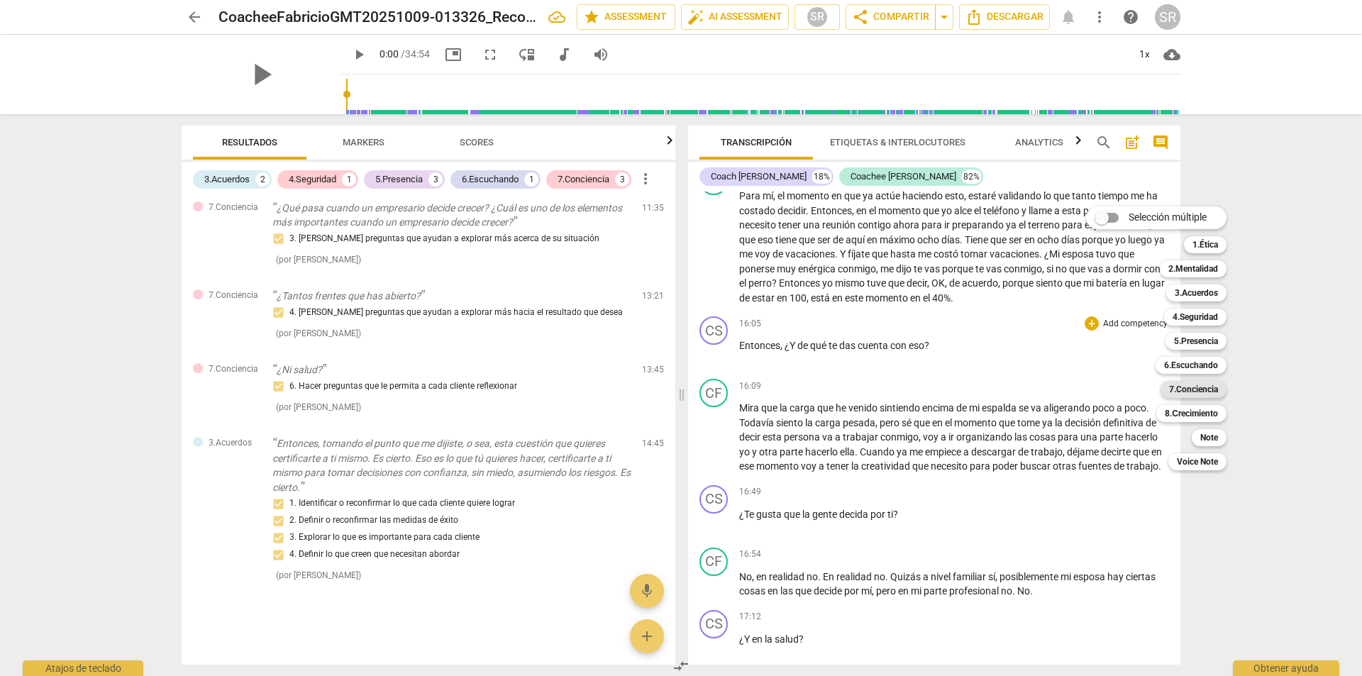
click at [1200, 392] on b "7.Conciencia" at bounding box center [1193, 389] width 49 height 17
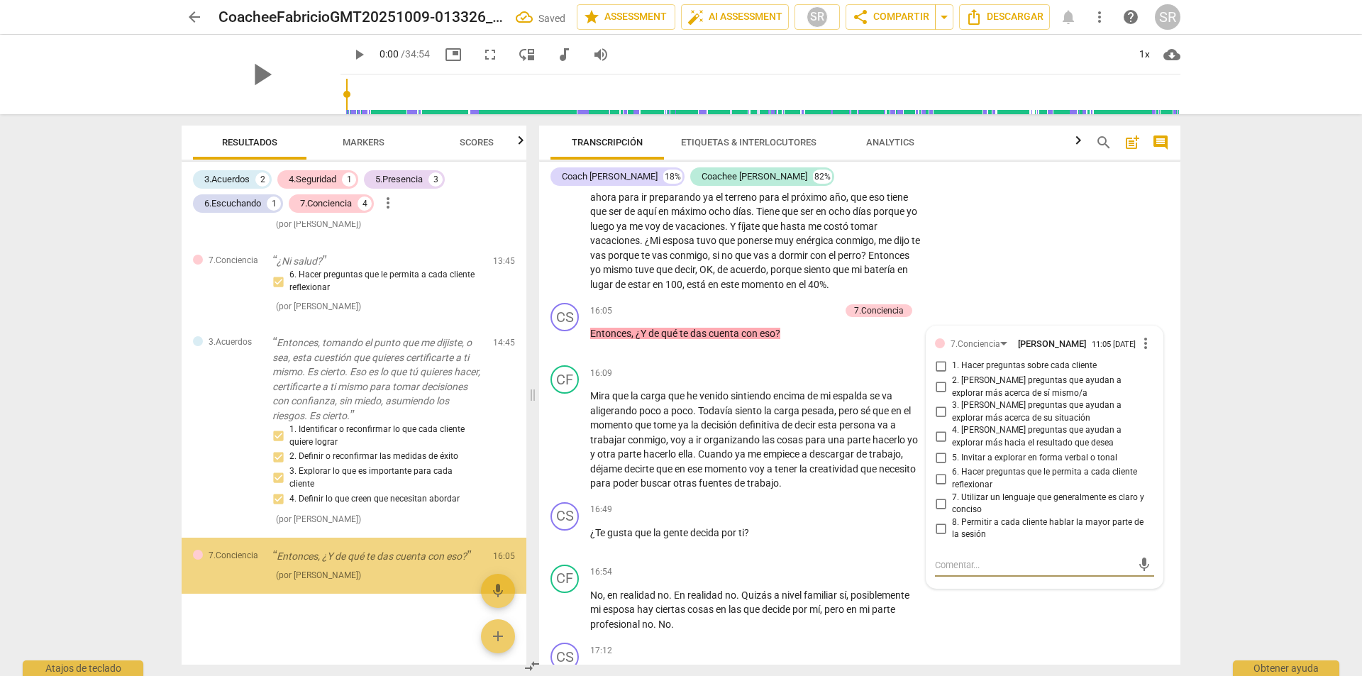
scroll to position [867, 0]
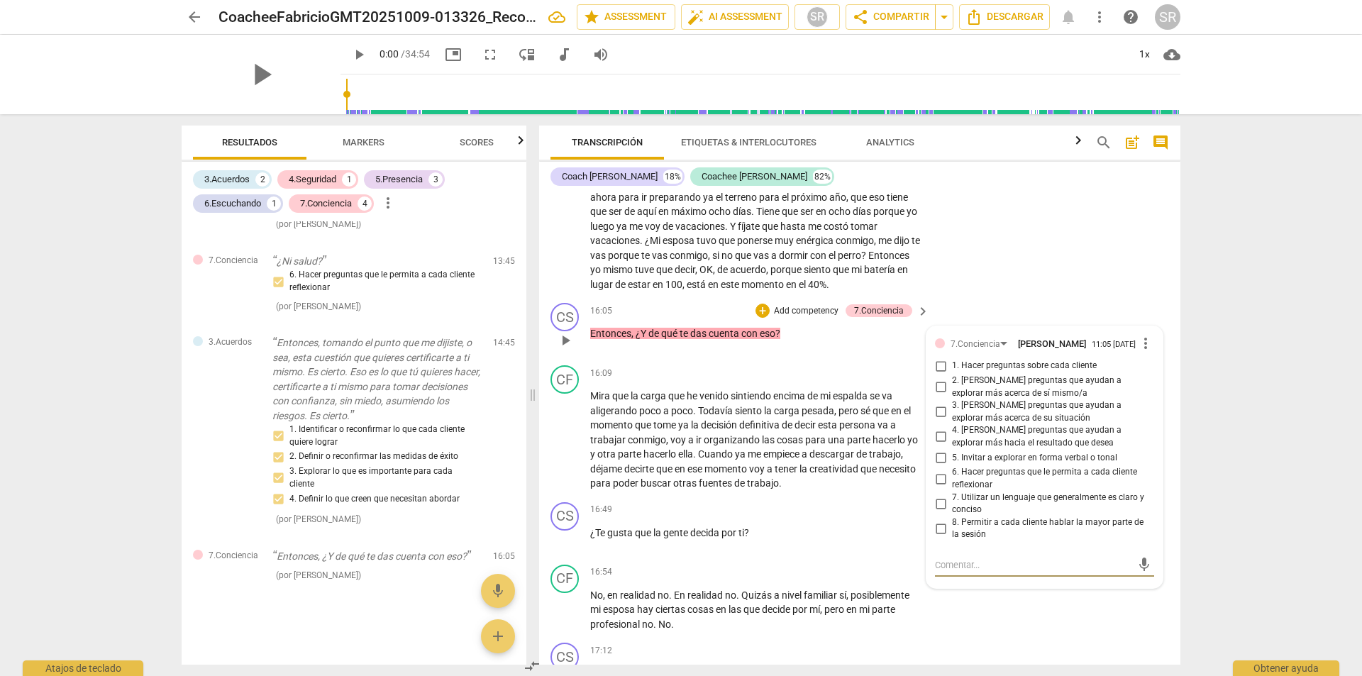
click at [937, 487] on input "6. Hacer preguntas que le permita a cada cliente reflexionar" at bounding box center [940, 478] width 23 height 17
checkbox input "true"
click at [1225, 390] on div "arrow_back CoacheeFabricioGMT20251009-013326_Recording_640x360 edit star Assess…" at bounding box center [681, 338] width 1362 height 676
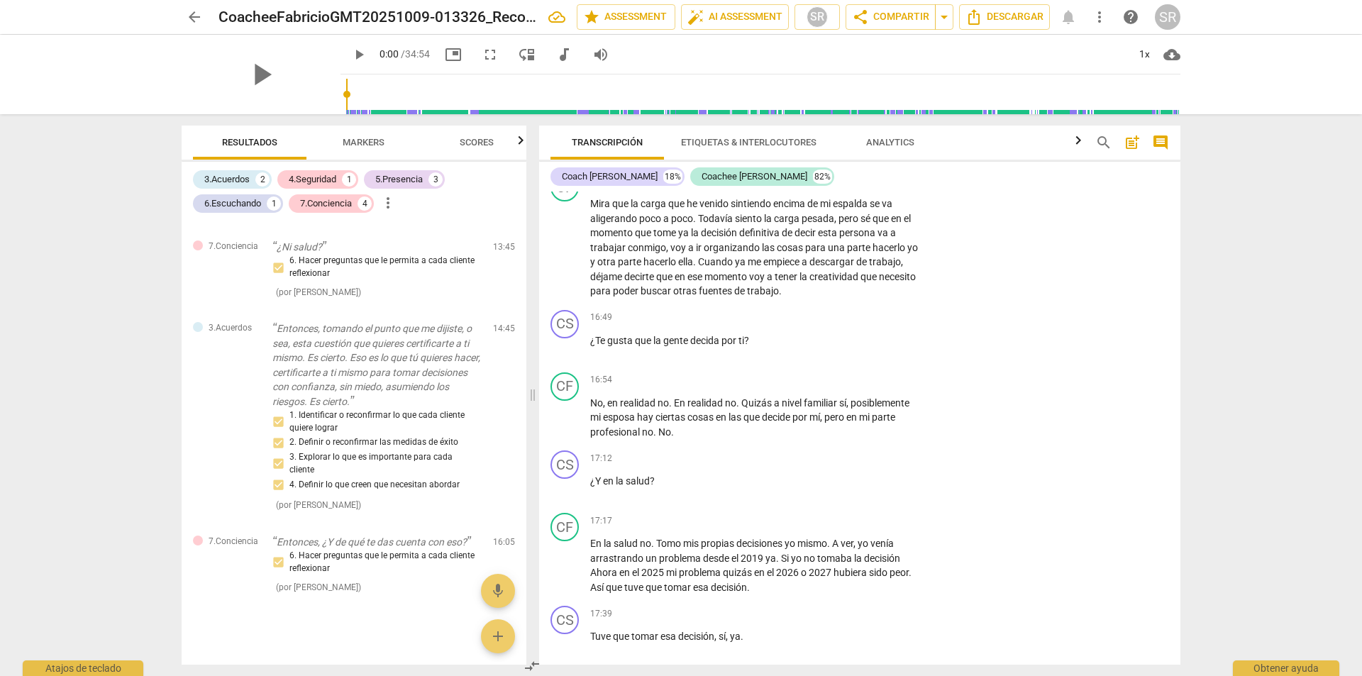
scroll to position [4127, 0]
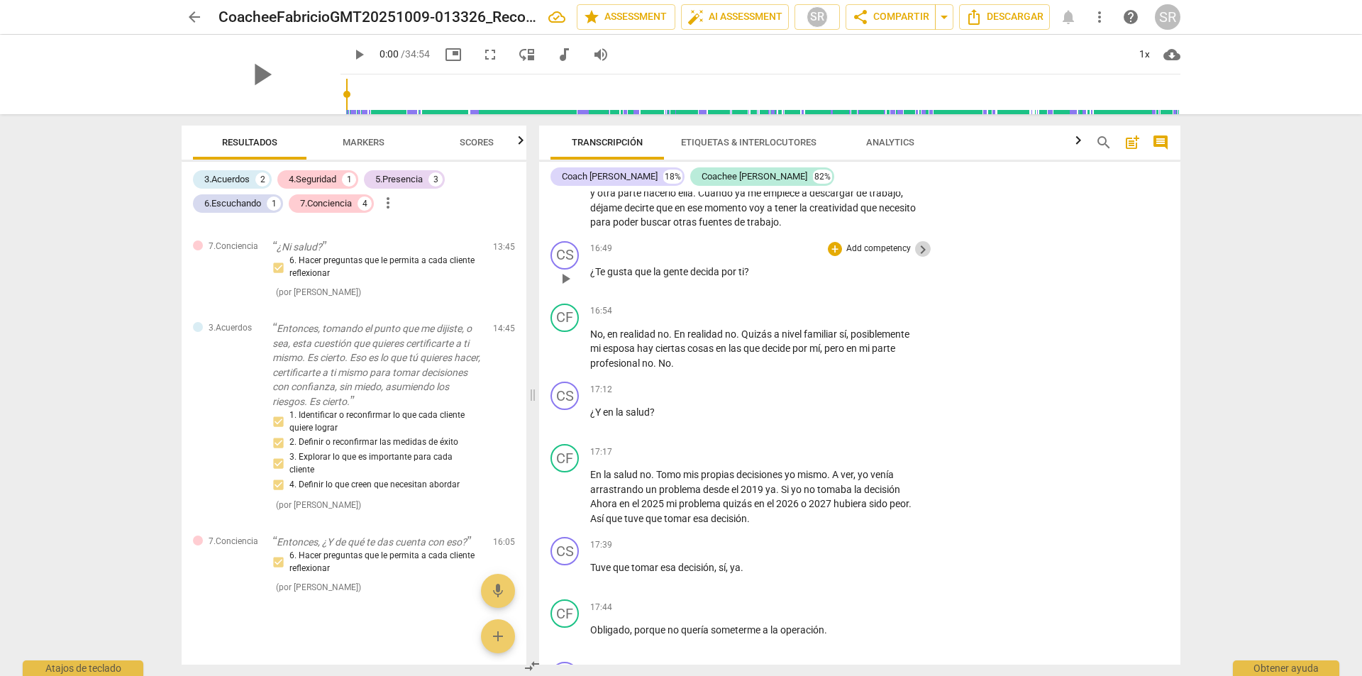
click at [917, 258] on span "keyboard_arrow_right" at bounding box center [923, 249] width 17 height 17
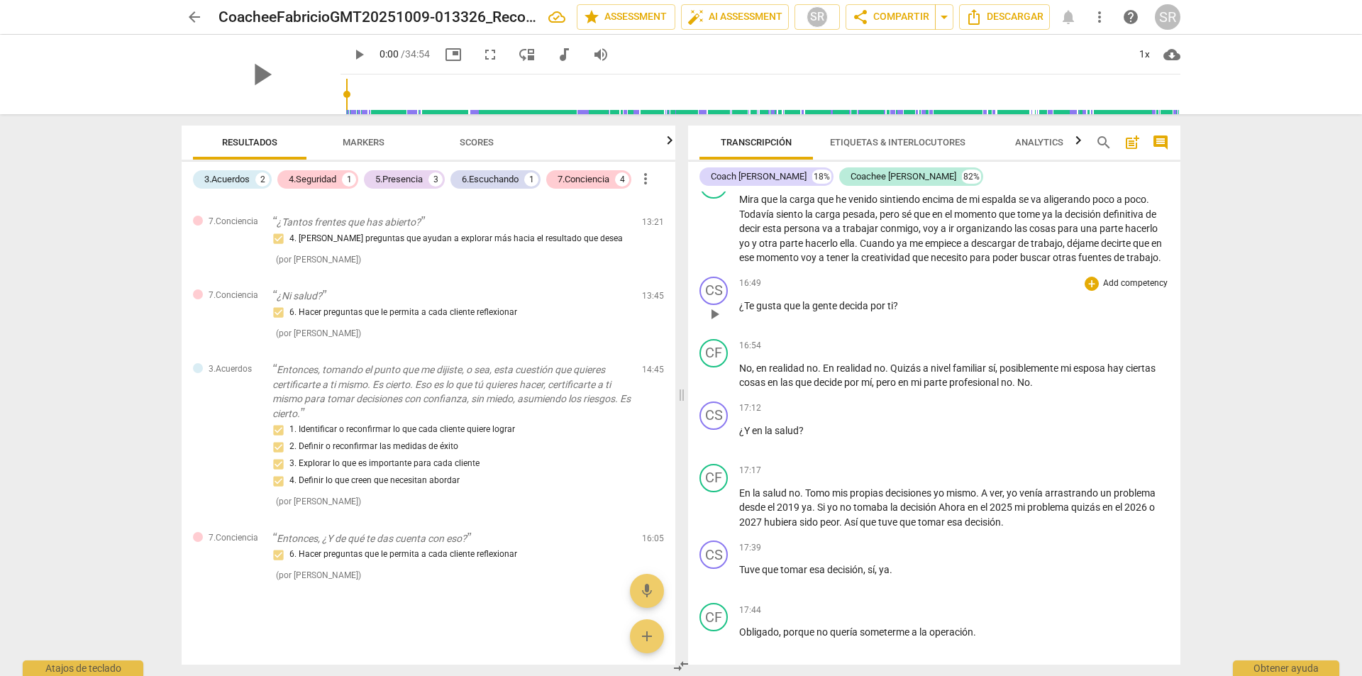
scroll to position [630, 0]
drag, startPoint x: 1174, startPoint y: 412, endPoint x: 1178, endPoint y: 421, distance: 9.5
click at [1180, 429] on div "CS play_arrow pause 00:00 + Add competency keyboard_arrow_right Iniciamos graba…" at bounding box center [934, 428] width 492 height 473
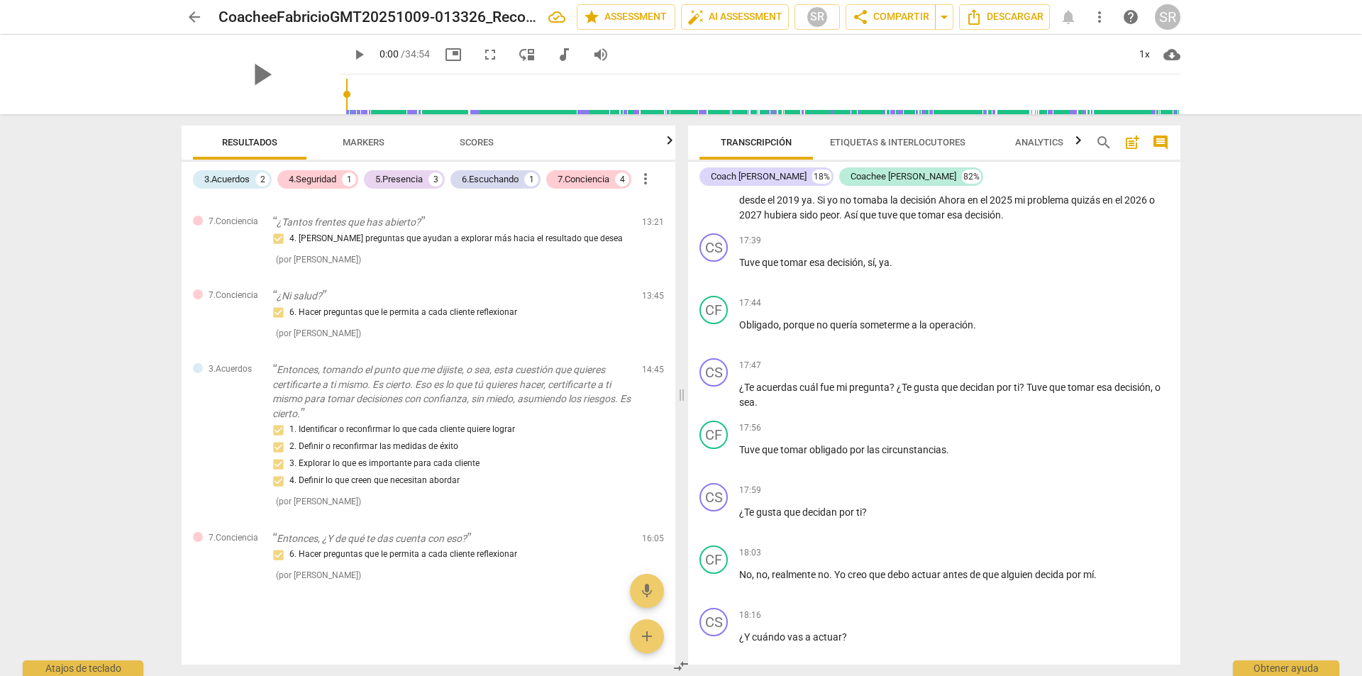
scroll to position [3931, 0]
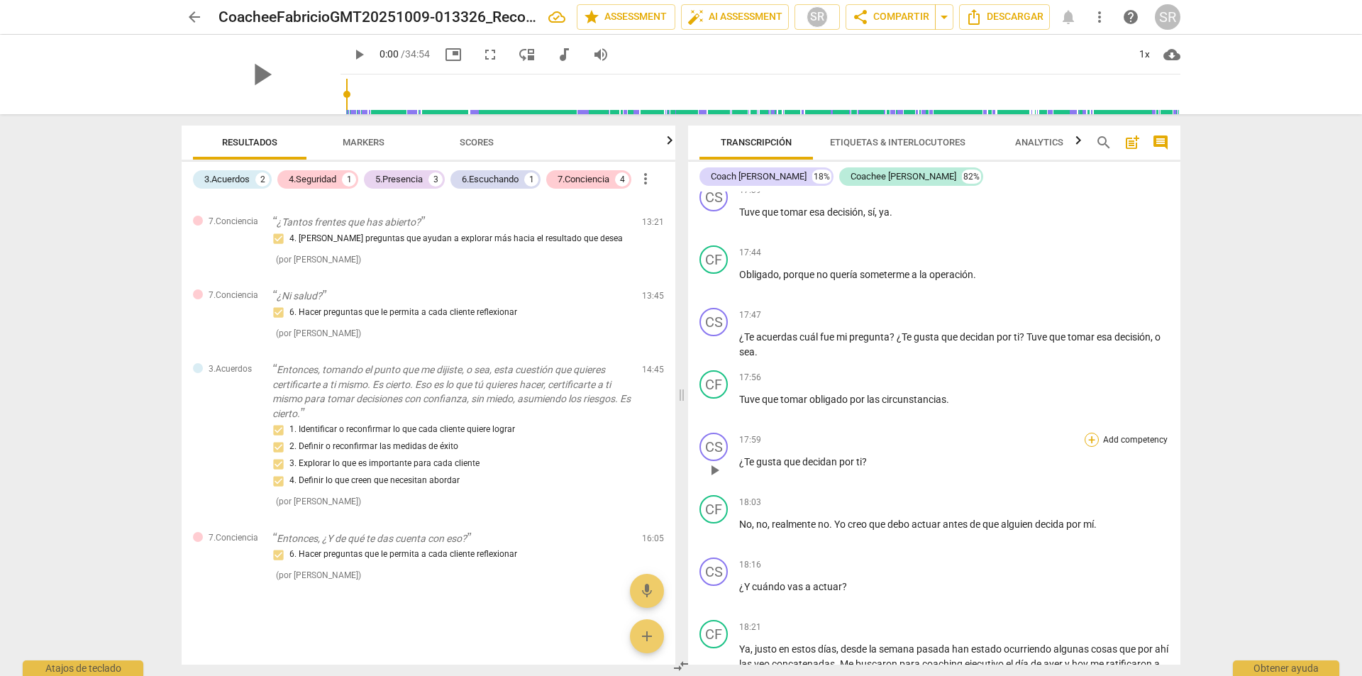
click at [1085, 447] on div "+" at bounding box center [1092, 440] width 14 height 14
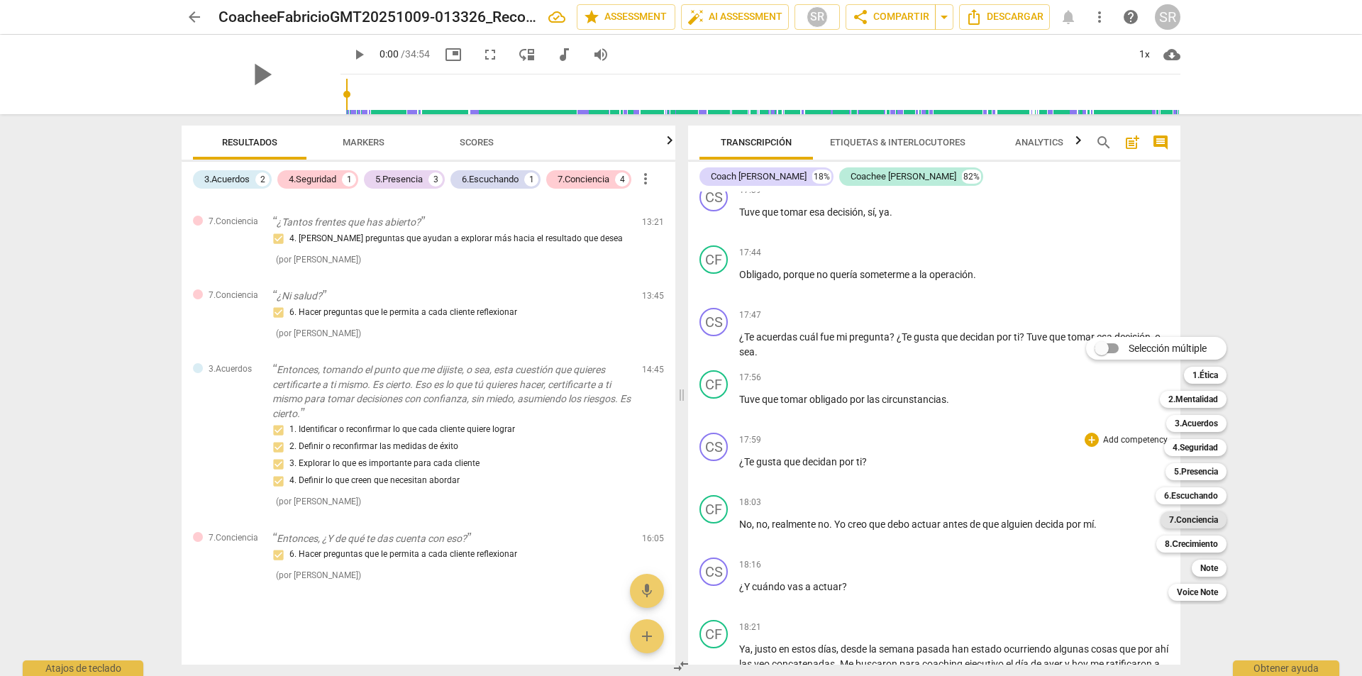
click at [1210, 517] on b "7.Conciencia" at bounding box center [1193, 520] width 49 height 17
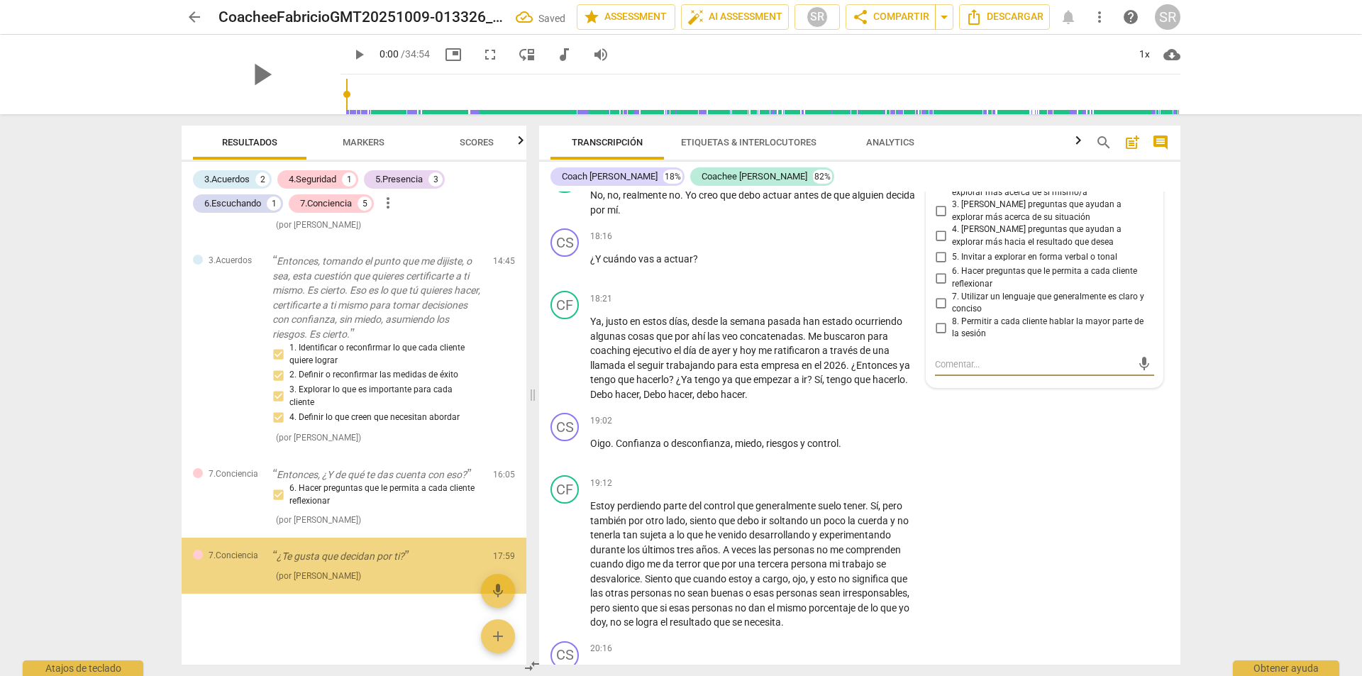
scroll to position [949, 0]
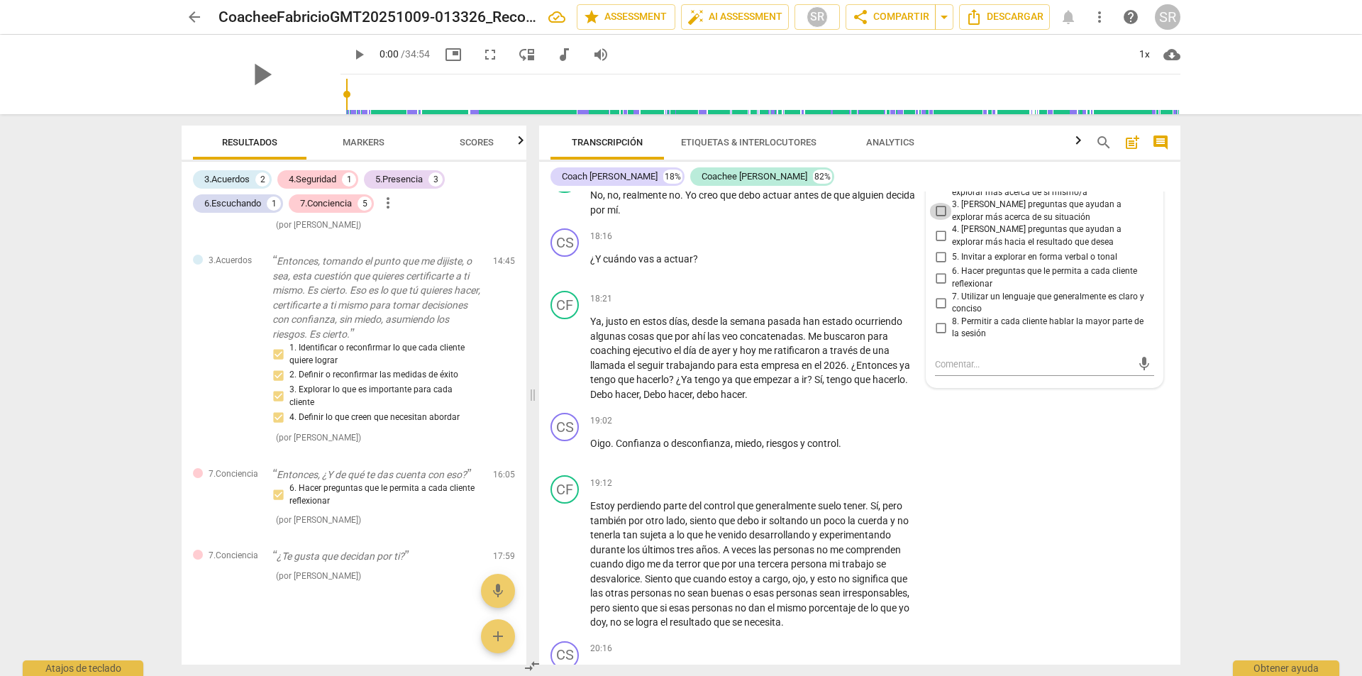
click at [936, 220] on input "3. Hacer preguntas que ayudan a explorar más acerca de su situación" at bounding box center [940, 211] width 23 height 17
checkbox input "true"
click at [1070, 536] on div "CF play_arrow pause 19:12 + Add competency keyboard_arrow_right Estoy perdiendo…" at bounding box center [859, 553] width 641 height 166
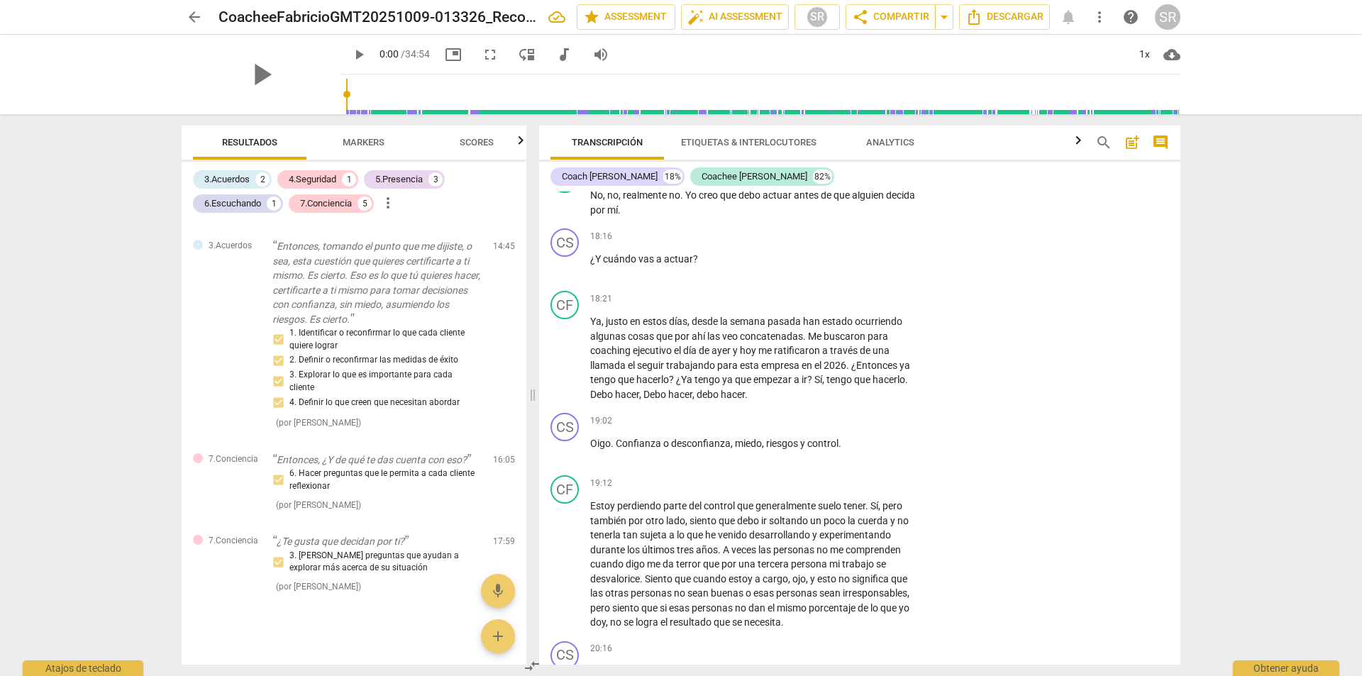
scroll to position [4930, 0]
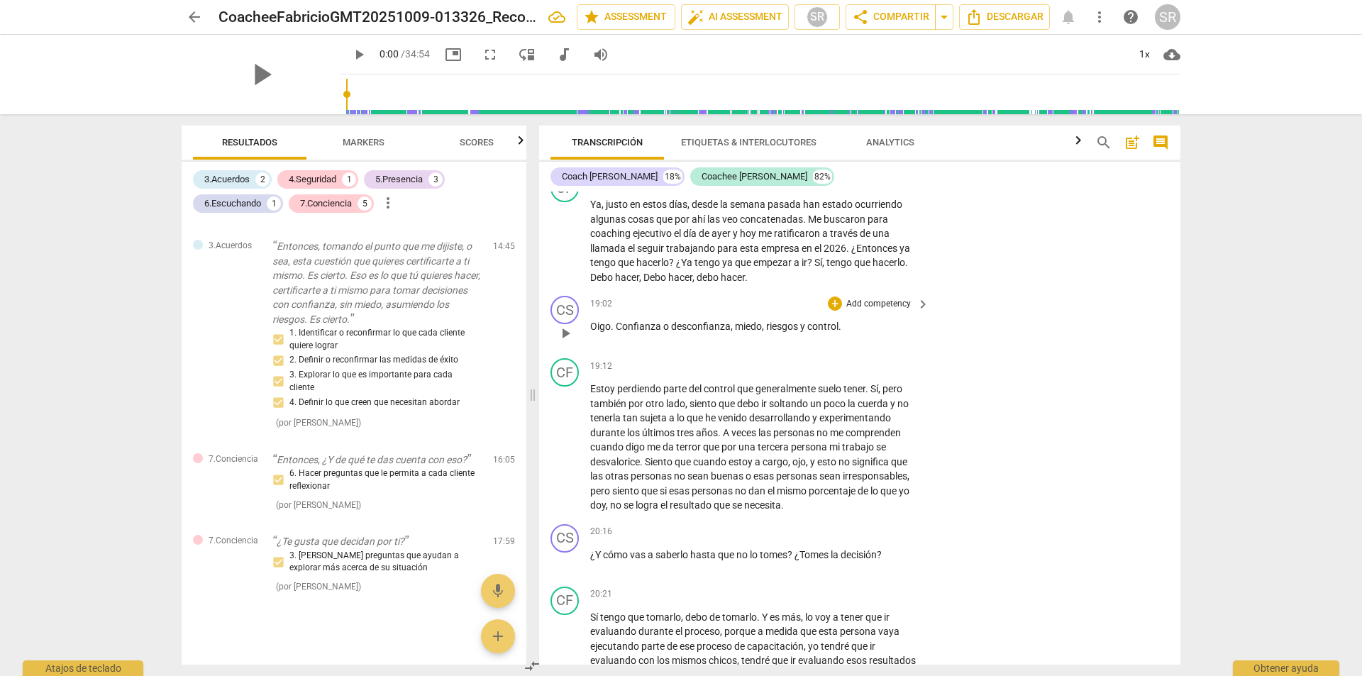
click at [921, 313] on span "keyboard_arrow_right" at bounding box center [923, 304] width 17 height 17
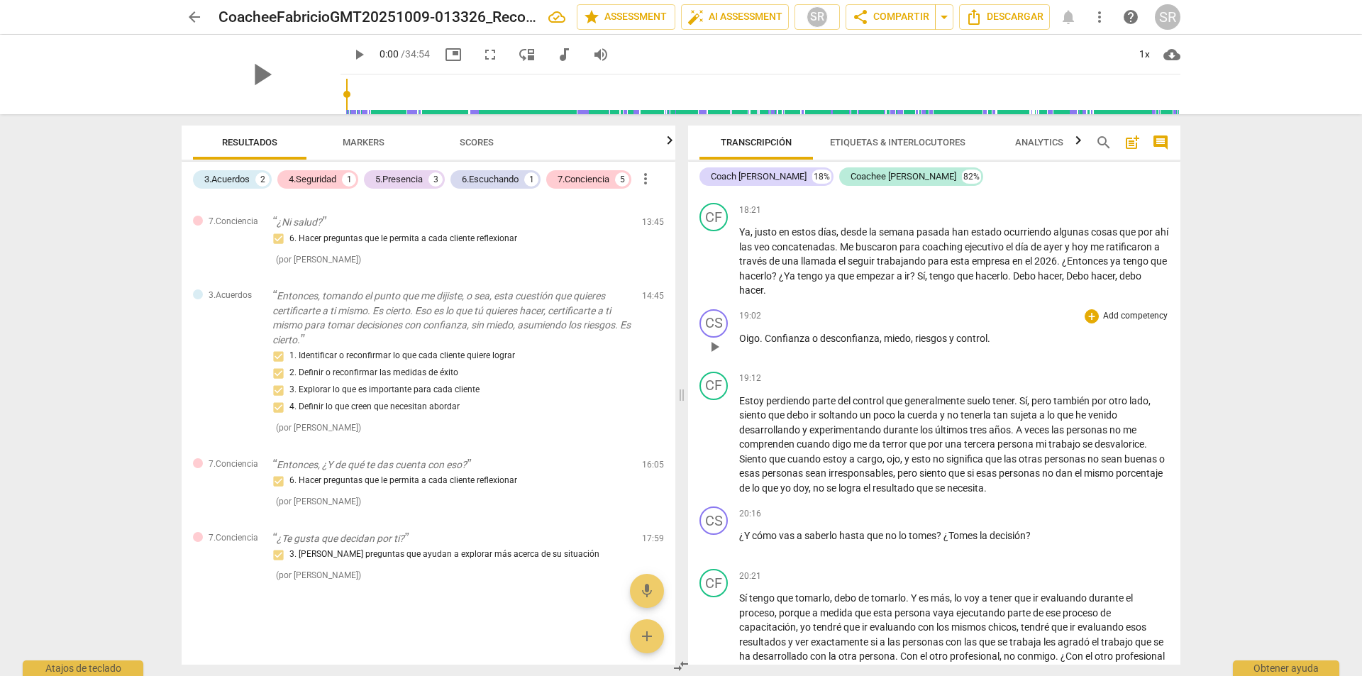
scroll to position [4348, 0]
click at [1088, 324] on div "+" at bounding box center [1092, 316] width 14 height 14
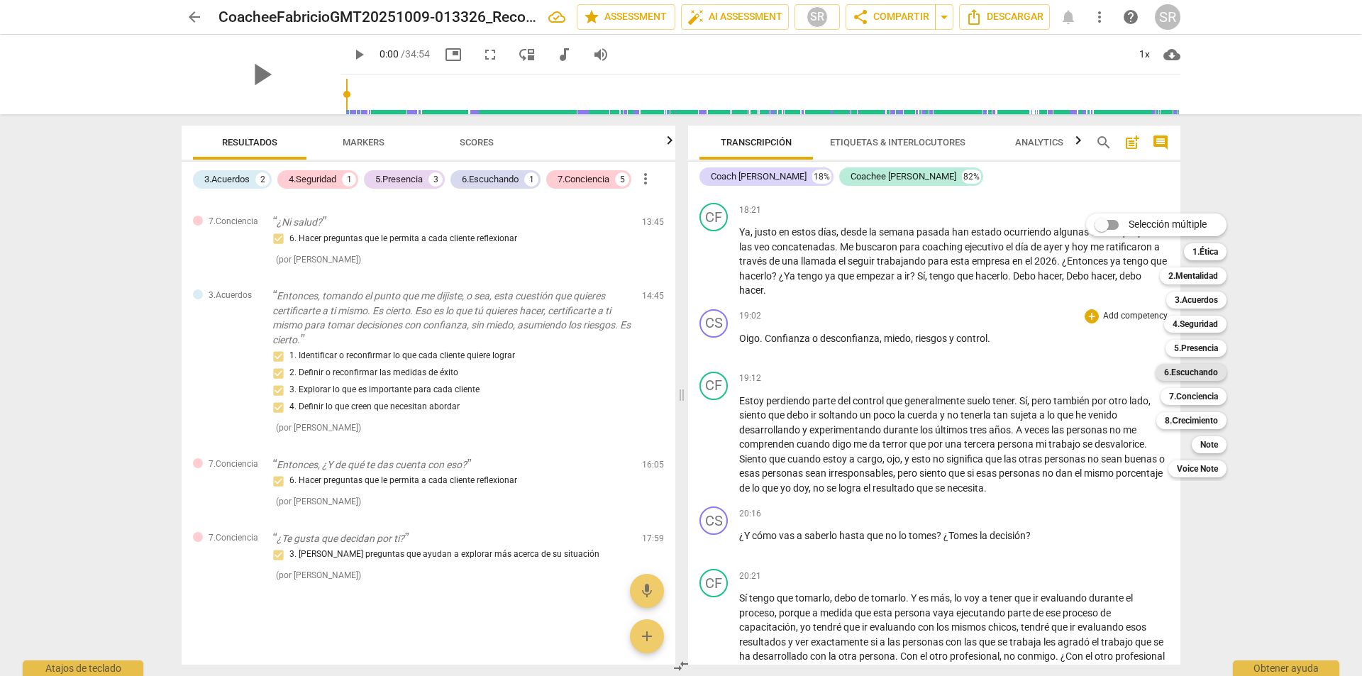
click at [1187, 373] on b "6.Escuchando" at bounding box center [1191, 372] width 54 height 17
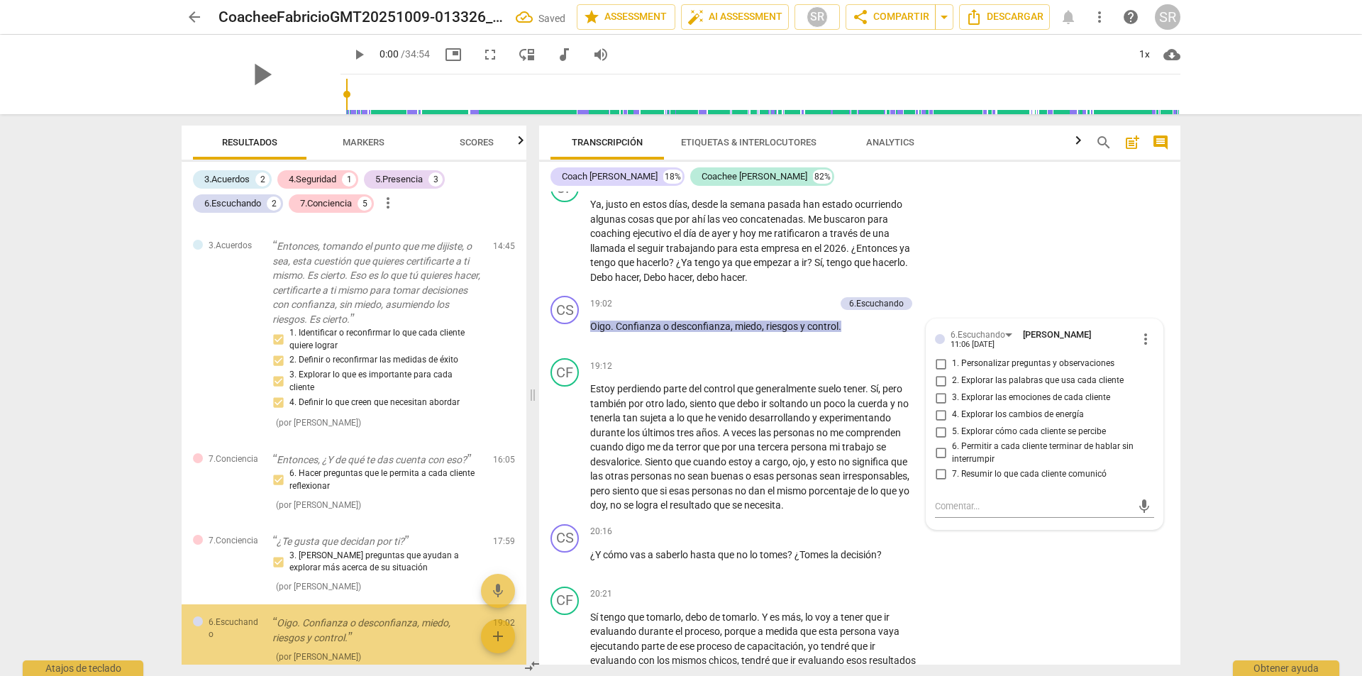
scroll to position [1045, 0]
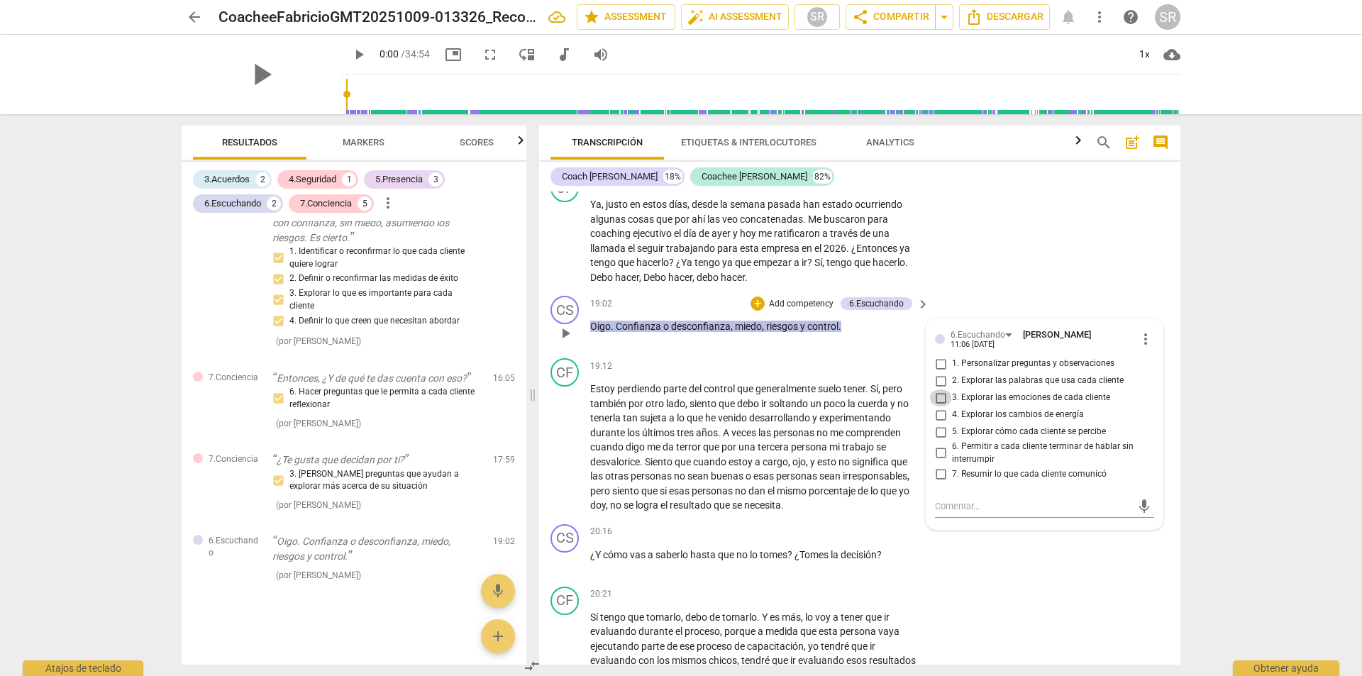
click at [938, 407] on input "3. Explorar las emociones de cada cliente" at bounding box center [940, 398] width 23 height 17
checkbox input "true"
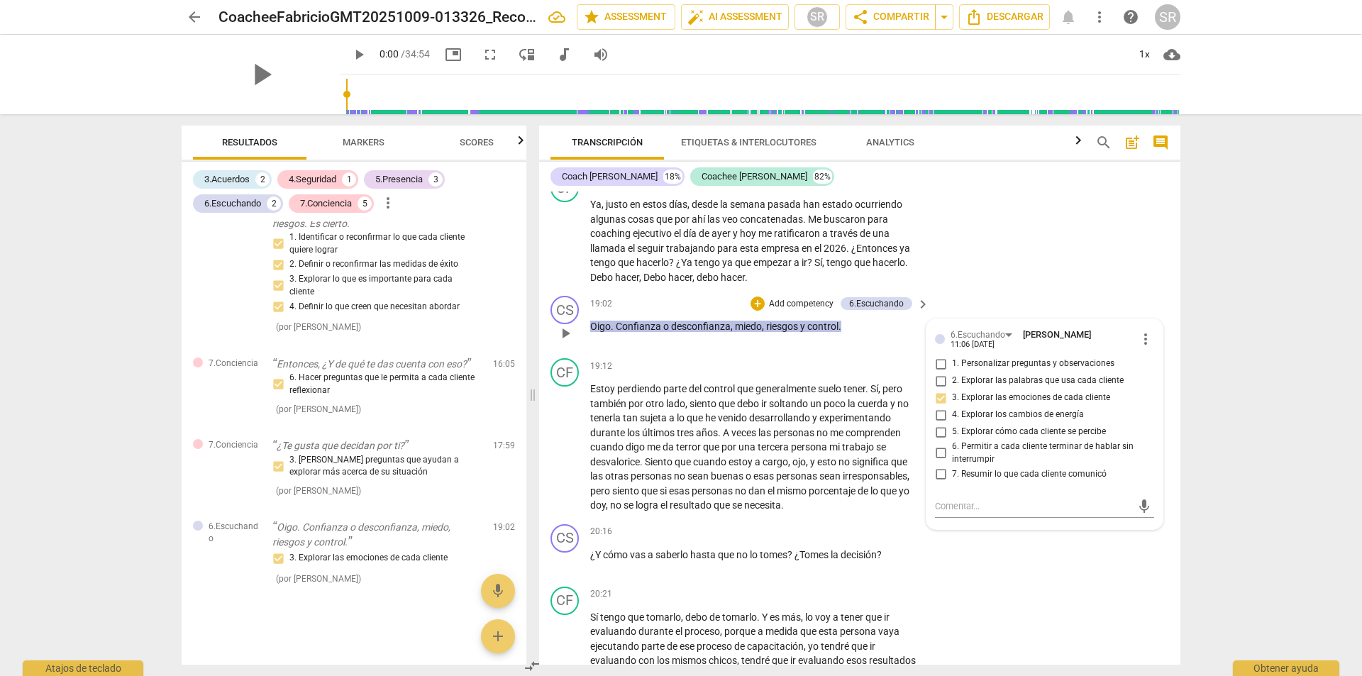
click at [939, 482] on input "7. Resumir lo que cada cliente comunicó" at bounding box center [940, 473] width 23 height 17
checkbox input "true"
click at [968, 353] on div "CS play_arrow pause 19:02 + Add competency 6.Escuchando keyboard_arrow_right Oi…" at bounding box center [859, 321] width 641 height 62
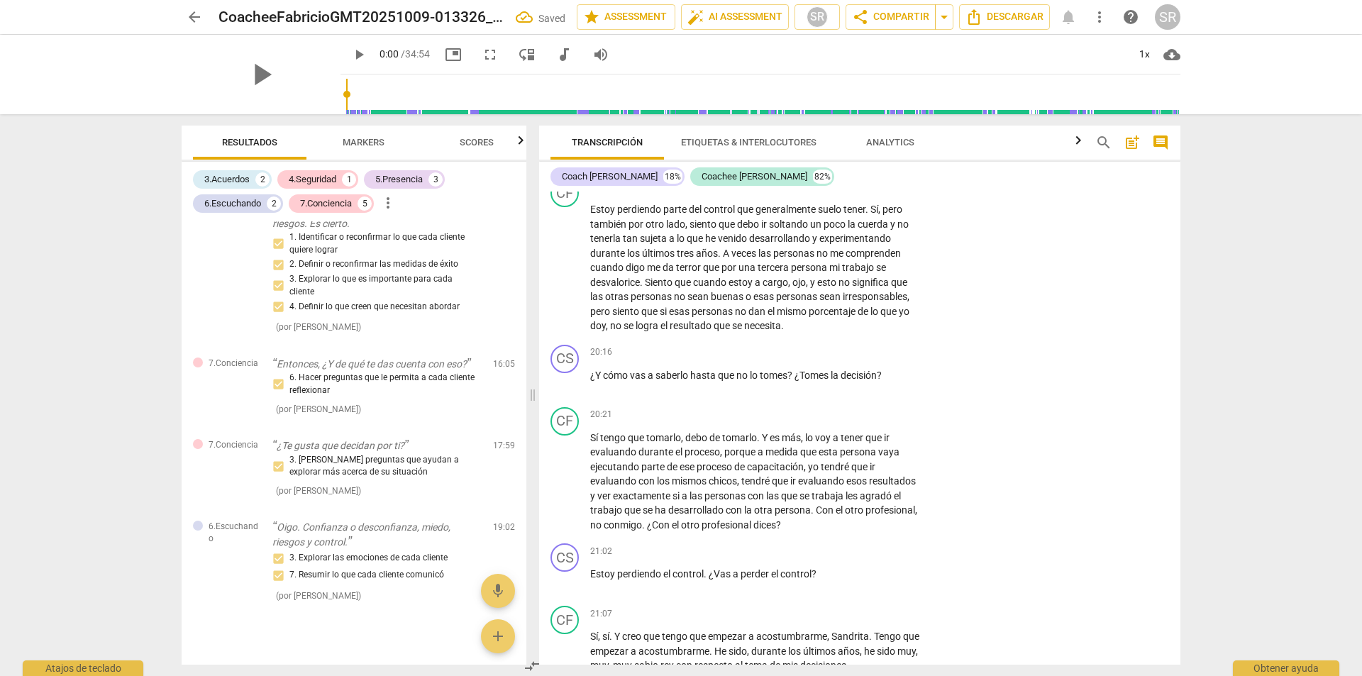
scroll to position [5125, 0]
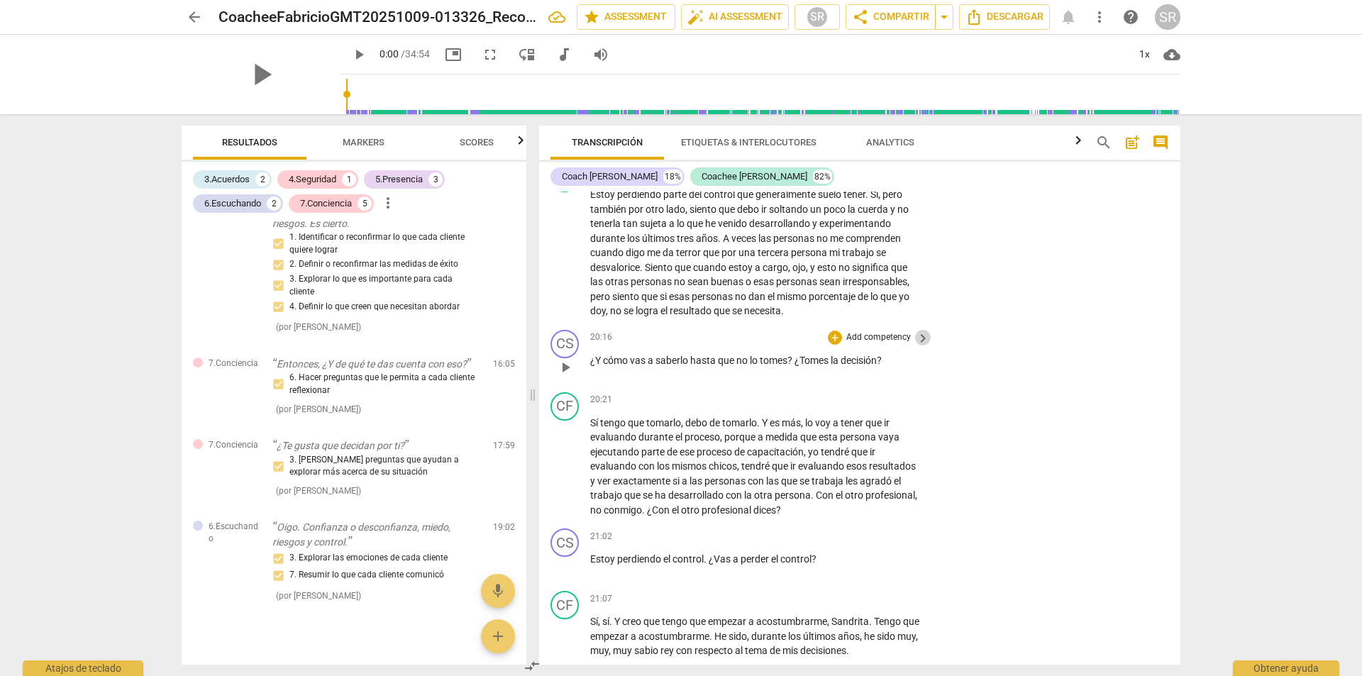
click at [915, 347] on span "keyboard_arrow_right" at bounding box center [923, 338] width 17 height 17
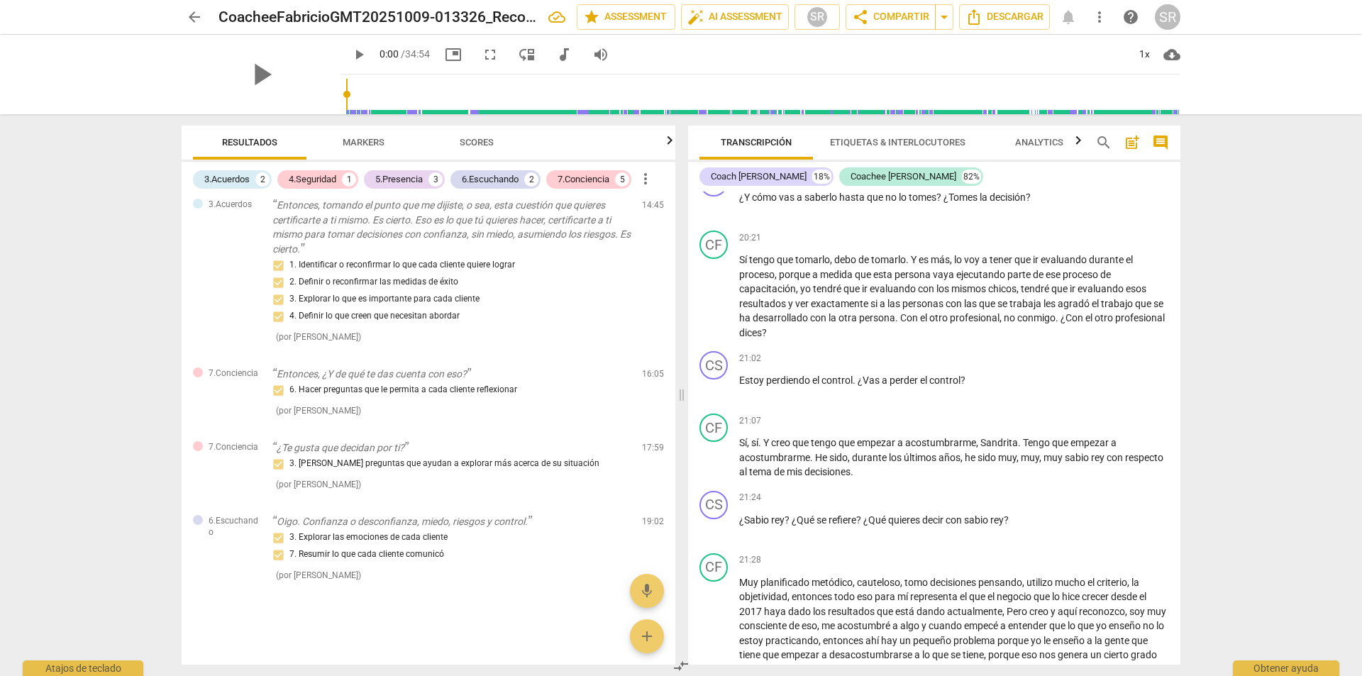
scroll to position [4588, 0]
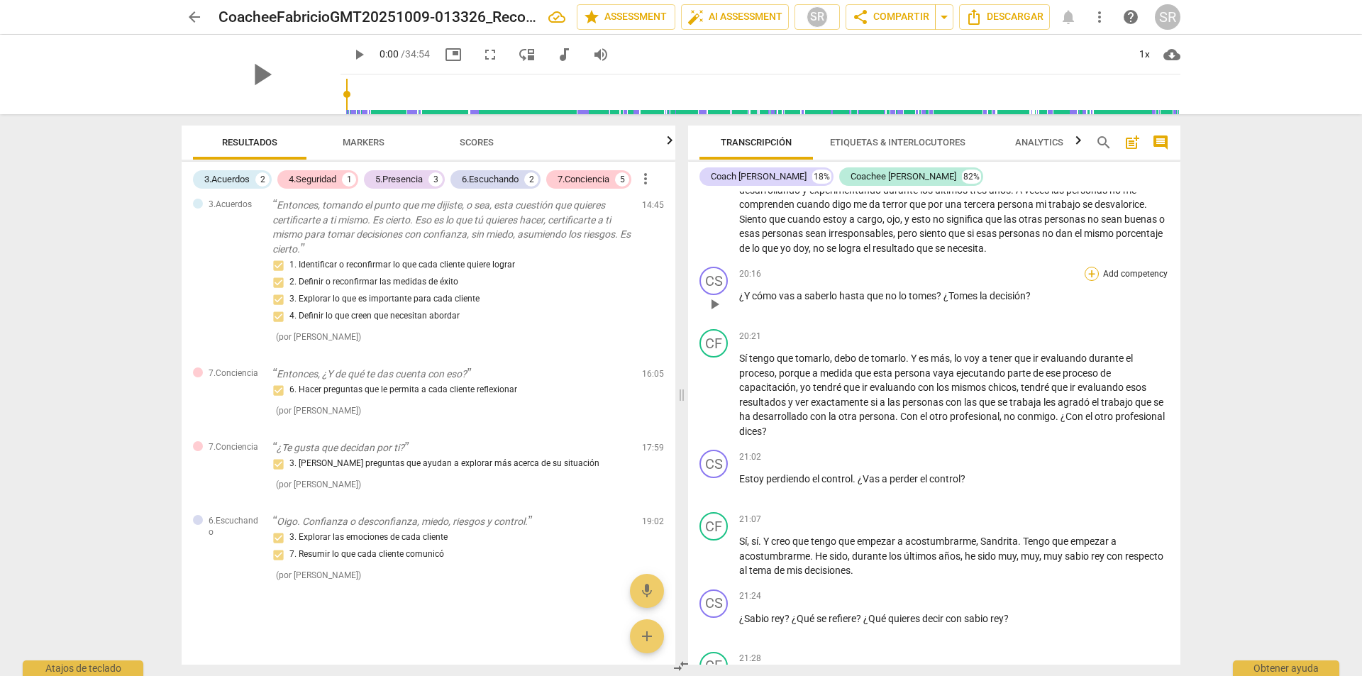
click at [1088, 281] on div "+" at bounding box center [1092, 274] width 14 height 14
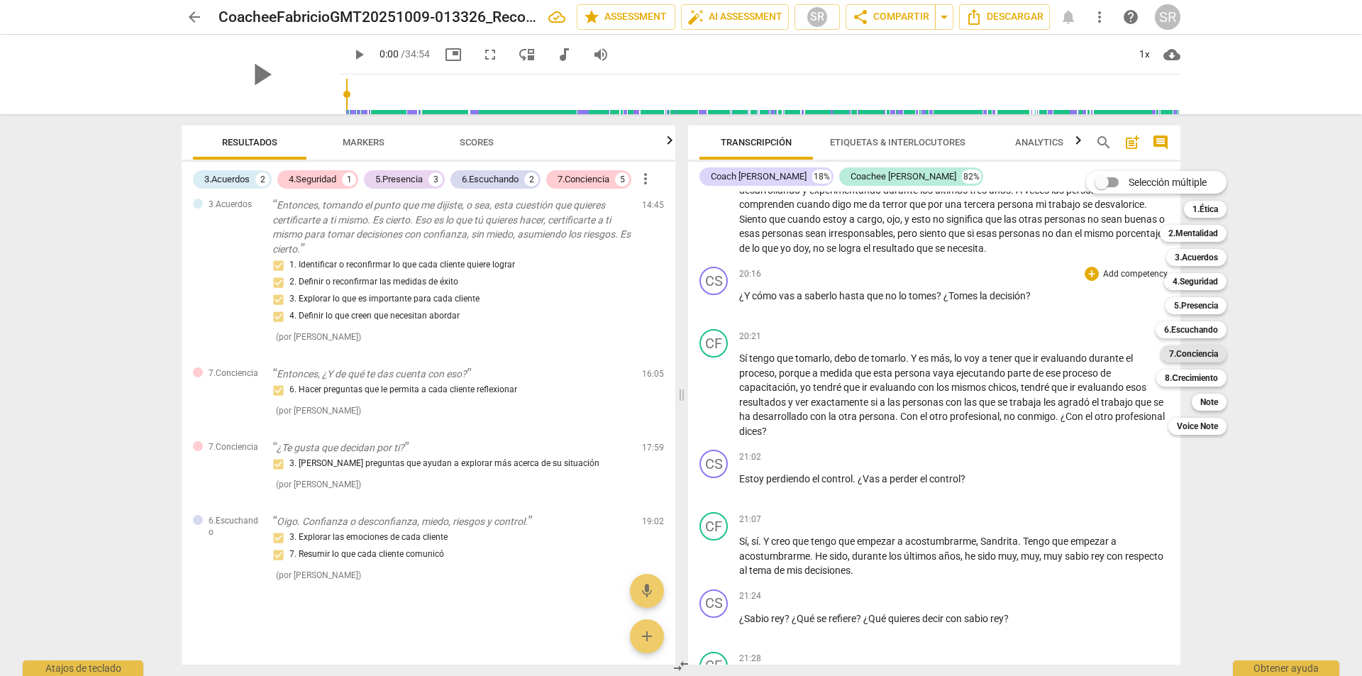
click at [1188, 354] on b "7.Conciencia" at bounding box center [1193, 354] width 49 height 17
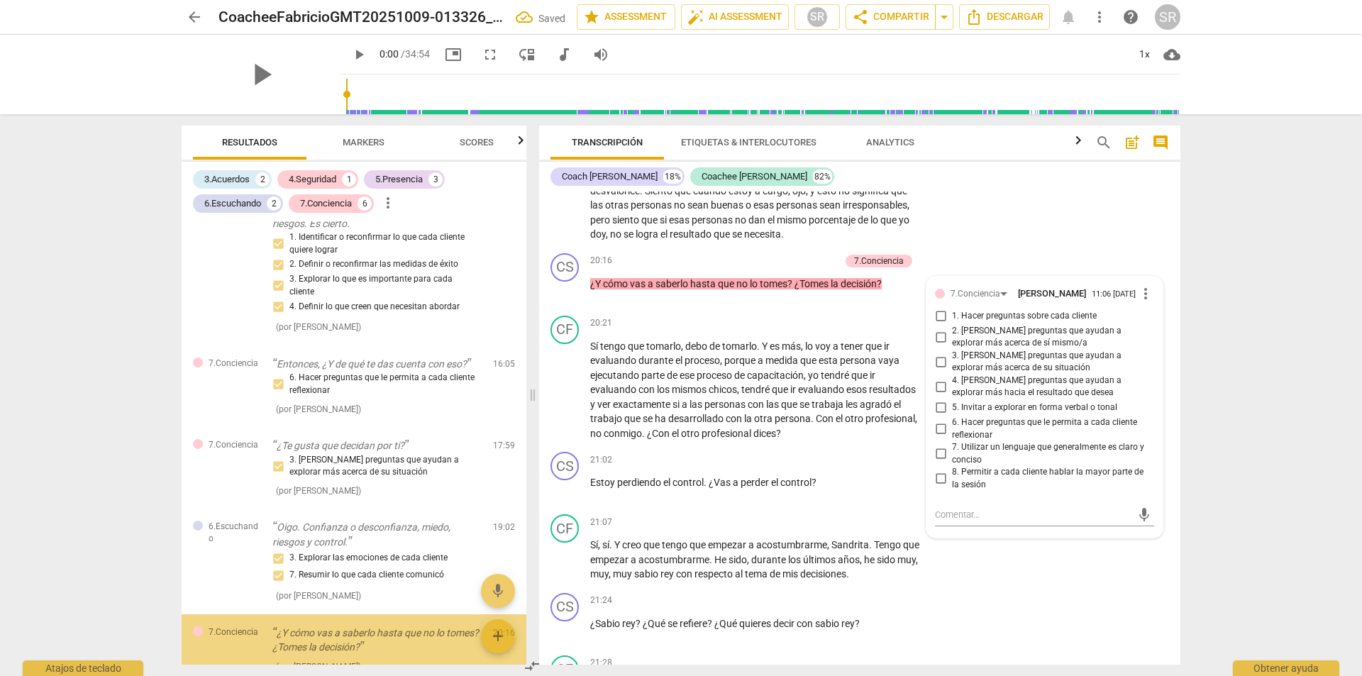
scroll to position [1151, 0]
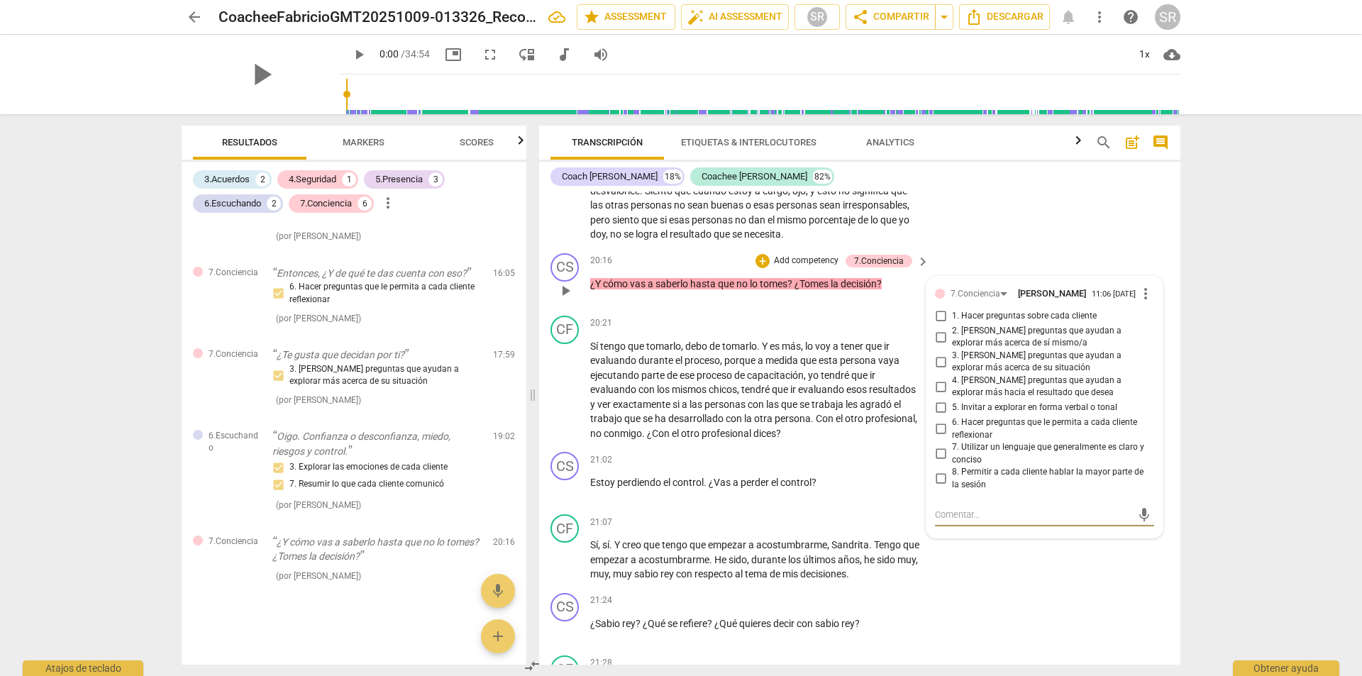
click at [937, 438] on input "6. Hacer preguntas que le permita a cada cliente reflexionar" at bounding box center [940, 429] width 23 height 17
checkbox input "true"
click at [1238, 533] on div "arrow_back CoacheeFabricioGMT20251009-013326_Recording_640x360 edit star Assess…" at bounding box center [681, 338] width 1362 height 676
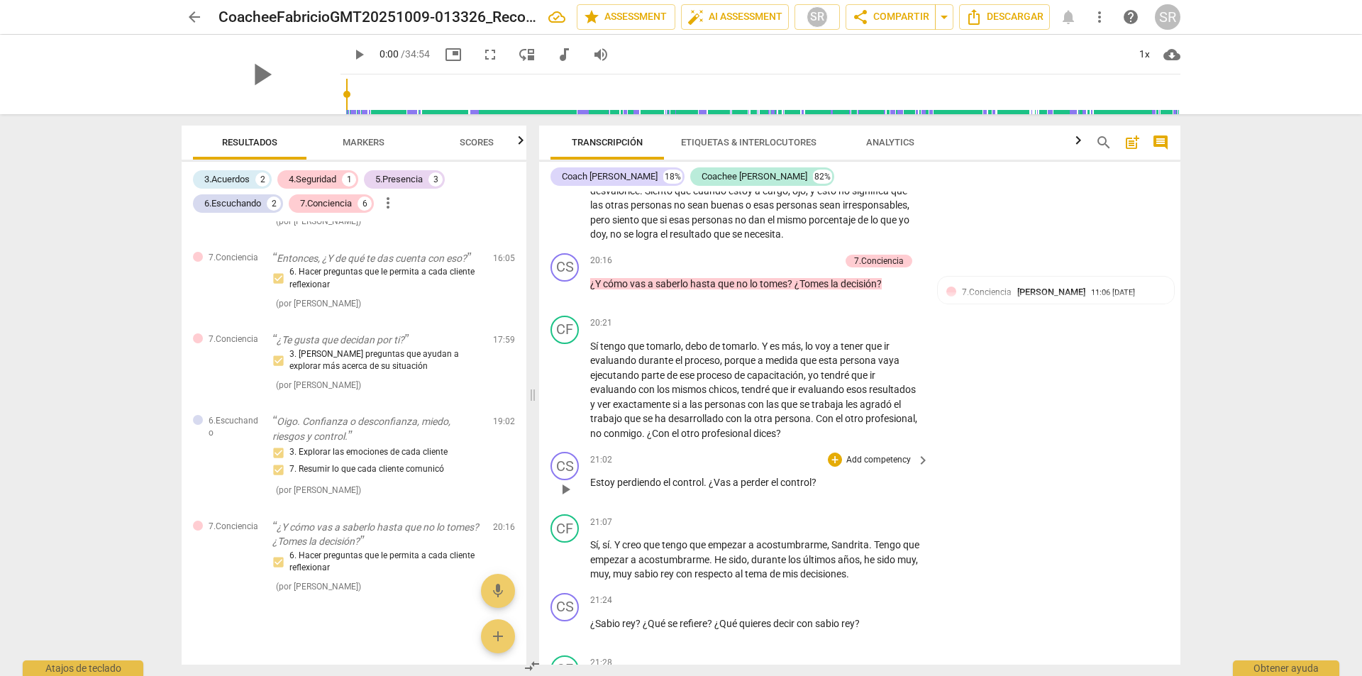
click at [917, 469] on span "keyboard_arrow_right" at bounding box center [923, 460] width 17 height 17
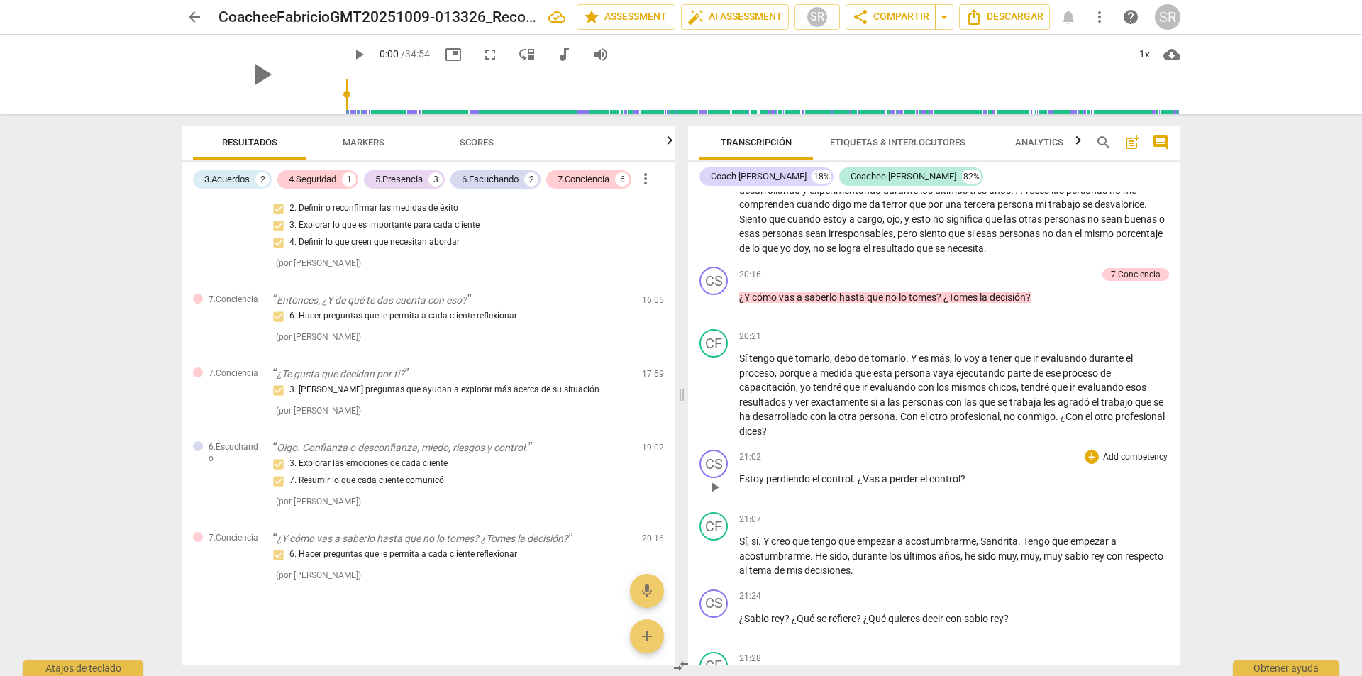
scroll to position [868, 0]
click at [1088, 464] on div "+" at bounding box center [1092, 457] width 14 height 14
click at [1201, 559] on b "8.Сrecimiento" at bounding box center [1191, 561] width 53 height 17
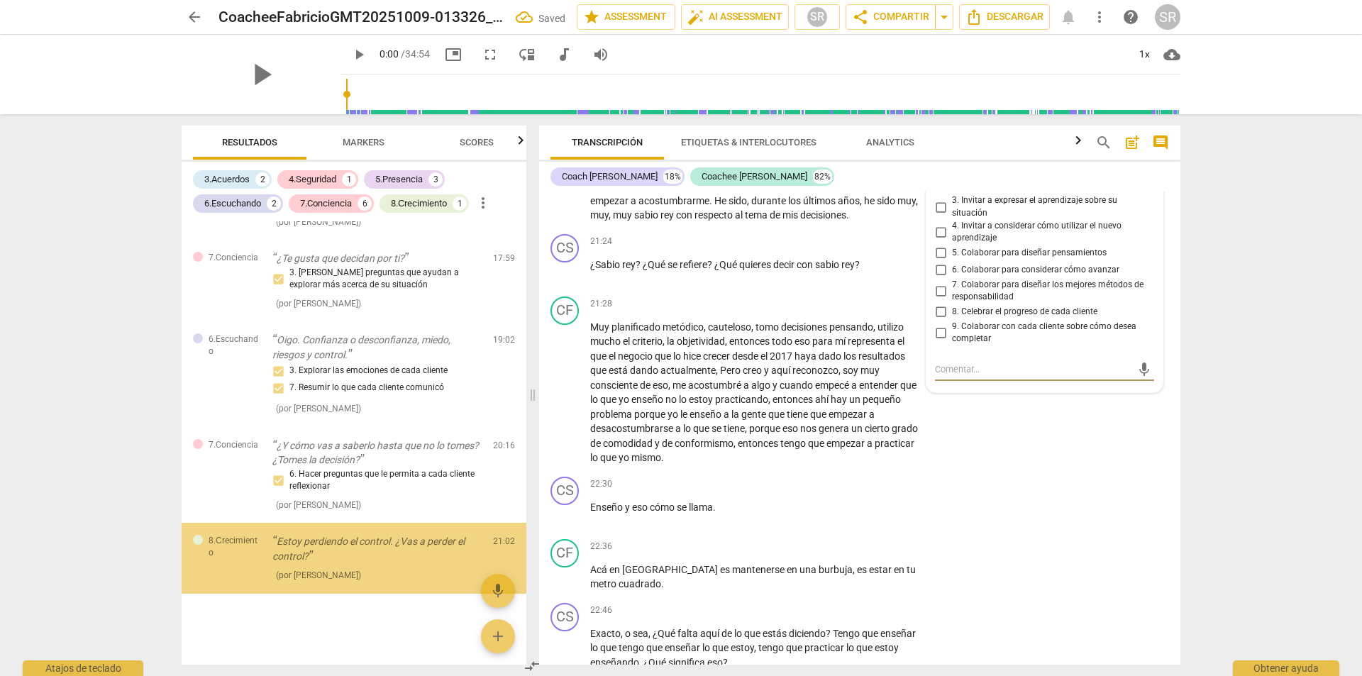
scroll to position [1247, 0]
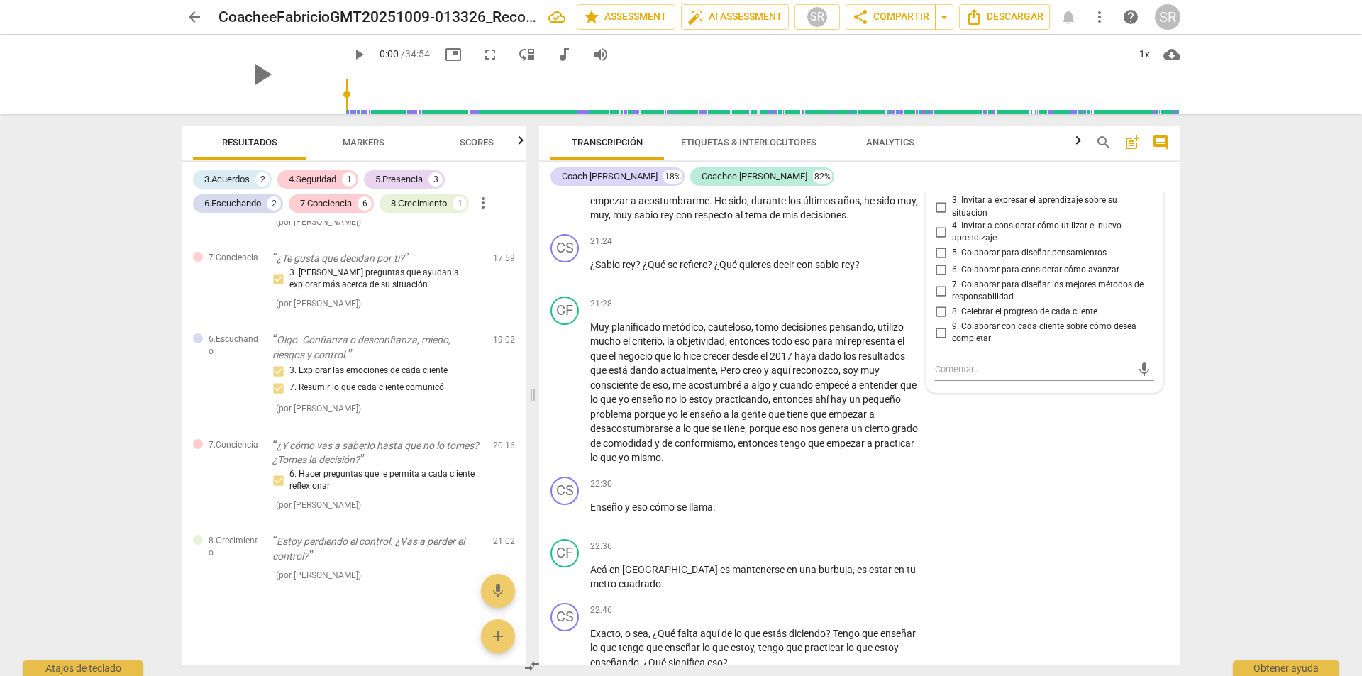
click at [939, 191] on input "2. Invitar a expresar el aprendizaje sobre sí mismo/a" at bounding box center [940, 182] width 23 height 17
checkbox input "true"
click at [1024, 531] on div "CS play_arrow pause 22:30 + Add competency keyboard_arrow_right Enseño y eso có…" at bounding box center [859, 502] width 641 height 62
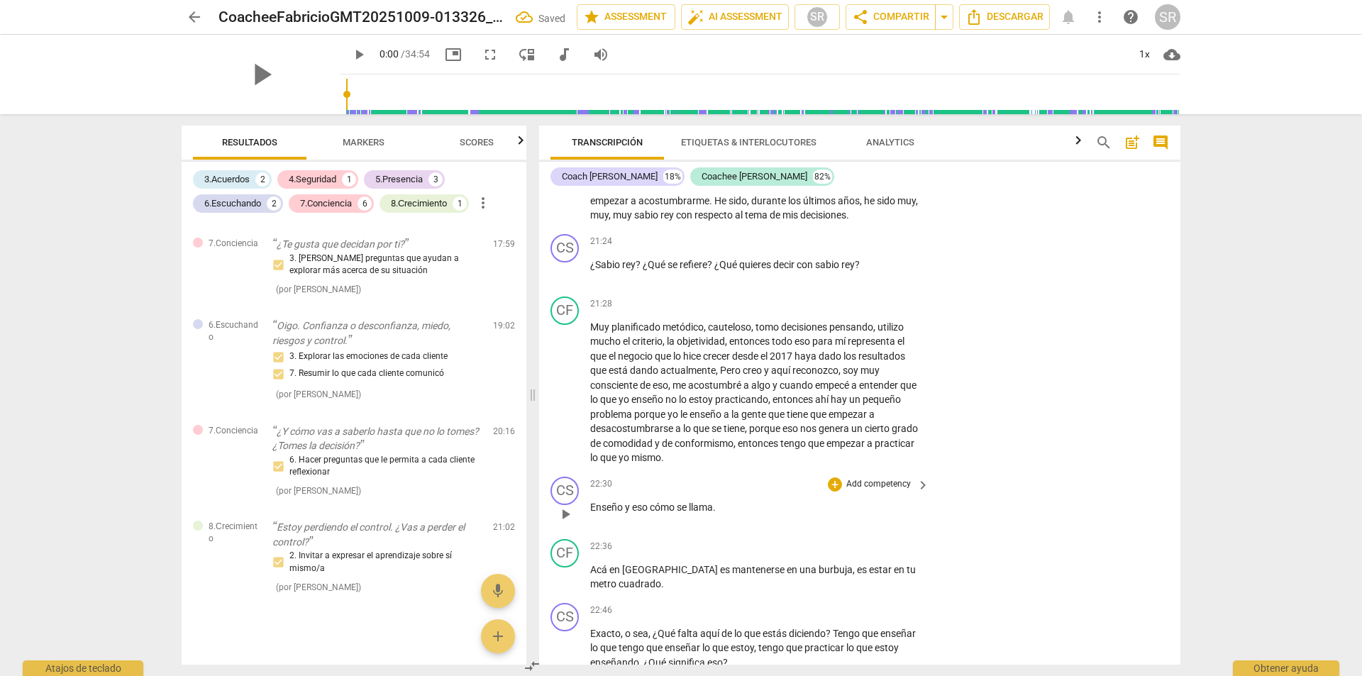
click at [876, 491] on p "Add competency" at bounding box center [878, 484] width 67 height 13
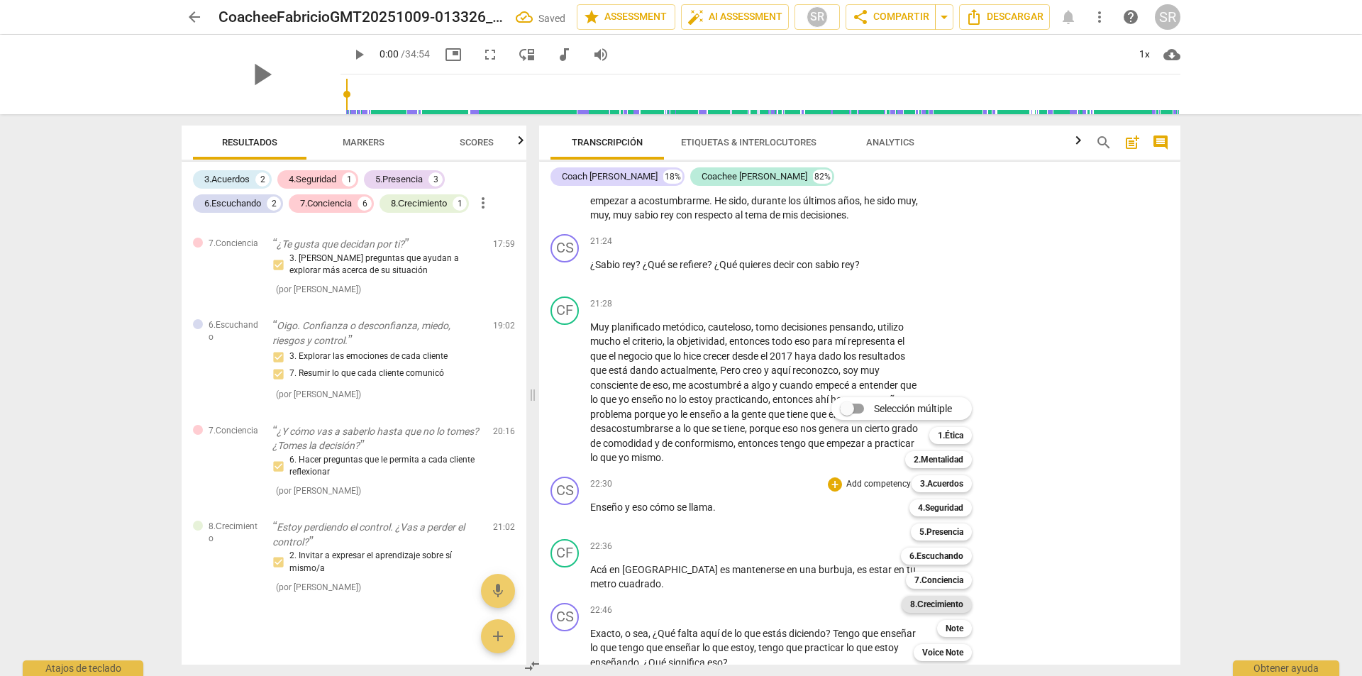
click at [938, 603] on b "8.Сrecimiento" at bounding box center [936, 604] width 53 height 17
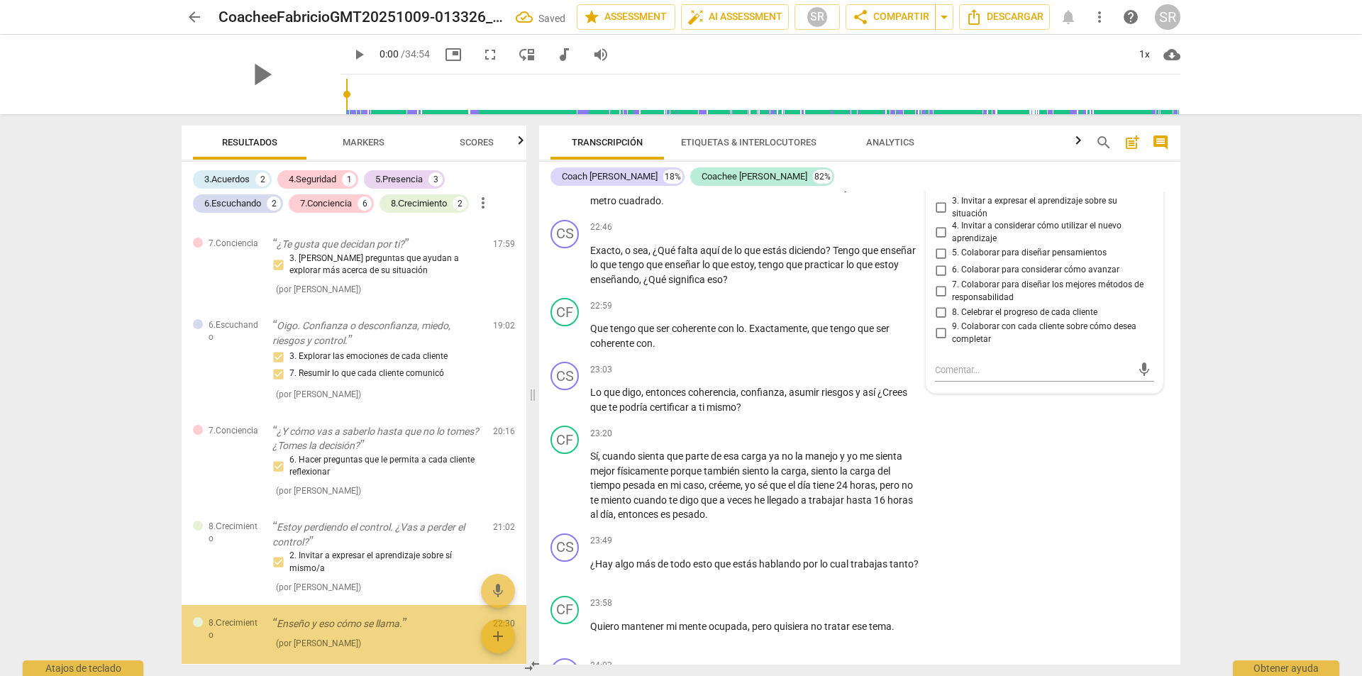
scroll to position [1331, 0]
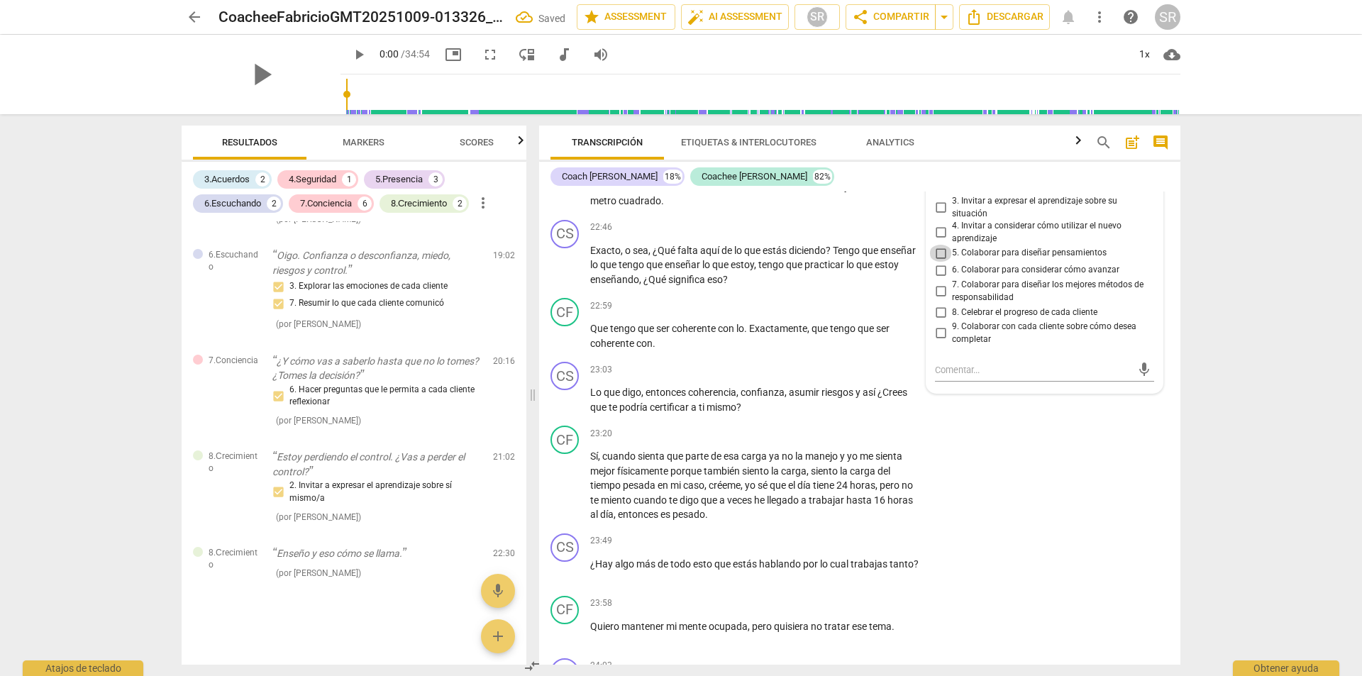
click at [939, 262] on input "5. Colaborar para diseñar pensamientos" at bounding box center [940, 253] width 23 height 17
checkbox input "true"
click at [1054, 528] on div "CF play_arrow pause 23:20 + Add competency keyboard_arrow_right Sí , cuando sie…" at bounding box center [859, 474] width 641 height 108
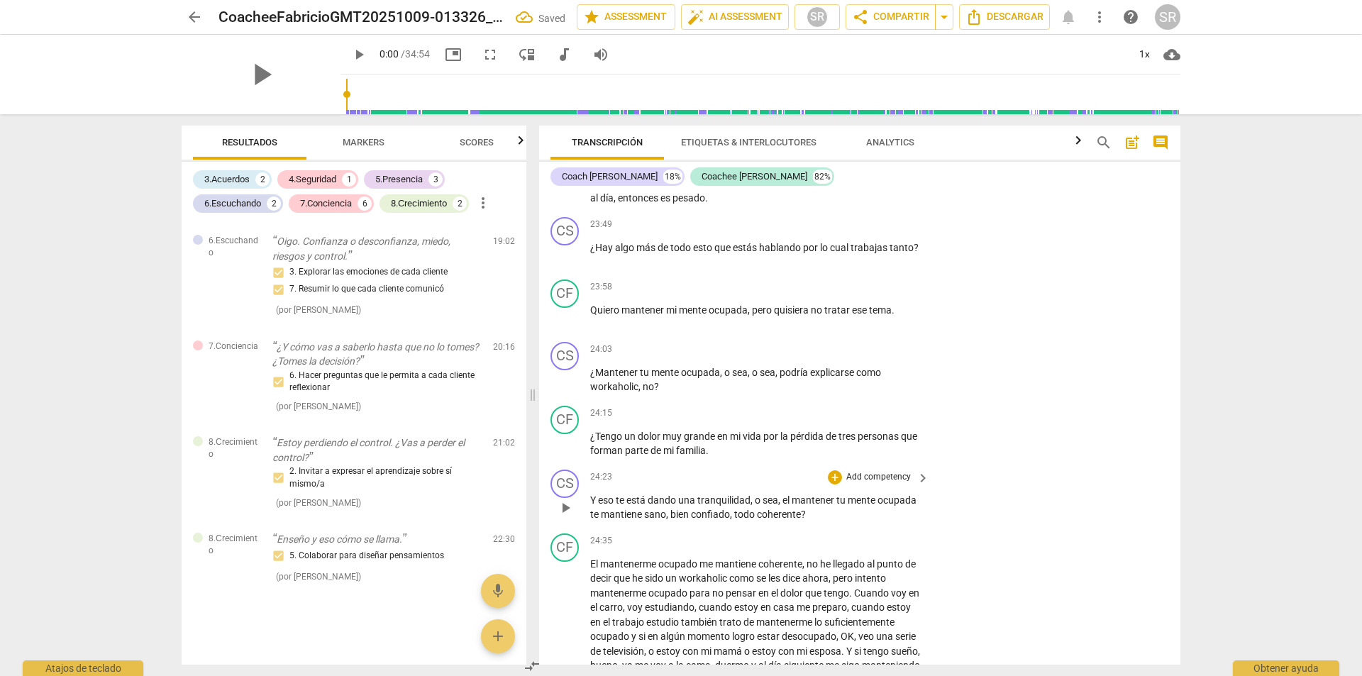
scroll to position [6273, 0]
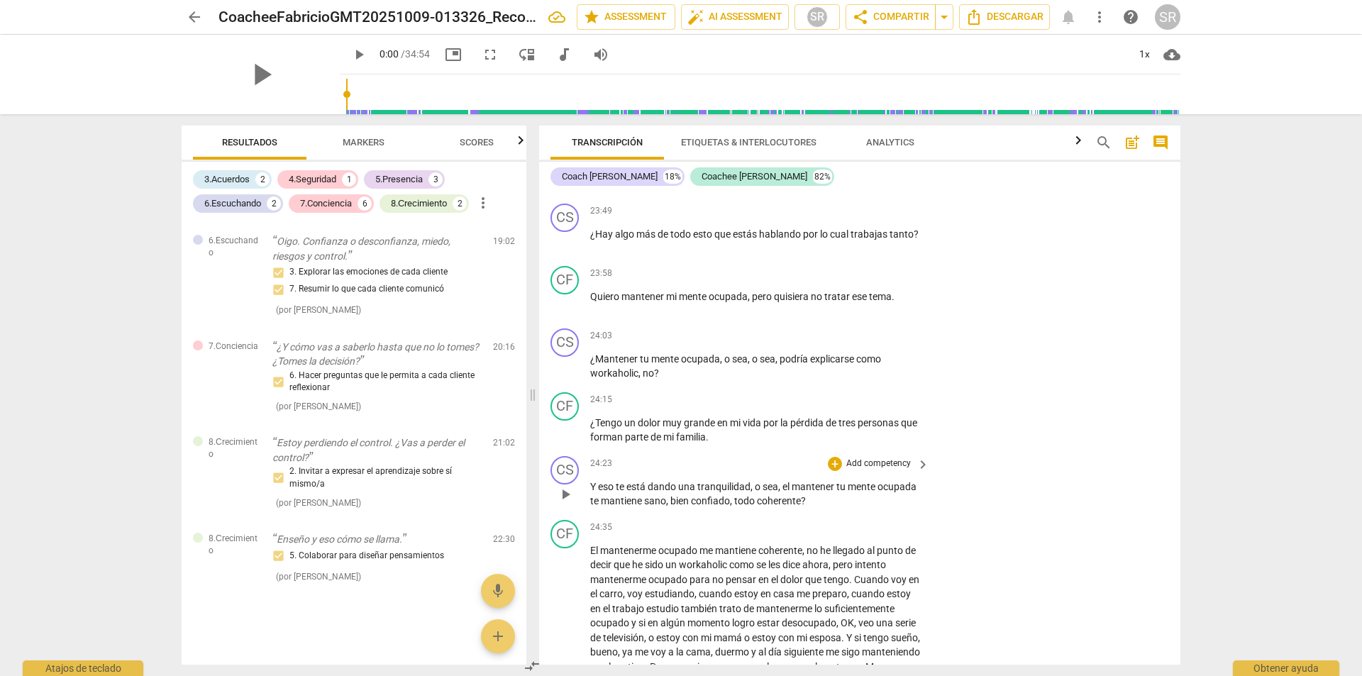
click at [919, 473] on span "keyboard_arrow_right" at bounding box center [923, 464] width 17 height 17
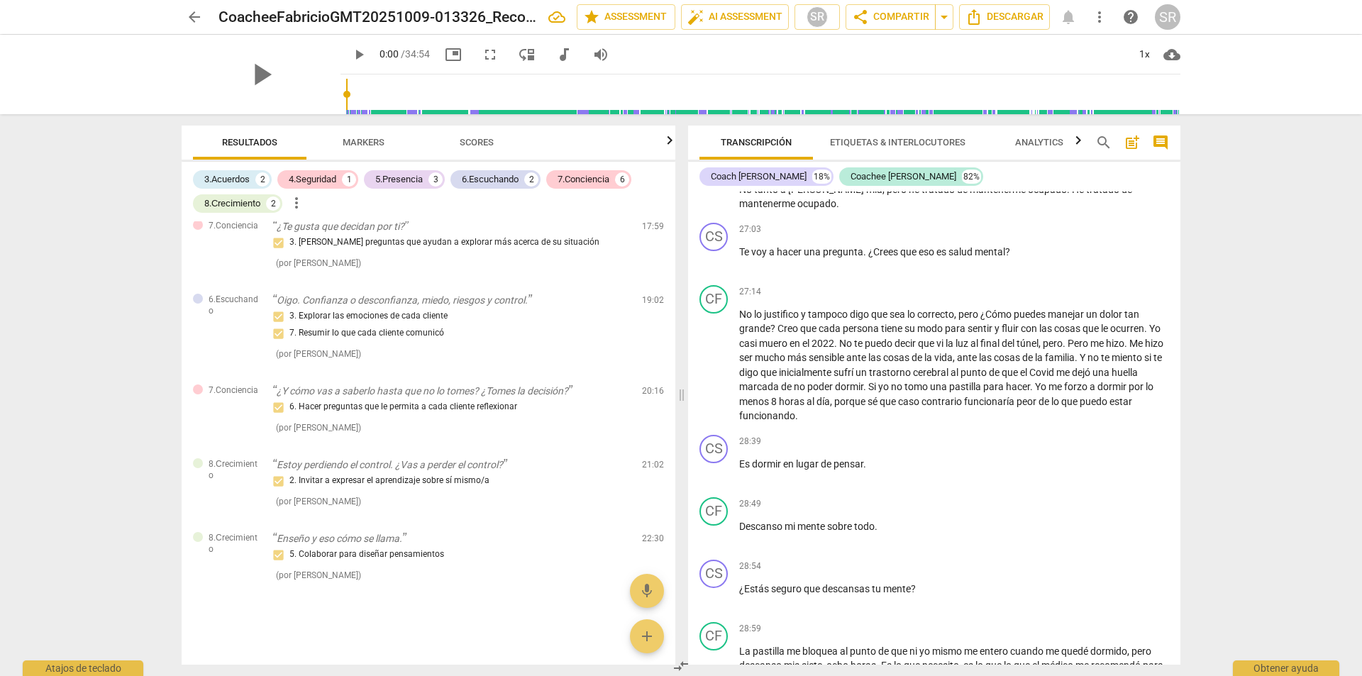
scroll to position [1040, 0]
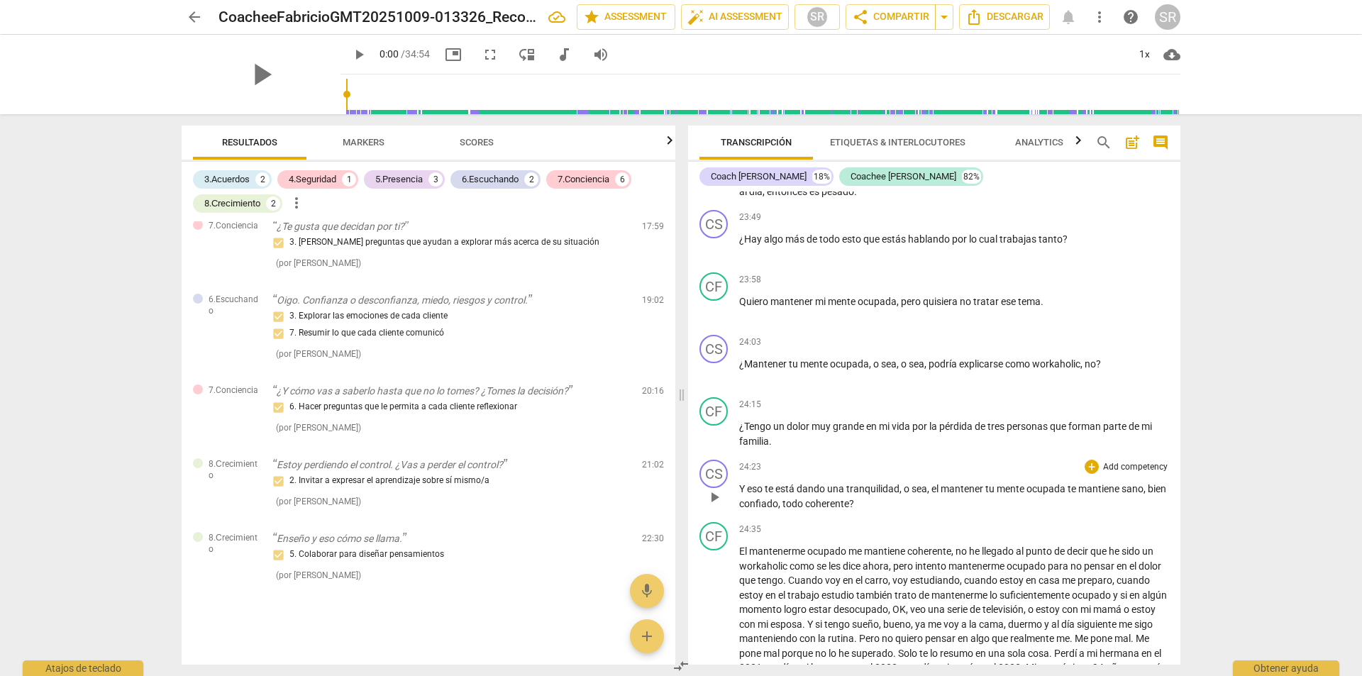
click at [1082, 474] on div "+ Add competency keyboard_arrow_right" at bounding box center [1125, 467] width 87 height 14
click at [1085, 474] on div "+" at bounding box center [1092, 467] width 14 height 14
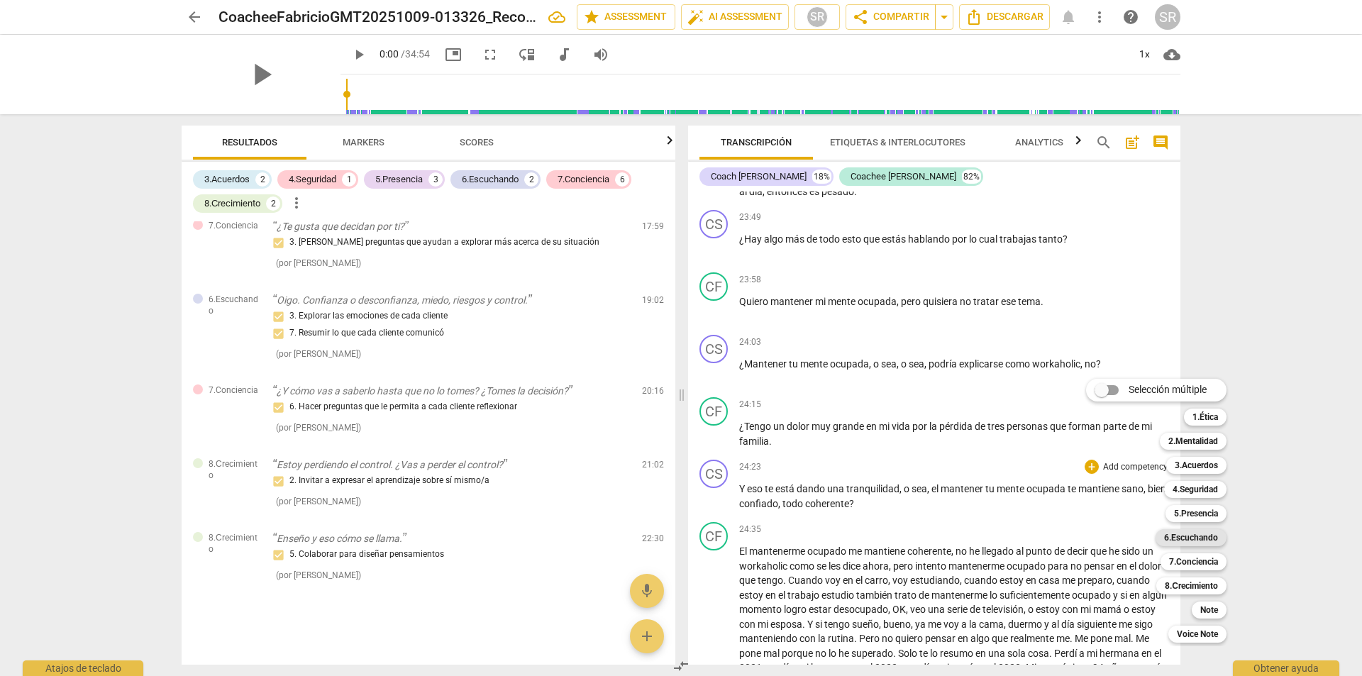
click at [1181, 536] on b "6.Escuchando" at bounding box center [1191, 537] width 54 height 17
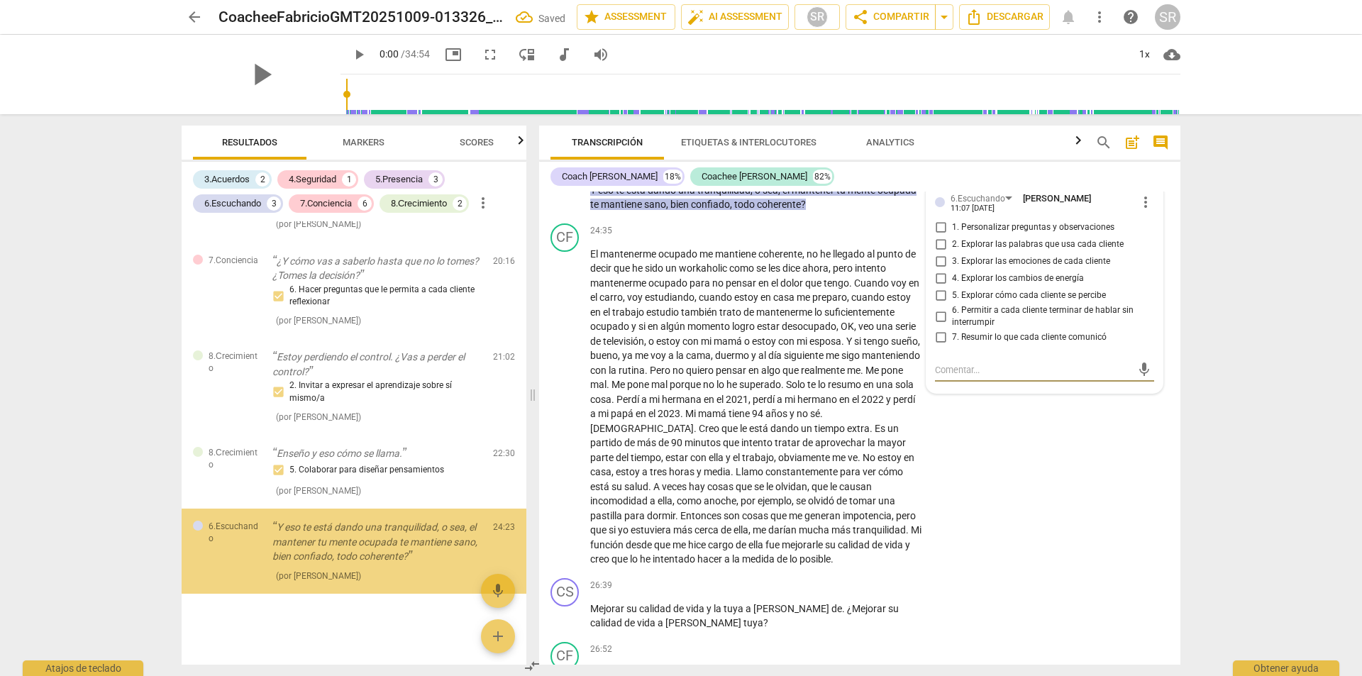
scroll to position [1432, 0]
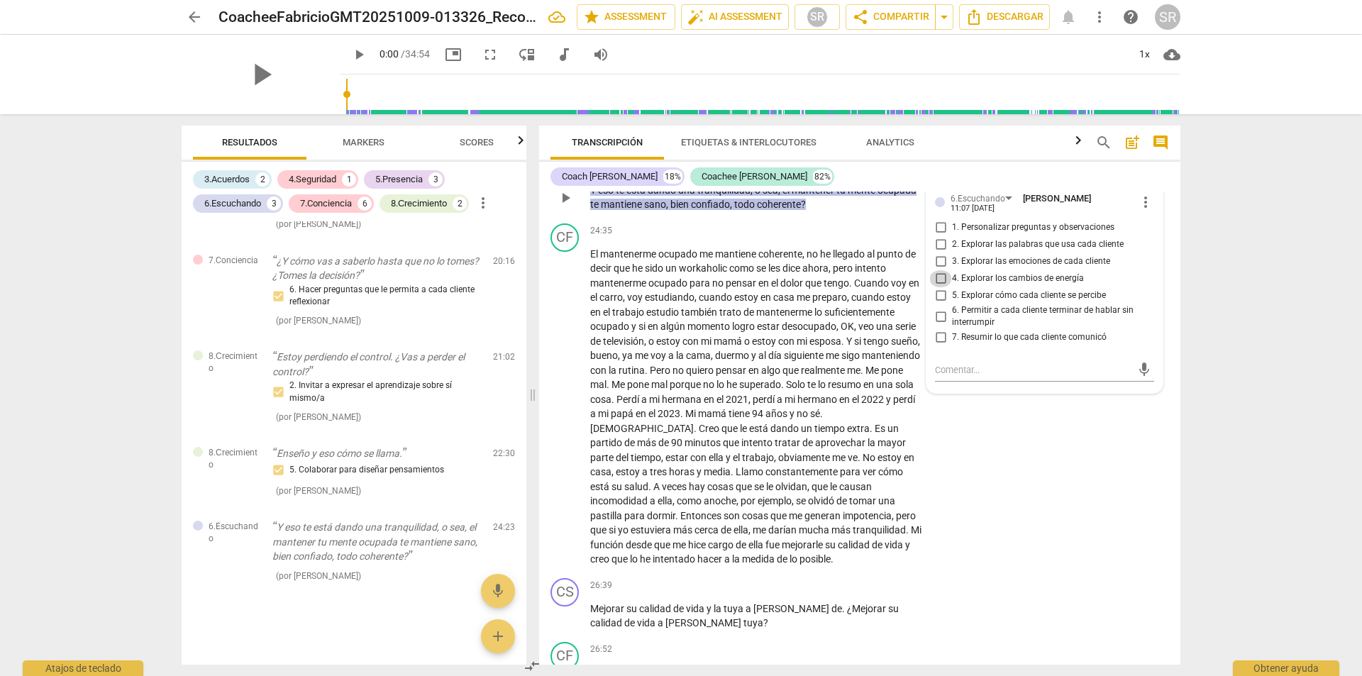
click at [937, 287] on input "4. Explorar los cambios de energía" at bounding box center [940, 278] width 23 height 17
checkbox input "true"
click at [1031, 531] on div "CF play_arrow pause 24:35 + Add competency keyboard_arrow_right El mantenerme o…" at bounding box center [859, 395] width 641 height 355
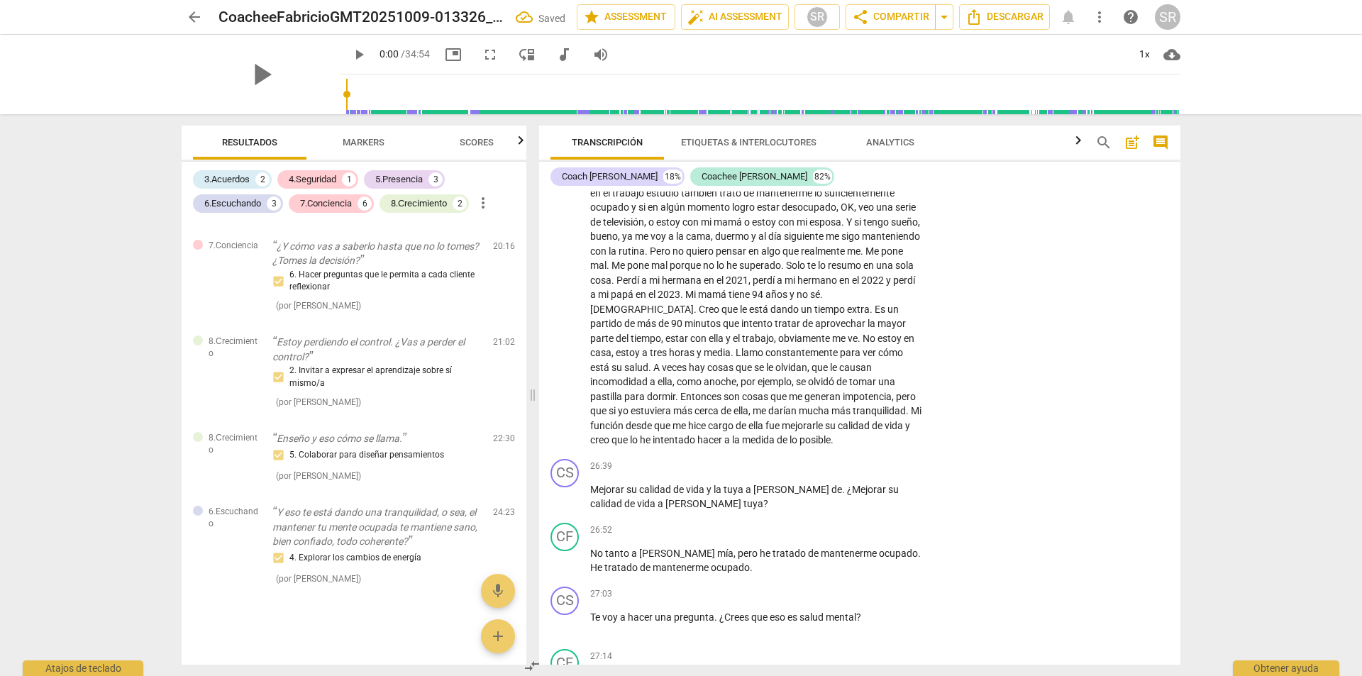
scroll to position [6745, 0]
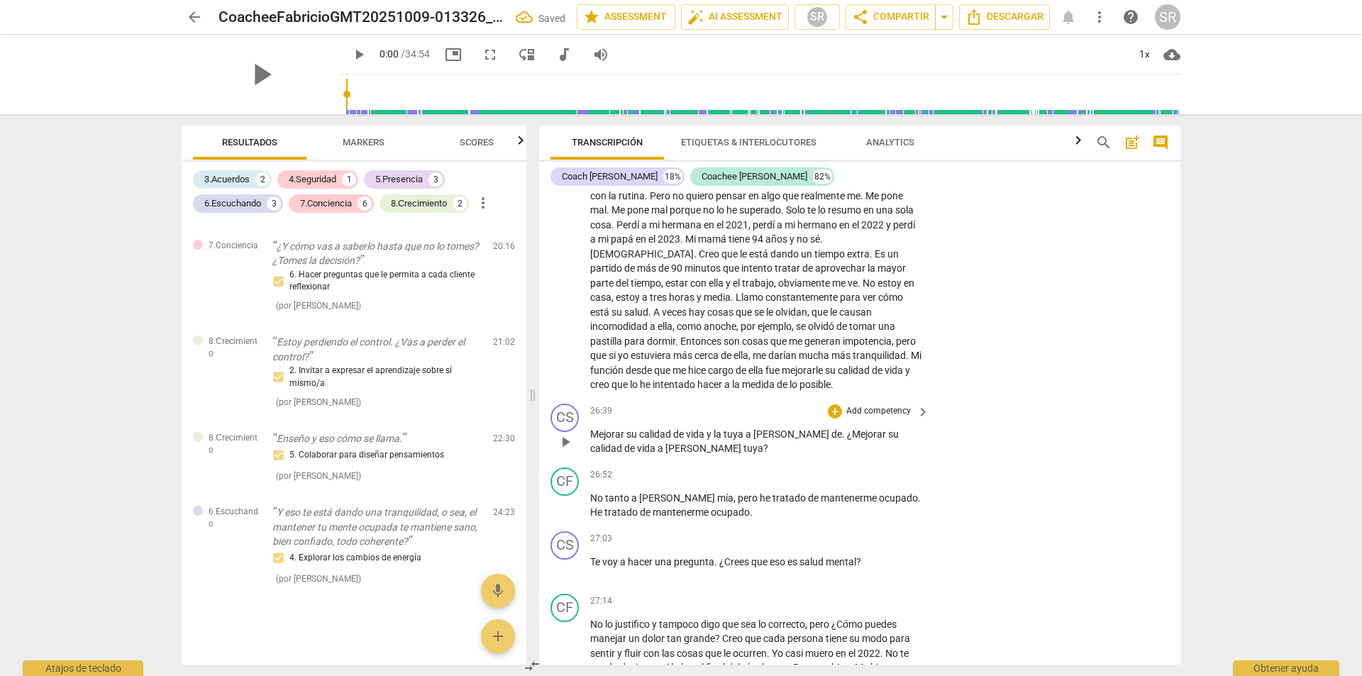
click at [920, 421] on span "keyboard_arrow_right" at bounding box center [923, 412] width 17 height 17
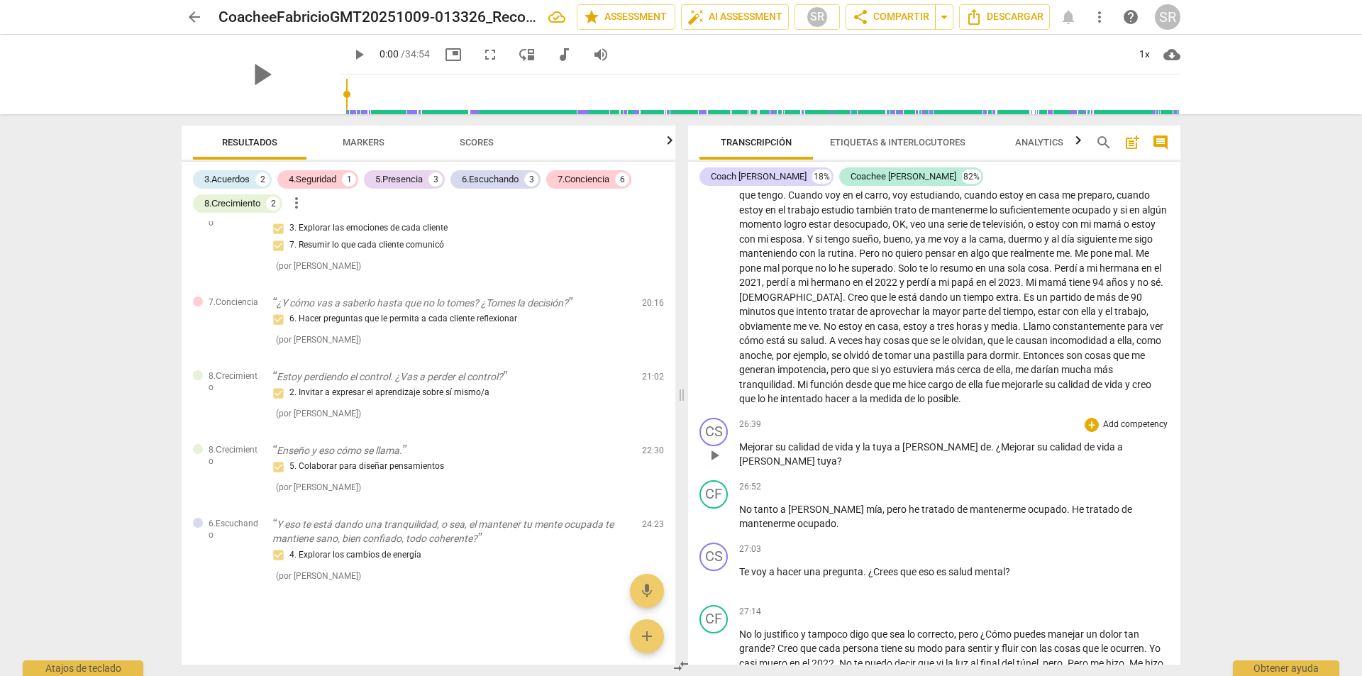
scroll to position [1128, 0]
click at [1110, 431] on p "Add competency" at bounding box center [1135, 425] width 67 height 13
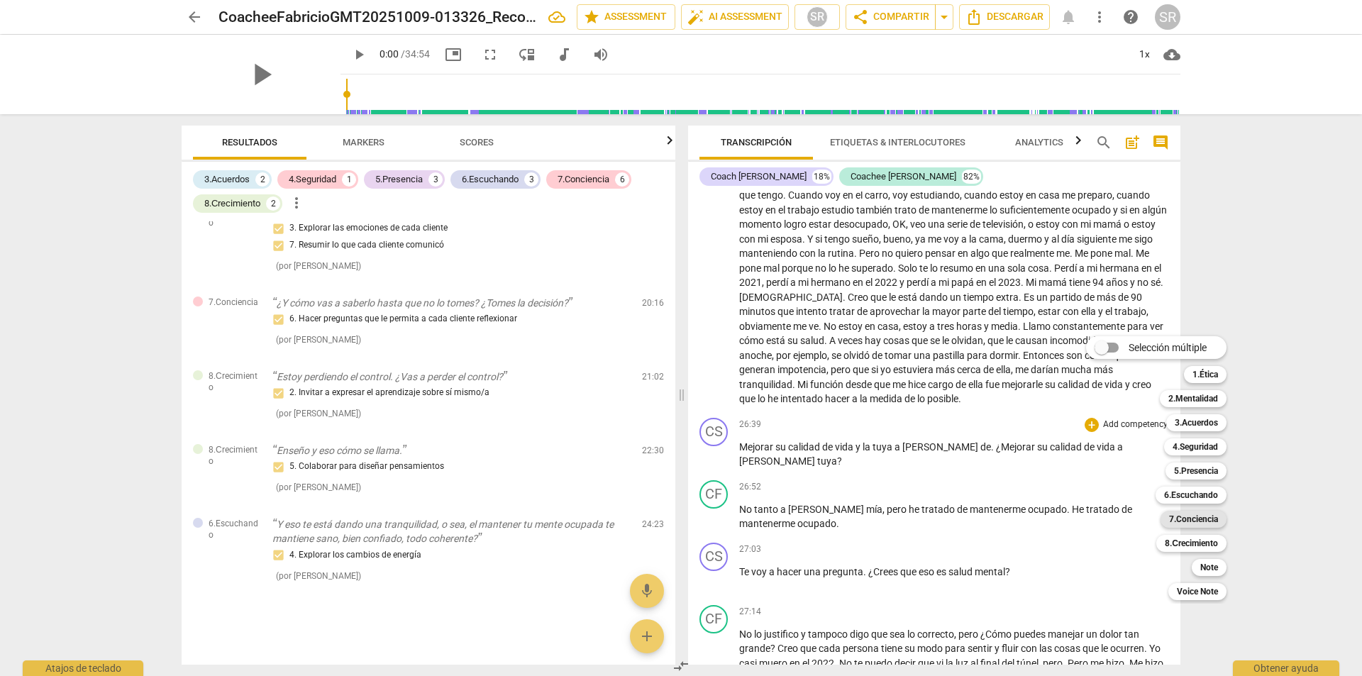
click at [1203, 514] on b "7.Conciencia" at bounding box center [1193, 519] width 49 height 17
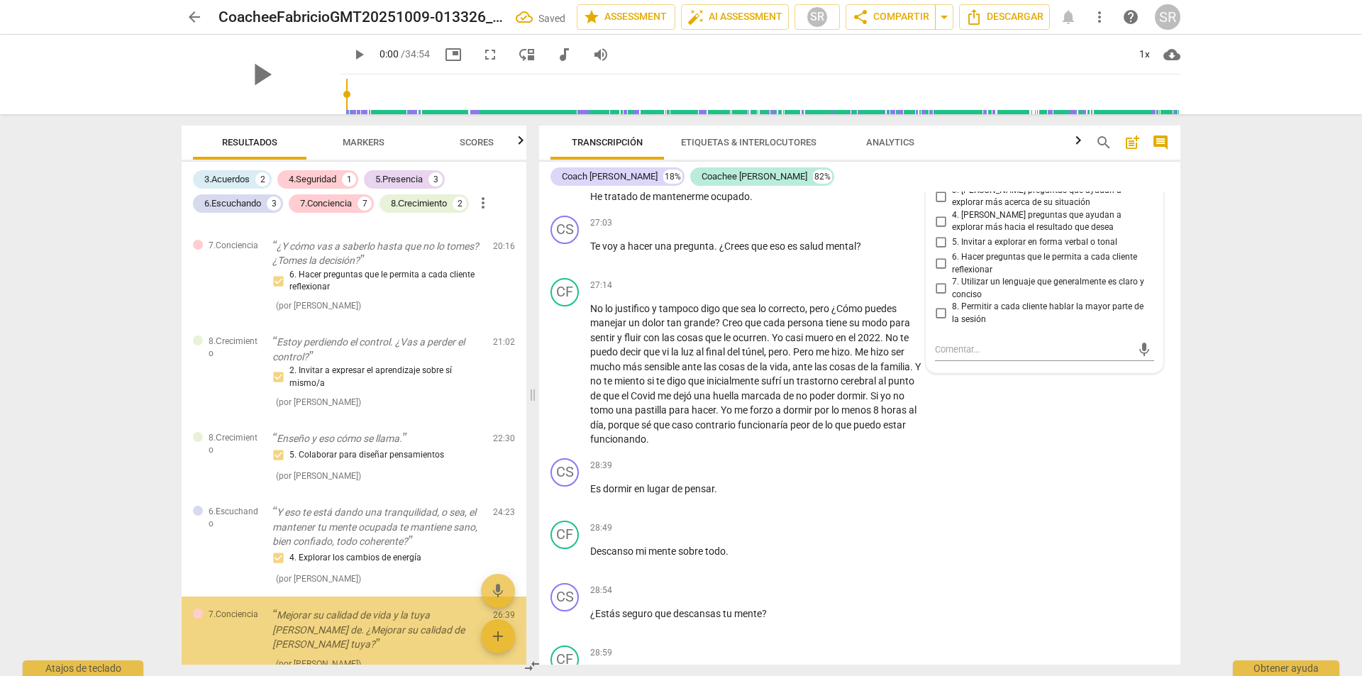
scroll to position [1520, 0]
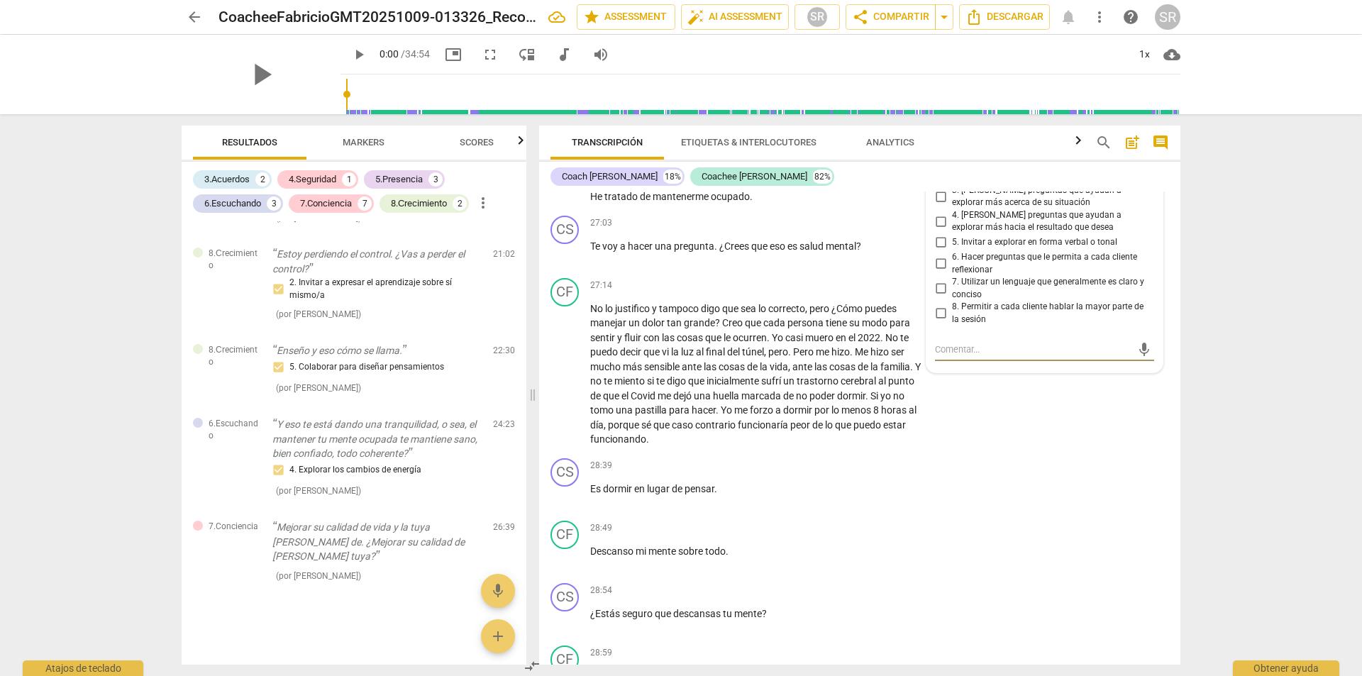
click at [939, 205] on input "3. Hacer preguntas que ayudan a explorar más acerca de su situación" at bounding box center [940, 196] width 23 height 17
checkbox input "true"
click at [1039, 578] on div "CF play_arrow pause 28:49 + Add competency keyboard_arrow_right Descanso mi men…" at bounding box center [859, 546] width 641 height 62
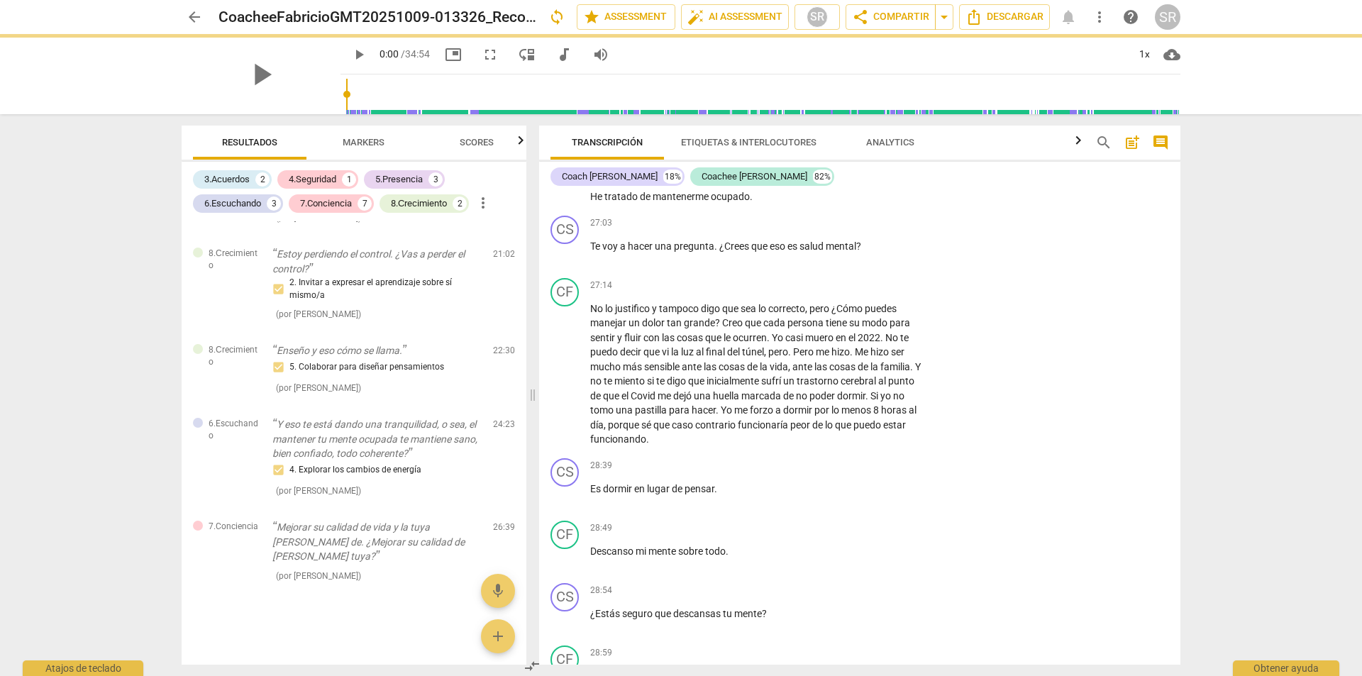
scroll to position [7174, 0]
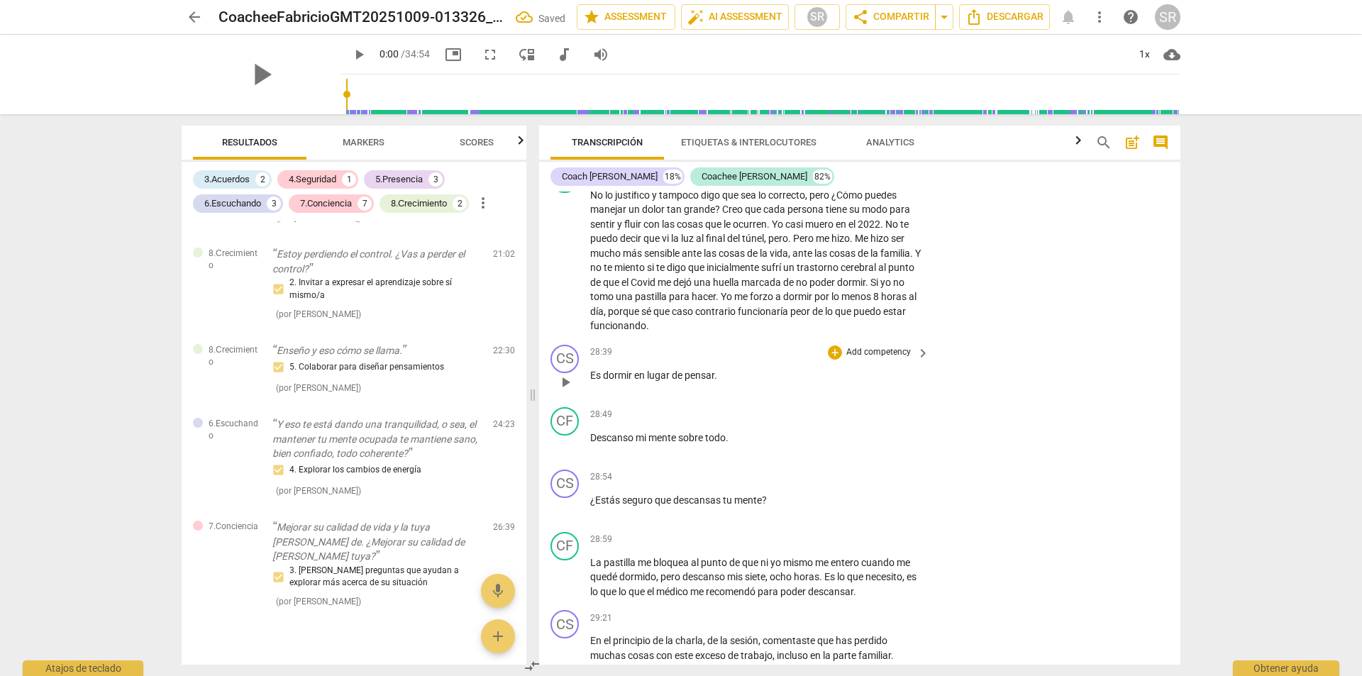
click at [915, 362] on span "keyboard_arrow_right" at bounding box center [923, 353] width 17 height 17
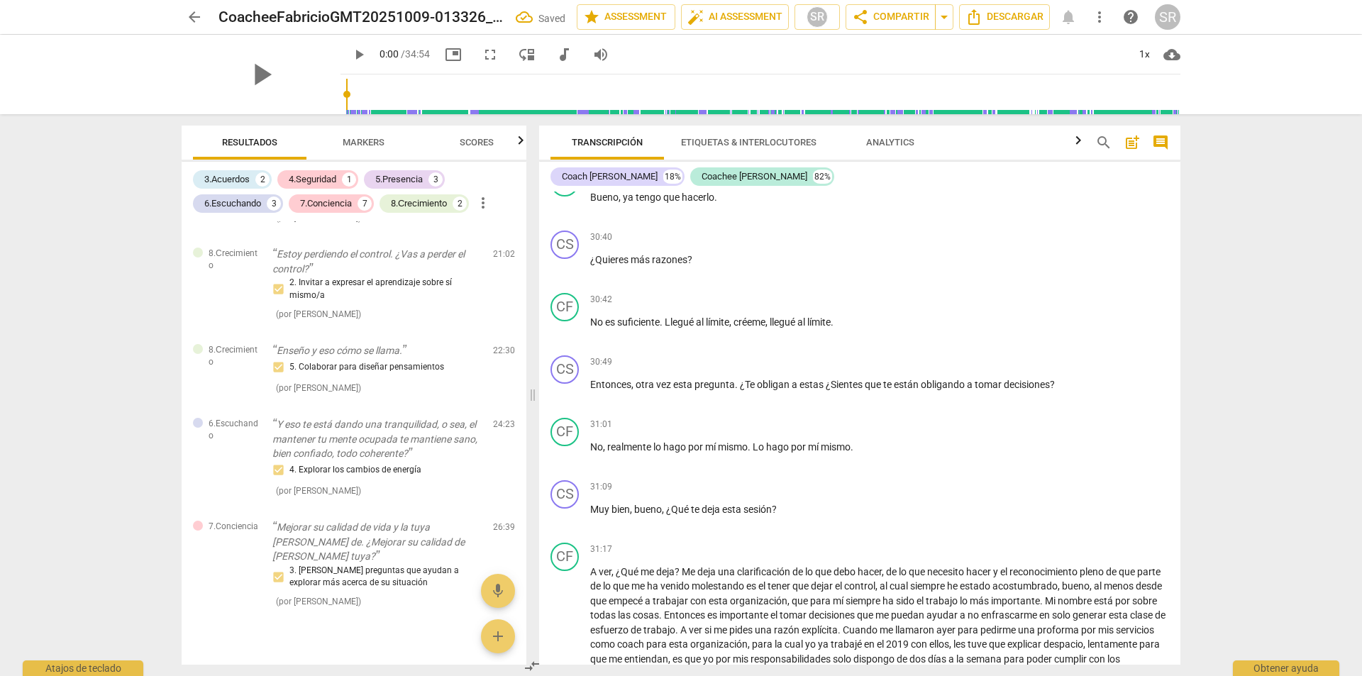
scroll to position [1217, 0]
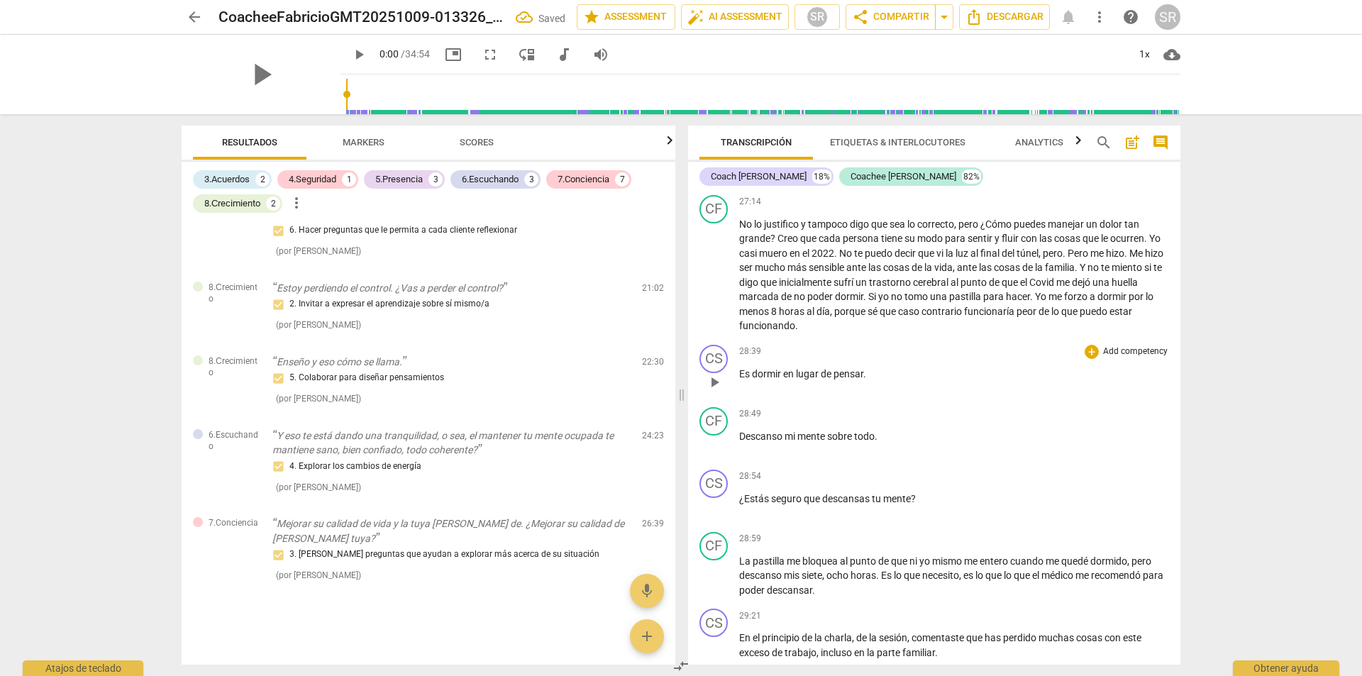
click at [1095, 359] on div "+ Add competency" at bounding box center [1127, 352] width 84 height 14
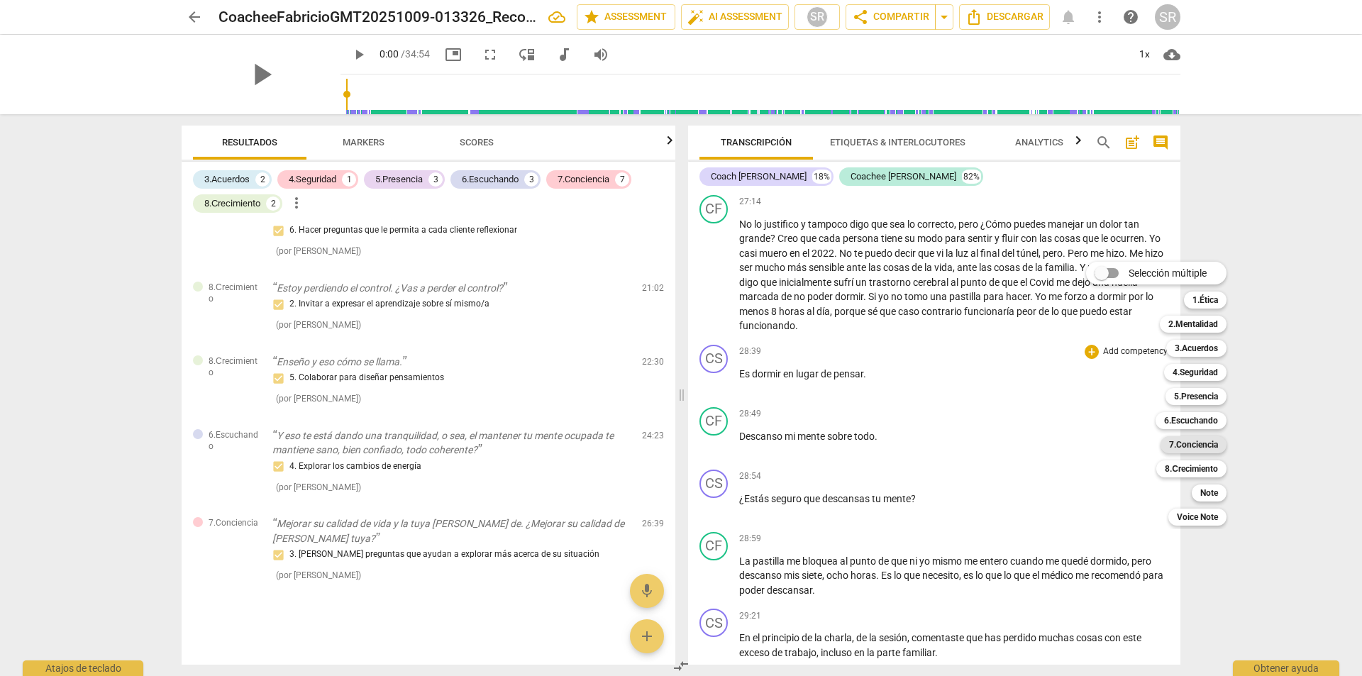
click at [1201, 446] on b "7.Conciencia" at bounding box center [1193, 444] width 49 height 17
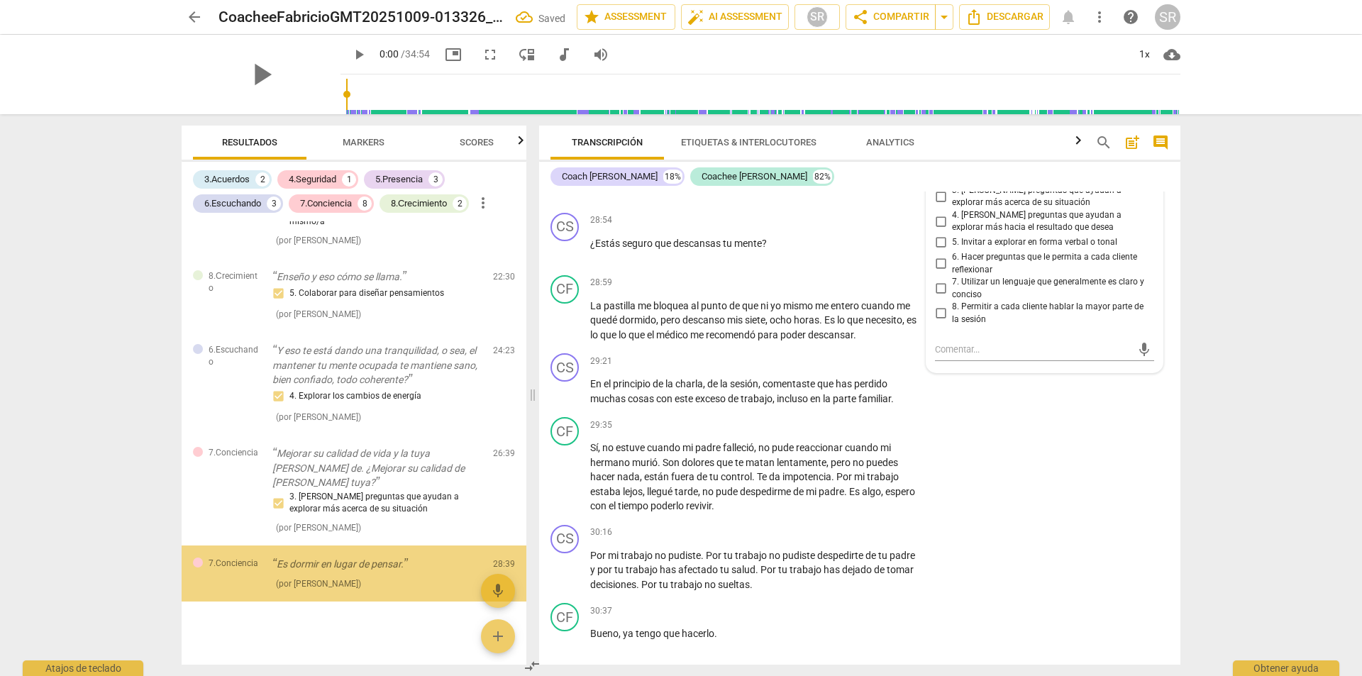
scroll to position [1601, 0]
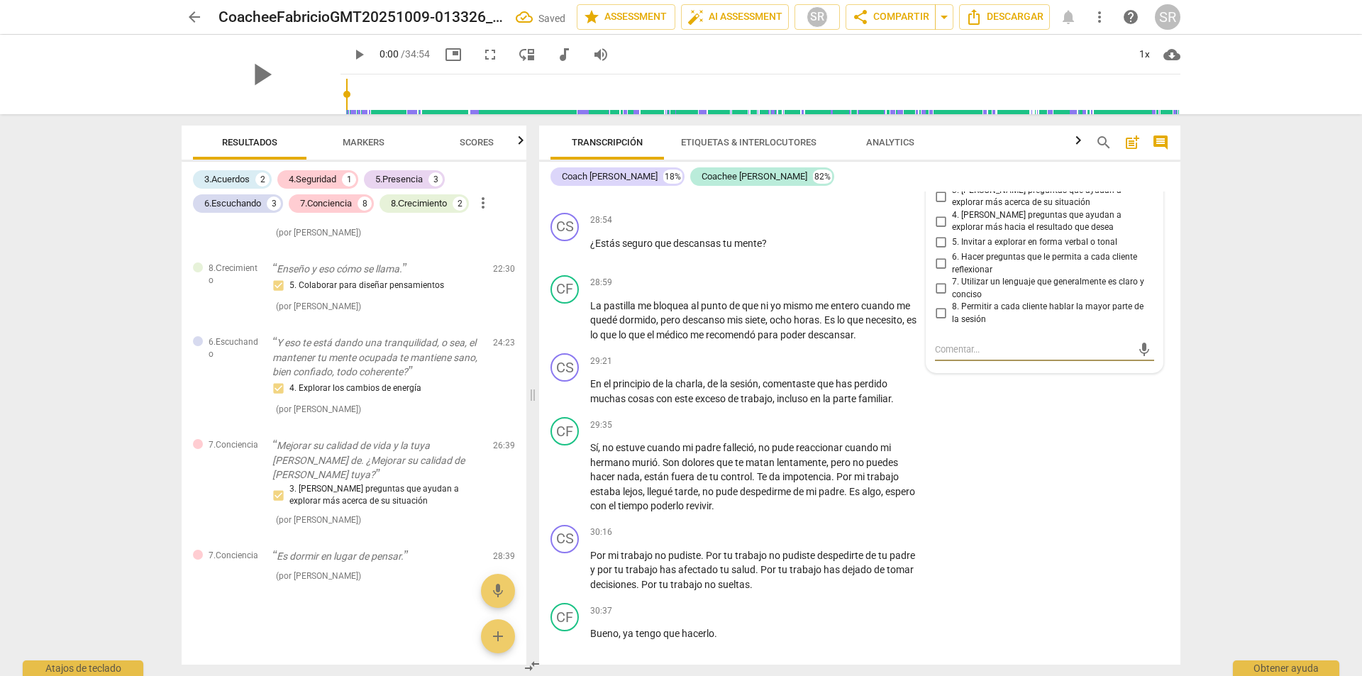
click at [937, 230] on input "4. Hacer preguntas que ayudan a explorar más hacia el resultado que desea" at bounding box center [940, 221] width 23 height 17
checkbox input "true"
click at [1074, 519] on div "CF play_arrow pause 29:35 + Add competency keyboard_arrow_right Sí , no estuve …" at bounding box center [859, 466] width 641 height 108
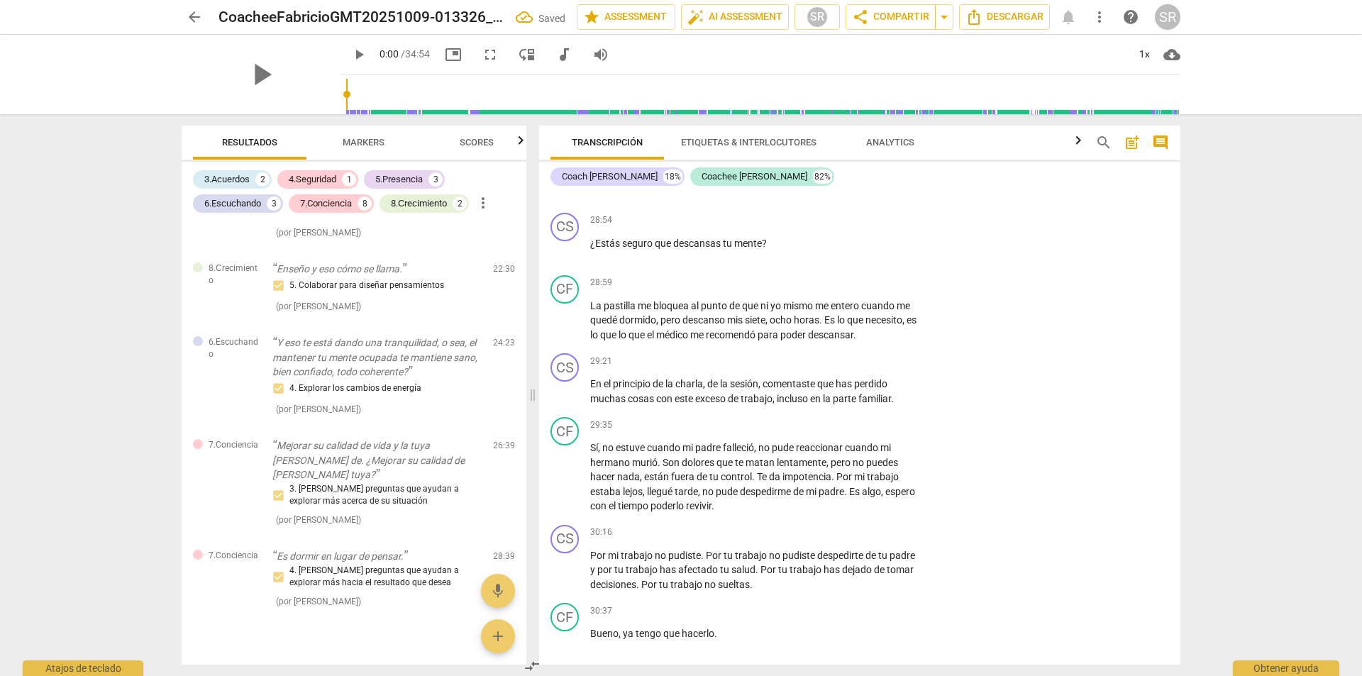
click at [1351, 314] on div "arrow_back CoacheeFabricioGMT20251009-013326_Recording_640x360 Saved edit star …" at bounding box center [681, 338] width 1362 height 676
click at [1362, 426] on div "arrow_back CoacheeFabricioGMT20251009-013326_Recording_640x360 Saved edit star …" at bounding box center [681, 338] width 1362 height 676
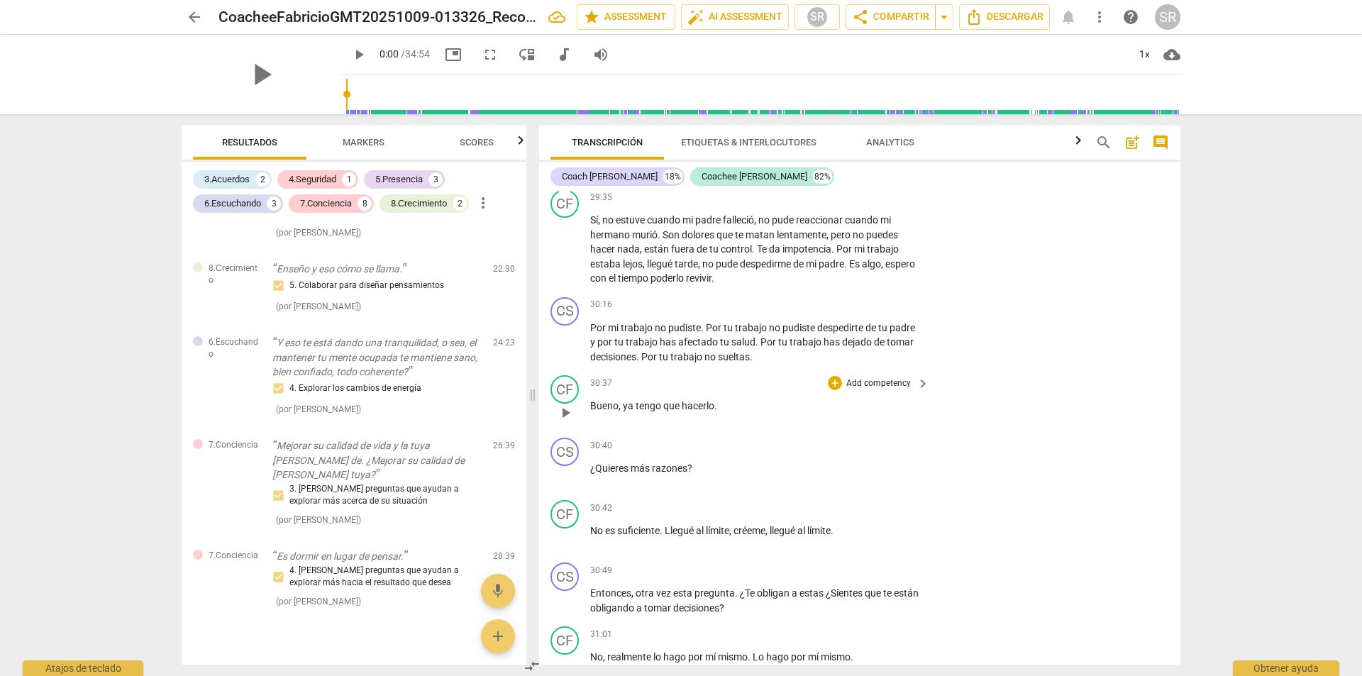
click at [915, 314] on span "keyboard_arrow_right" at bounding box center [923, 305] width 17 height 17
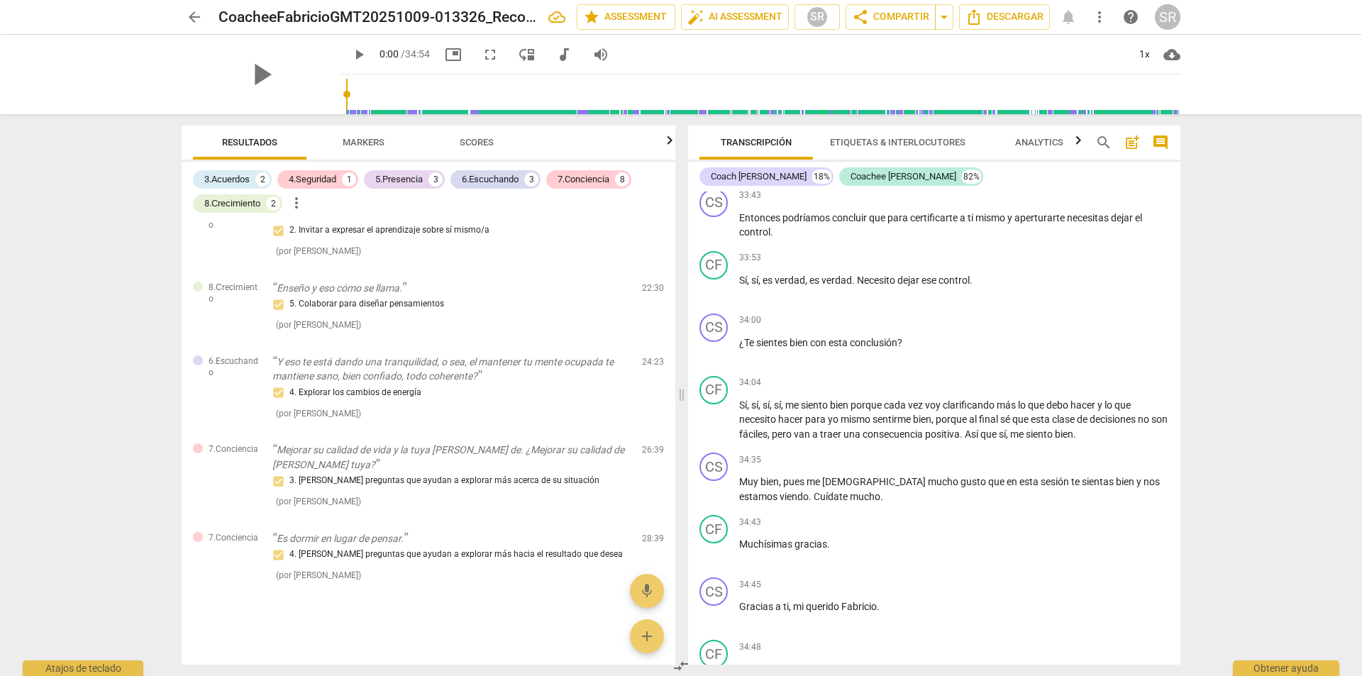
scroll to position [1291, 0]
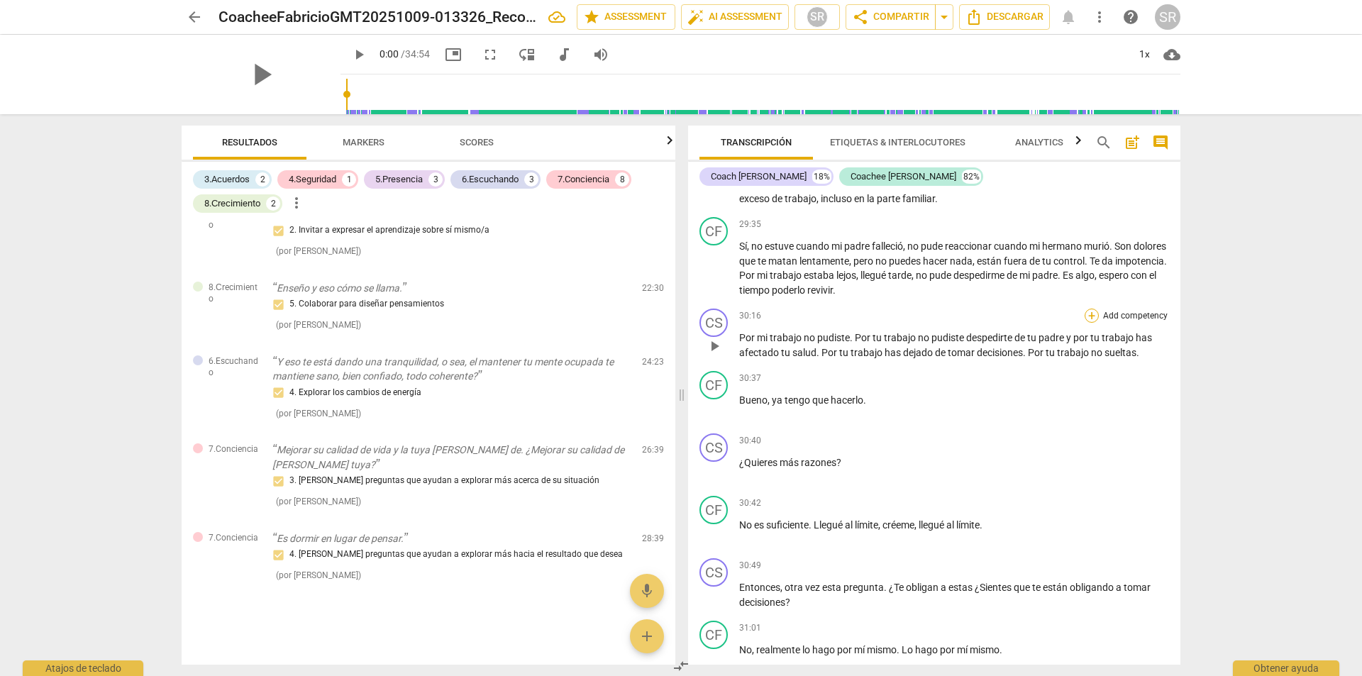
click at [1091, 323] on div "+" at bounding box center [1092, 316] width 14 height 14
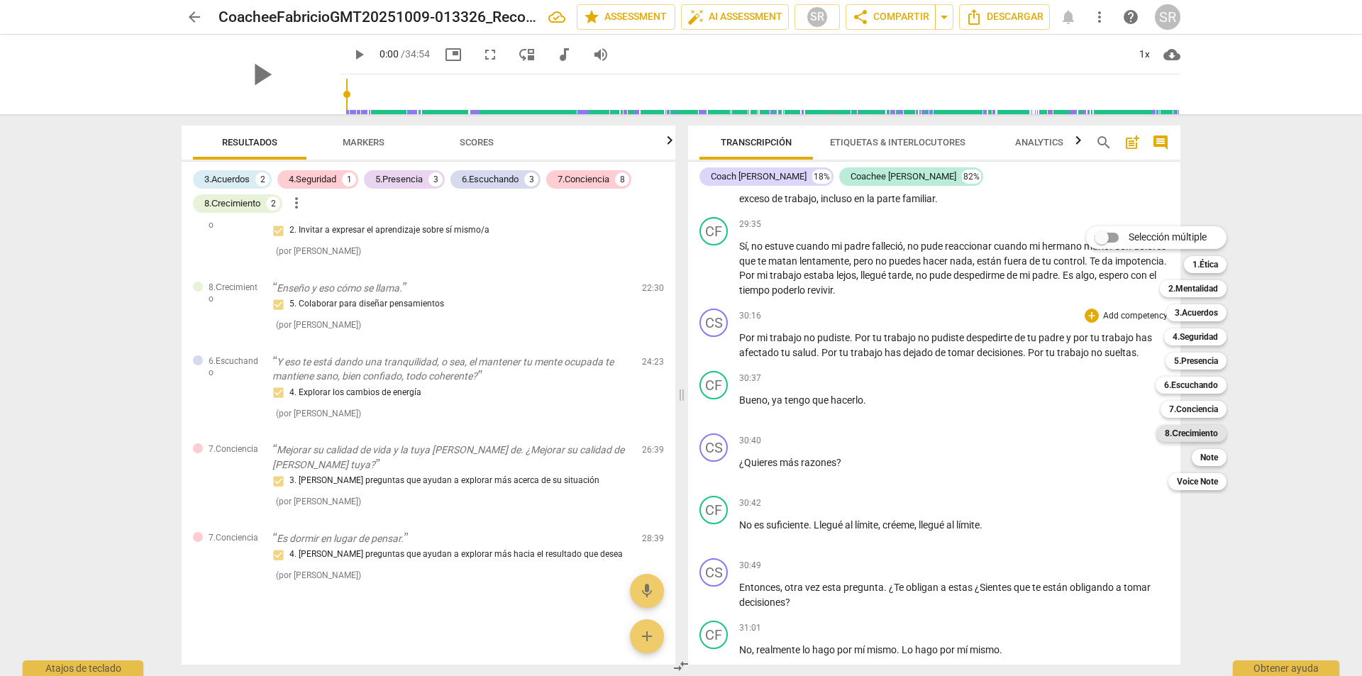
click at [1193, 432] on b "8.Сrecimiento" at bounding box center [1191, 433] width 53 height 17
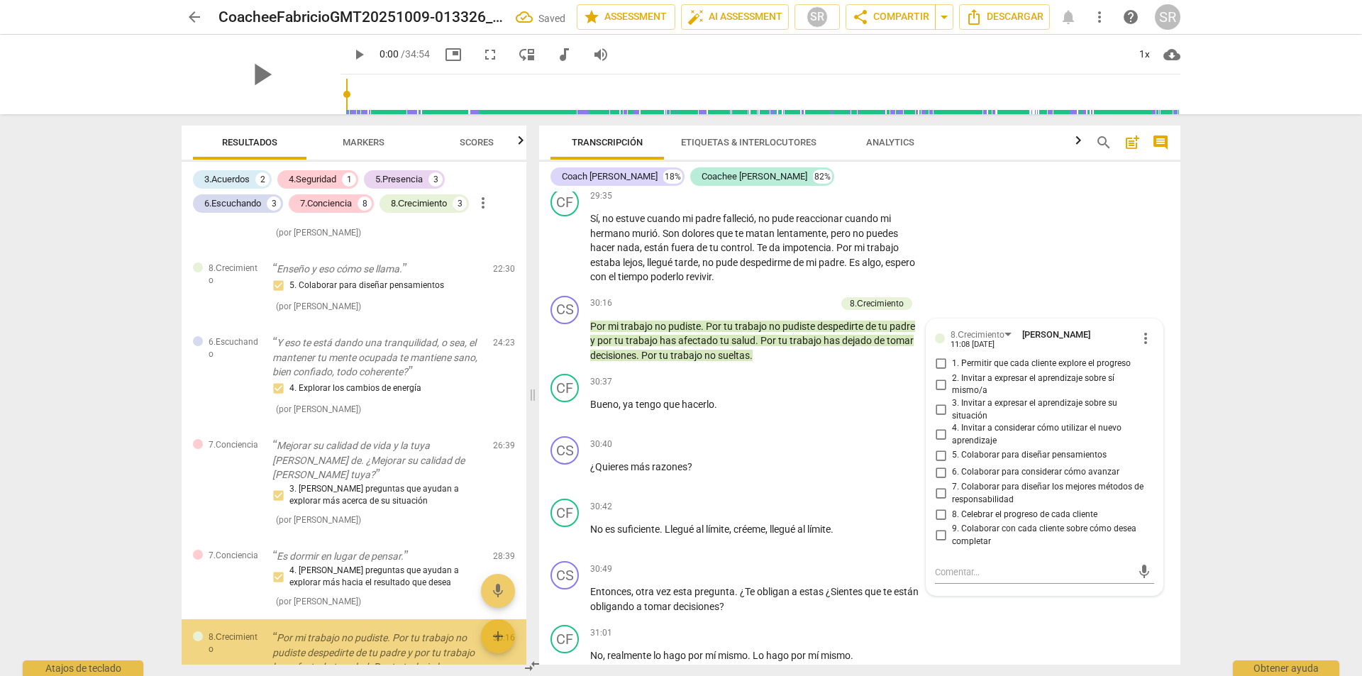
scroll to position [1741, 0]
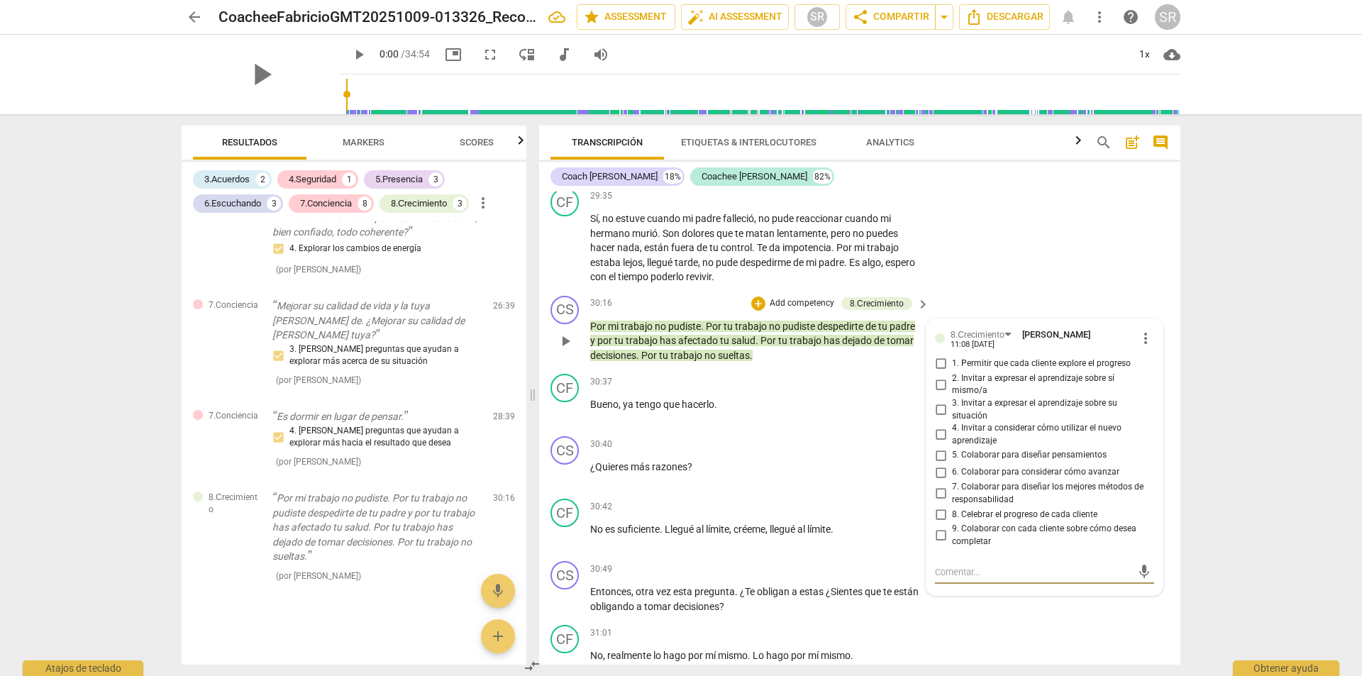
click at [937, 443] on input "4. Invitar a considerar cómo utilizar el nuevo aprendizaje" at bounding box center [940, 434] width 23 height 17
checkbox input "true"
click at [1213, 534] on div "arrow_back CoacheeFabricioGMT20251009-013326_Recording_640x360 edit star Assess…" at bounding box center [681, 338] width 1362 height 676
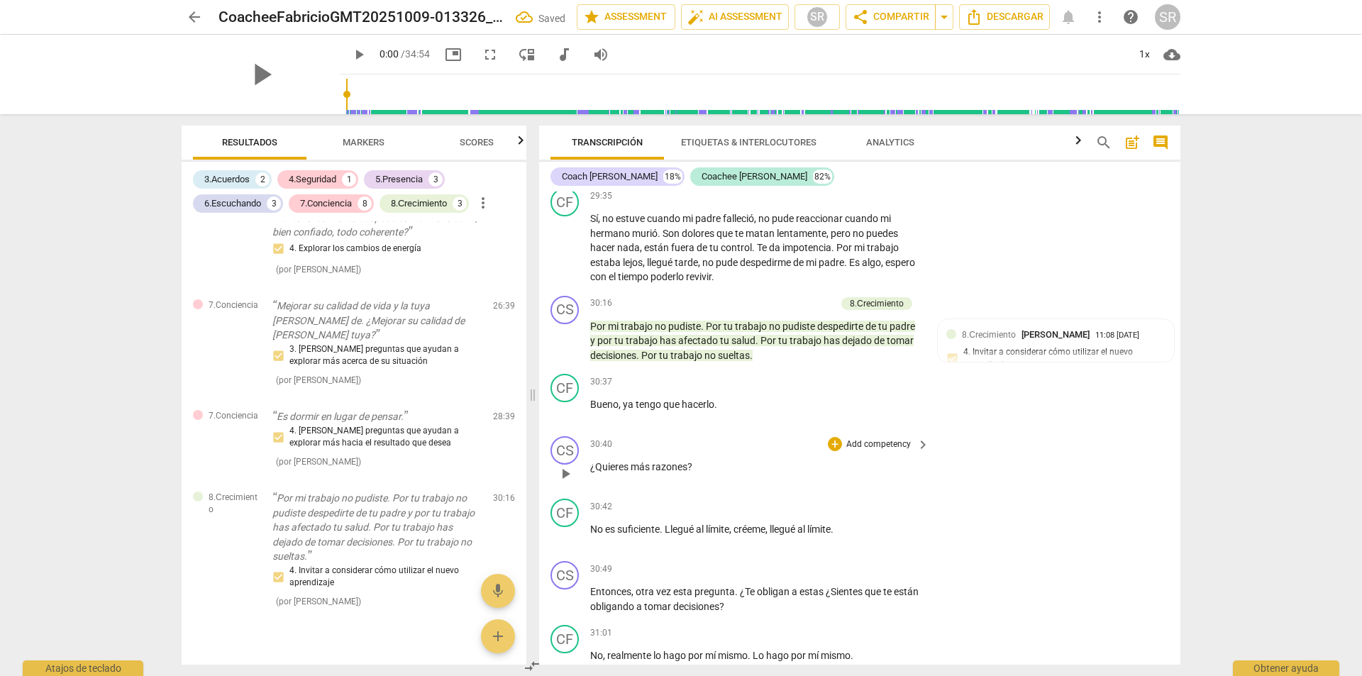
click at [890, 451] on p "Add competency" at bounding box center [878, 444] width 67 height 13
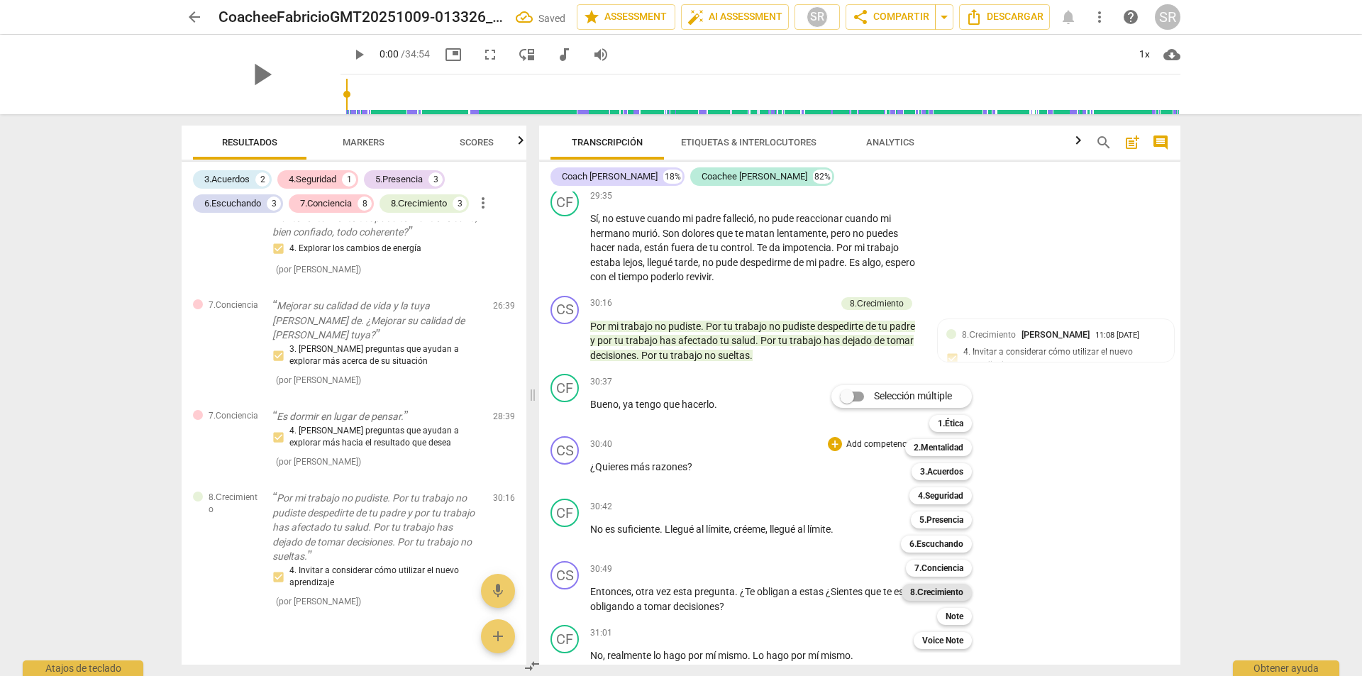
click at [937, 594] on b "8.Сrecimiento" at bounding box center [936, 592] width 53 height 17
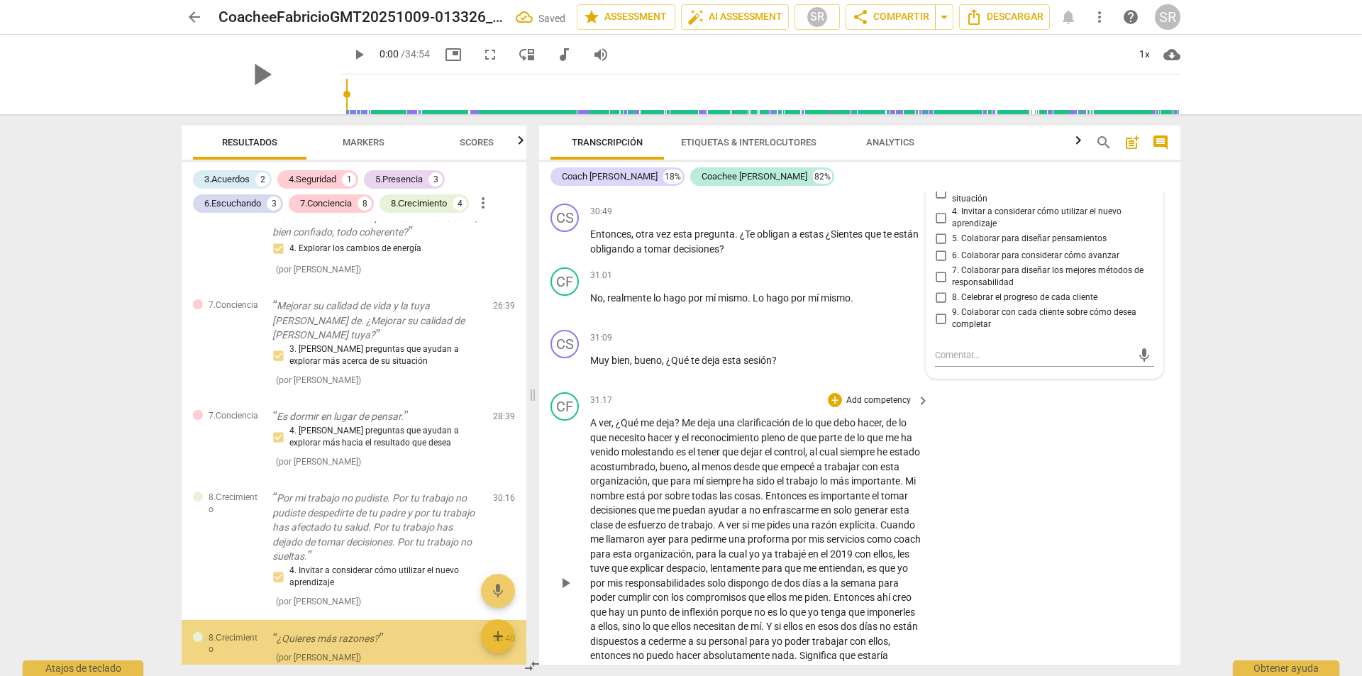
scroll to position [1826, 0]
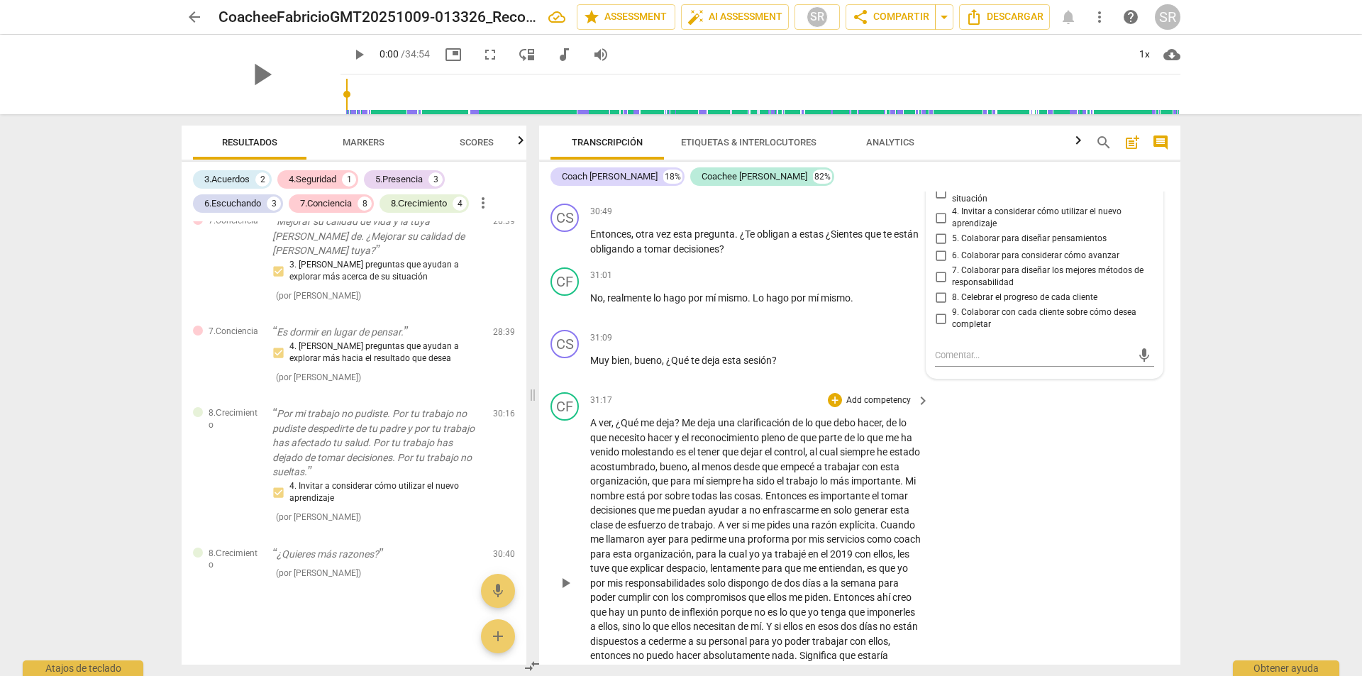
click at [872, 407] on p "Add competency" at bounding box center [878, 400] width 67 height 13
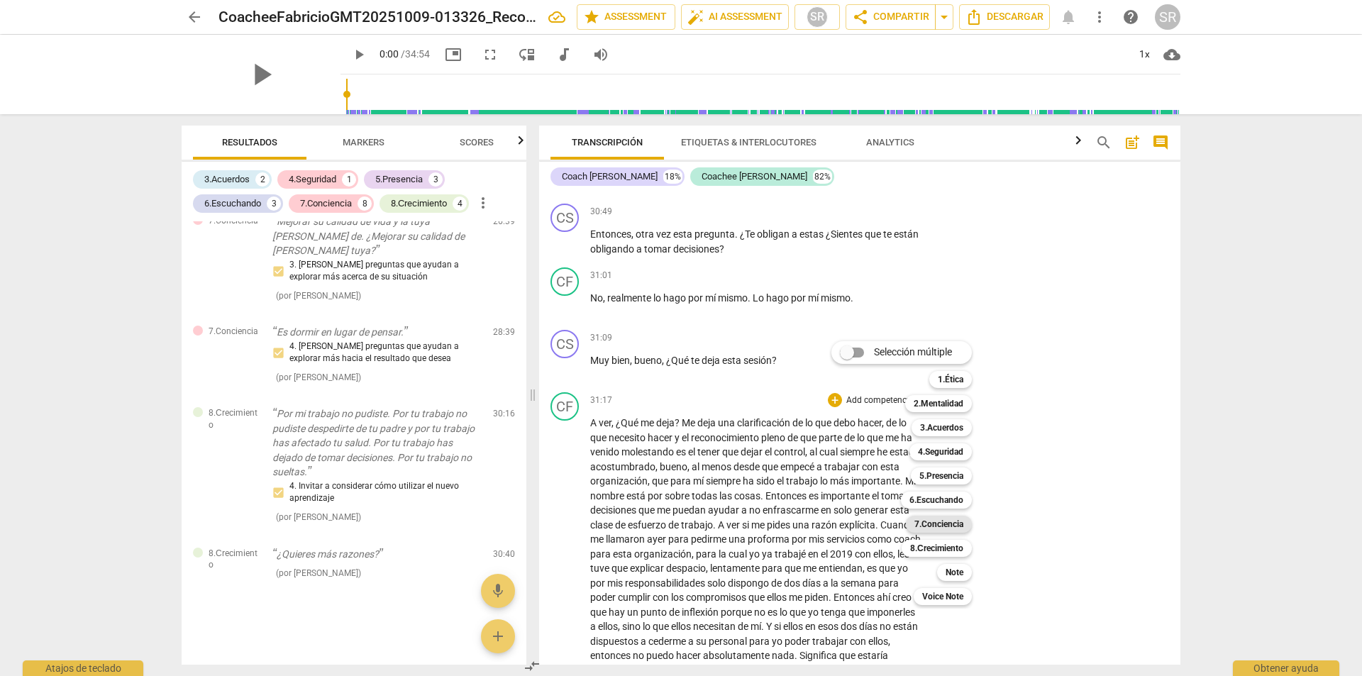
click at [938, 524] on b "7.Conciencia" at bounding box center [939, 524] width 49 height 17
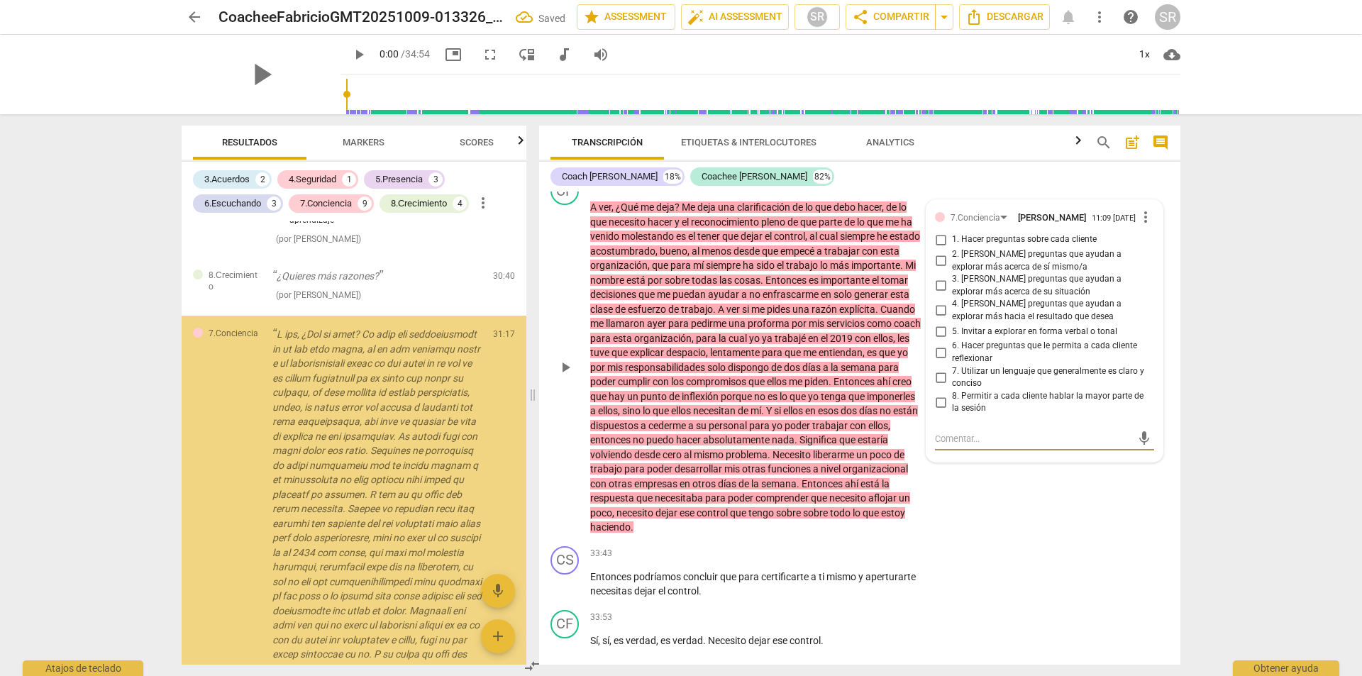
scroll to position [2273, 0]
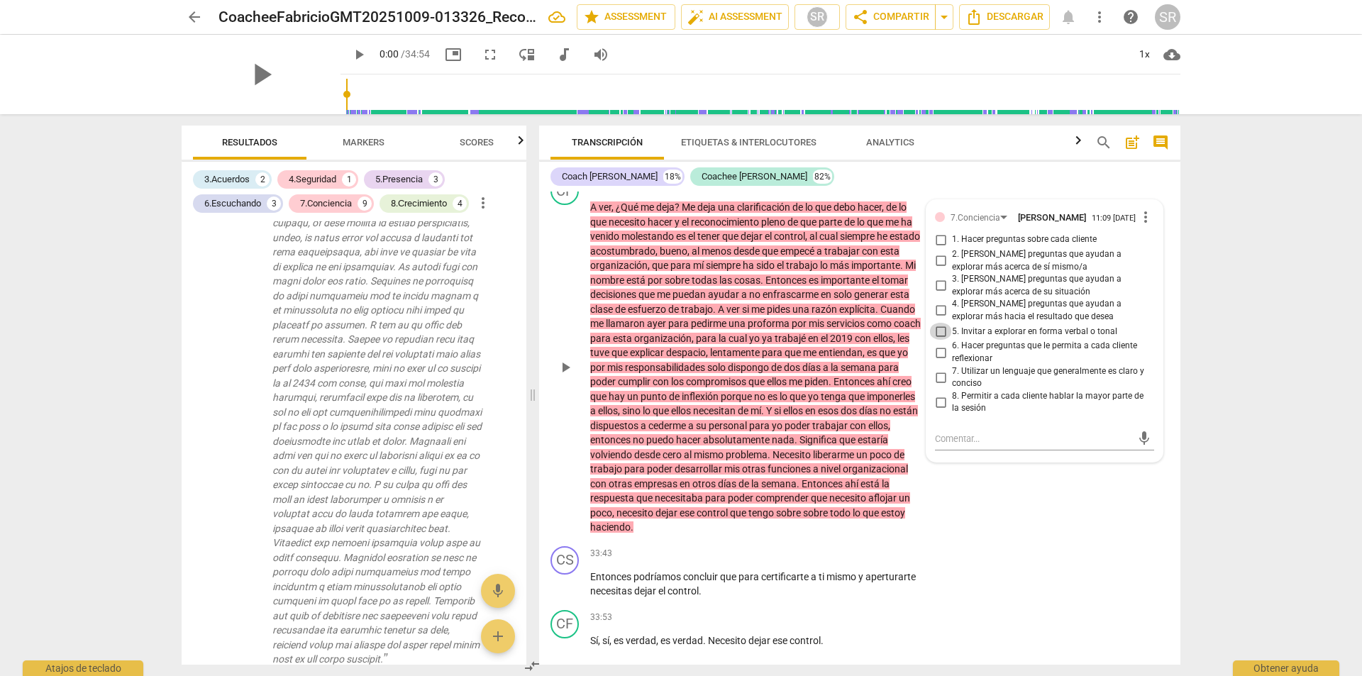
click at [941, 340] on input "5. Invitar a explorar en forma verbal o tonal" at bounding box center [940, 331] width 23 height 17
checkbox input "true"
click at [1059, 604] on div "CS play_arrow pause 33:43 + Add competency keyboard_arrow_right Entonces podría…" at bounding box center [859, 573] width 641 height 64
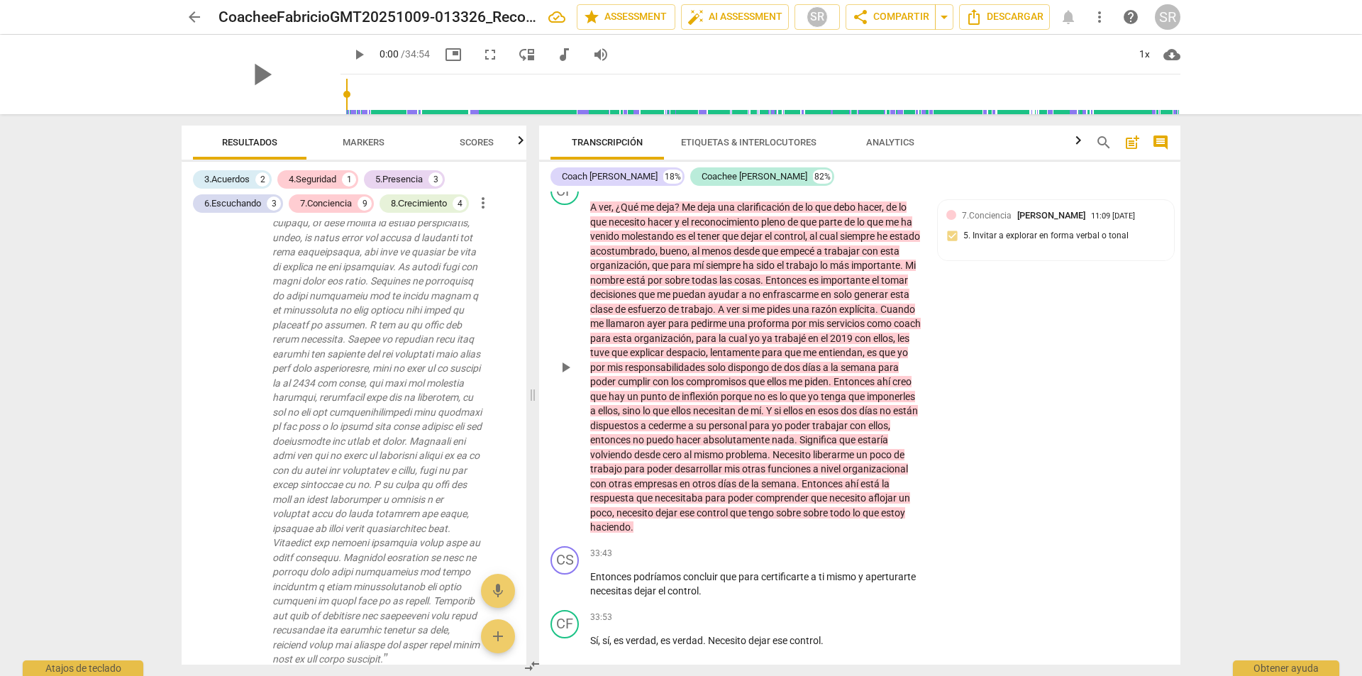
click at [1014, 541] on div "CF play_arrow pause 31:17 + Add competency 7.Conciencia keyboard_arrow_right A …" at bounding box center [859, 356] width 641 height 370
click at [1000, 442] on div "CF play_arrow pause 31:17 + Add competency 7.Conciencia keyboard_arrow_right A …" at bounding box center [859, 356] width 641 height 370
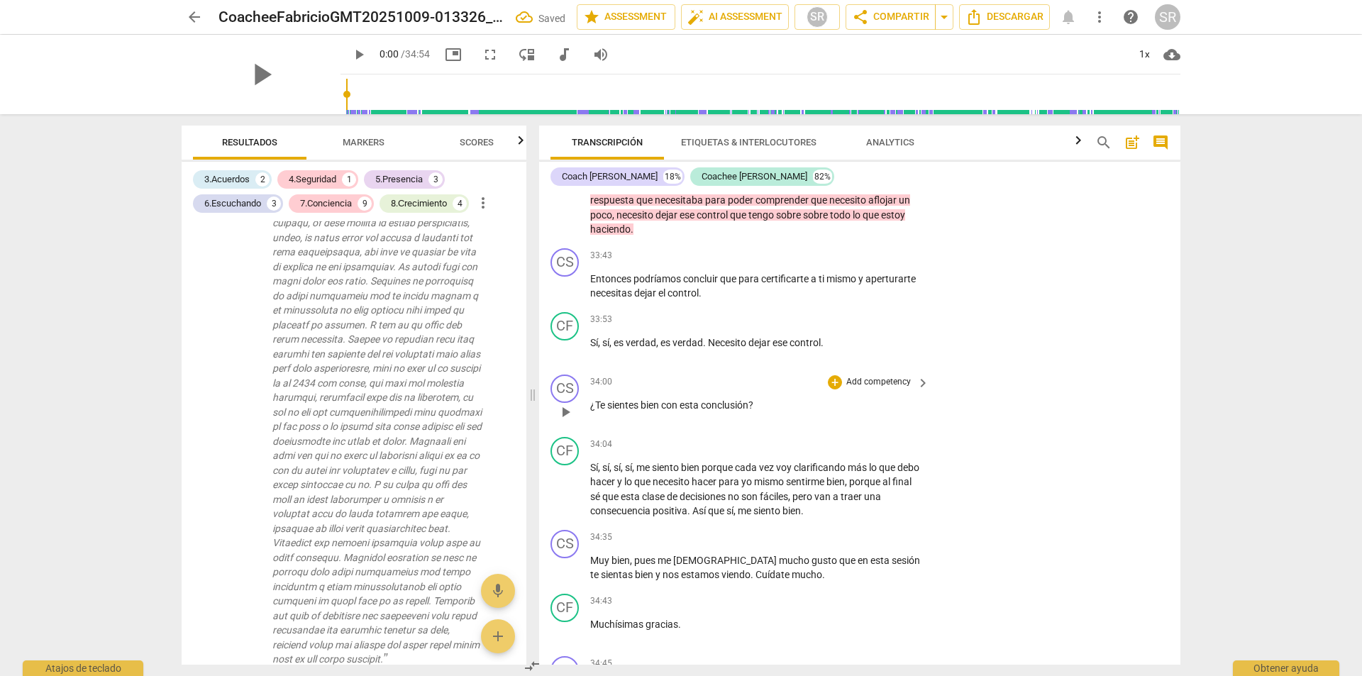
scroll to position [8476, 0]
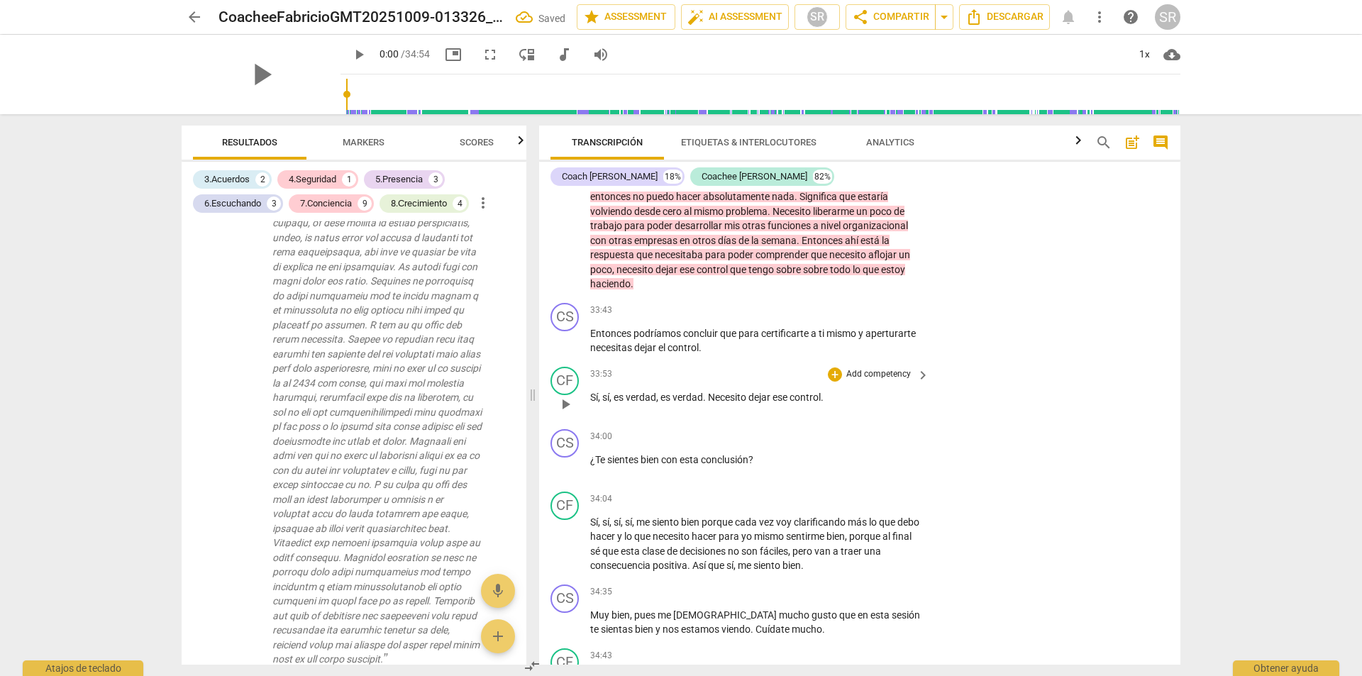
click at [956, 424] on div "CF play_arrow pause 33:53 + Add competency keyboard_arrow_right Sí , sí , es ve…" at bounding box center [859, 392] width 641 height 62
click at [922, 320] on span "keyboard_arrow_right" at bounding box center [923, 311] width 17 height 17
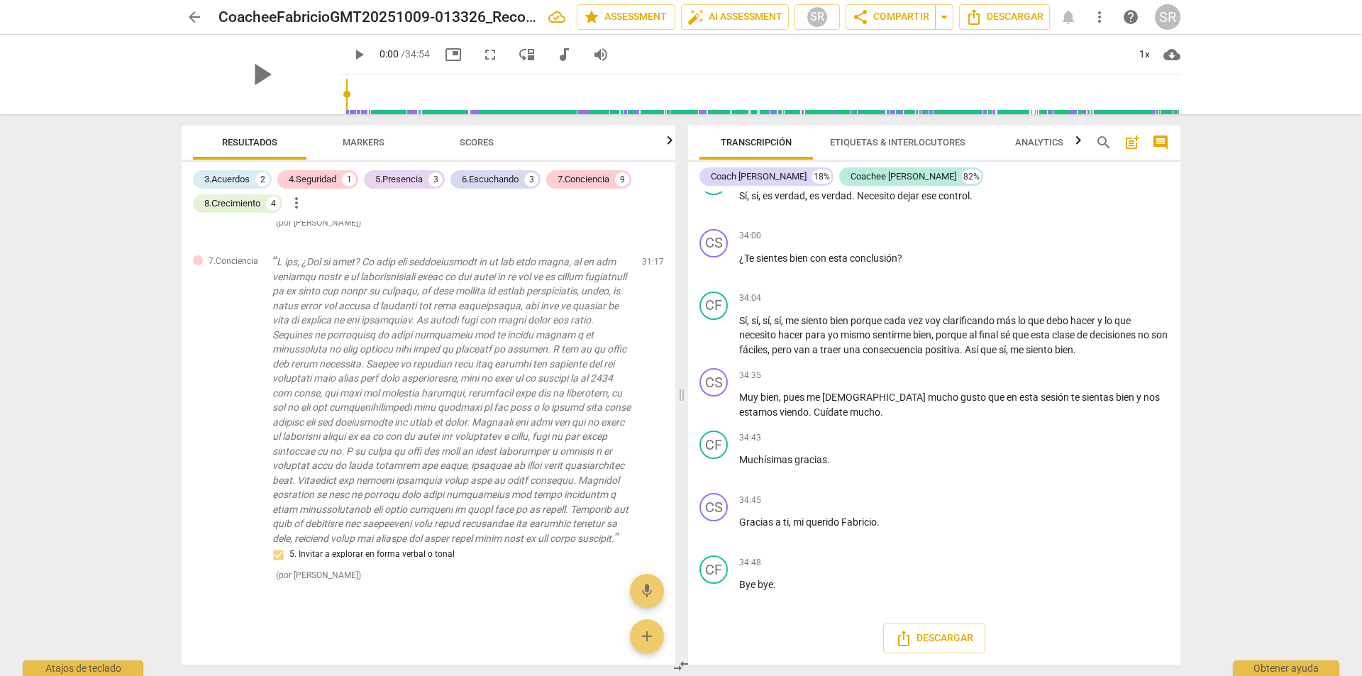
scroll to position [1831, 0]
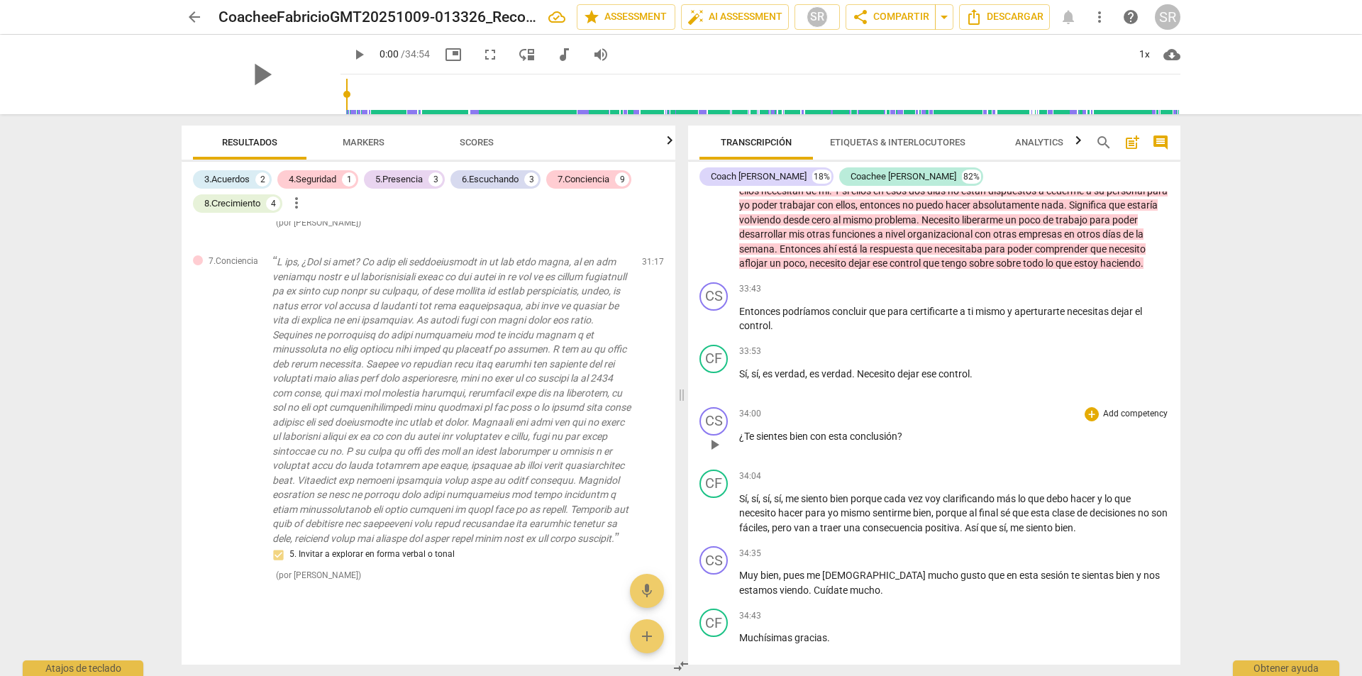
click at [1130, 421] on div "+ Add competency" at bounding box center [1127, 414] width 84 height 14
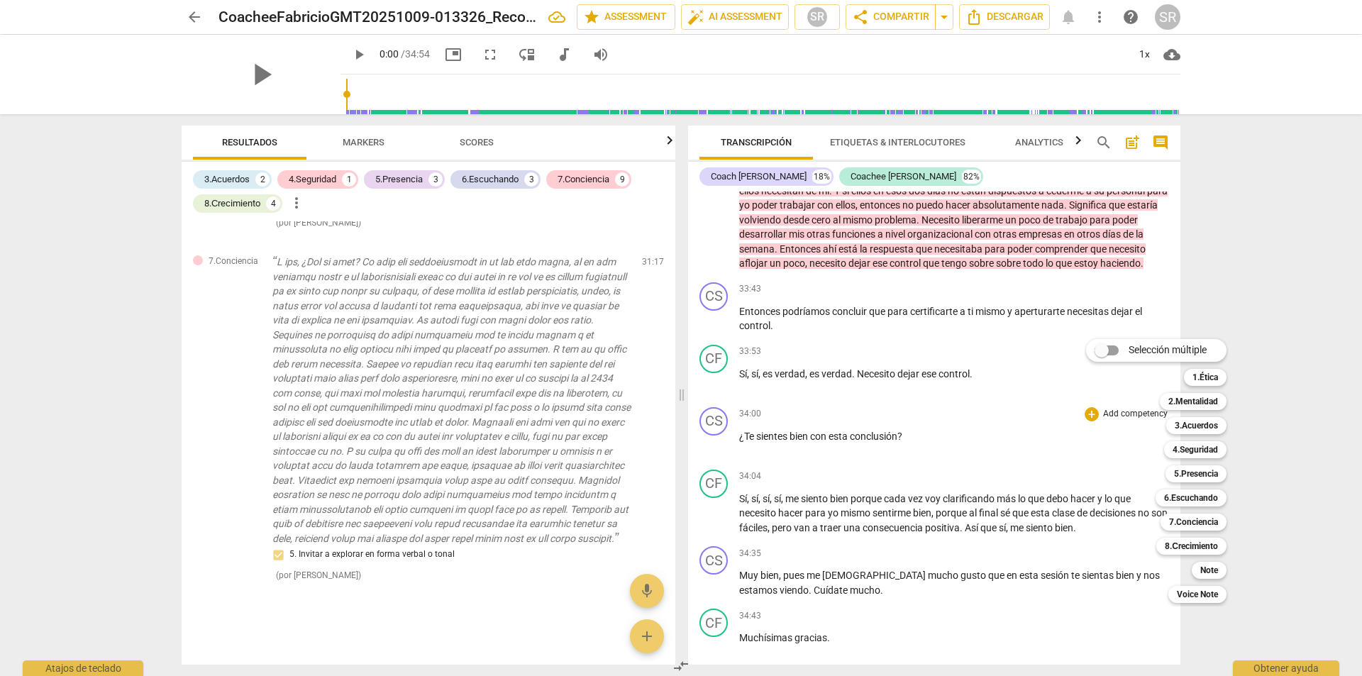
click at [708, 299] on div at bounding box center [681, 338] width 1362 height 676
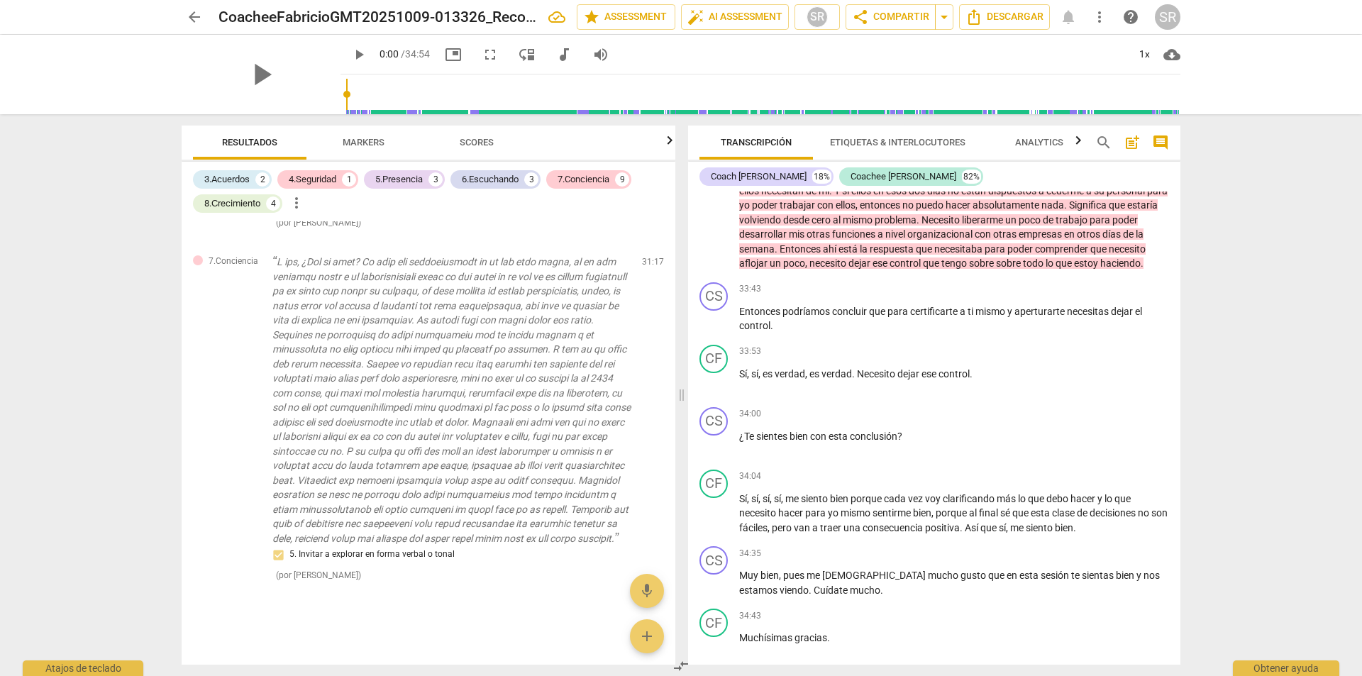
click at [709, 299] on div at bounding box center [681, 338] width 1362 height 676
click at [890, 269] on span "ese" at bounding box center [881, 263] width 17 height 11
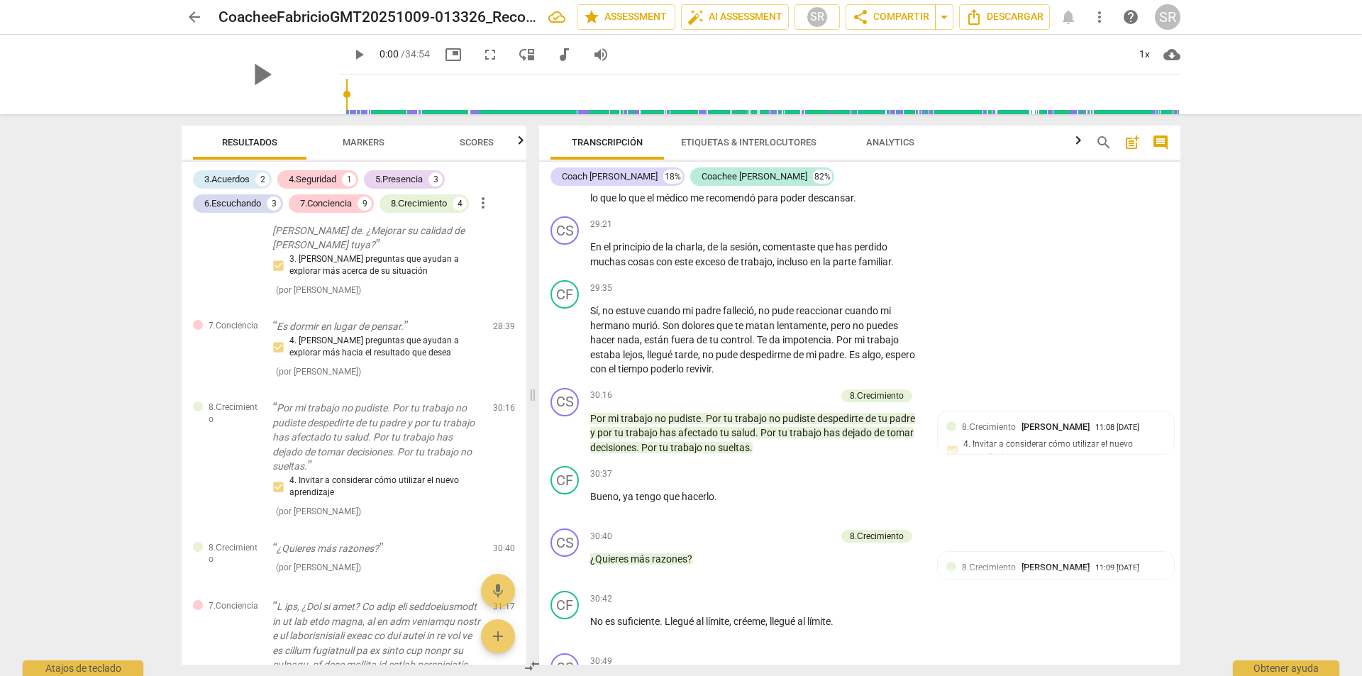
scroll to position [2273, 0]
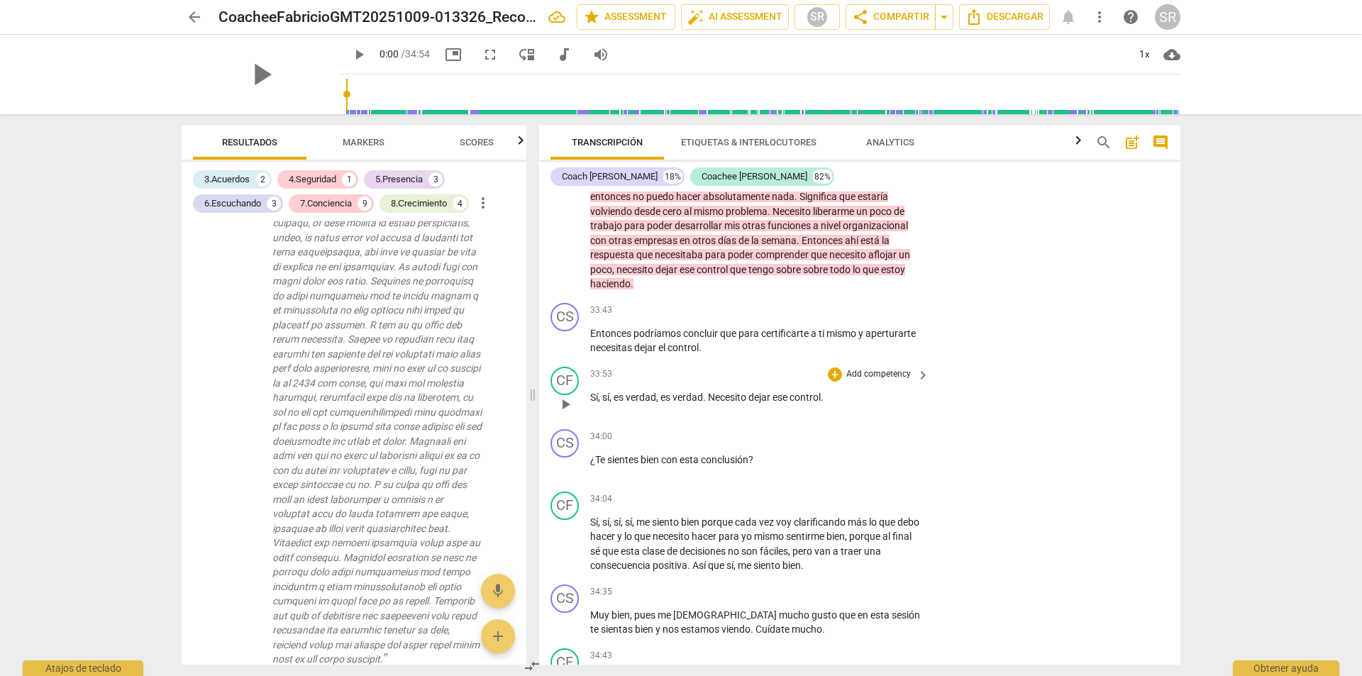
click at [1000, 424] on div "CF play_arrow pause 33:53 + Add competency keyboard_arrow_right Sí , sí , es ve…" at bounding box center [859, 392] width 641 height 62
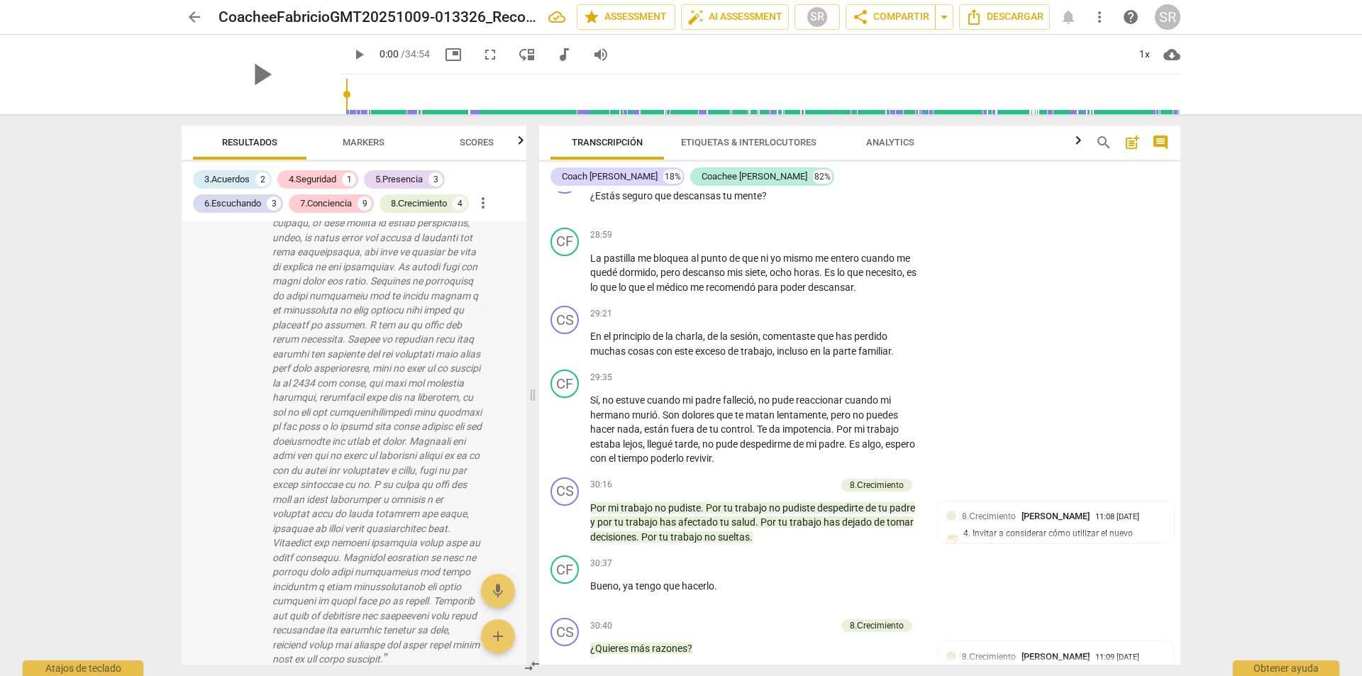
drag, startPoint x: 448, startPoint y: 277, endPoint x: 456, endPoint y: 319, distance: 42.6
click at [447, 277] on p at bounding box center [376, 412] width 209 height 509
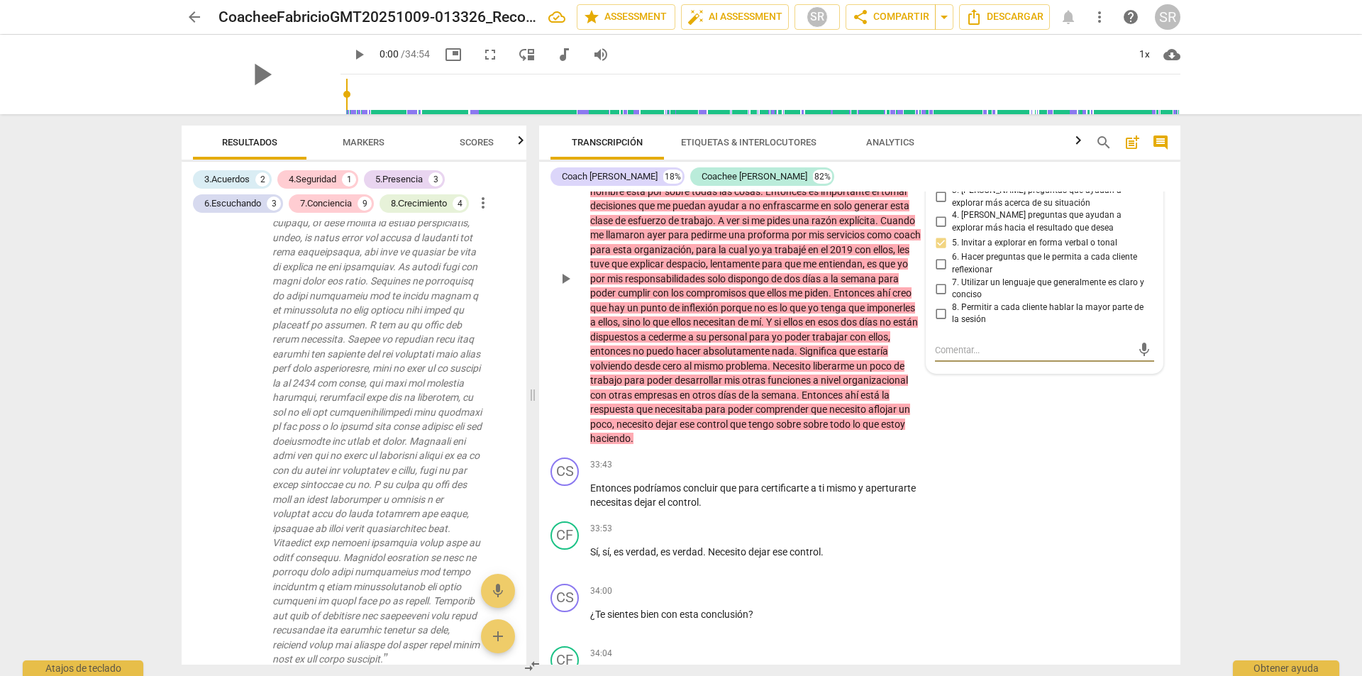
click at [973, 452] on div "CF play_arrow pause 31:17 + Add competency 7.Conciencia keyboard_arrow_right A …" at bounding box center [859, 267] width 641 height 370
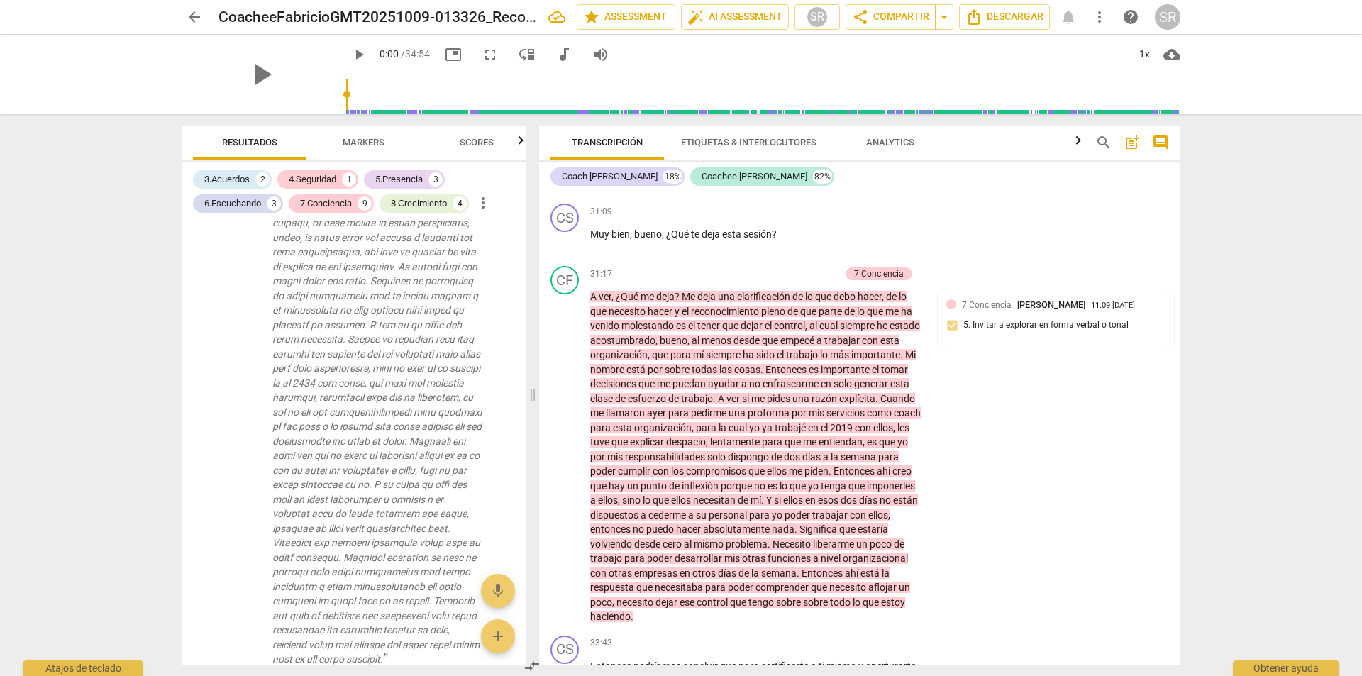
scroll to position [8116, 0]
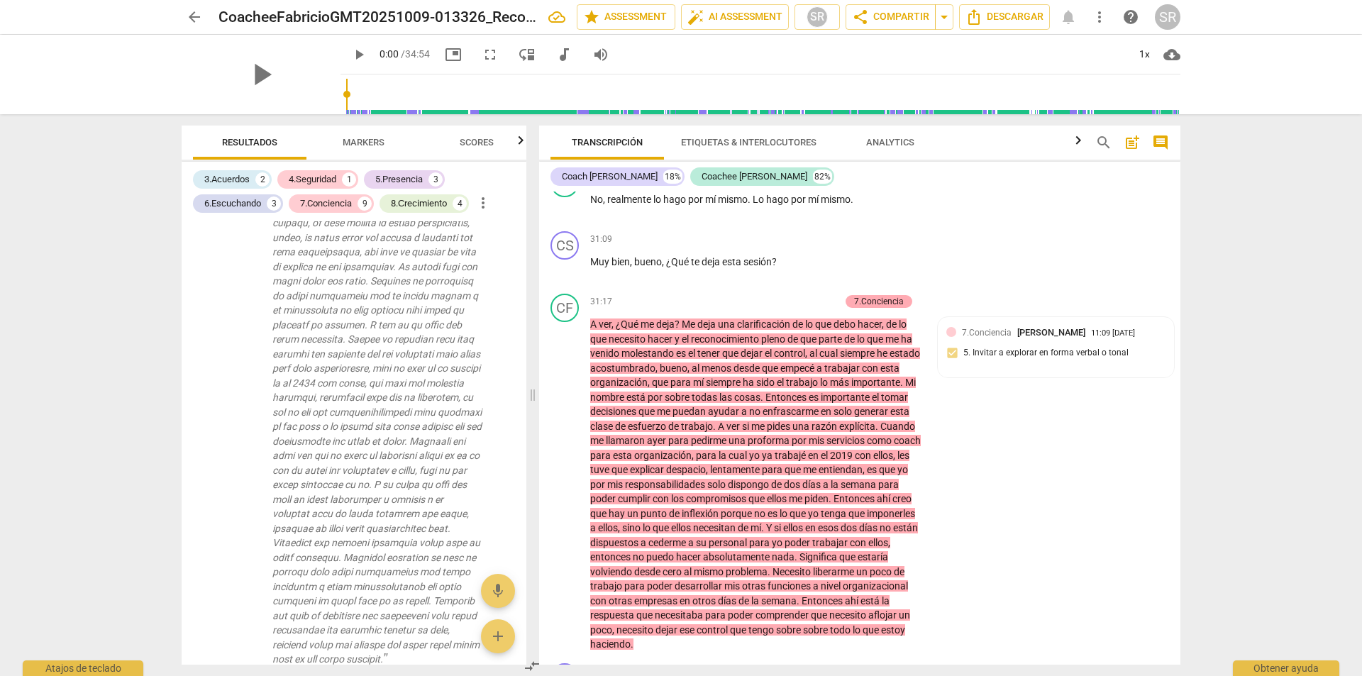
click at [880, 308] on div "7.Conciencia" at bounding box center [879, 301] width 50 height 13
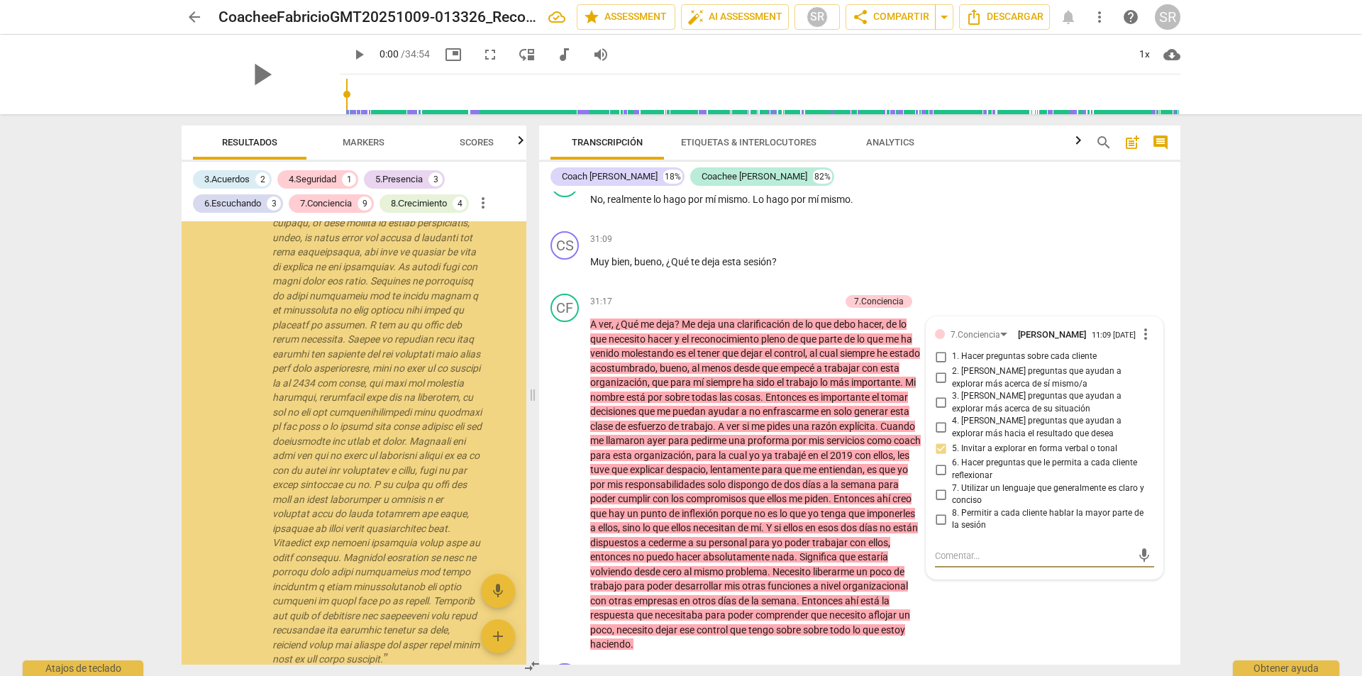
scroll to position [8233, 0]
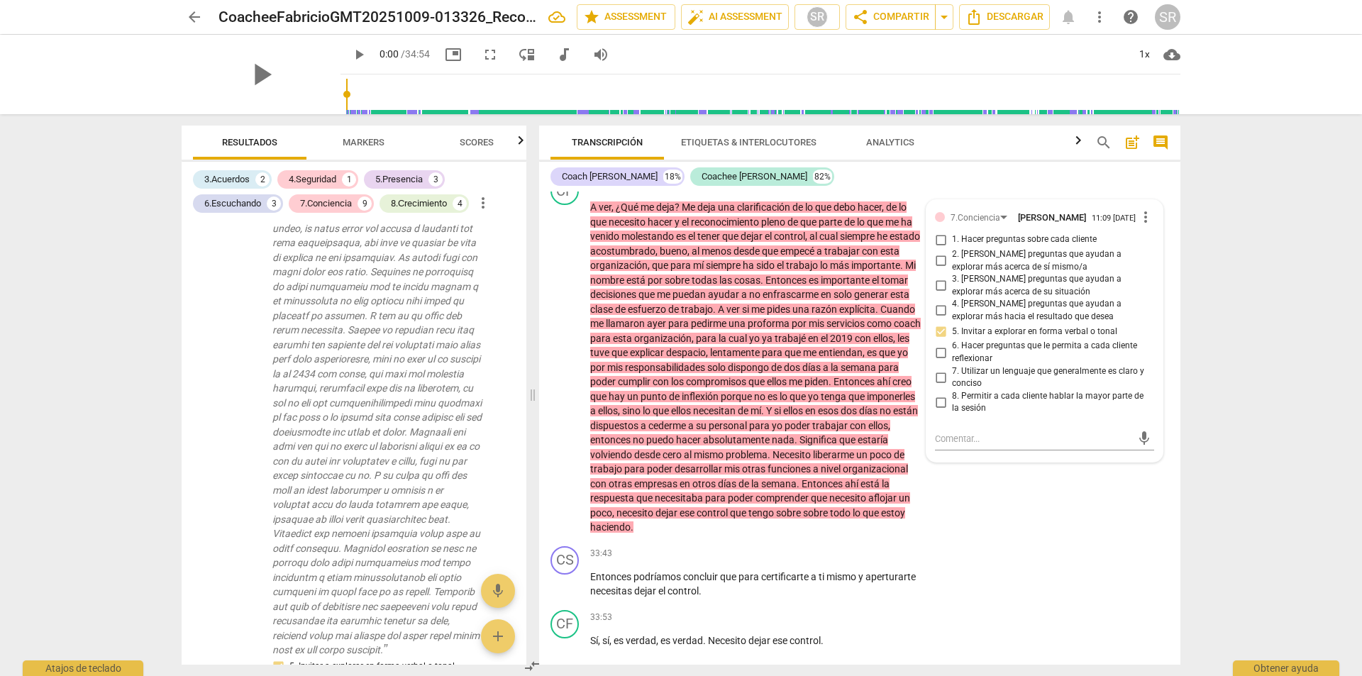
click at [916, 194] on span "keyboard_arrow_right" at bounding box center [923, 185] width 17 height 17
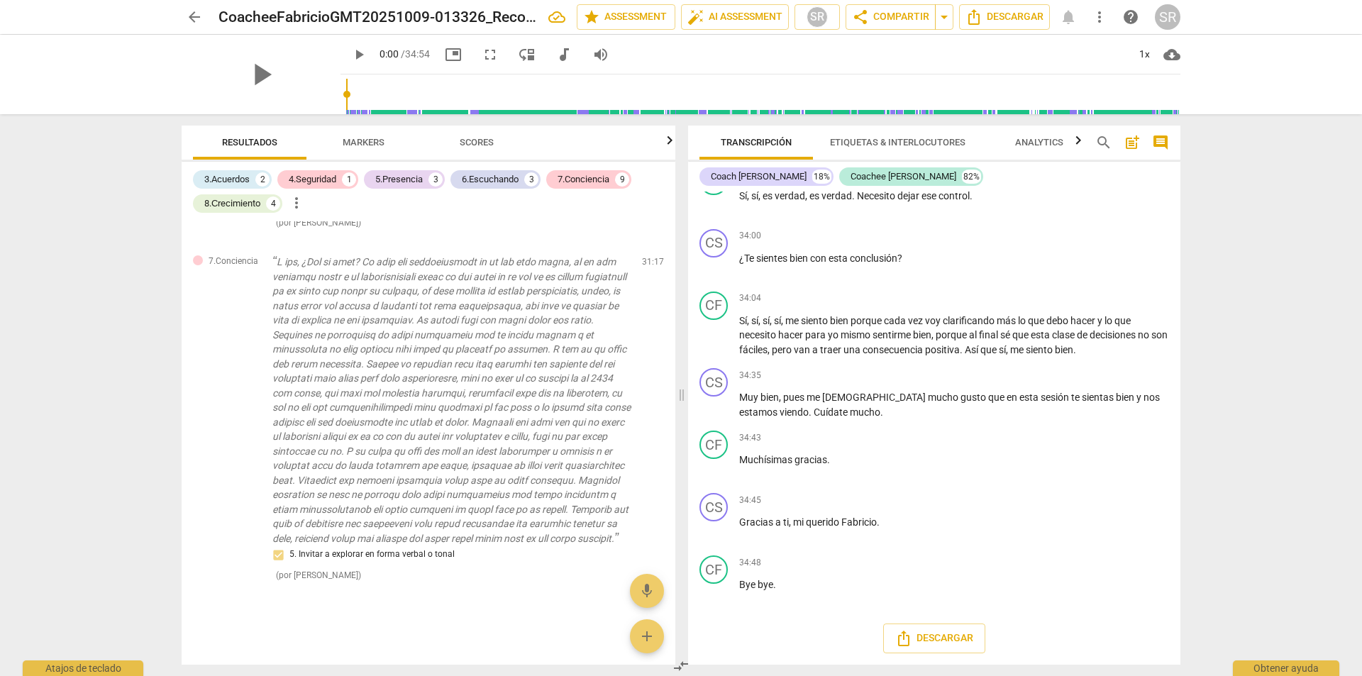
scroll to position [1831, 0]
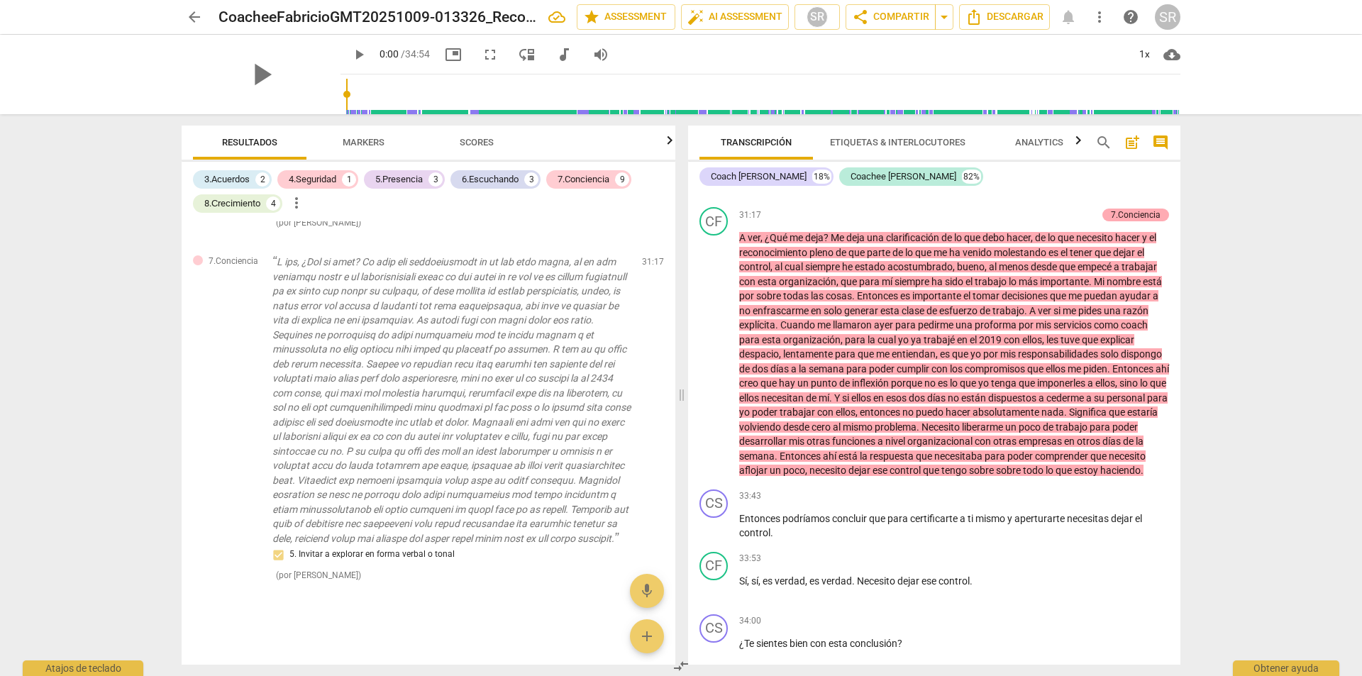
click at [1129, 221] on div "7.Conciencia" at bounding box center [1136, 215] width 50 height 13
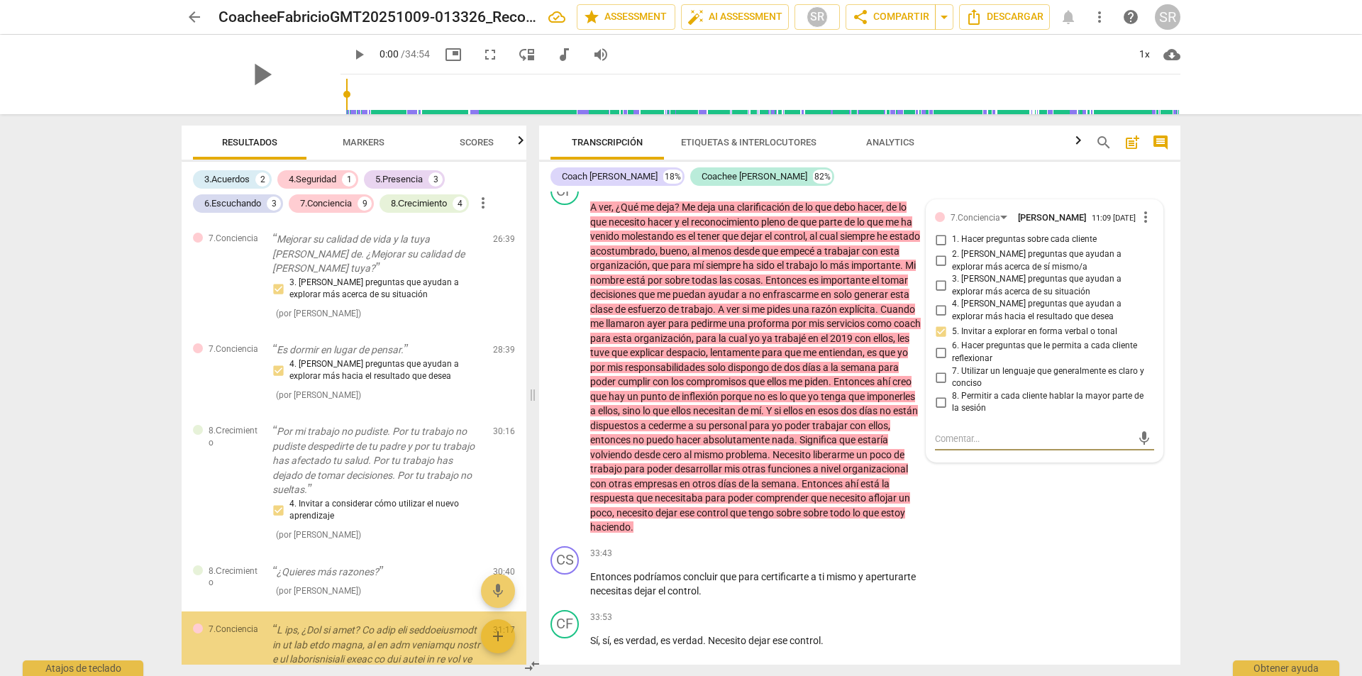
scroll to position [1792, 0]
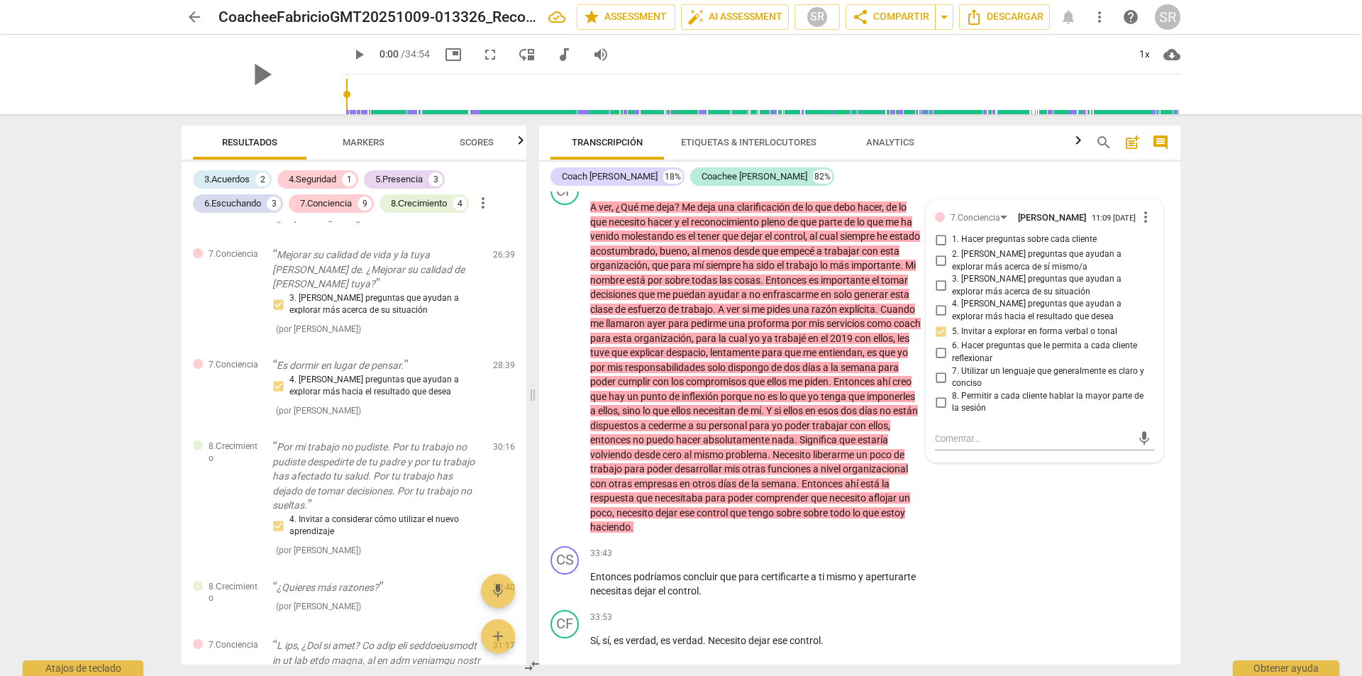
click at [663, 213] on span "deja" at bounding box center [665, 206] width 18 height 11
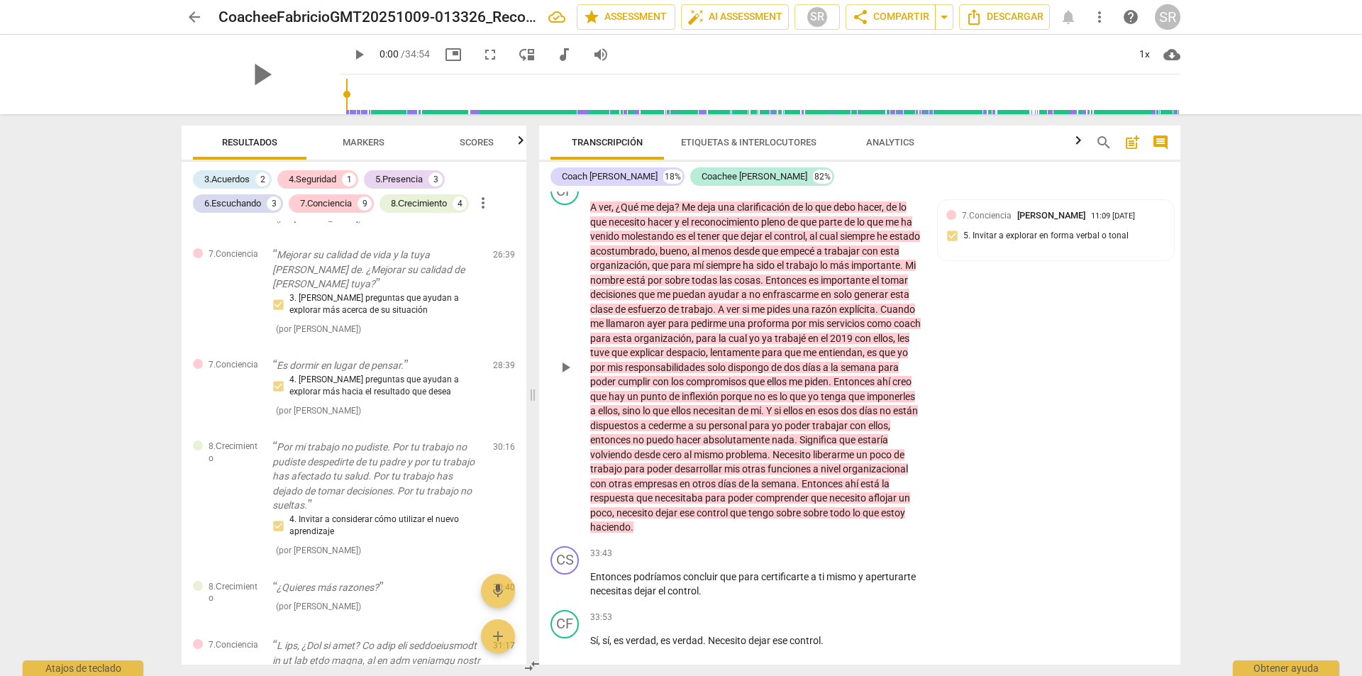
drag, startPoint x: 663, startPoint y: 282, endPoint x: 960, endPoint y: 429, distance: 330.9
click at [960, 429] on div "CF play_arrow pause 31:17 + Add competency 7.Conciencia keyboard_arrow_right A …" at bounding box center [859, 356] width 641 height 370
click at [951, 252] on div "7.Conciencia Sandra Reynoso 11:09 10-15-2025 5. Invitar a explorar en forma ver…" at bounding box center [1055, 230] width 219 height 43
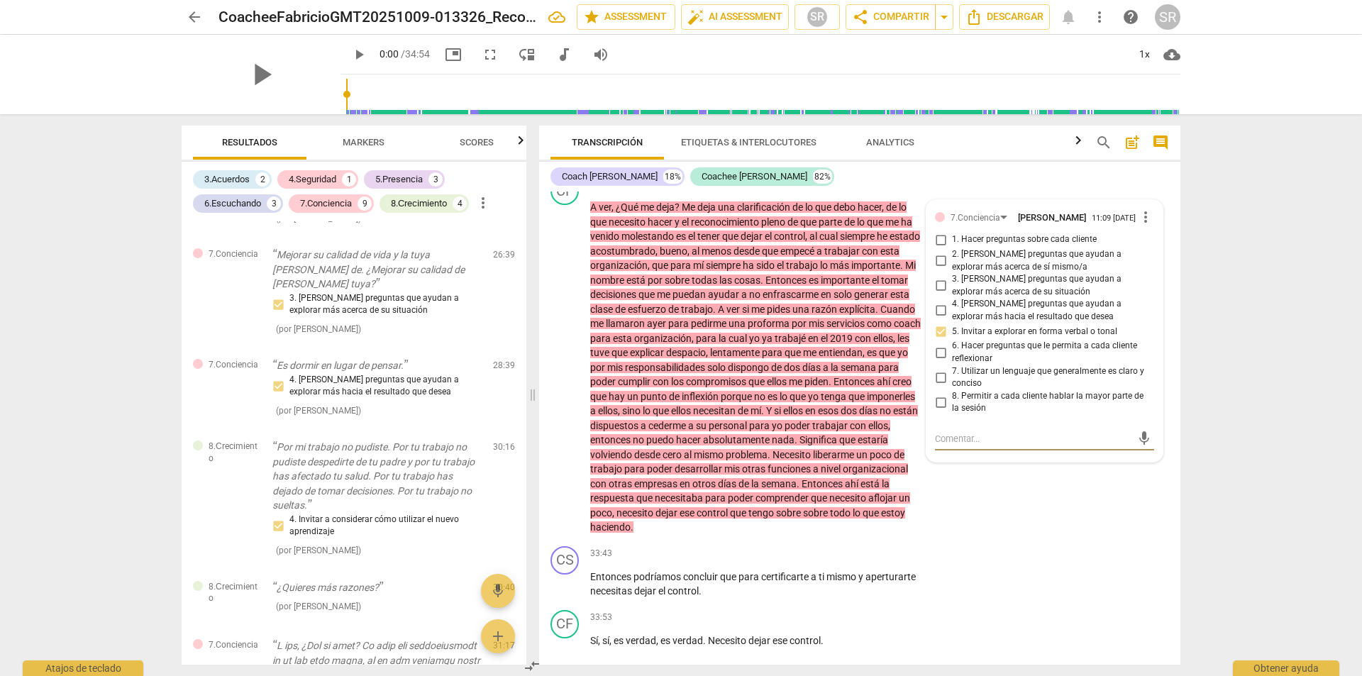
click at [760, 192] on div "+" at bounding box center [763, 184] width 14 height 14
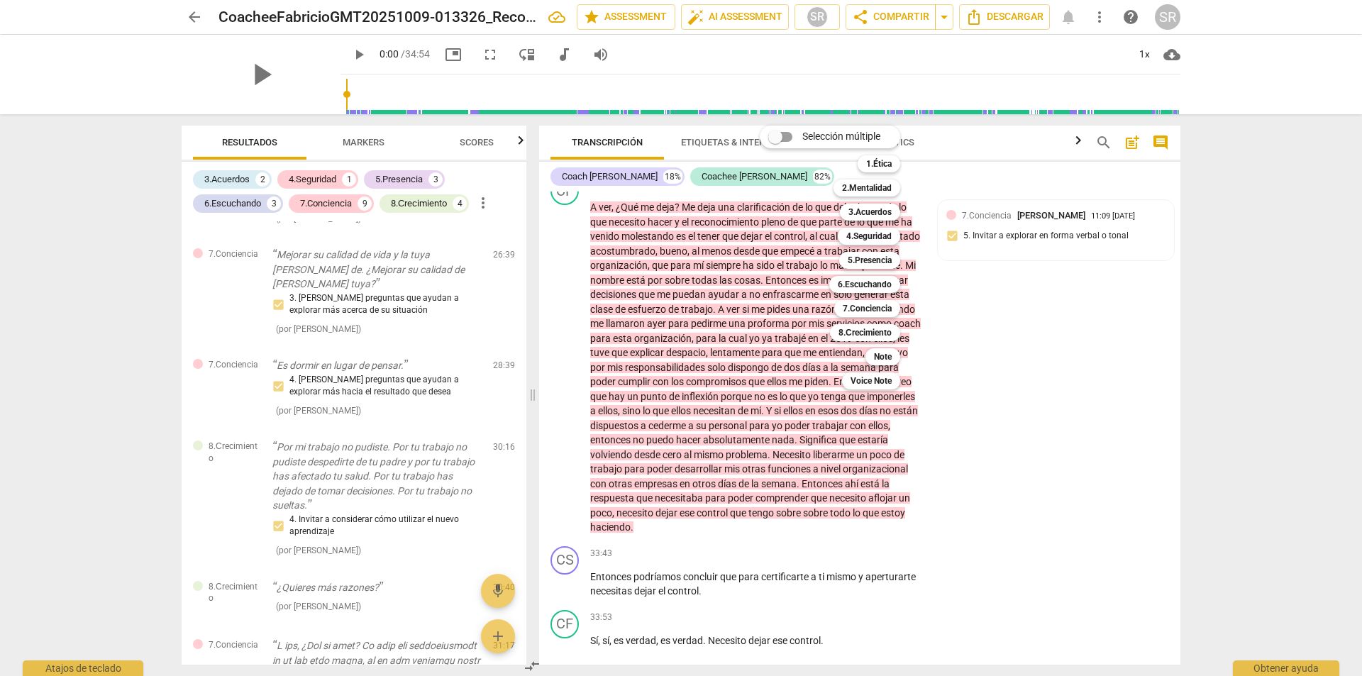
click at [768, 259] on div "Selección múltiple m 1.Ética 1 2.Mentalidad 2 3.Acuerdos 3 4.Seguridad 4 5.Pres…" at bounding box center [840, 257] width 173 height 271
click at [766, 259] on div "Selección múltiple m 1.Ética 1 2.Mentalidad 2 3.Acuerdos 3 4.Seguridad 4 5.Pres…" at bounding box center [840, 257] width 173 height 271
click at [767, 254] on div "Selección múltiple m 1.Ética 1 2.Mentalidad 2 3.Acuerdos 3 4.Seguridad 4 5.Pres…" at bounding box center [840, 257] width 173 height 271
click at [764, 255] on div "Selección múltiple m 1.Ética 1 2.Mentalidad 2 3.Acuerdos 3 4.Seguridad 4 5.Pres…" at bounding box center [840, 257] width 173 height 271
click at [944, 250] on div at bounding box center [681, 338] width 1362 height 676
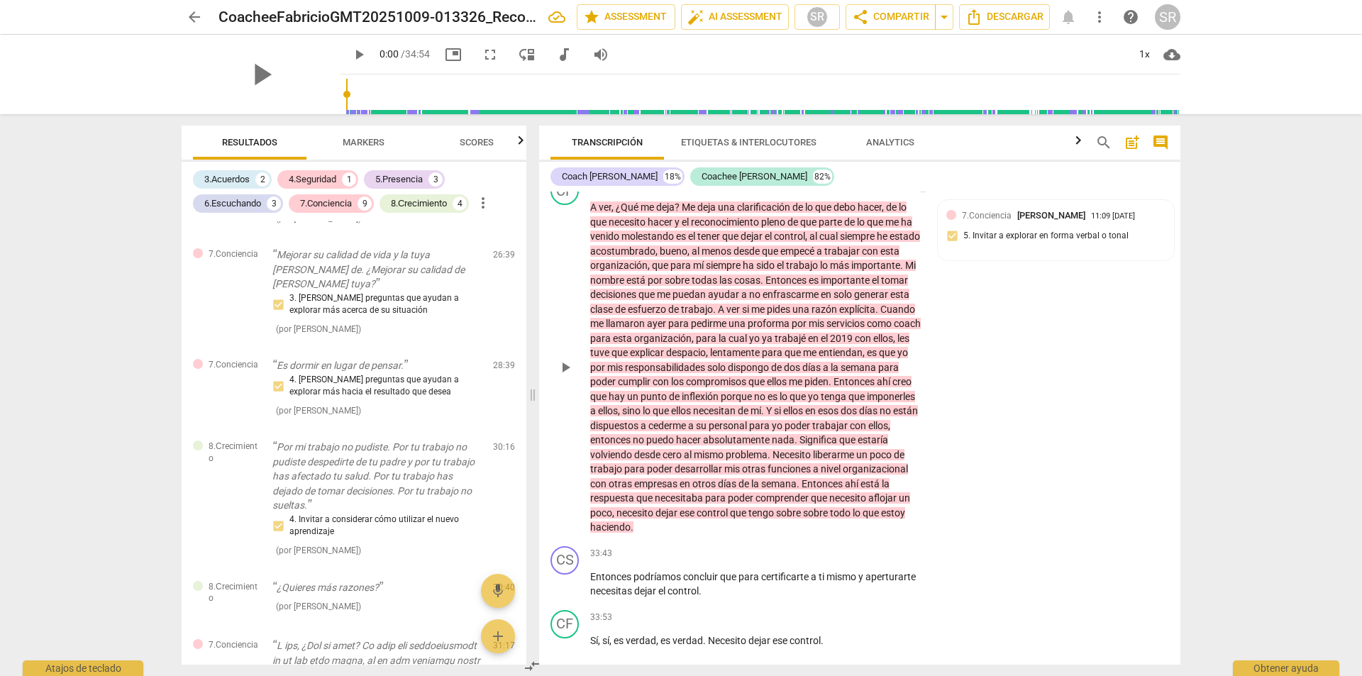
click at [917, 194] on span "keyboard_arrow_right" at bounding box center [923, 185] width 17 height 17
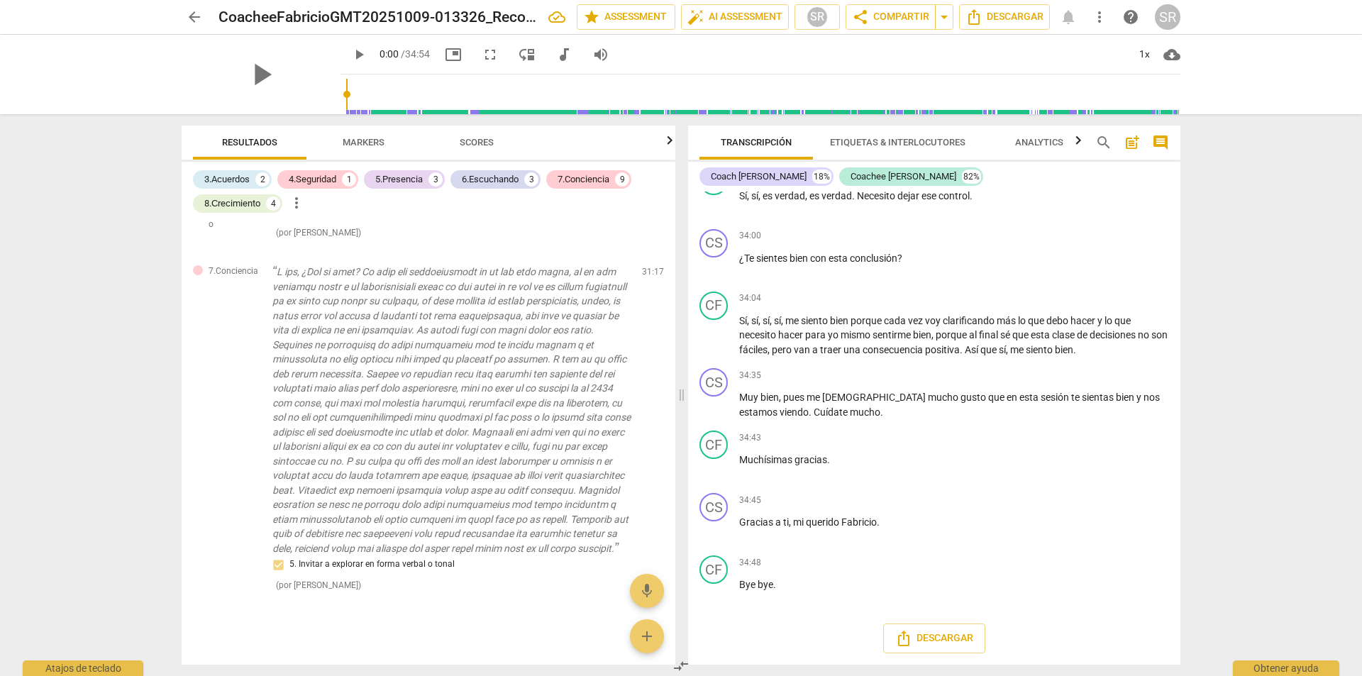
scroll to position [1472, 0]
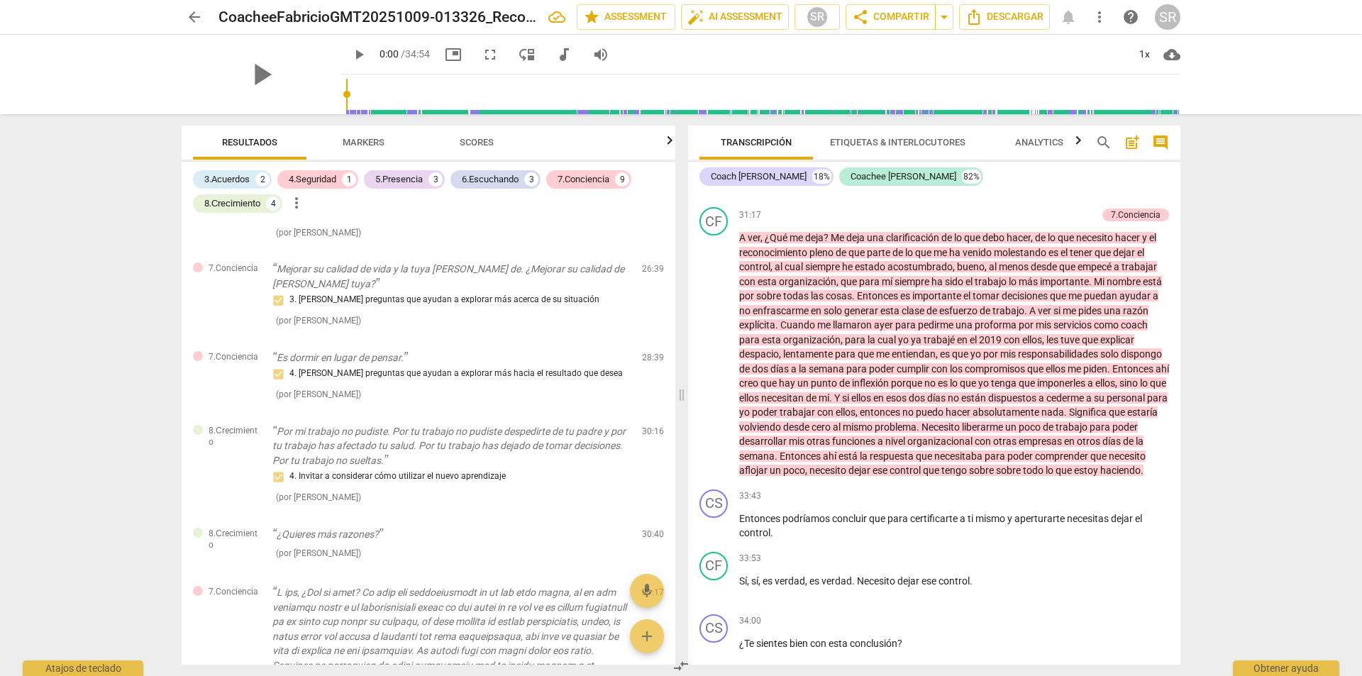
click at [797, 243] on span "me" at bounding box center [798, 237] width 16 height 11
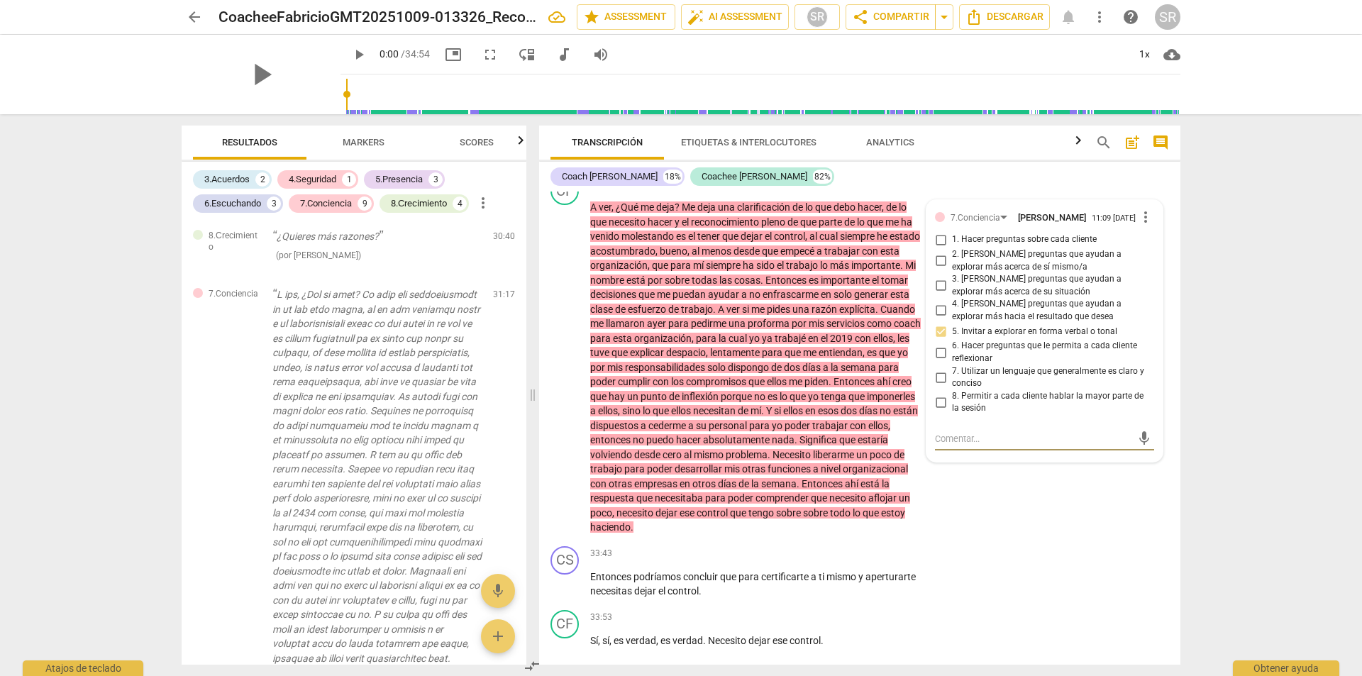
scroll to position [2147, 0]
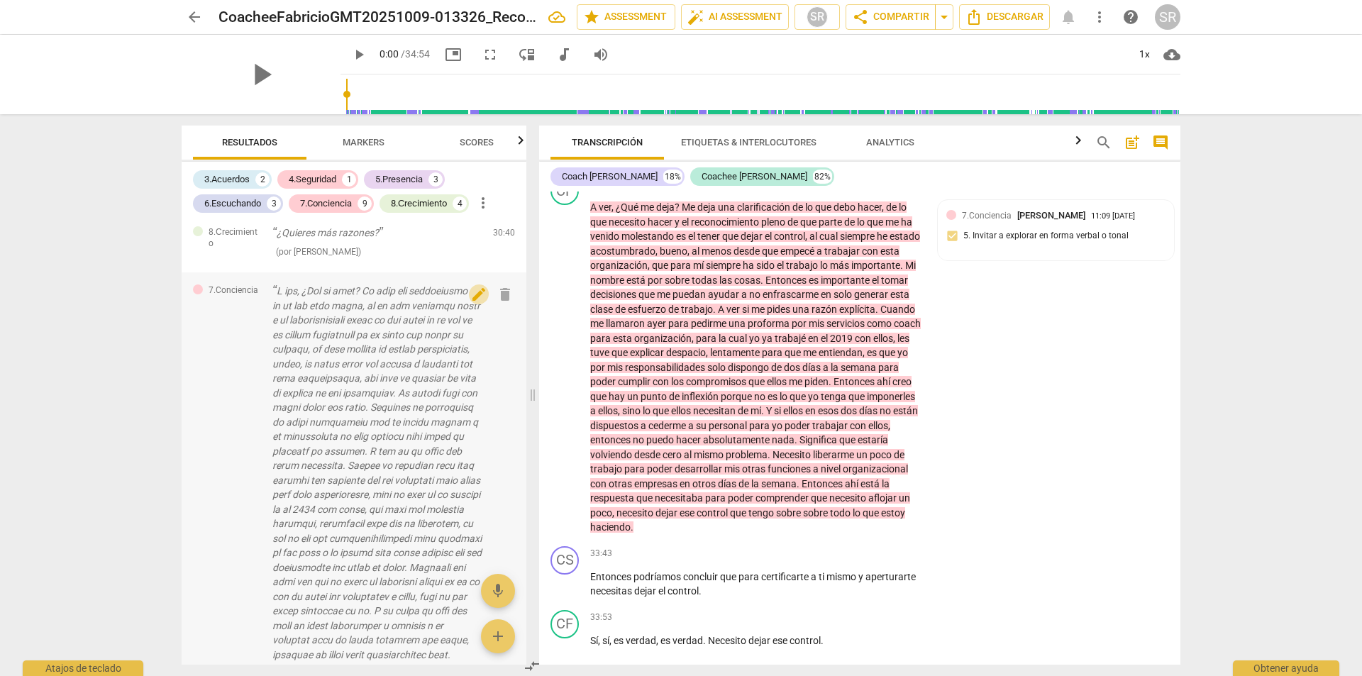
click at [477, 295] on span "edit" at bounding box center [478, 294] width 17 height 17
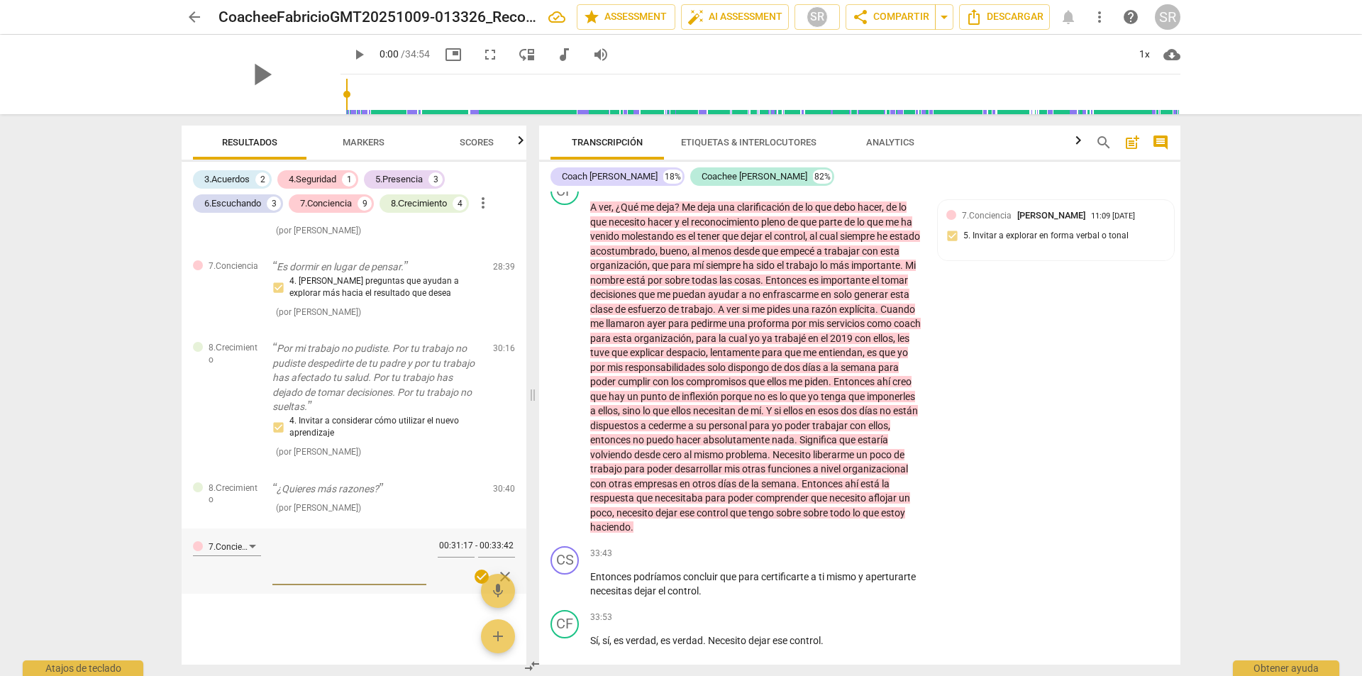
scroll to position [1891, 0]
click at [470, 272] on span "edit" at bounding box center [478, 270] width 17 height 17
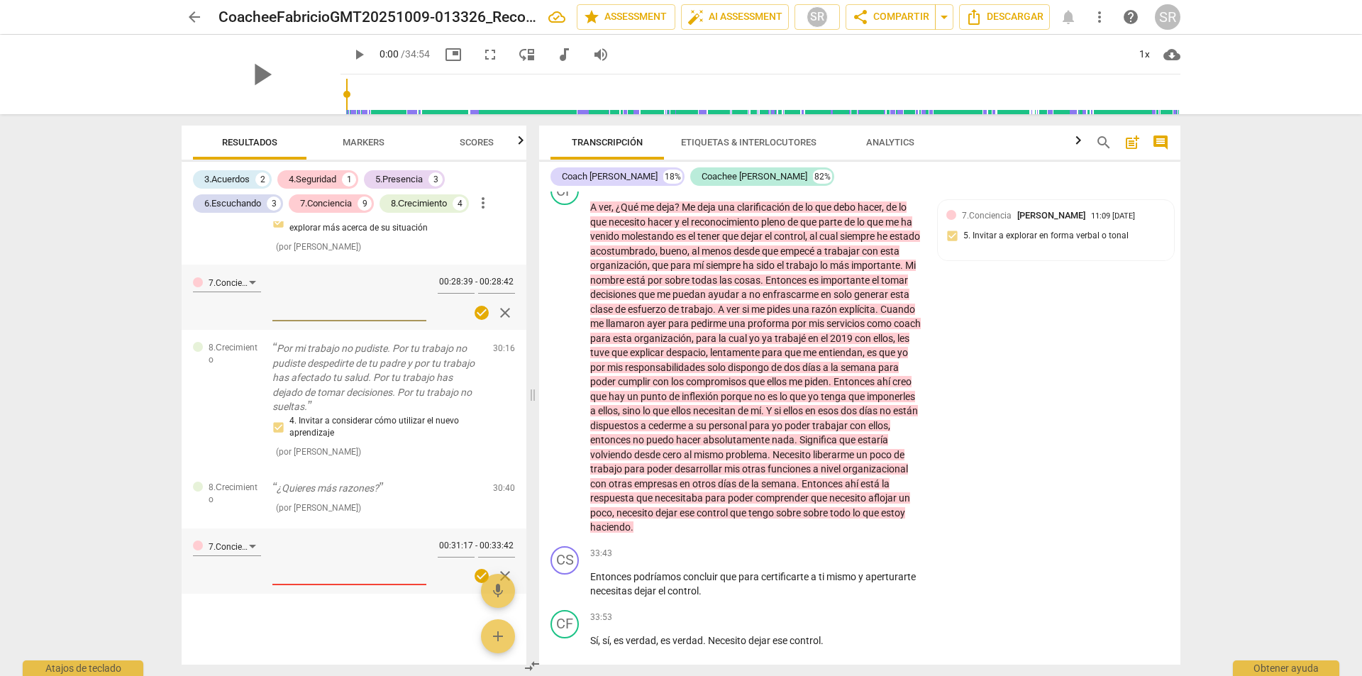
scroll to position [1875, 0]
click at [498, 313] on span "close" at bounding box center [505, 312] width 17 height 17
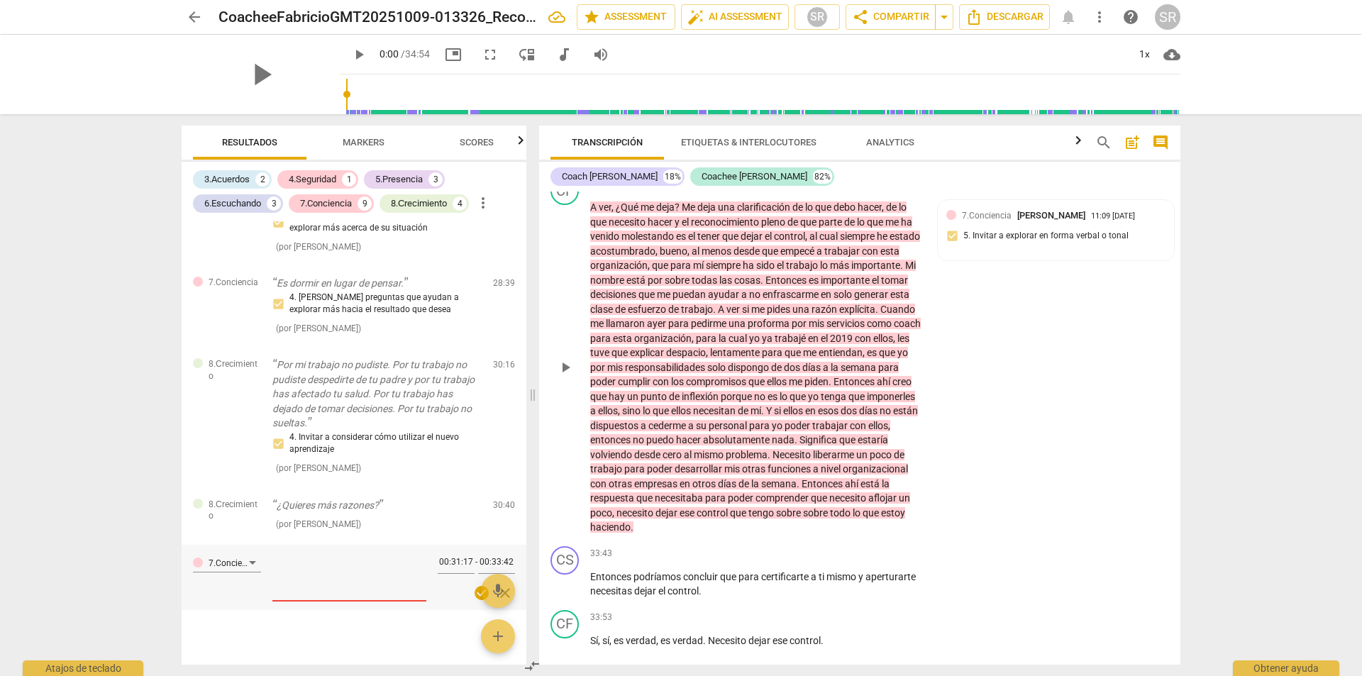
click at [1166, 440] on div "CF play_arrow pause 31:17 + Add competency 7.Conciencia keyboard_arrow_right A …" at bounding box center [859, 356] width 641 height 370
click at [1124, 416] on div "CF play_arrow pause 31:17 + Add competency 7.Conciencia keyboard_arrow_right A …" at bounding box center [859, 356] width 641 height 370
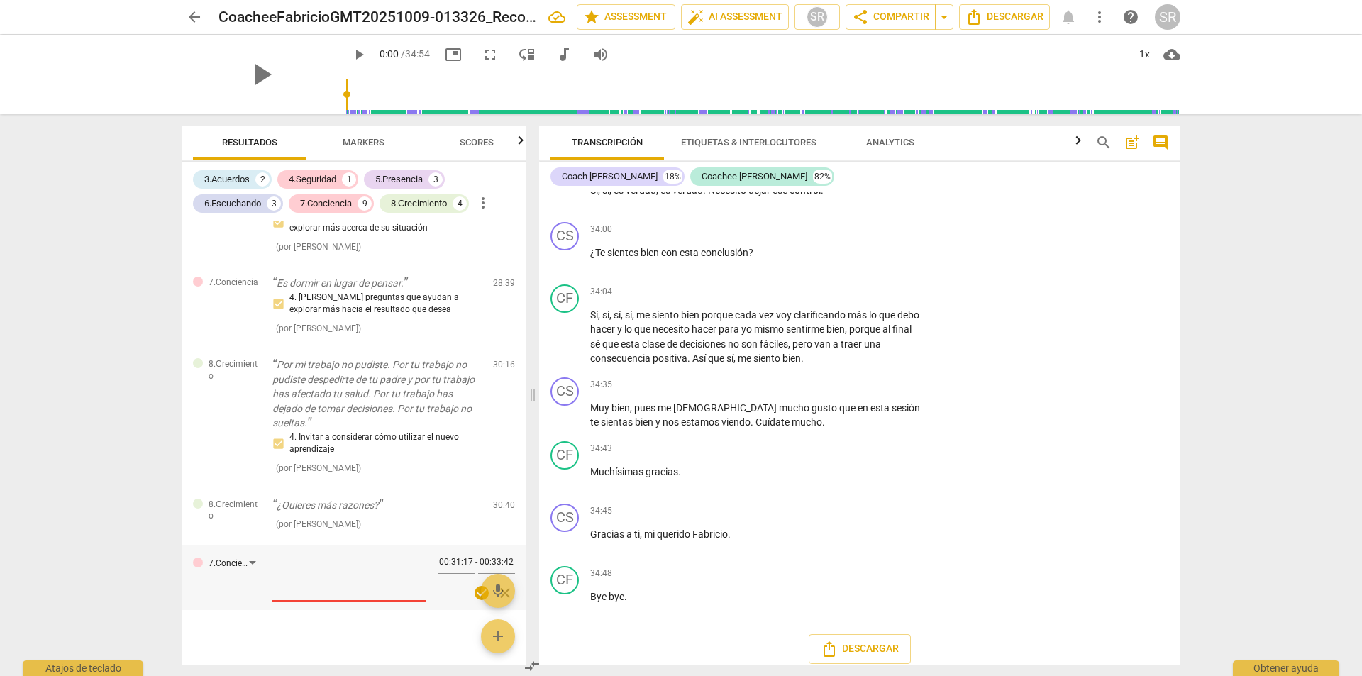
scroll to position [8517, 0]
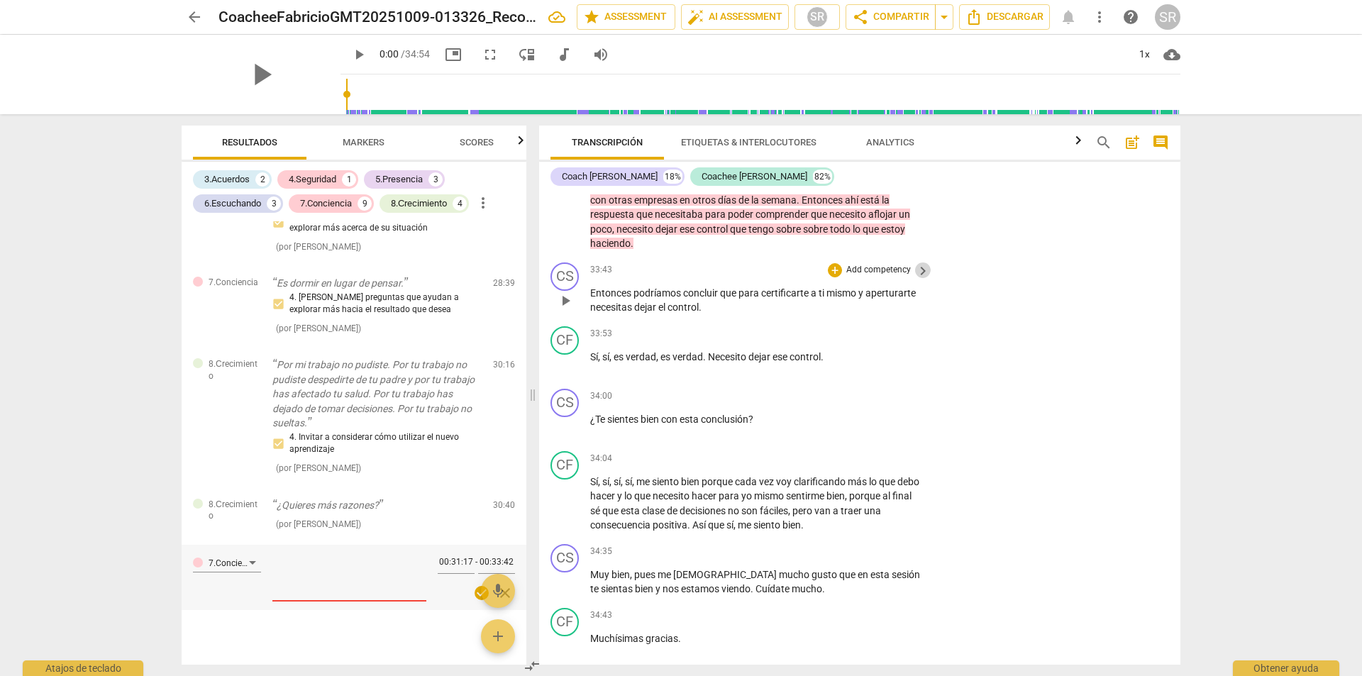
click at [915, 280] on span "keyboard_arrow_right" at bounding box center [923, 271] width 17 height 17
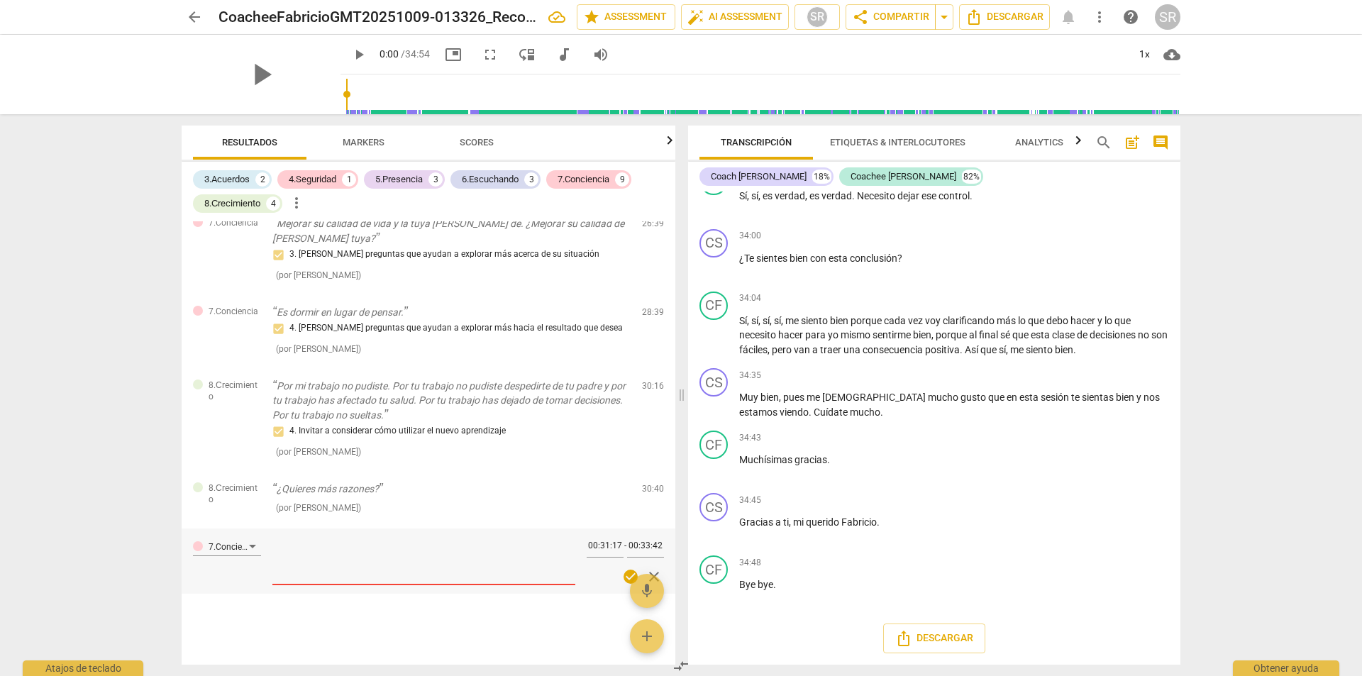
scroll to position [1517, 0]
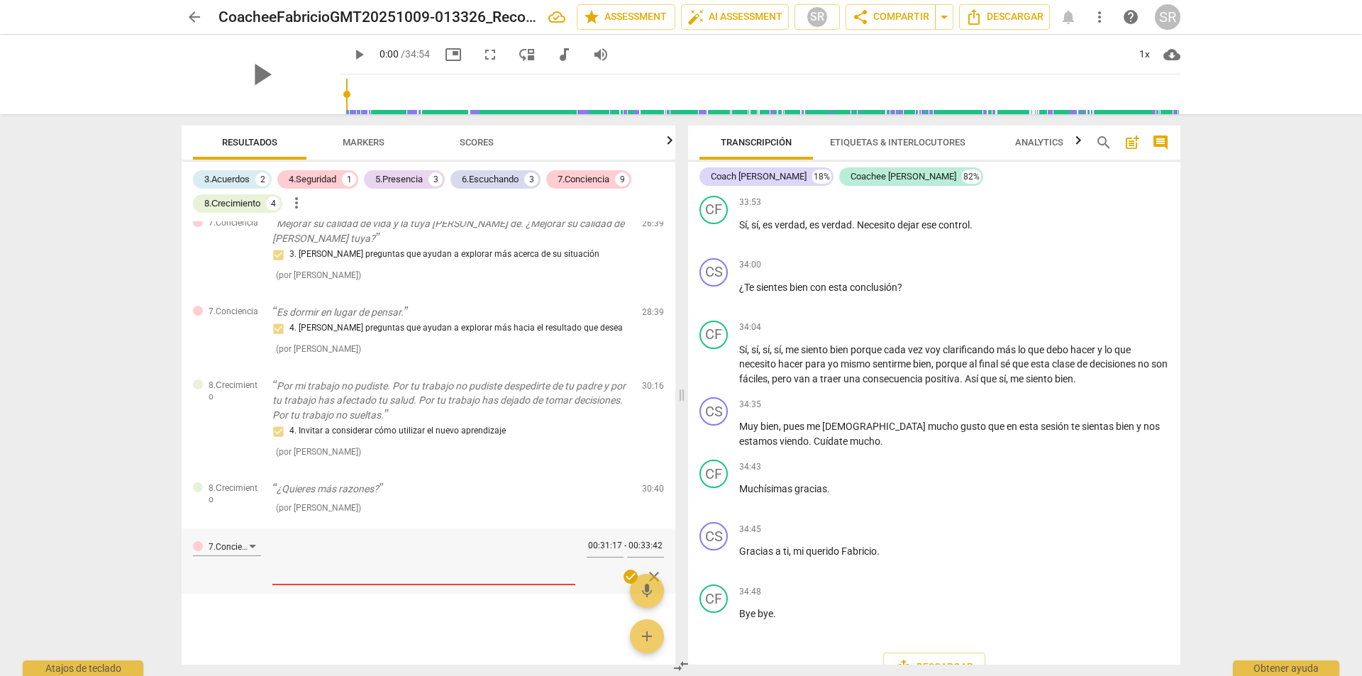
click at [1086, 148] on div "+" at bounding box center [1092, 140] width 14 height 14
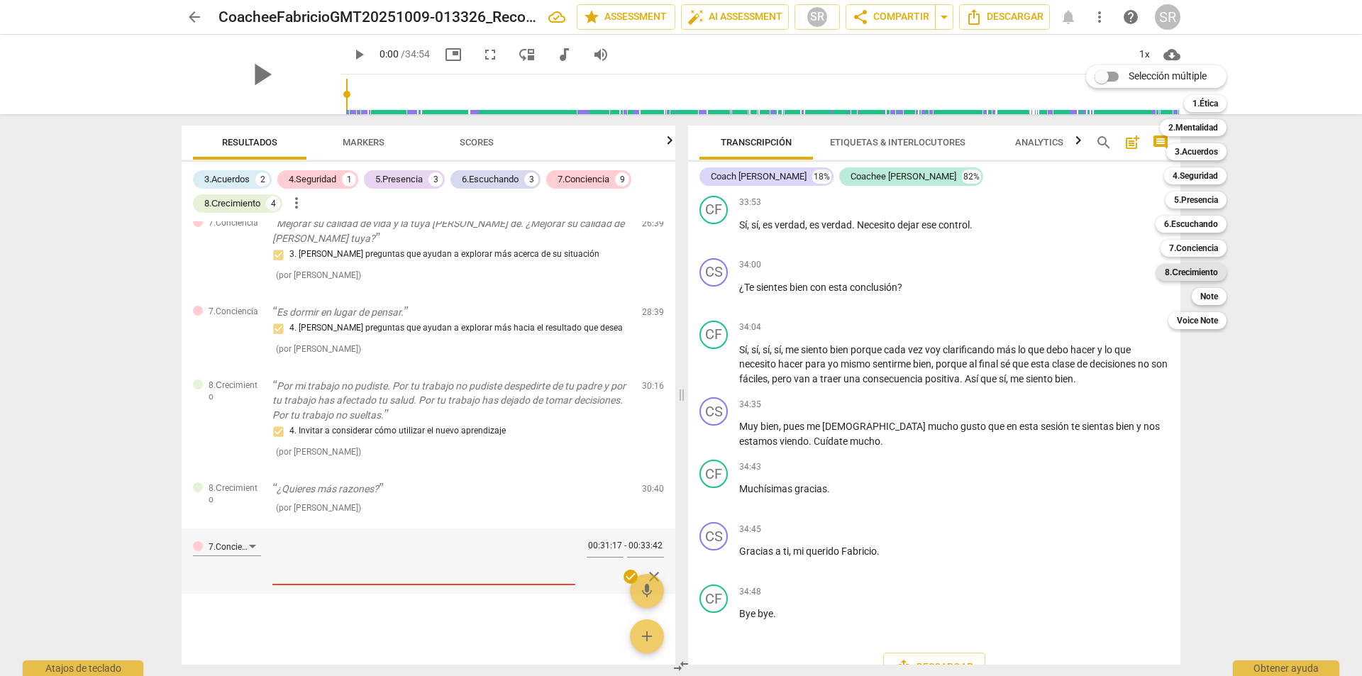
click at [1188, 271] on b "8.Сrecimiento" at bounding box center [1191, 272] width 53 height 17
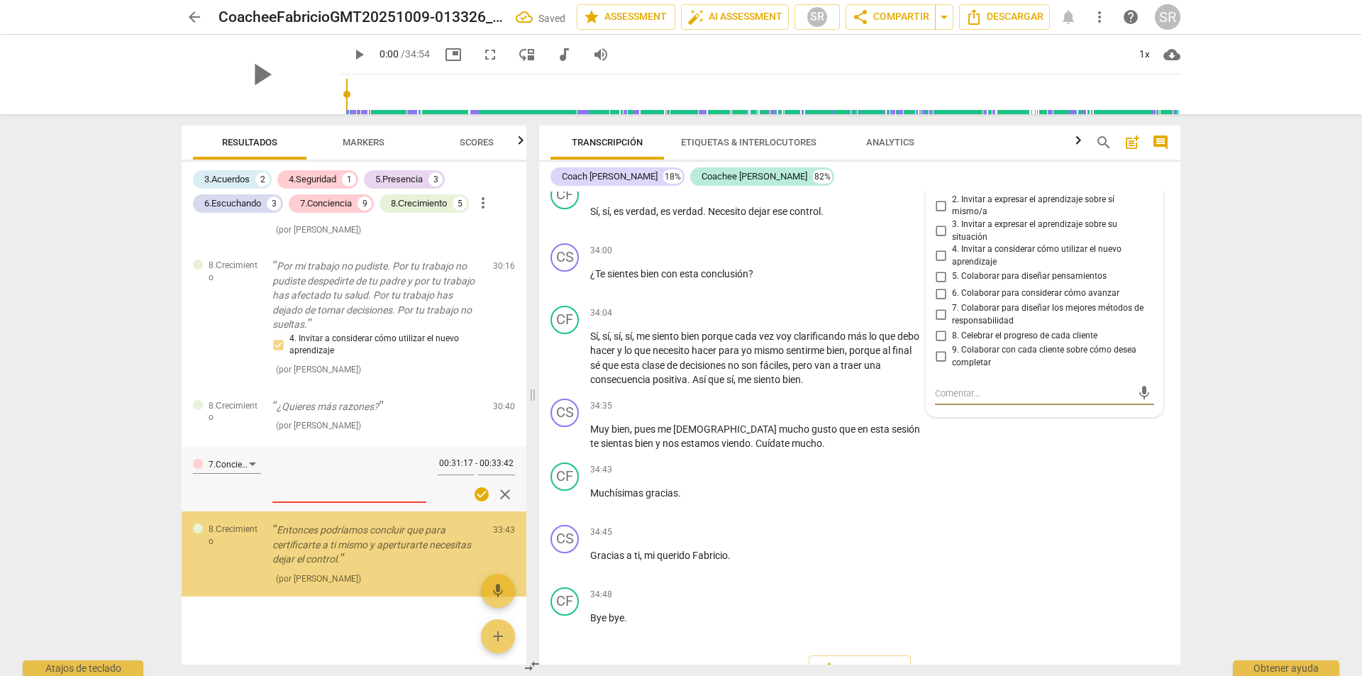
scroll to position [1976, 0]
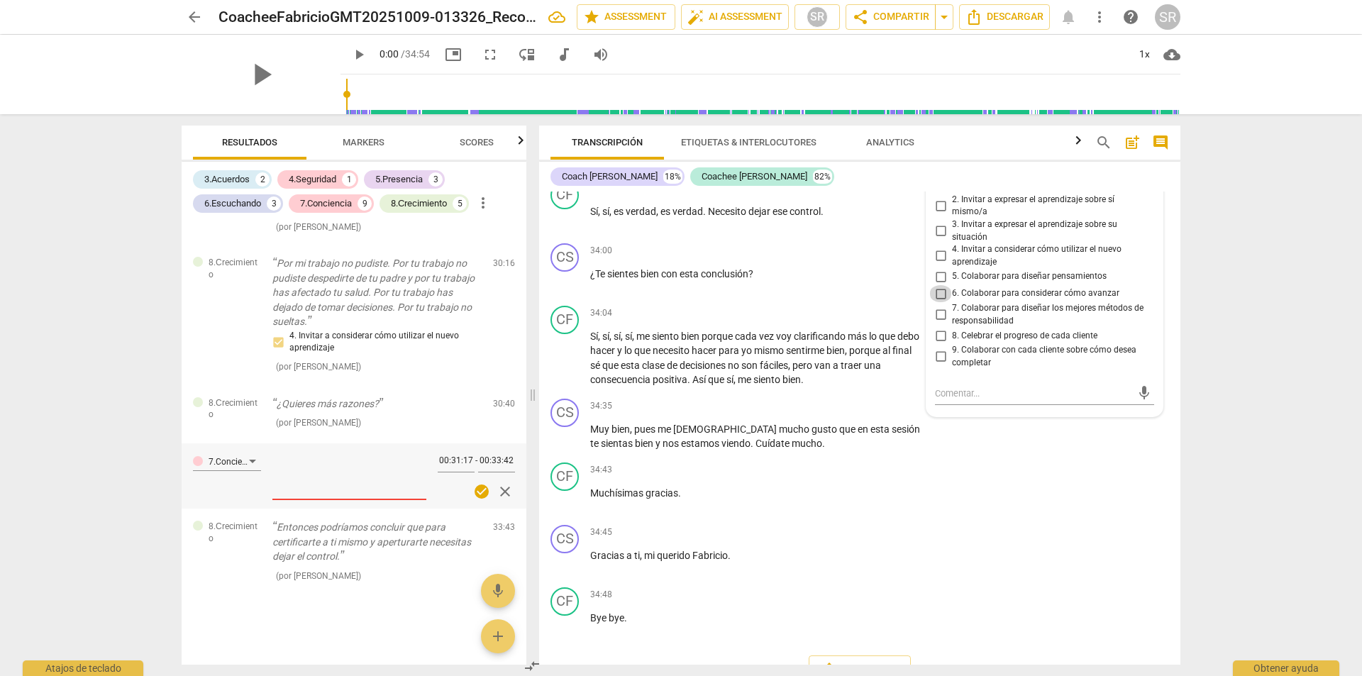
click at [937, 302] on input "6. Colaborar para considerar cómo avanzar" at bounding box center [940, 293] width 23 height 17
checkbox input "true"
click at [1043, 519] on div "CF play_arrow pause 34:43 + Add competency keyboard_arrow_right Muchísimas grac…" at bounding box center [859, 488] width 641 height 62
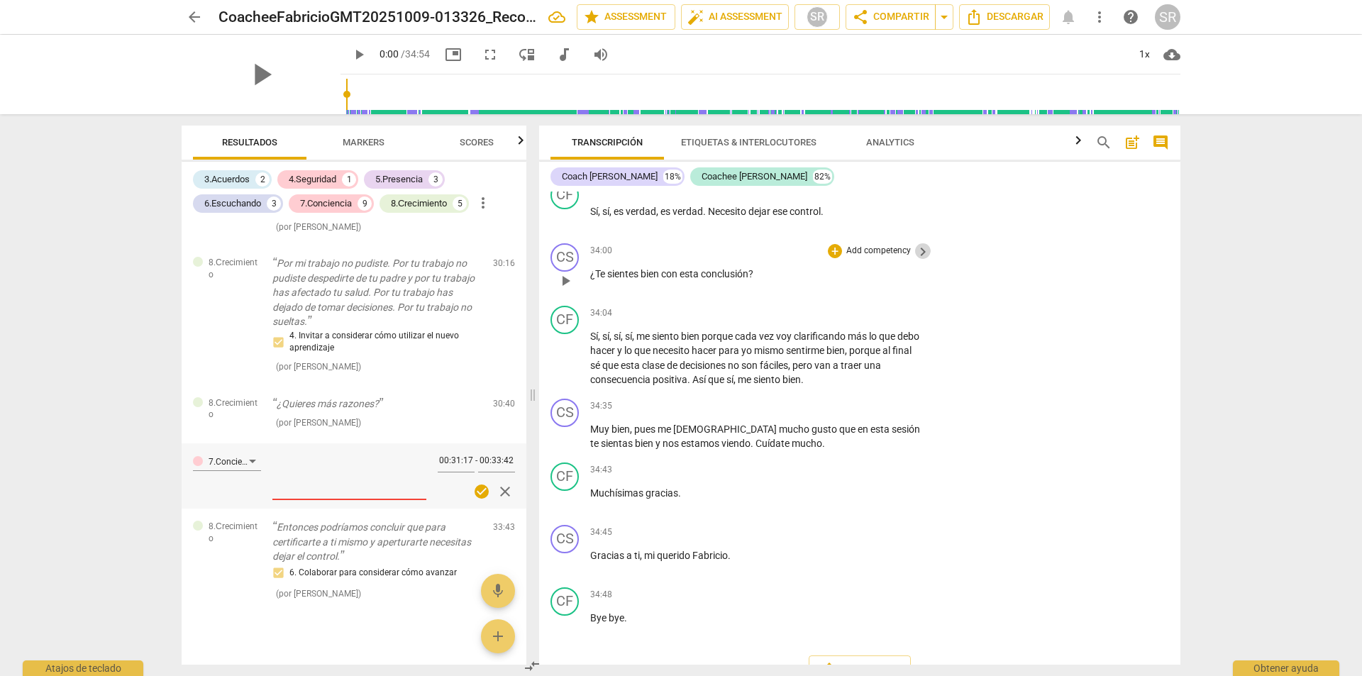
click at [920, 260] on span "keyboard_arrow_right" at bounding box center [923, 251] width 17 height 17
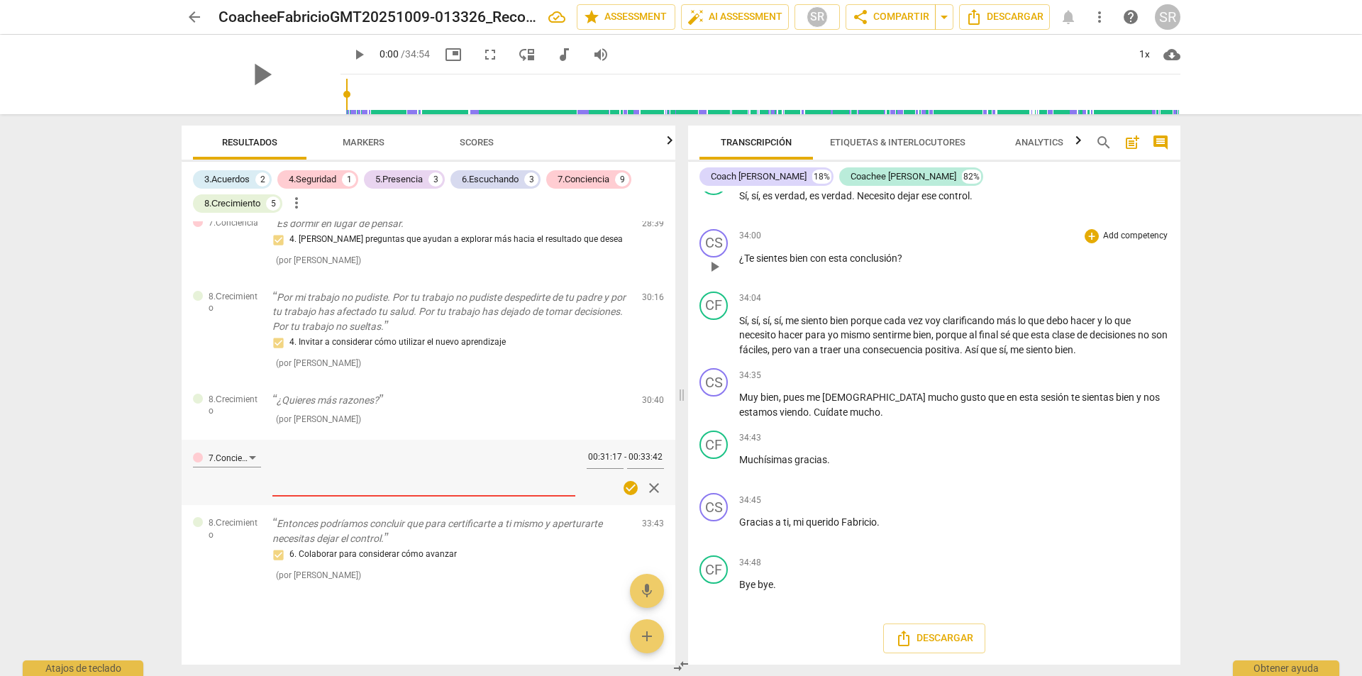
scroll to position [1606, 0]
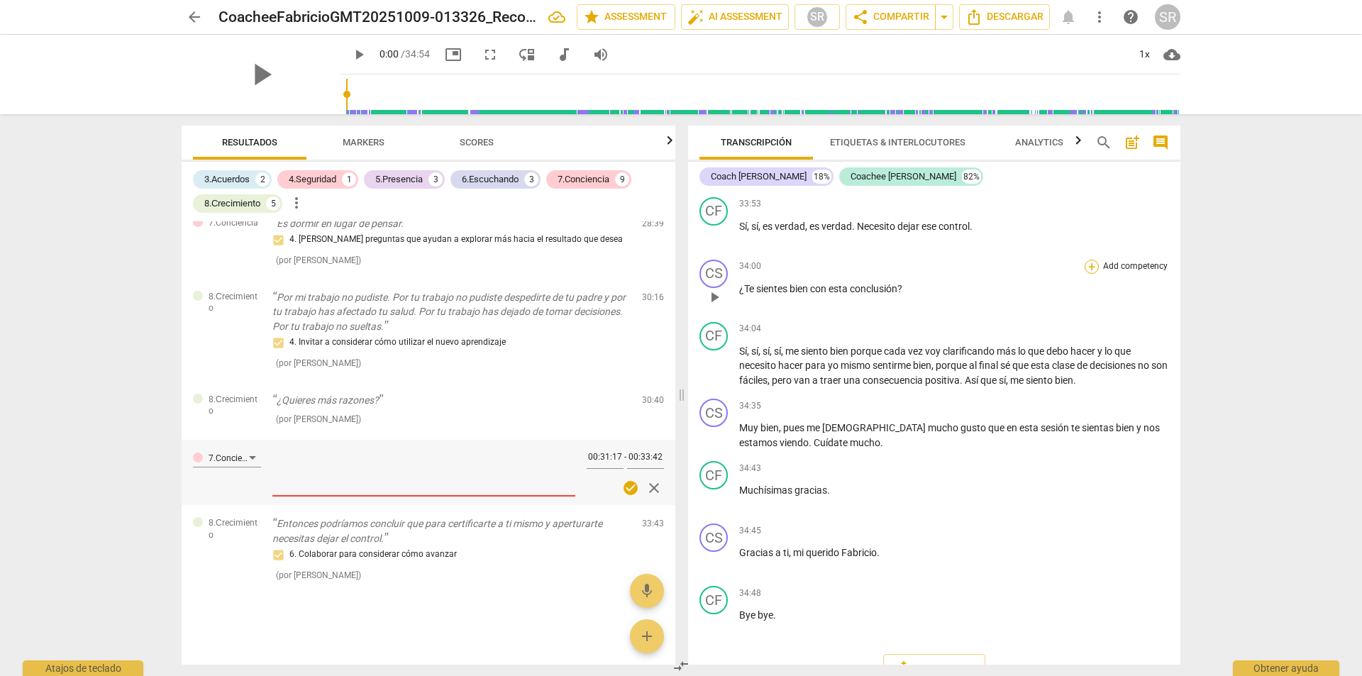
click at [1086, 274] on div "+" at bounding box center [1092, 267] width 14 height 14
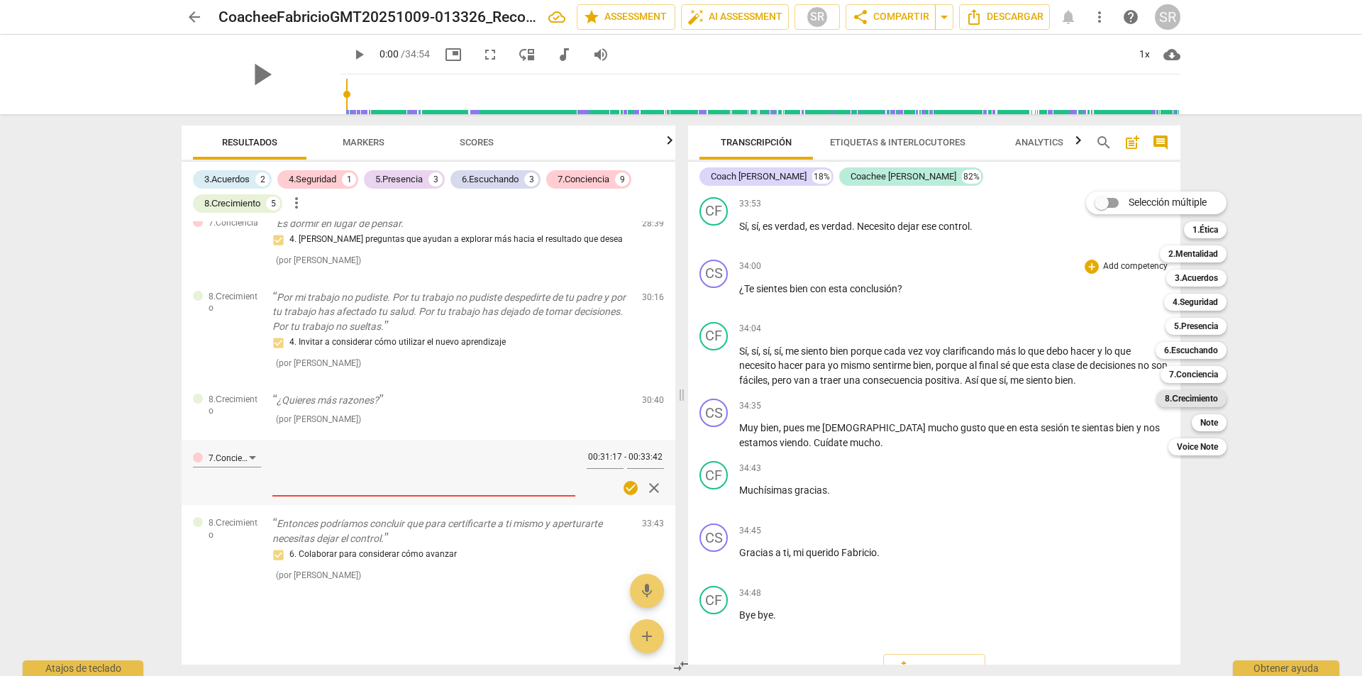
click at [1192, 401] on b "8.Сrecimiento" at bounding box center [1191, 398] width 53 height 17
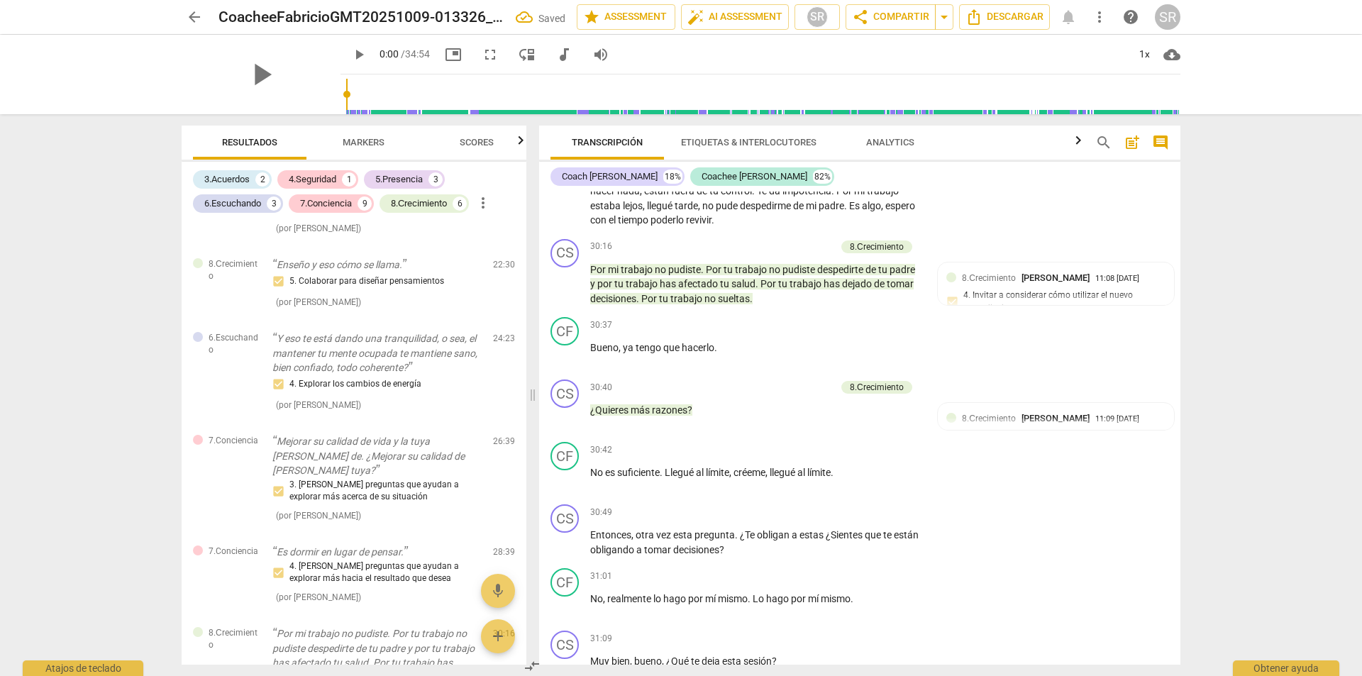
scroll to position [8662, 0]
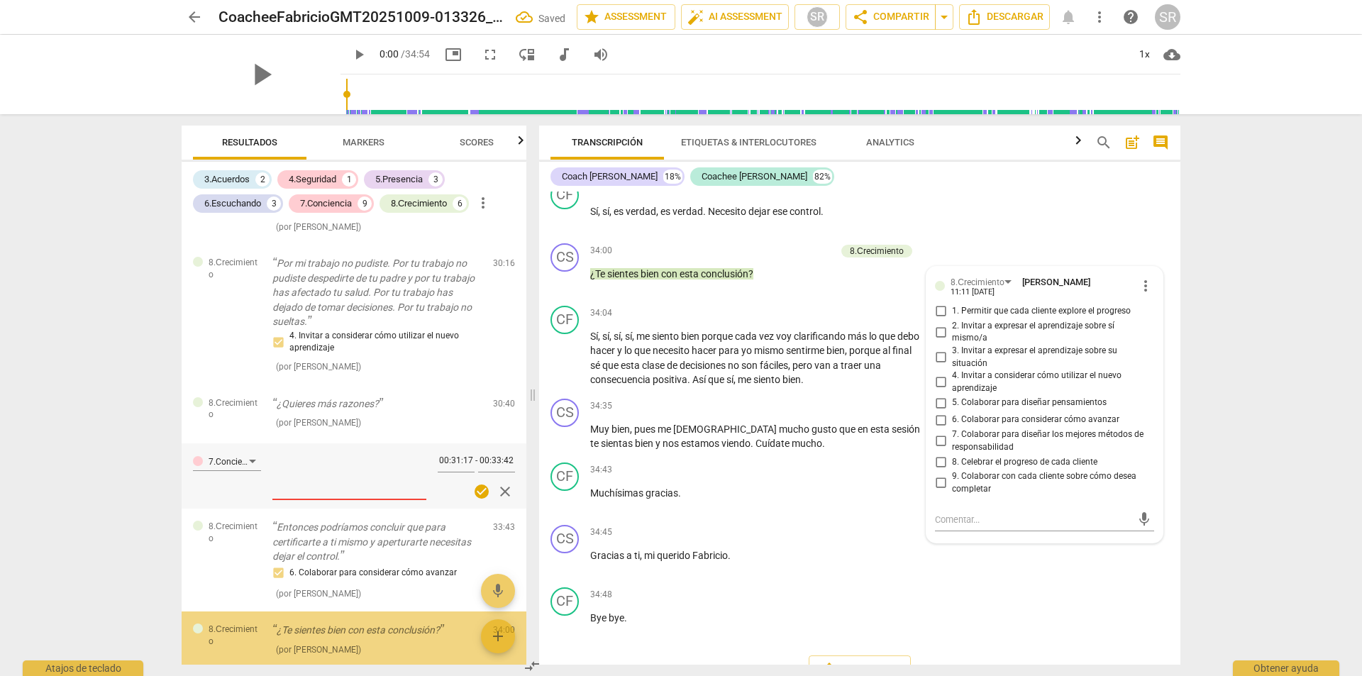
click at [1191, 399] on div "Transcripción Etiquetas & Interlocutores Analytics search post_add comment Coac…" at bounding box center [863, 395] width 658 height 562
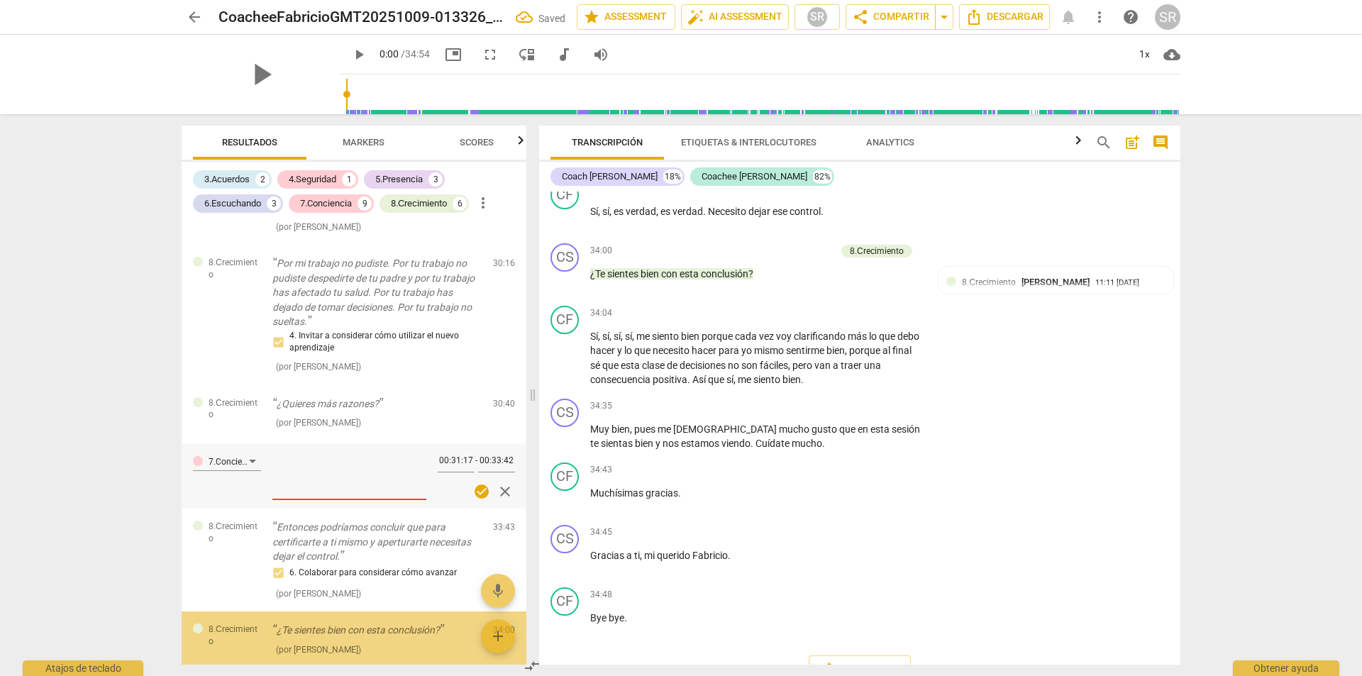
scroll to position [2053, 0]
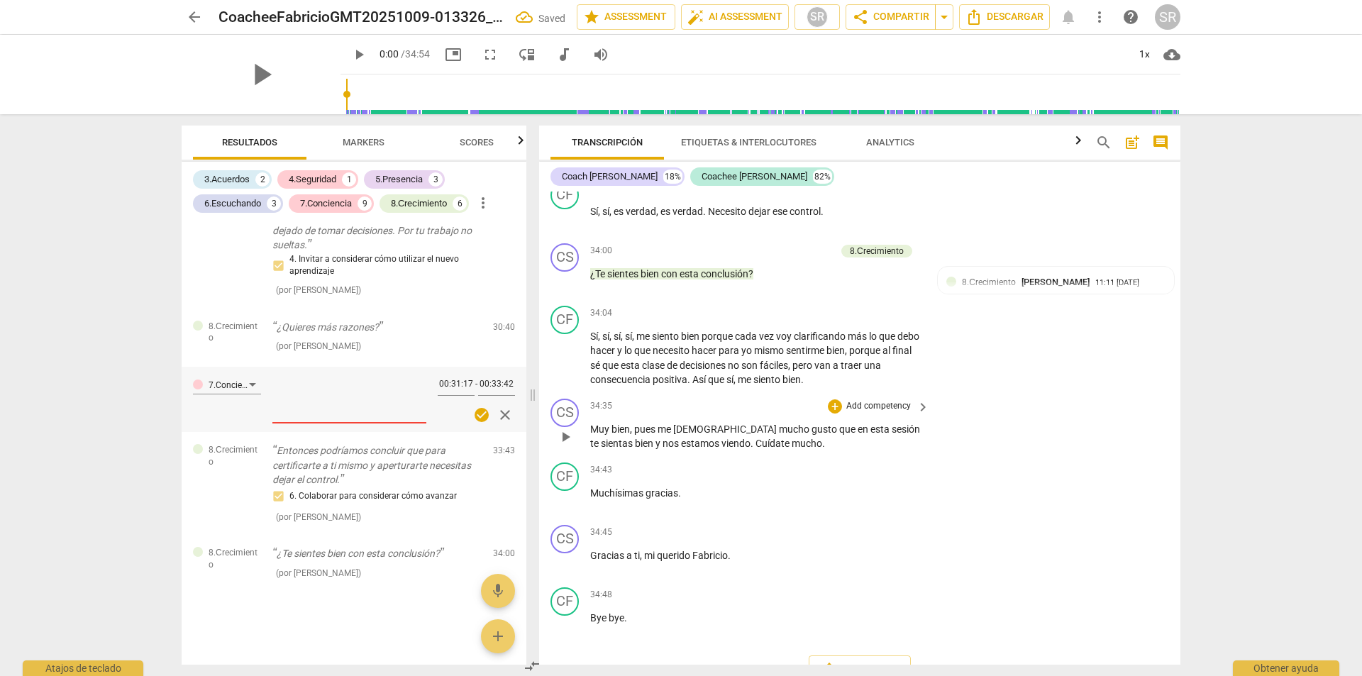
click at [1095, 457] on div "CS play_arrow pause 34:35 + Add competency keyboard_arrow_right Muy bien , pues…" at bounding box center [859, 425] width 641 height 64
click at [949, 287] on div at bounding box center [951, 282] width 10 height 10
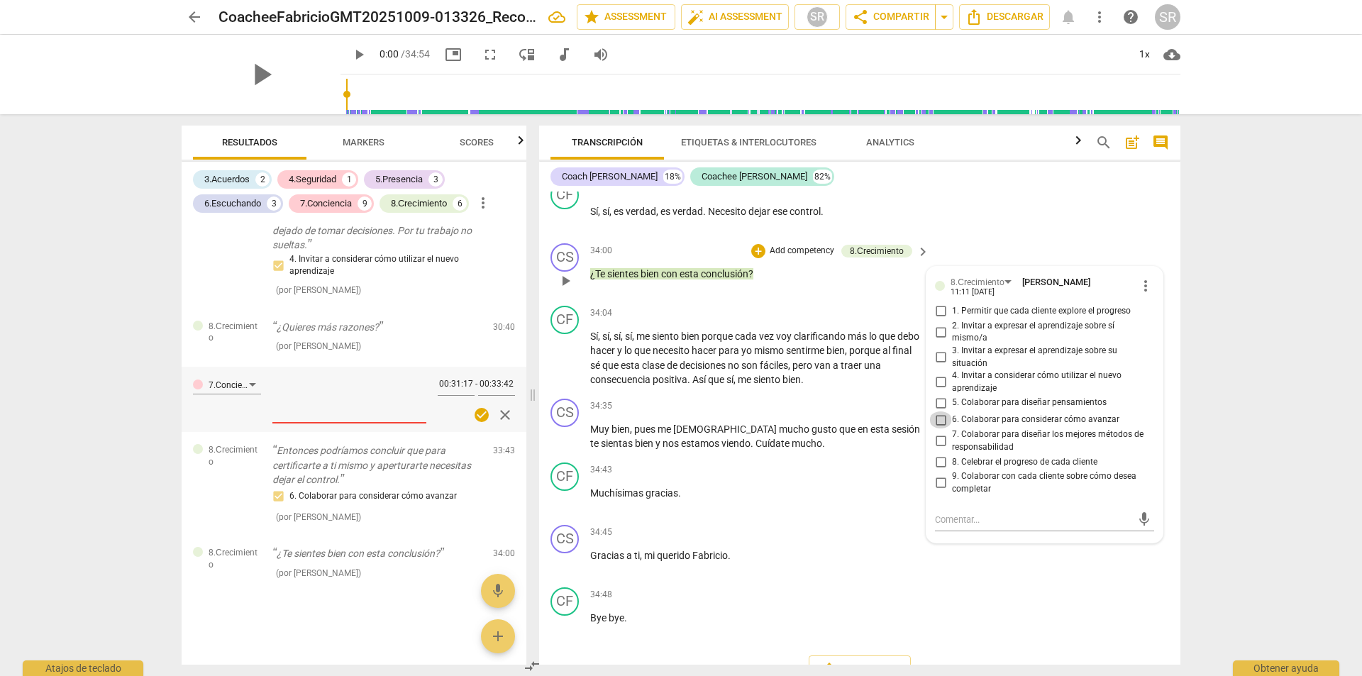
click at [937, 429] on input "6. Colaborar para considerar cómo avanzar" at bounding box center [940, 420] width 23 height 17
checkbox input "true"
click at [1294, 469] on div "arrow_back CoacheeFabricioGMT20251009-013326_Recording_640x360 edit star Assess…" at bounding box center [681, 338] width 1362 height 676
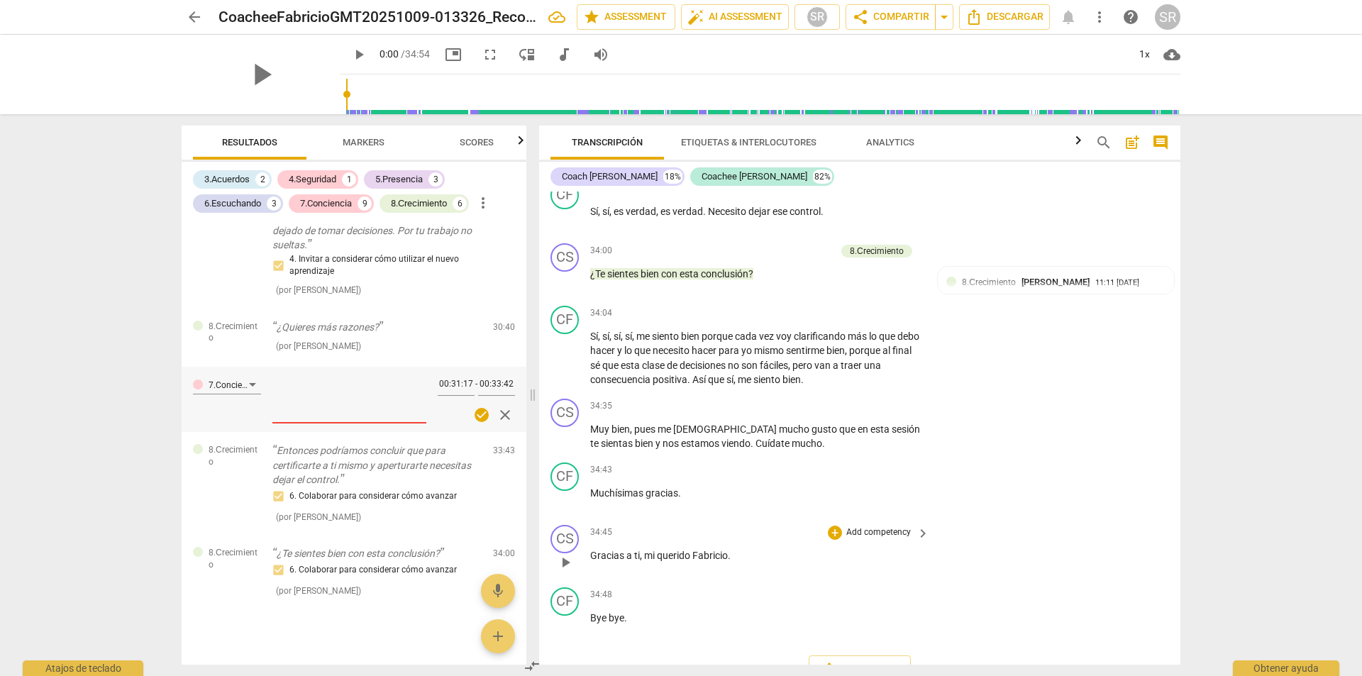
drag, startPoint x: 1181, startPoint y: 644, endPoint x: 1171, endPoint y: 612, distance: 33.9
click at [1171, 612] on div "Transcripción Etiquetas & Interlocutores Analytics search post_add comment Coac…" at bounding box center [863, 395] width 658 height 562
click at [1174, 55] on span "cloud_download" at bounding box center [1172, 54] width 17 height 17
click at [1147, 56] on div at bounding box center [681, 338] width 1362 height 676
click at [988, 15] on span "Descargar" at bounding box center [1005, 17] width 78 height 17
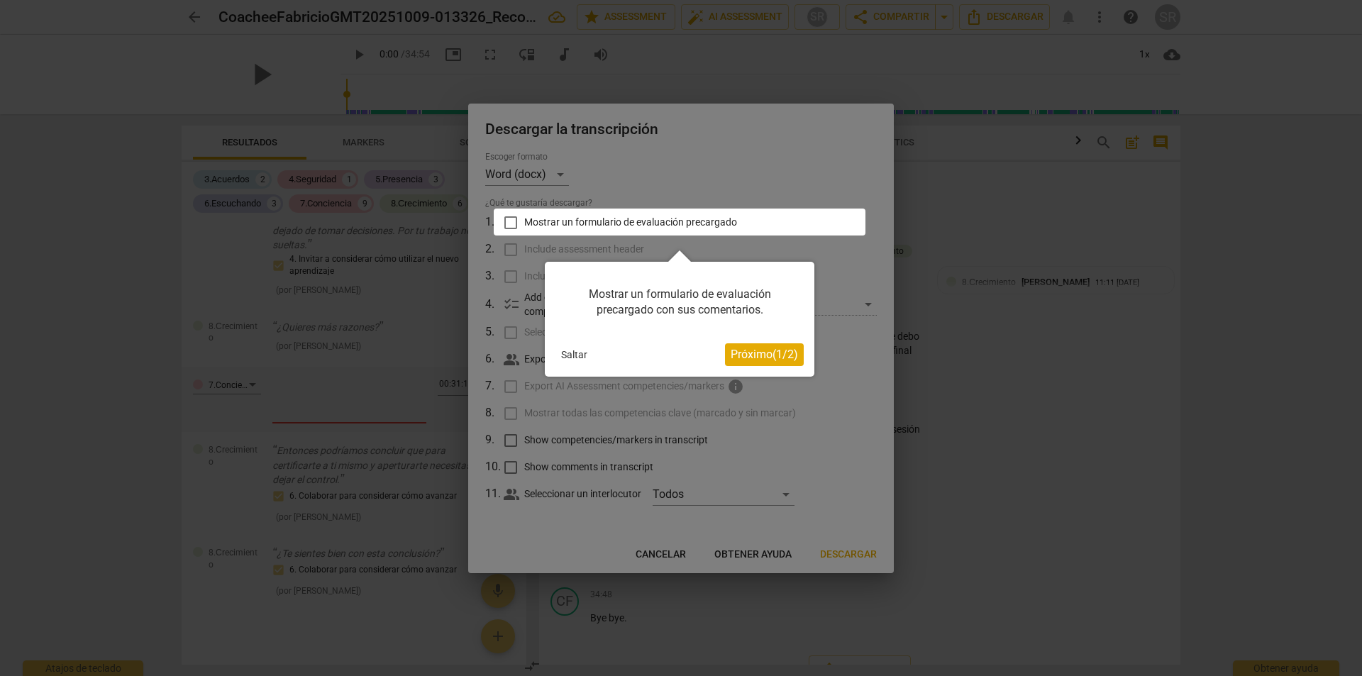
click at [570, 354] on button "Saltar" at bounding box center [575, 354] width 38 height 21
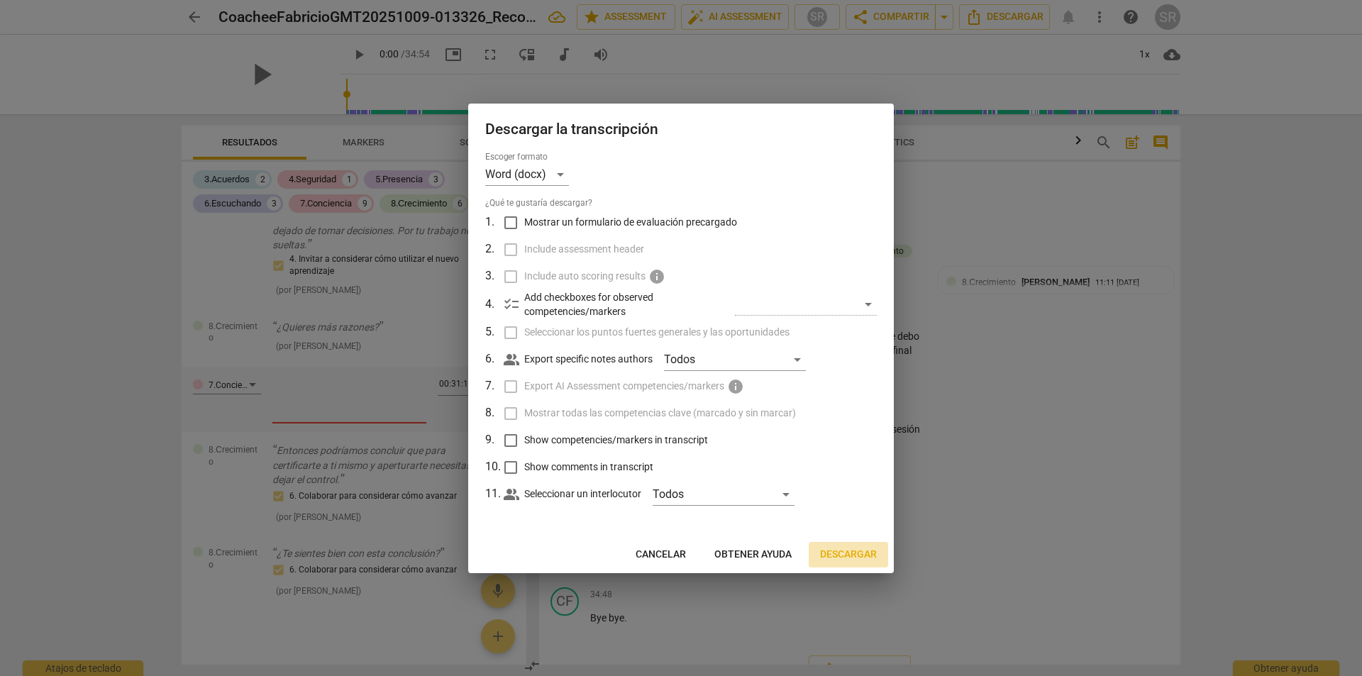
click at [839, 556] on span "Descargar" at bounding box center [848, 555] width 57 height 14
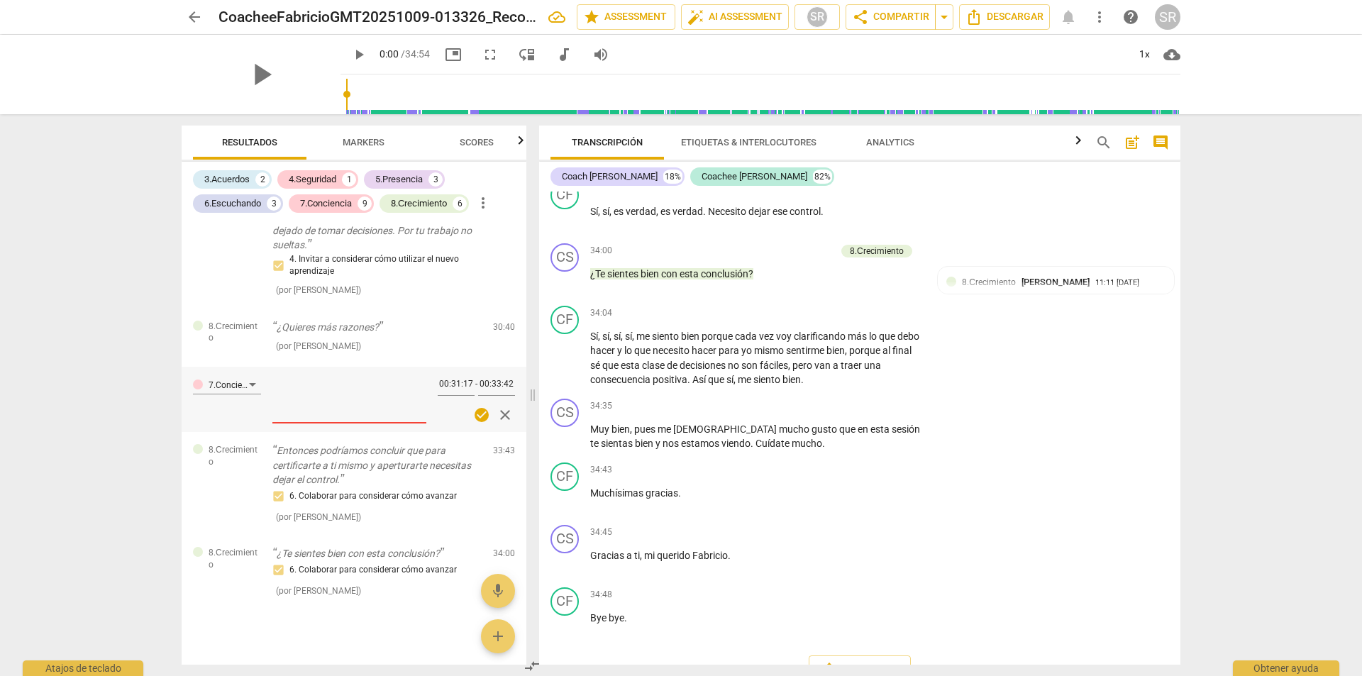
click at [1244, 257] on div "arrow_back CoacheeFabricioGMT20251009-013326_Recording_640x360 edit star Assess…" at bounding box center [681, 338] width 1362 height 676
click at [972, 17] on icon "Descargar" at bounding box center [974, 17] width 17 height 17
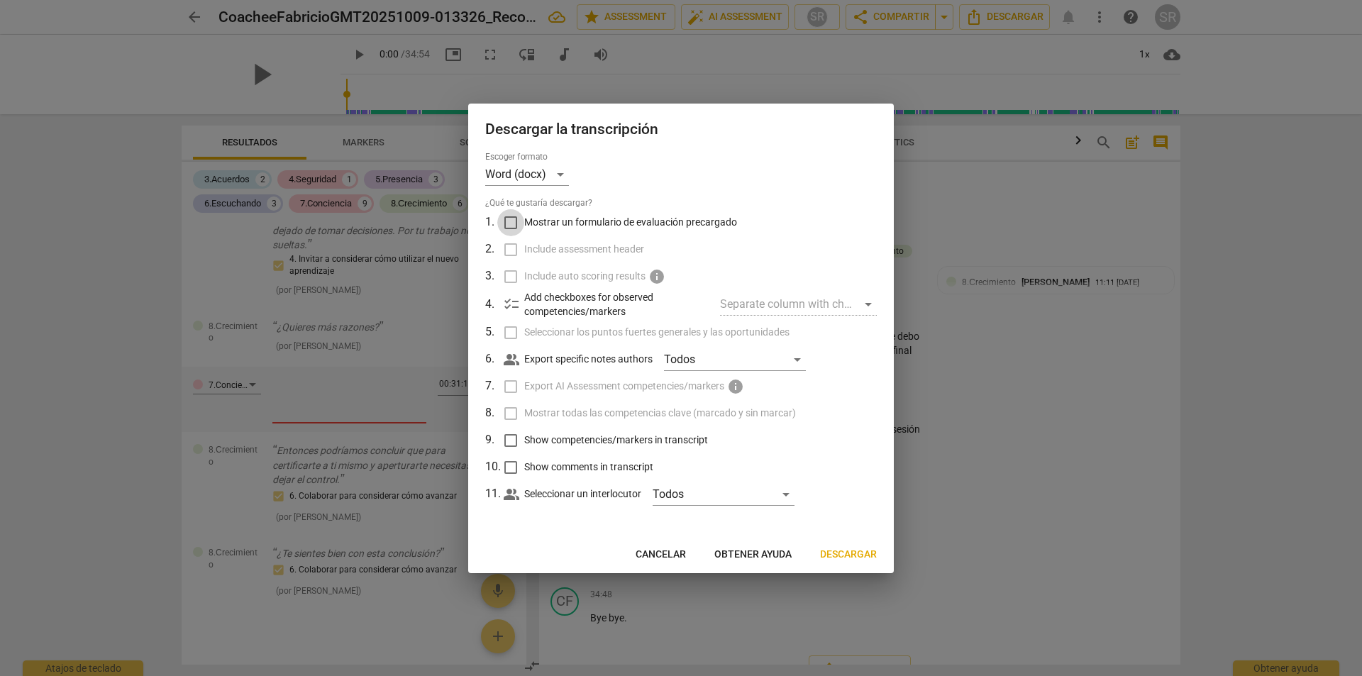
click at [512, 221] on input "Mostrar un formulario de evaluación precargado" at bounding box center [510, 222] width 27 height 27
checkbox input "true"
click at [511, 335] on input "Seleccionar los puntos fuertes generales y las oportunidades" at bounding box center [510, 332] width 27 height 27
checkbox input "true"
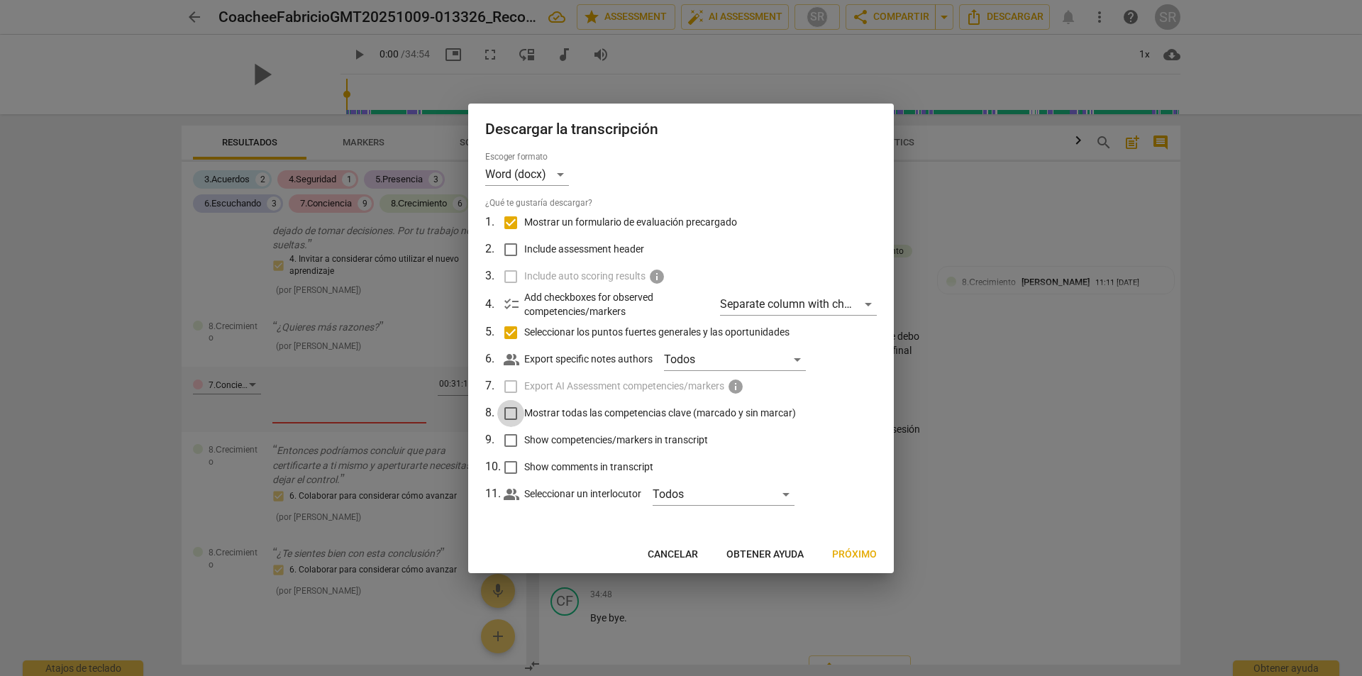
click at [511, 411] on input "Mostrar todas las competencias clave (marcado y sin marcar)" at bounding box center [510, 413] width 27 height 27
checkbox input "true"
click at [853, 553] on span "Próximo" at bounding box center [854, 555] width 45 height 14
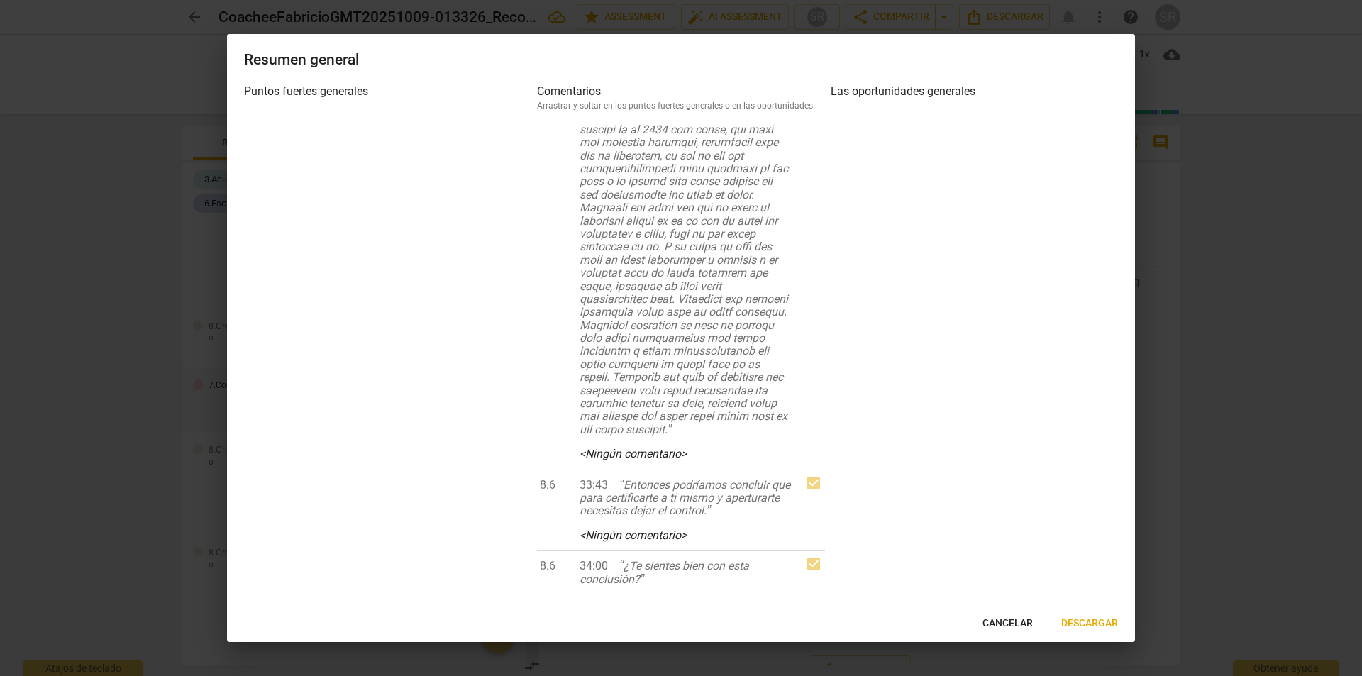
scroll to position [2849, 0]
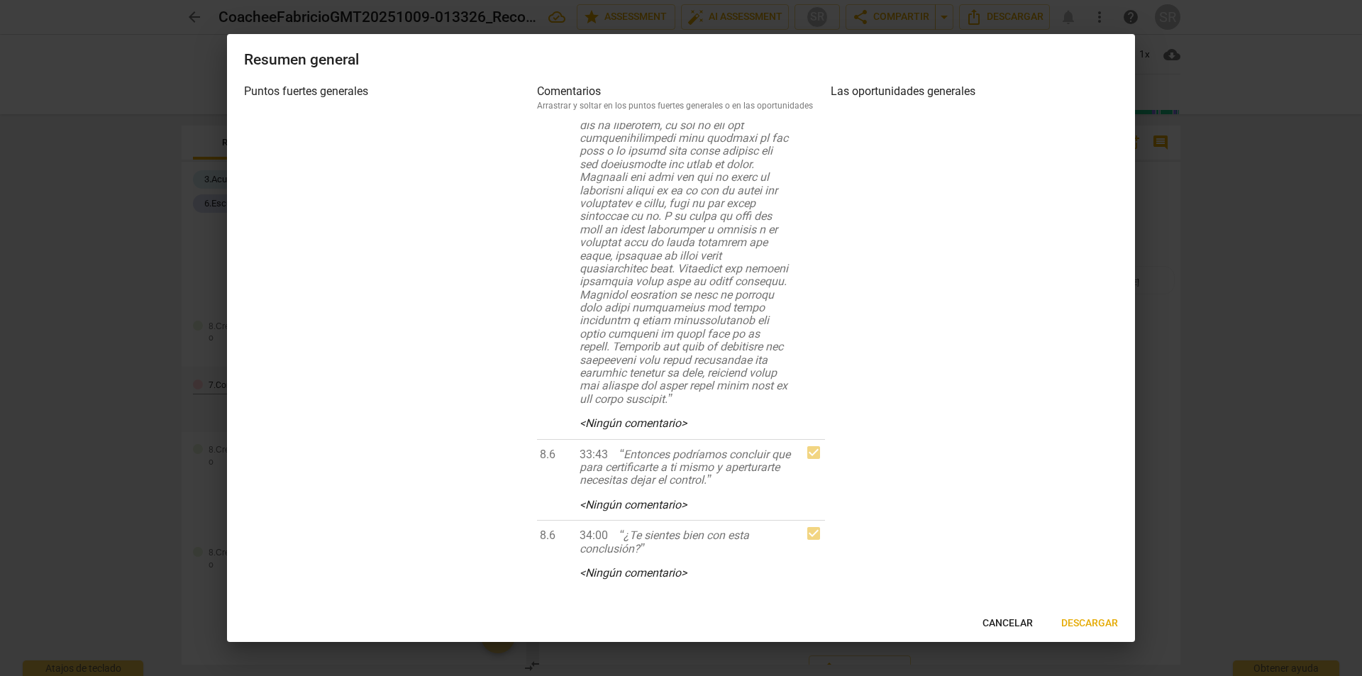
click at [1004, 622] on span "Cancelar" at bounding box center [1008, 624] width 50 height 14
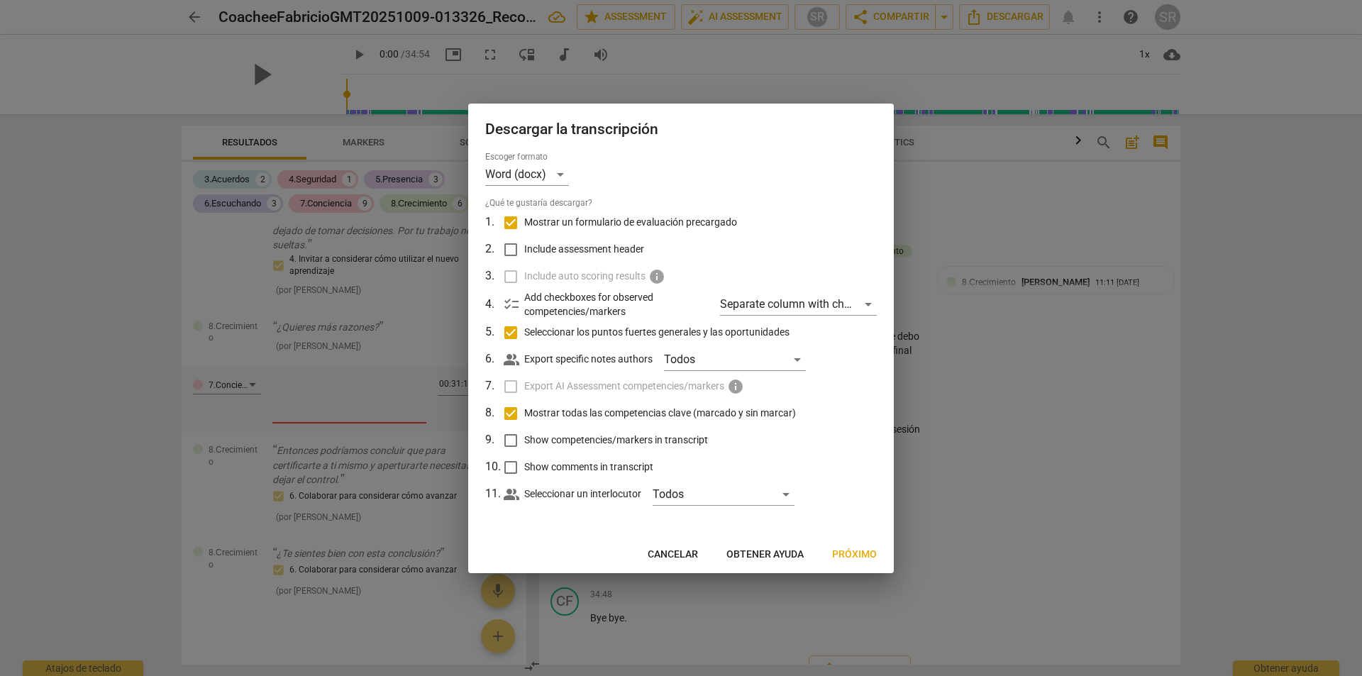
click at [509, 250] on input "Include assessment header" at bounding box center [510, 249] width 27 height 27
checkbox input "true"
click at [865, 303] on div "Separate column with check marks" at bounding box center [798, 304] width 157 height 23
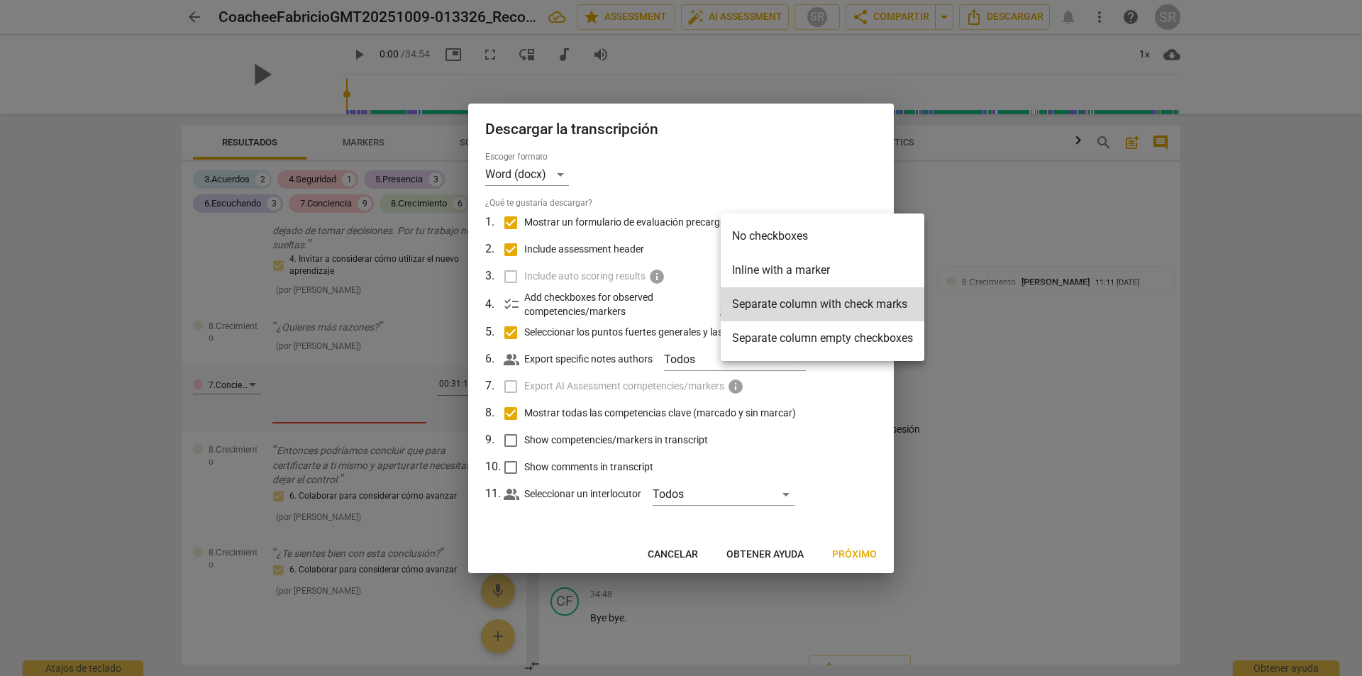
click at [932, 392] on div at bounding box center [681, 338] width 1362 height 676
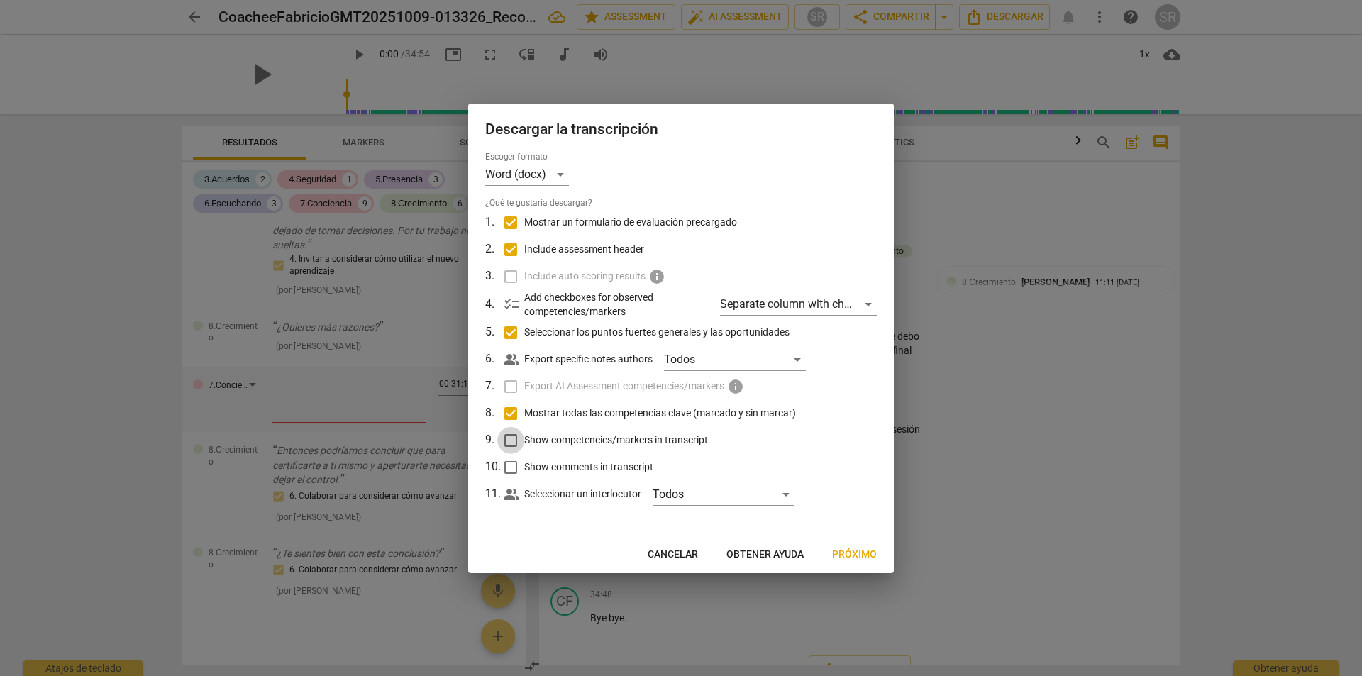
click at [510, 439] on input "Show competencies/markers in transcript" at bounding box center [510, 440] width 27 height 27
checkbox input "true"
click at [508, 464] on input "Show comments in transcript" at bounding box center [510, 467] width 27 height 27
checkbox input "true"
click at [853, 554] on span "Próximo" at bounding box center [854, 555] width 45 height 14
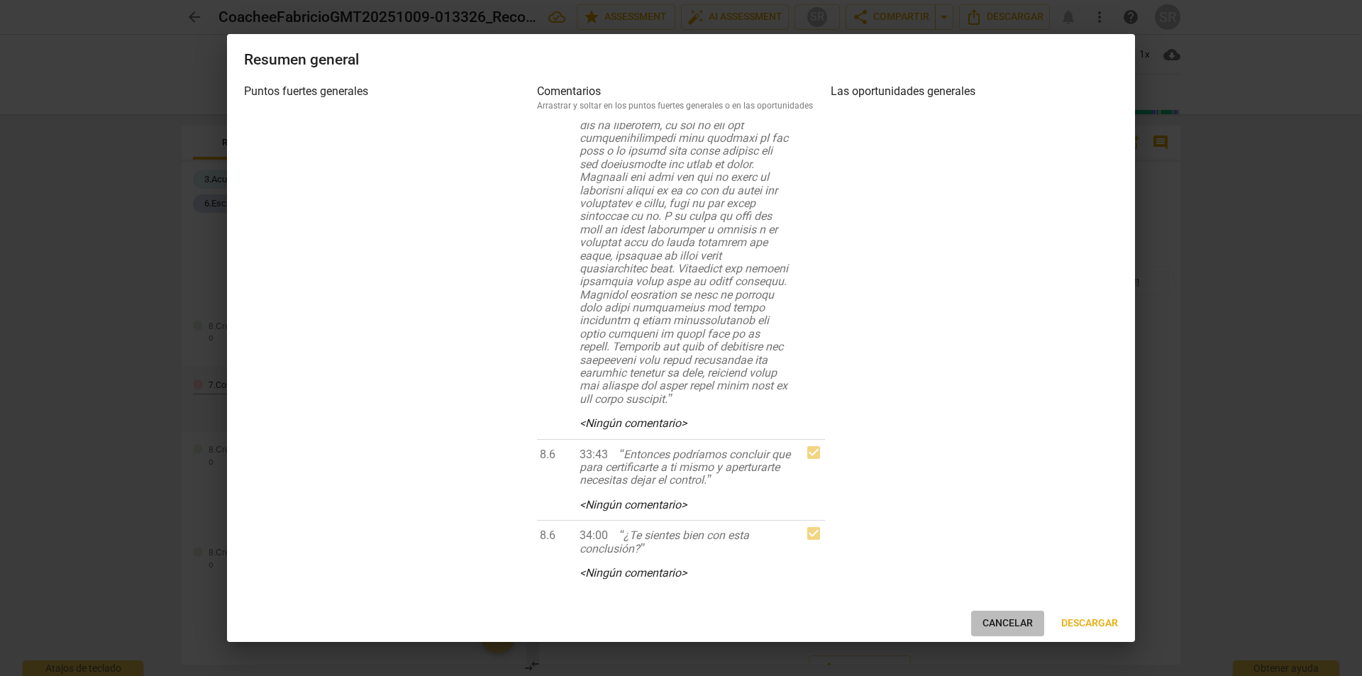
click at [1020, 622] on span "Cancelar" at bounding box center [1008, 624] width 50 height 14
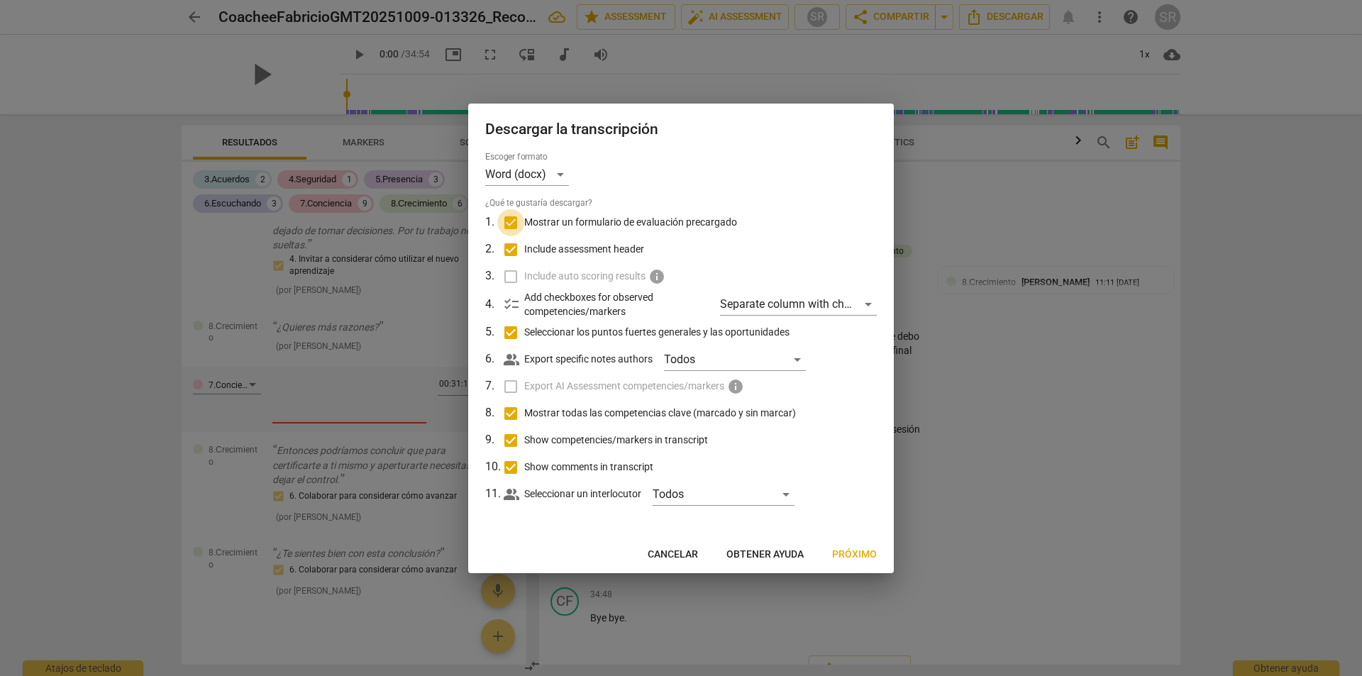
click at [509, 223] on input "Mostrar un formulario de evaluación precargado" at bounding box center [510, 222] width 27 height 27
checkbox input "false"
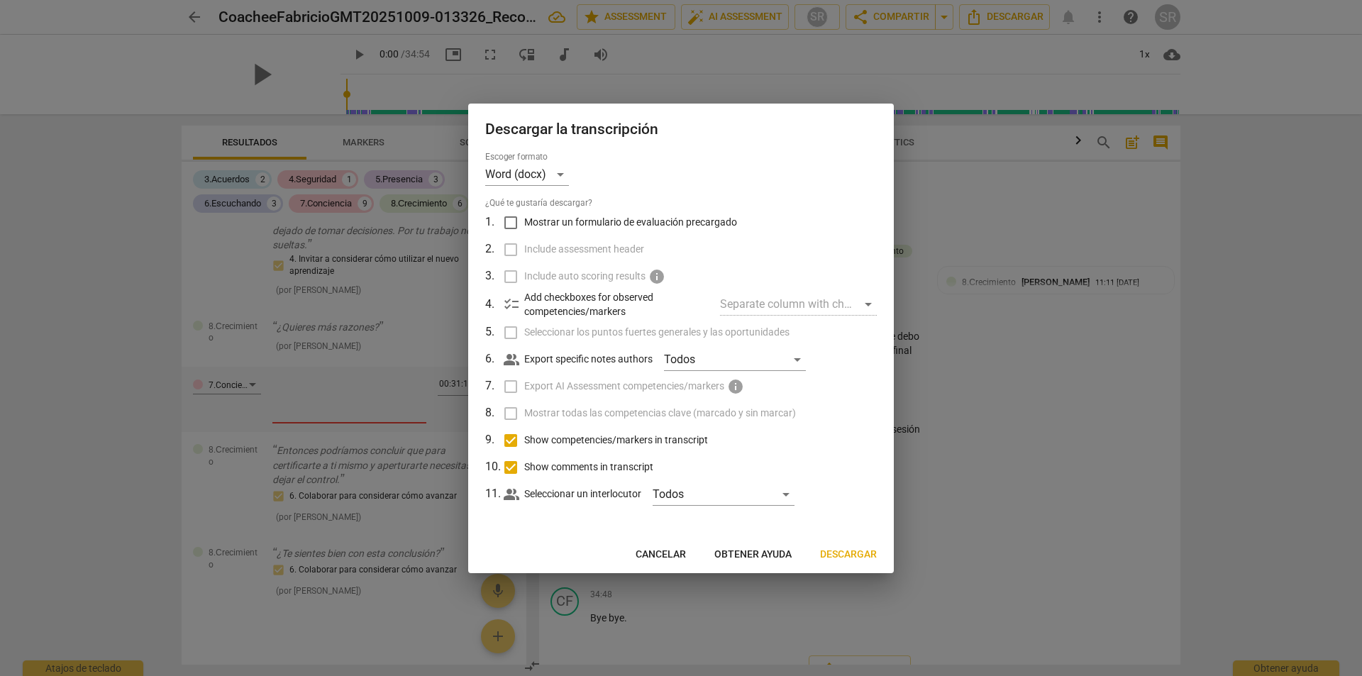
click at [839, 555] on span "Descargar" at bounding box center [848, 555] width 57 height 14
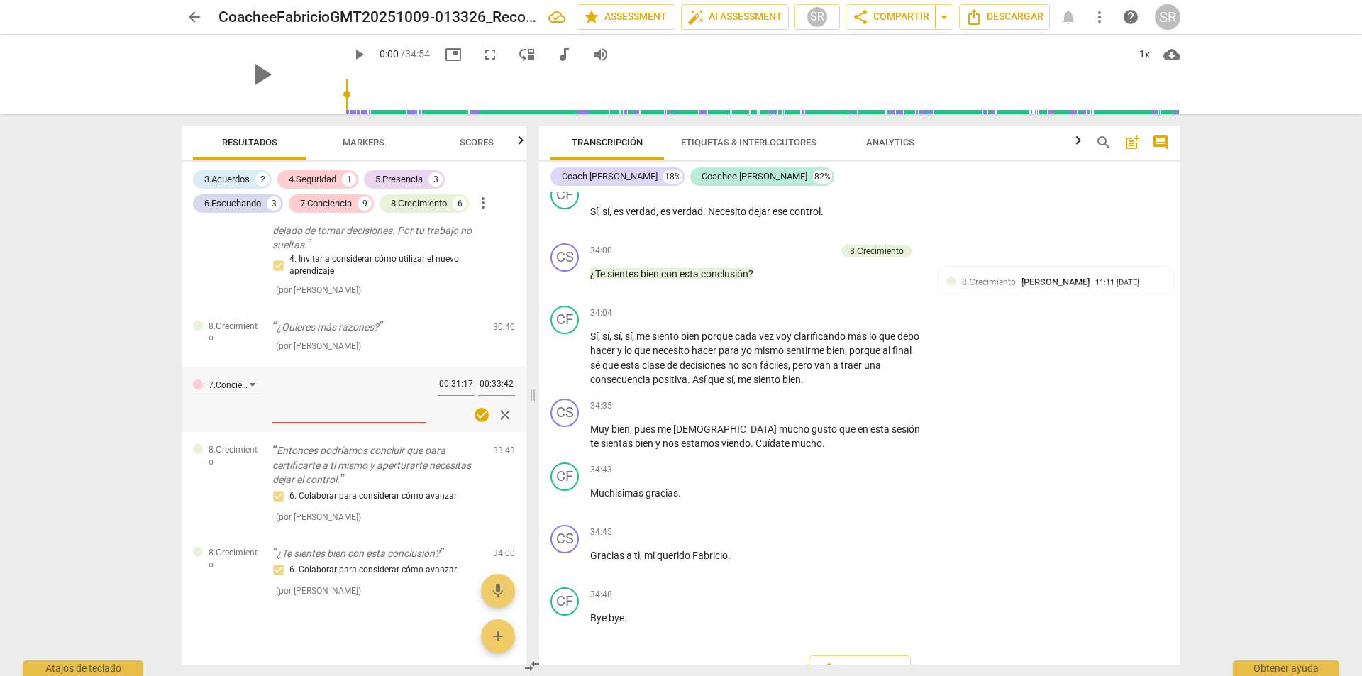
click at [1222, 338] on div "arrow_back CoacheeFabricioGMT20251009-013326_Recording_640x360 edit star Assess…" at bounding box center [681, 338] width 1362 height 676
click at [1176, 20] on div "SR" at bounding box center [1168, 17] width 26 height 26
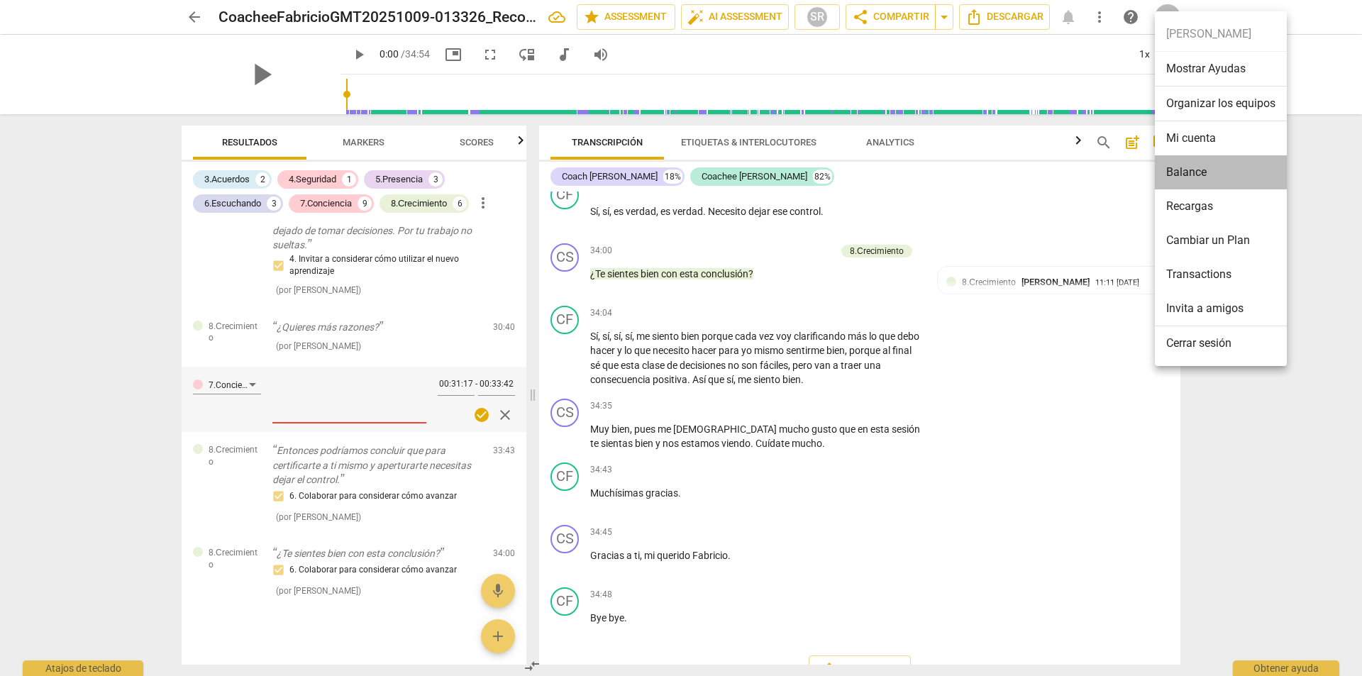
click at [1182, 174] on li "Balance" at bounding box center [1221, 172] width 132 height 34
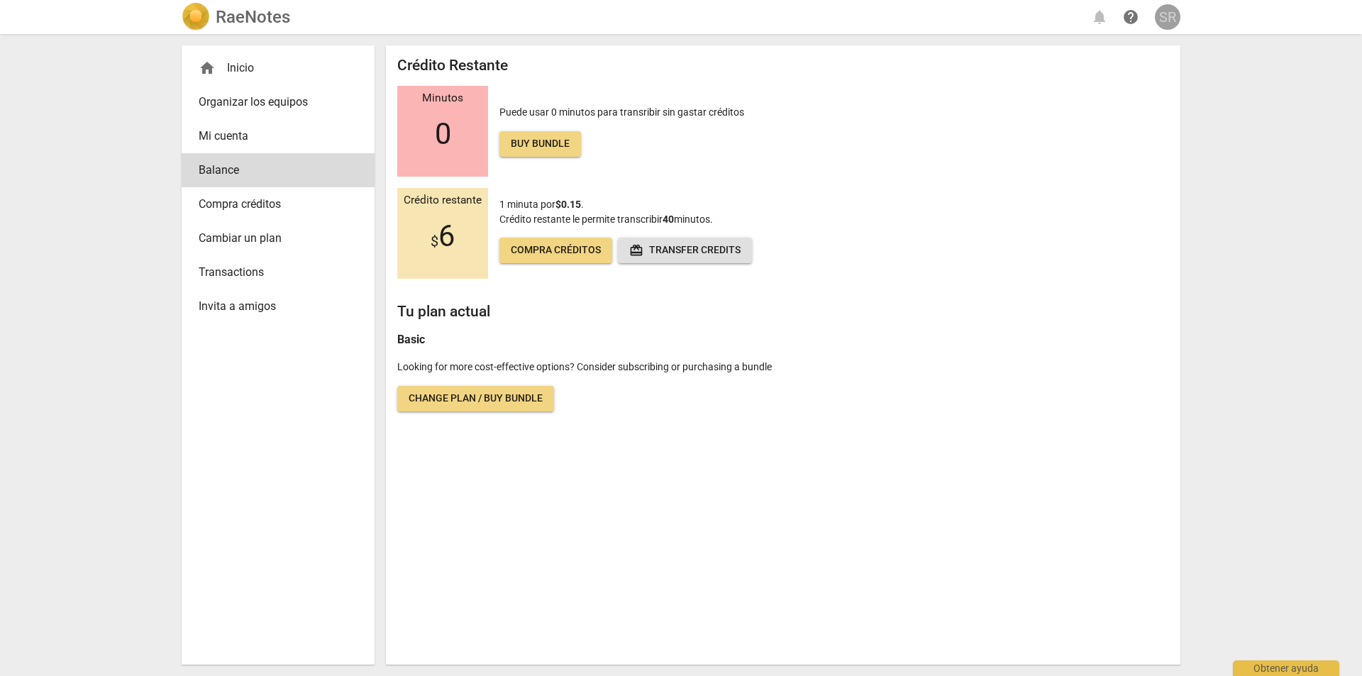
click at [1164, 18] on div "SR" at bounding box center [1168, 17] width 26 height 26
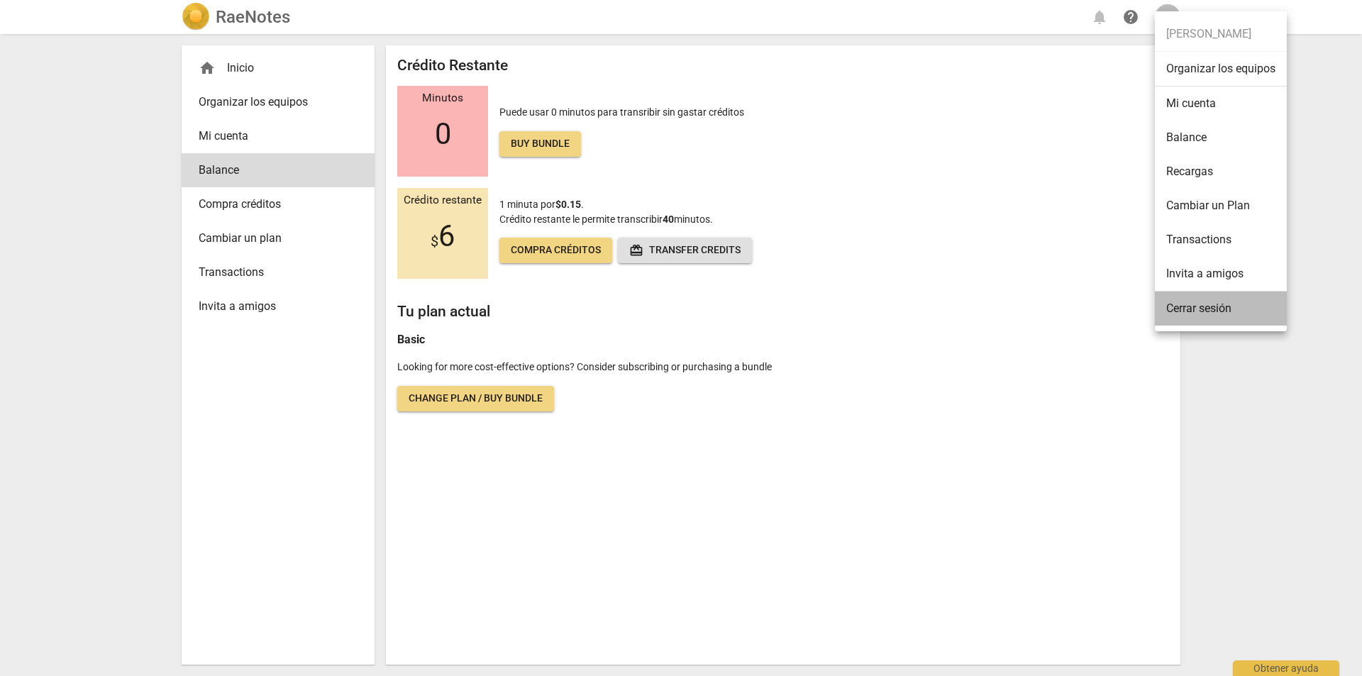
click at [1191, 311] on li "Cerrar sesión" at bounding box center [1221, 309] width 132 height 34
